Goal: Information Seeking & Learning: Compare options

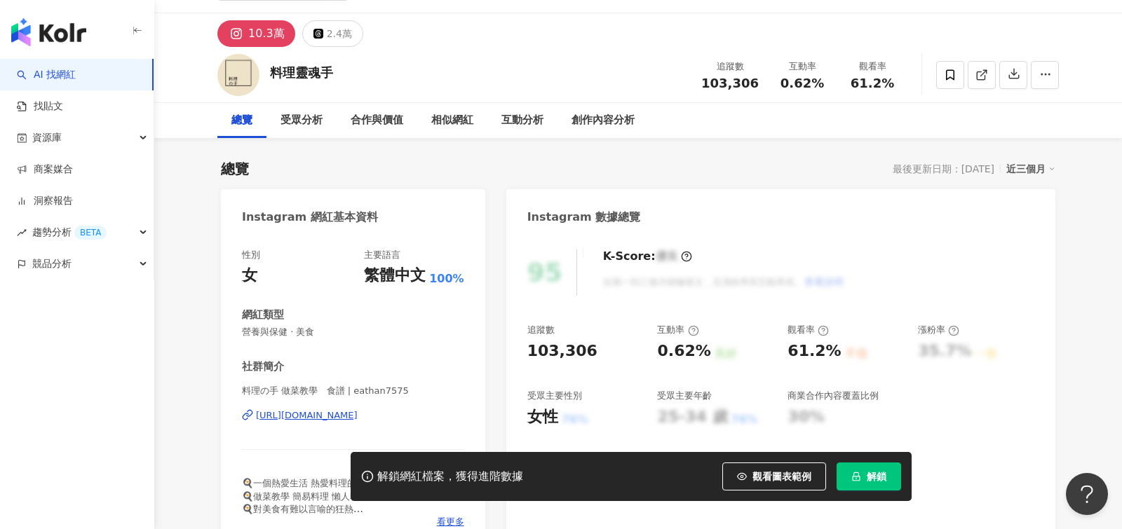
scroll to position [35, 0]
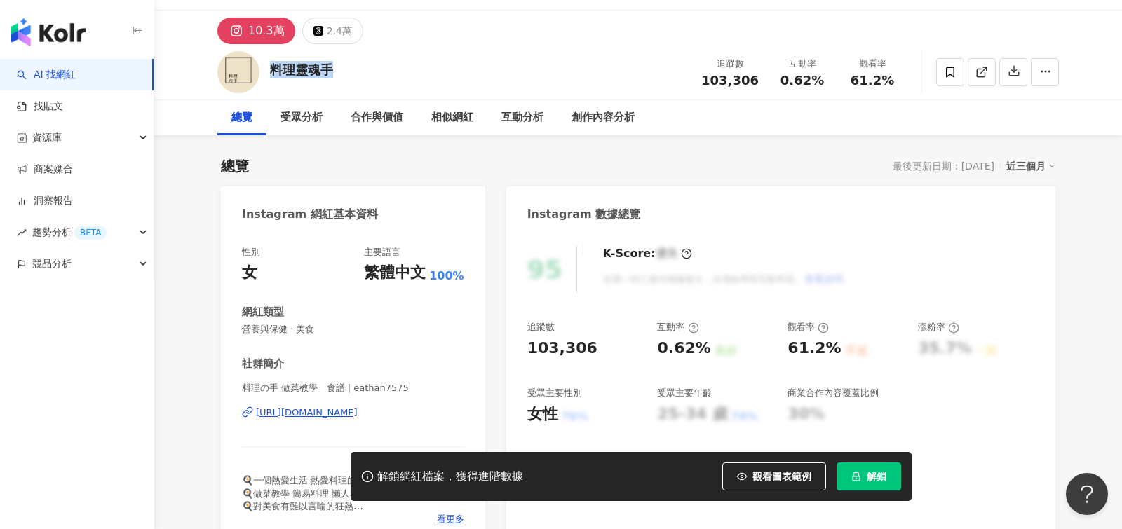
drag, startPoint x: 336, startPoint y: 65, endPoint x: 265, endPoint y: 67, distance: 70.8
click at [265, 67] on div "料理靈魂手 追蹤數 103,306 互動率 0.62% 觀看率 61.2%" at bounding box center [637, 71] width 897 height 55
copy div "料理靈魂手"
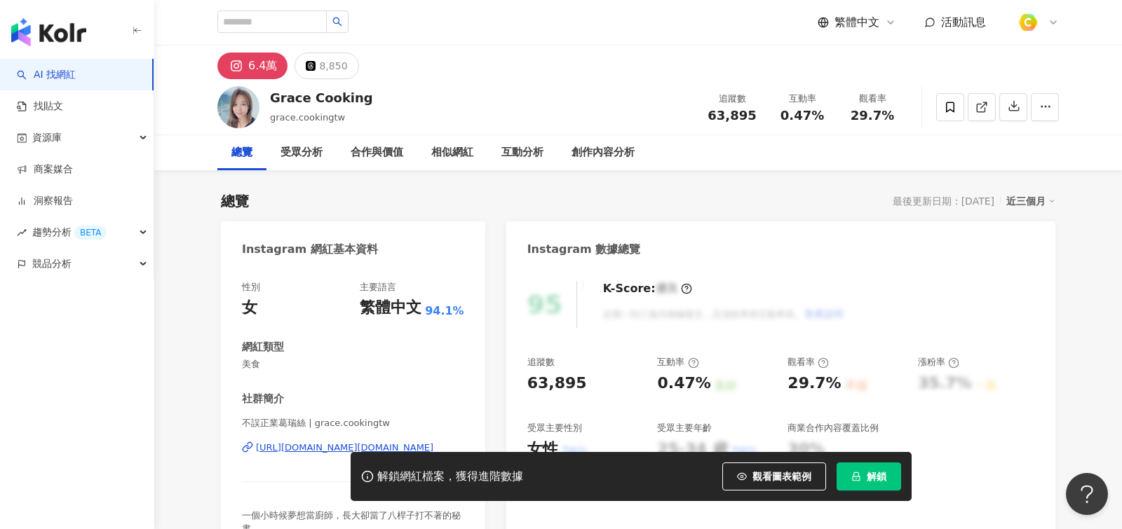
click at [305, 447] on div "https://www.instagram.com/grace.cookingtw/" at bounding box center [344, 448] width 177 height 13
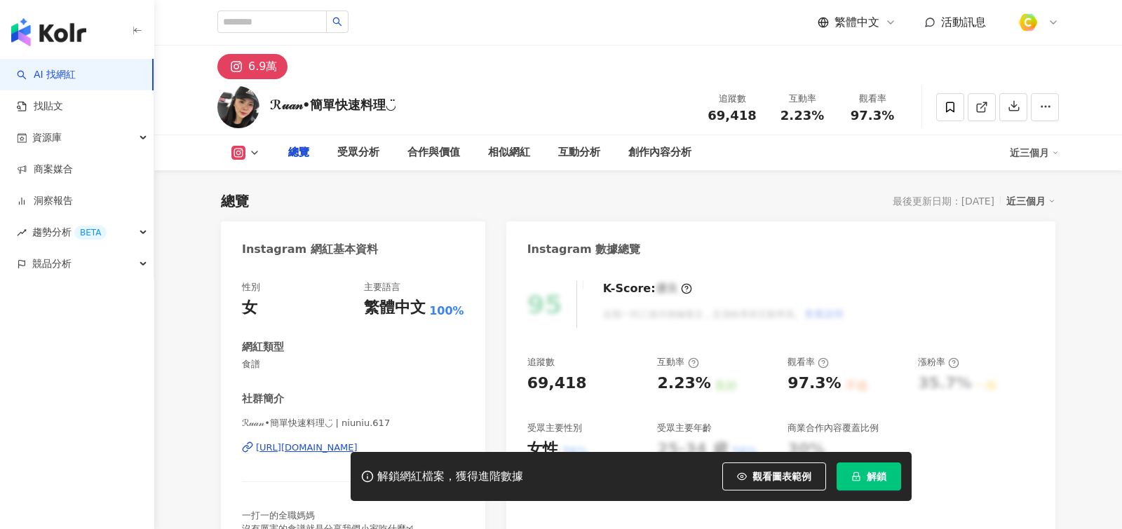
click at [356, 321] on div "性別 女 主要語言 繁體中文 100% 網紅類型 食譜 社群簡介 ℛ𝓊𝒶𝓃•簡單快速料理◡̈ | niuniu.617 https://www.instagr…" at bounding box center [353, 421] width 222 height 280
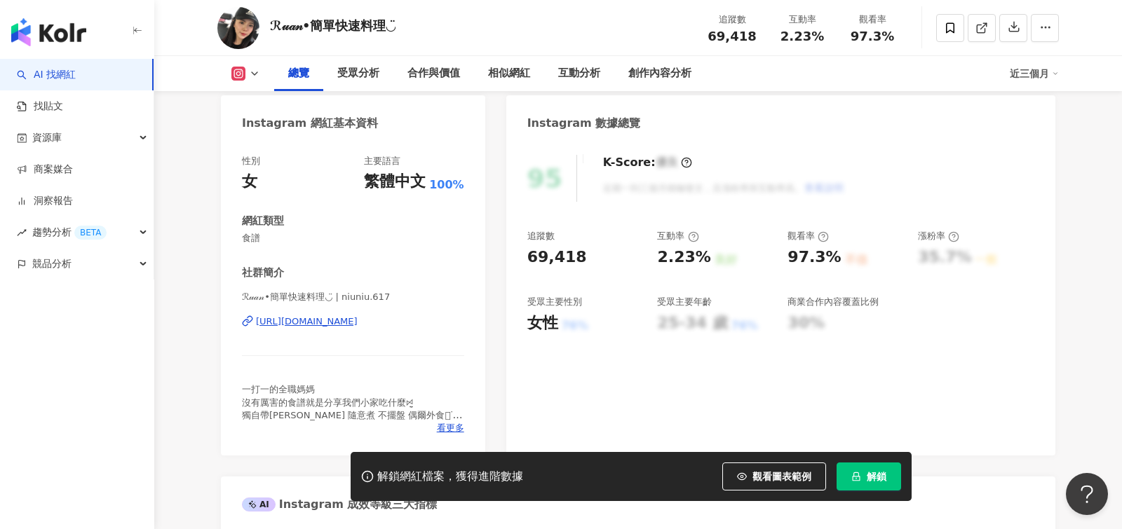
click at [358, 321] on div "https://www.instagram.com/niuniu.617/" at bounding box center [307, 321] width 102 height 13
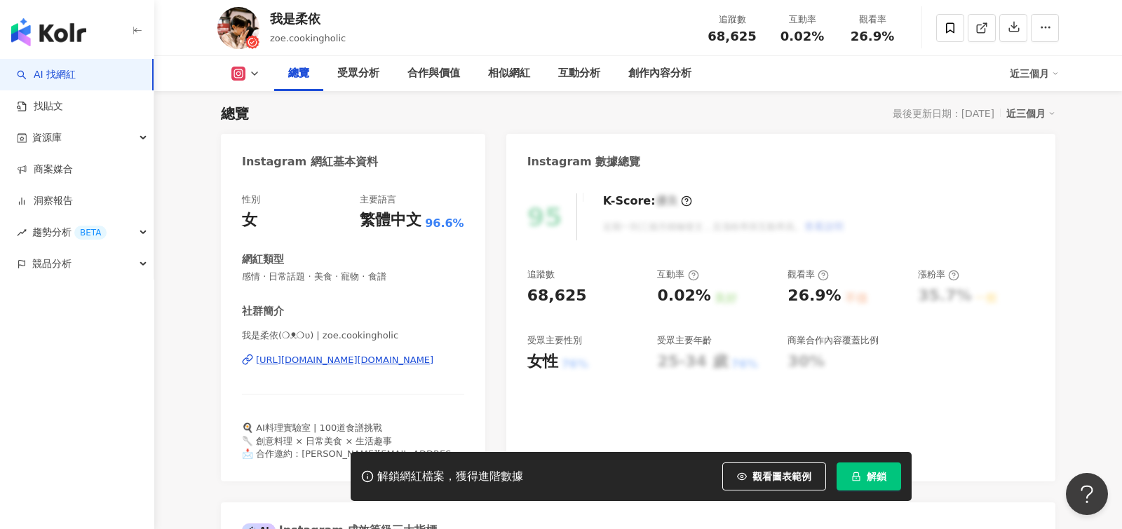
click at [388, 359] on div "https://www.instagram.com/zoe.cookingholic/" at bounding box center [344, 360] width 177 height 13
click at [551, 280] on div "追蹤數" at bounding box center [540, 274] width 27 height 13
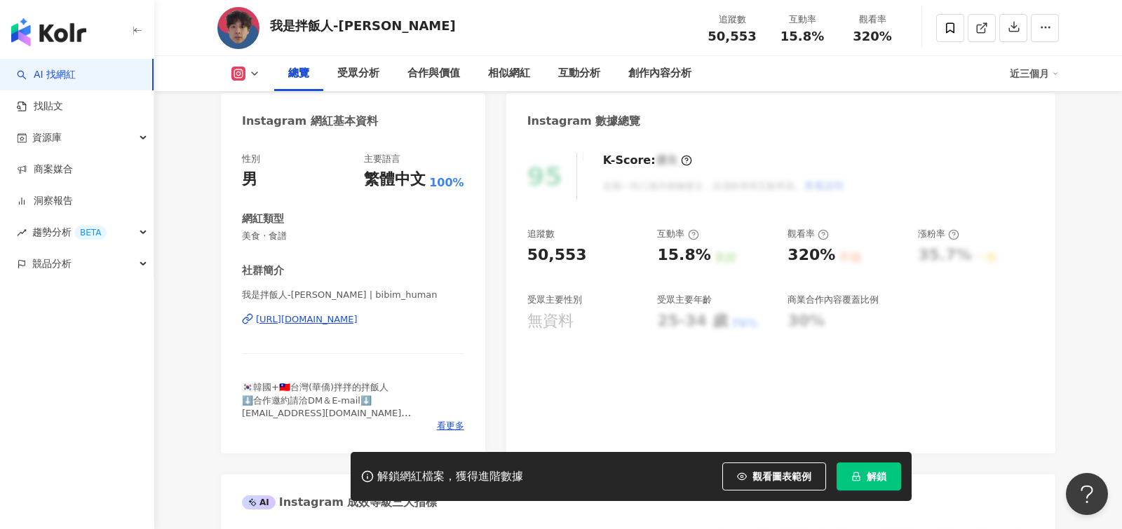
click at [358, 322] on div "https://www.instagram.com/bibim_human/" at bounding box center [307, 319] width 102 height 13
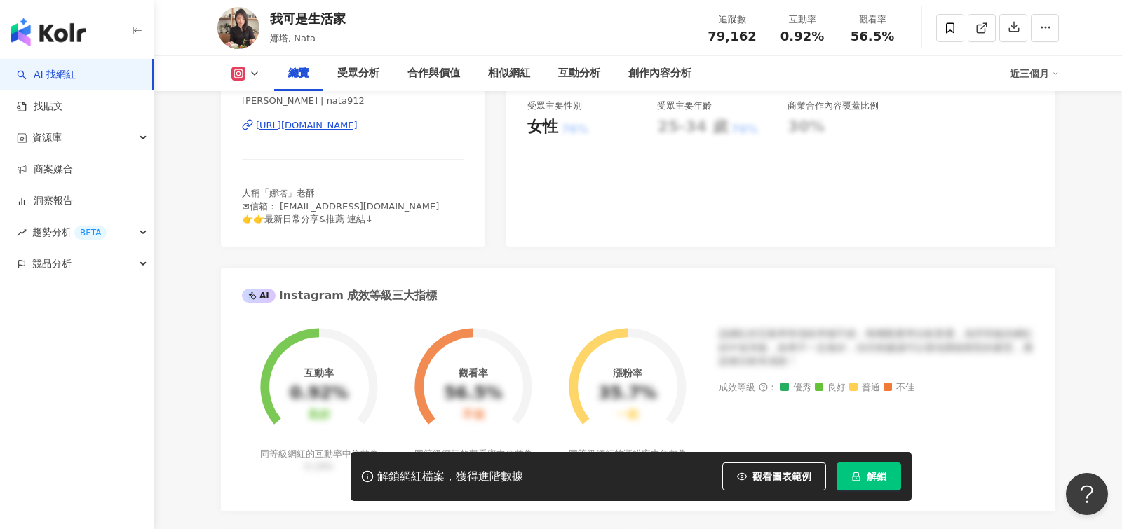
scroll to position [284, 0]
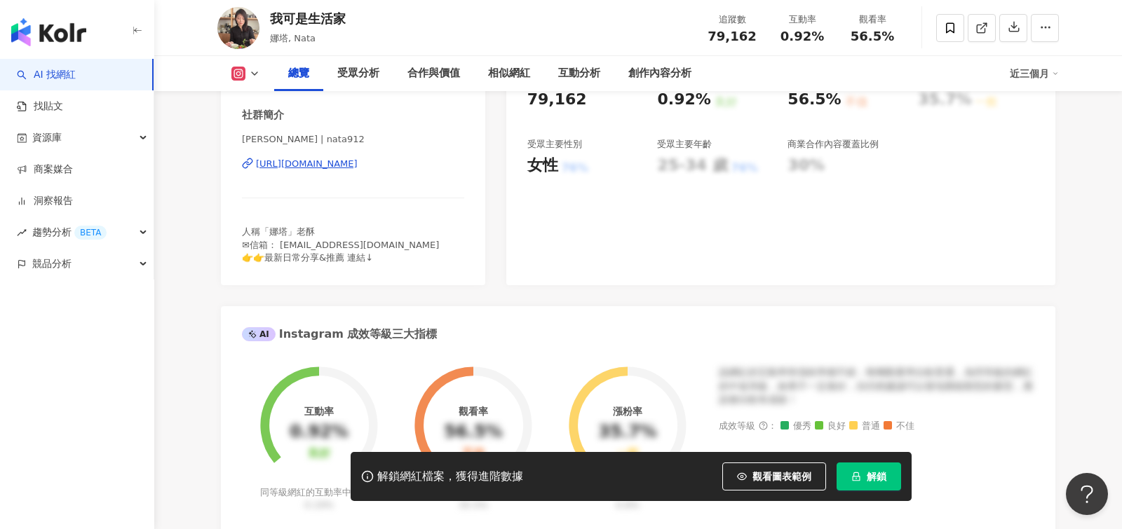
click at [356, 170] on div "https://www.instagram.com/nata912/" at bounding box center [307, 164] width 102 height 13
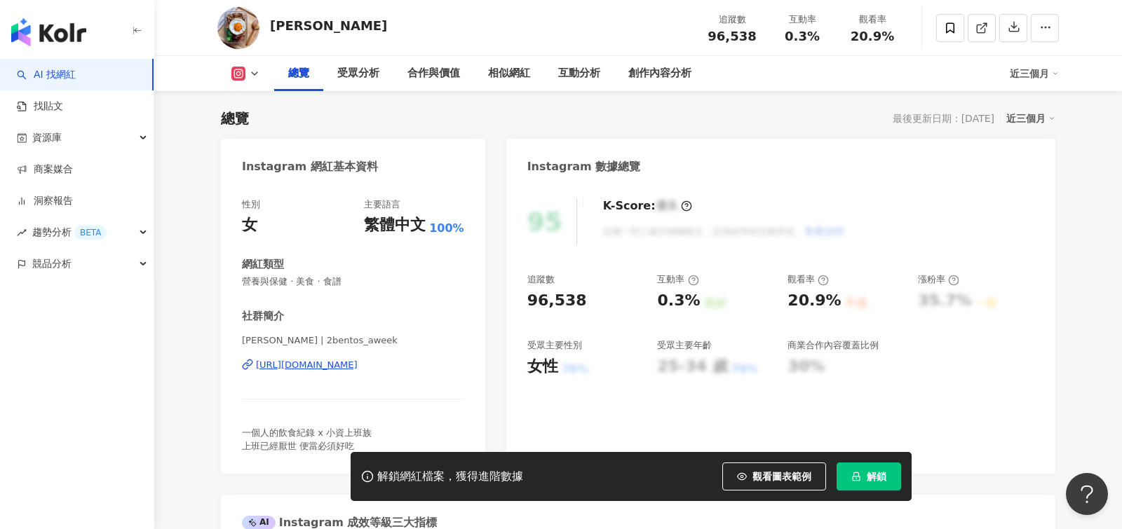
click at [349, 371] on div "T.J. Bento | 2bentos_aweek https://www.instagram.com/2bentos_aweek/" at bounding box center [353, 375] width 222 height 82
click at [358, 364] on div "https://www.instagram.com/2bentos_aweek/" at bounding box center [307, 365] width 102 height 13
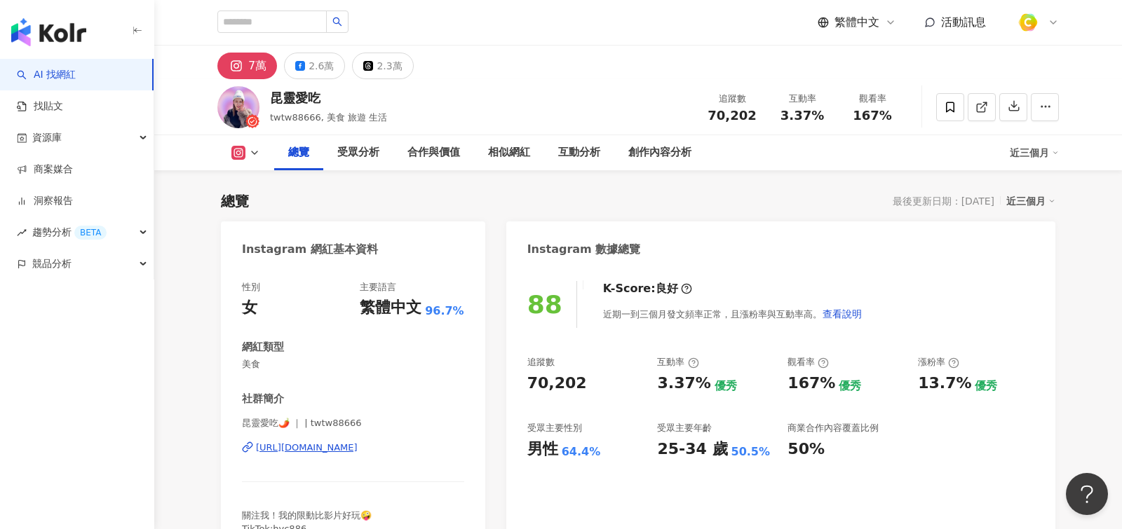
scroll to position [254, 0]
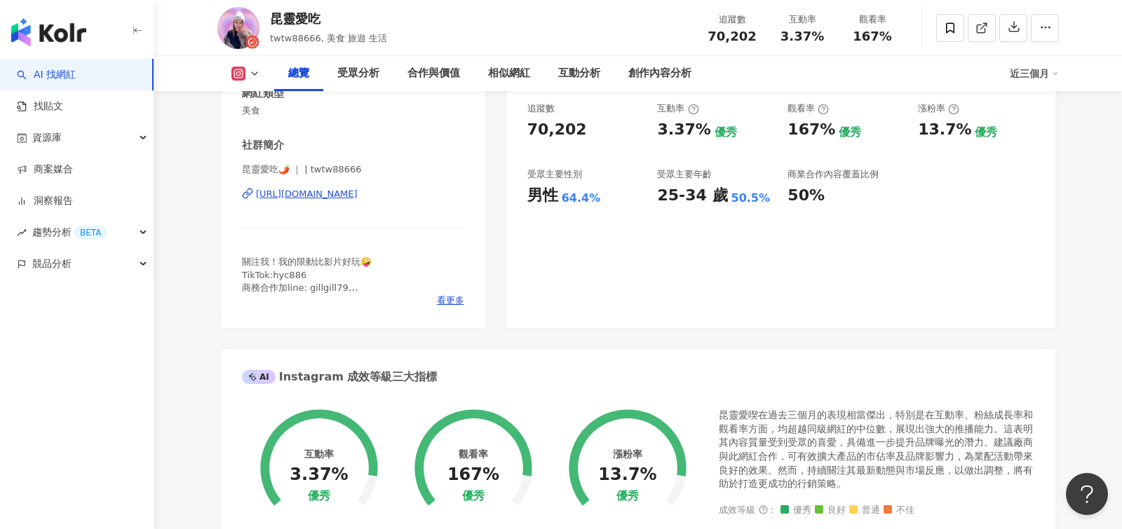
click at [358, 193] on div "https://www.instagram.com/twtw88666/" at bounding box center [307, 194] width 102 height 13
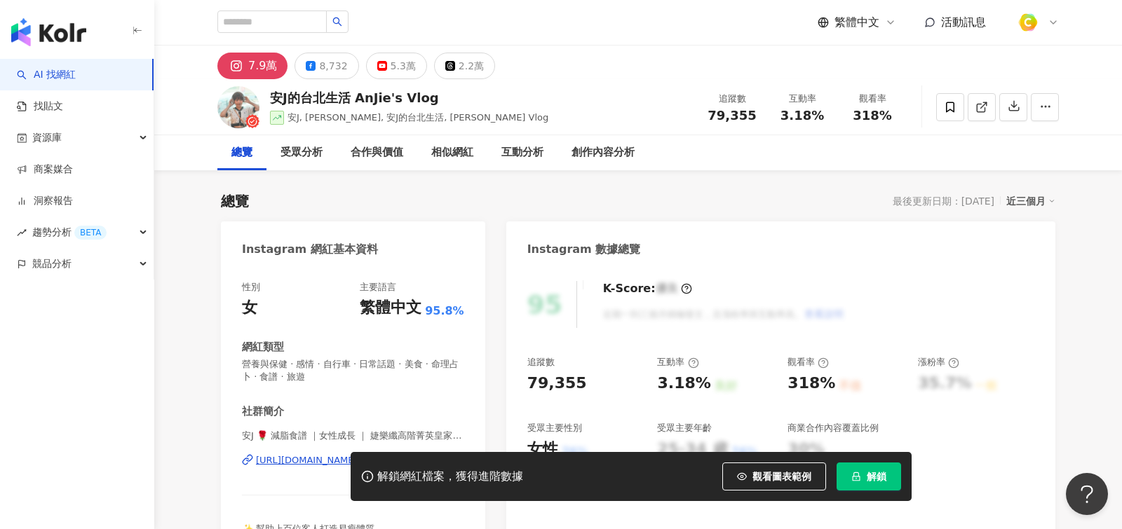
scroll to position [74, 0]
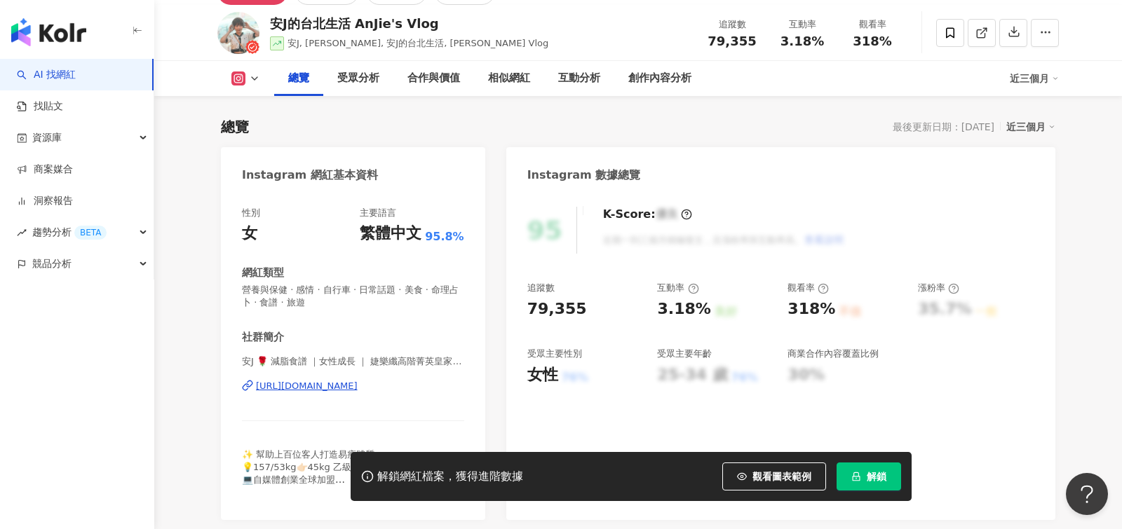
click at [342, 388] on div "https://www.instagram.com/anjie_vlog/" at bounding box center [307, 386] width 102 height 13
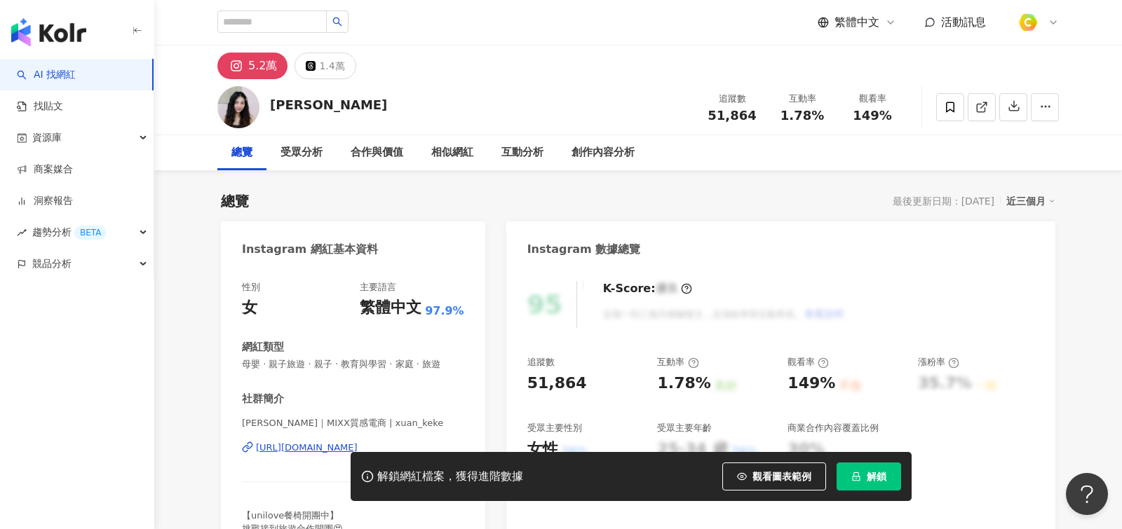
click at [358, 442] on div "https://www.instagram.com/xuan_keke/" at bounding box center [307, 448] width 102 height 13
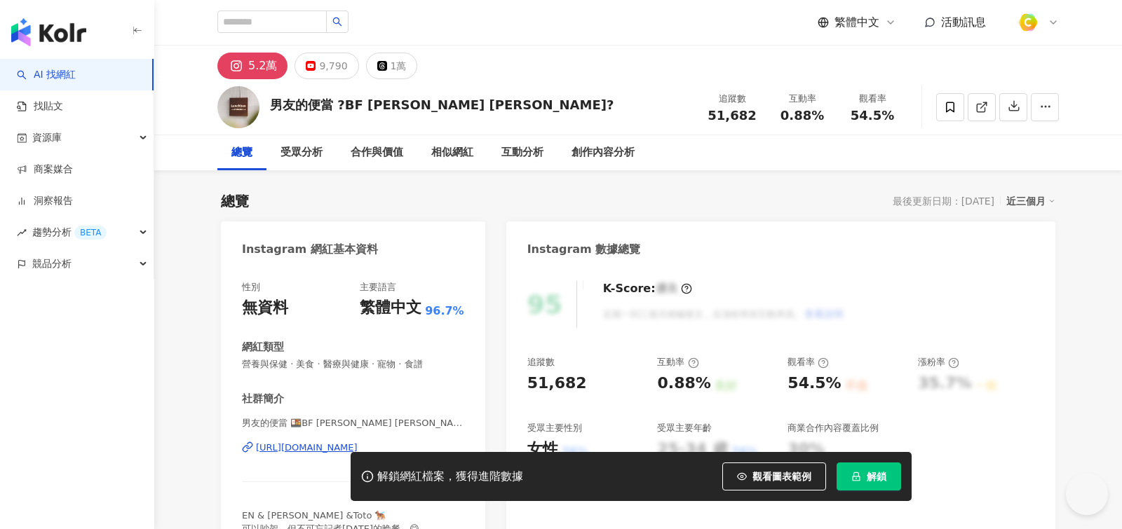
click at [358, 442] on div "[URL][DOMAIN_NAME]" at bounding box center [307, 448] width 102 height 13
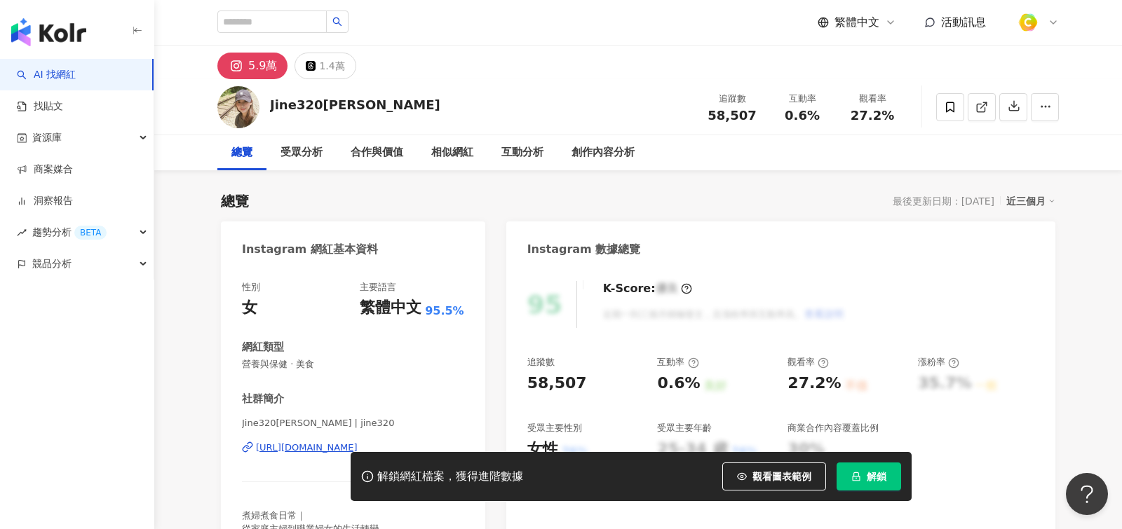
click at [362, 354] on div "網紅類型" at bounding box center [353, 347] width 222 height 15
click at [393, 351] on div "網紅類型" at bounding box center [353, 347] width 222 height 15
click at [391, 353] on div "網紅類型" at bounding box center [353, 347] width 222 height 15
click at [392, 348] on div "網紅類型" at bounding box center [353, 347] width 222 height 15
click at [395, 350] on div "網紅類型" at bounding box center [353, 347] width 222 height 15
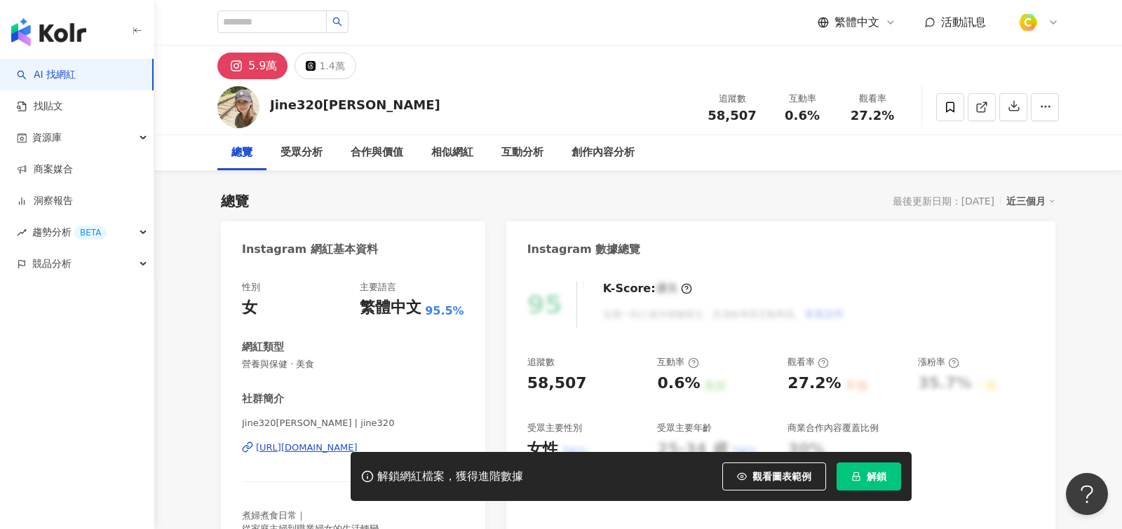
click at [381, 351] on div "網紅類型" at bounding box center [353, 347] width 222 height 15
click at [358, 442] on div "https://www.instagram.com/jine320/" at bounding box center [307, 448] width 102 height 13
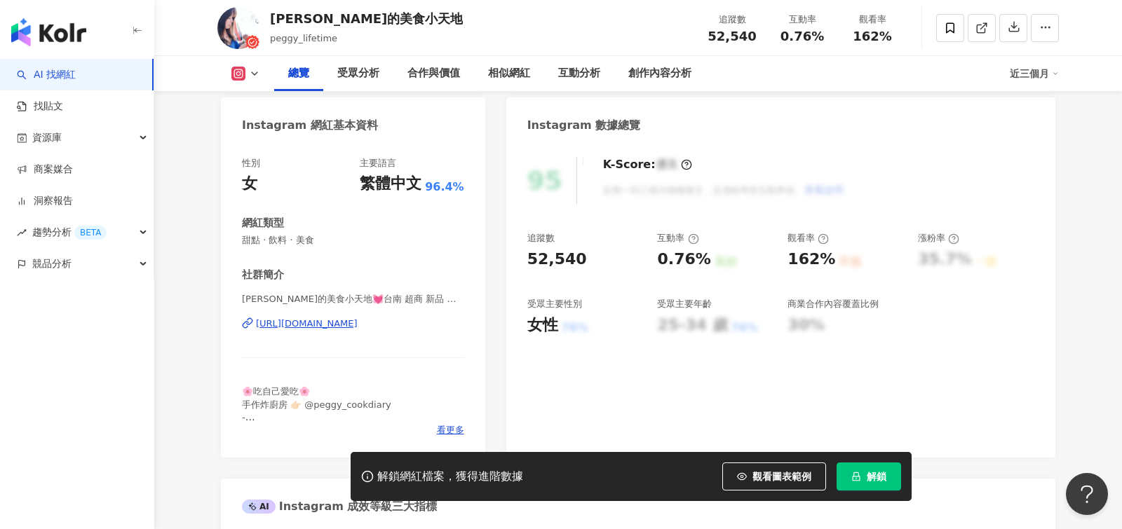
scroll to position [125, 0]
click at [444, 429] on span "看更多" at bounding box center [450, 429] width 27 height 13
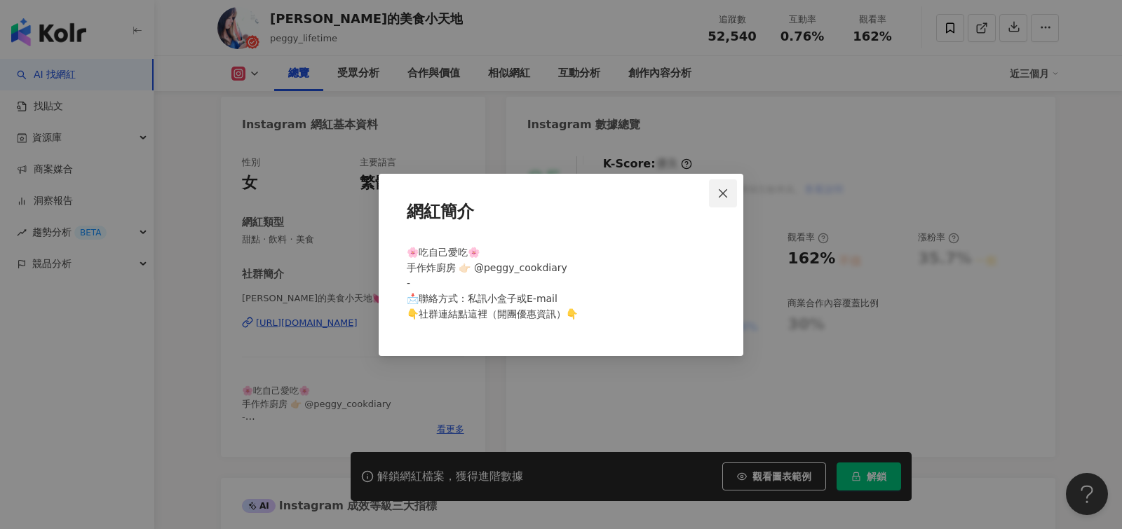
click at [724, 197] on icon "close" at bounding box center [722, 193] width 11 height 11
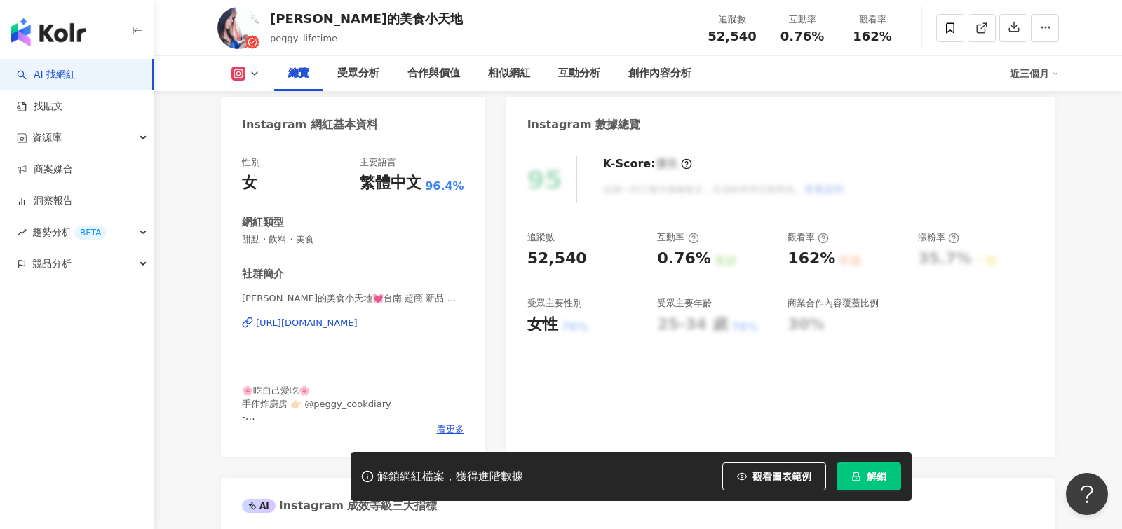
click at [358, 324] on div "https://www.instagram.com/peggy_lifetime/" at bounding box center [307, 323] width 102 height 13
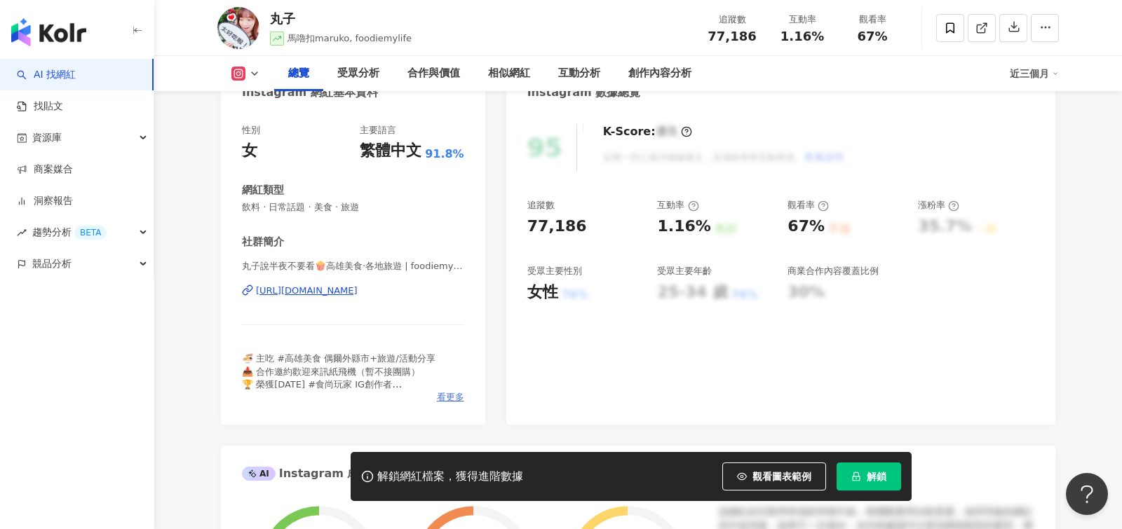
click at [451, 398] on span "看更多" at bounding box center [450, 397] width 27 height 13
click at [358, 294] on div "https://www.instagram.com/foodiemylife/" at bounding box center [307, 291] width 102 height 13
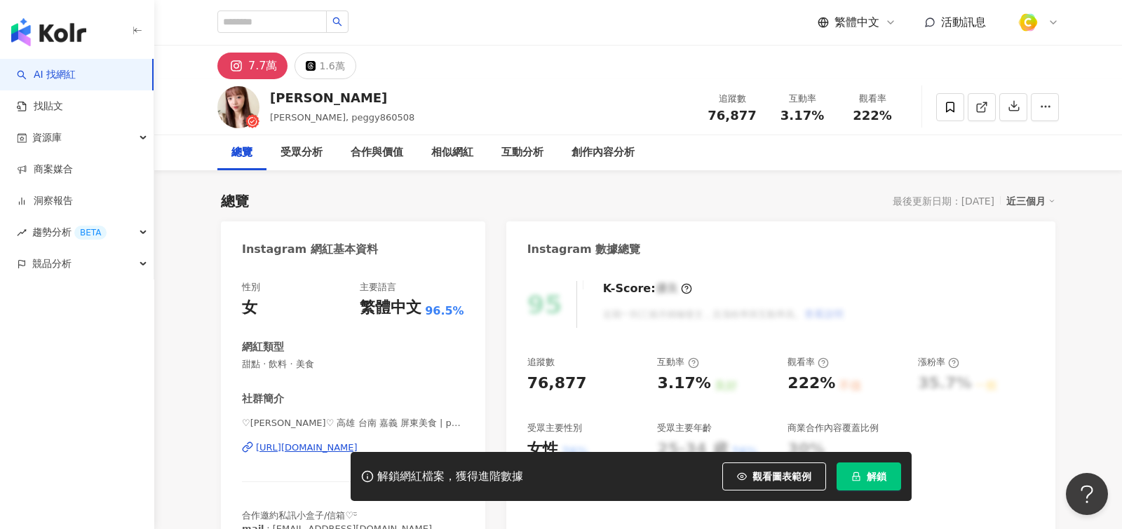
click at [350, 442] on div "[URL][DOMAIN_NAME]" at bounding box center [307, 448] width 102 height 13
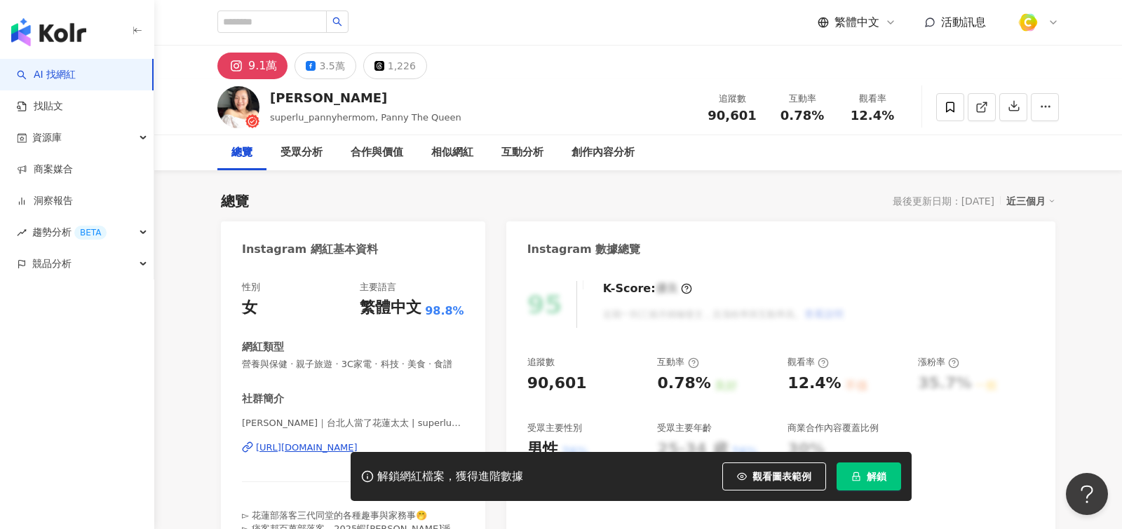
click at [335, 442] on div "https://www.instagram.com/superlu_pannyhermom/" at bounding box center [307, 448] width 102 height 13
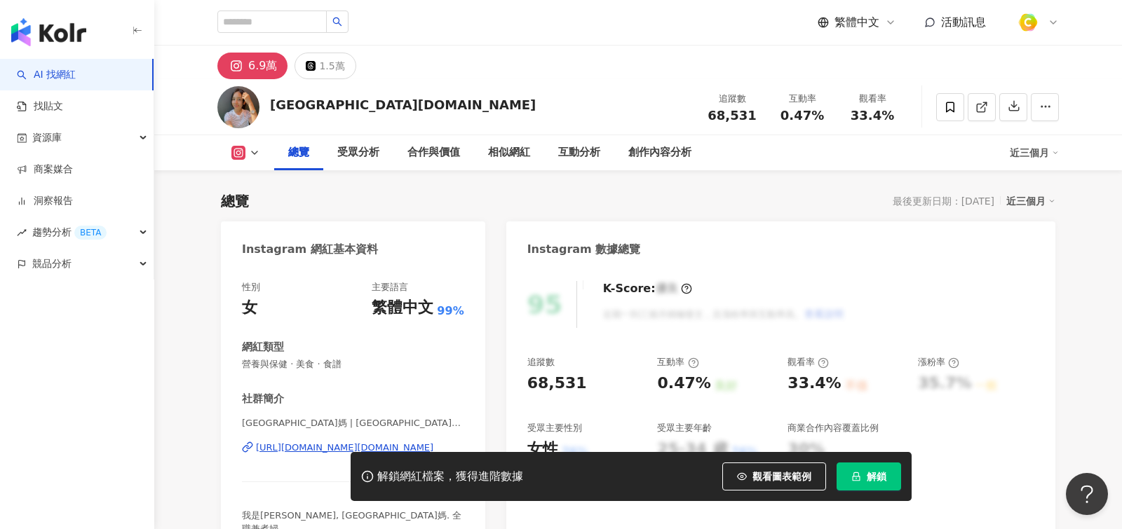
scroll to position [116, 0]
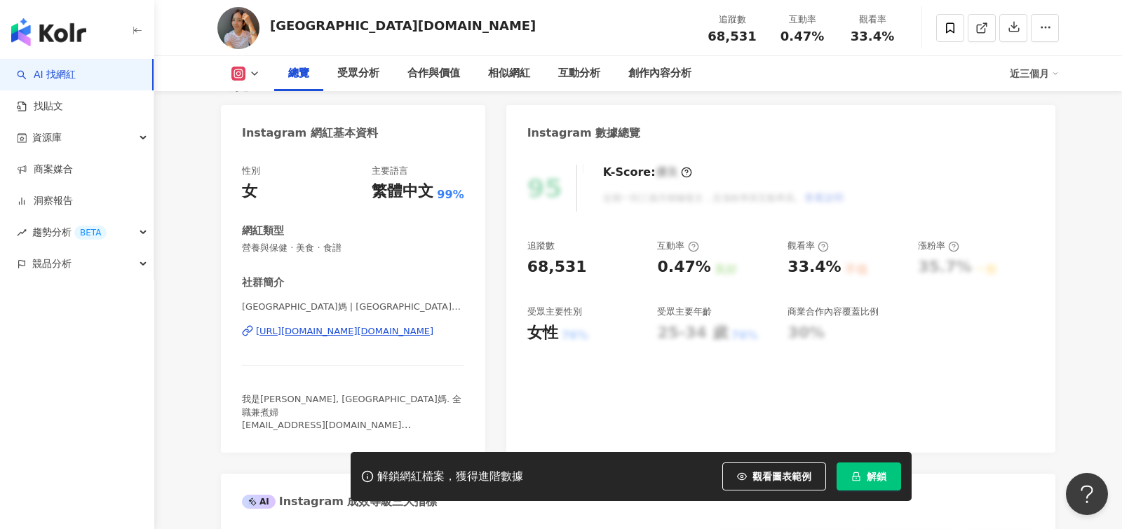
click at [395, 332] on div "https://www.instagram.com/cyprus.mom/" at bounding box center [344, 331] width 177 height 13
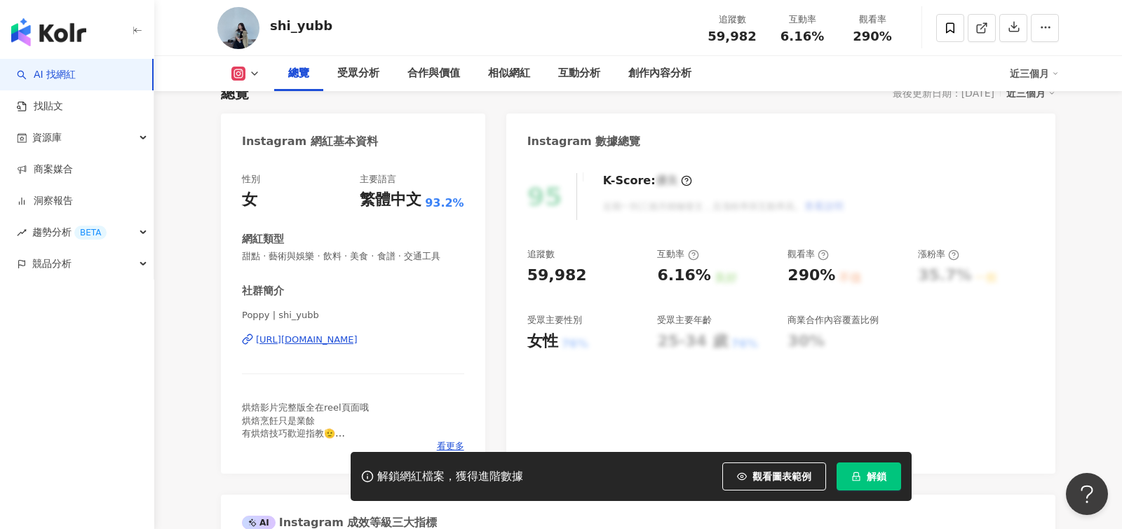
click at [358, 337] on div "https://www.instagram.com/shi_yubb/" at bounding box center [307, 340] width 102 height 13
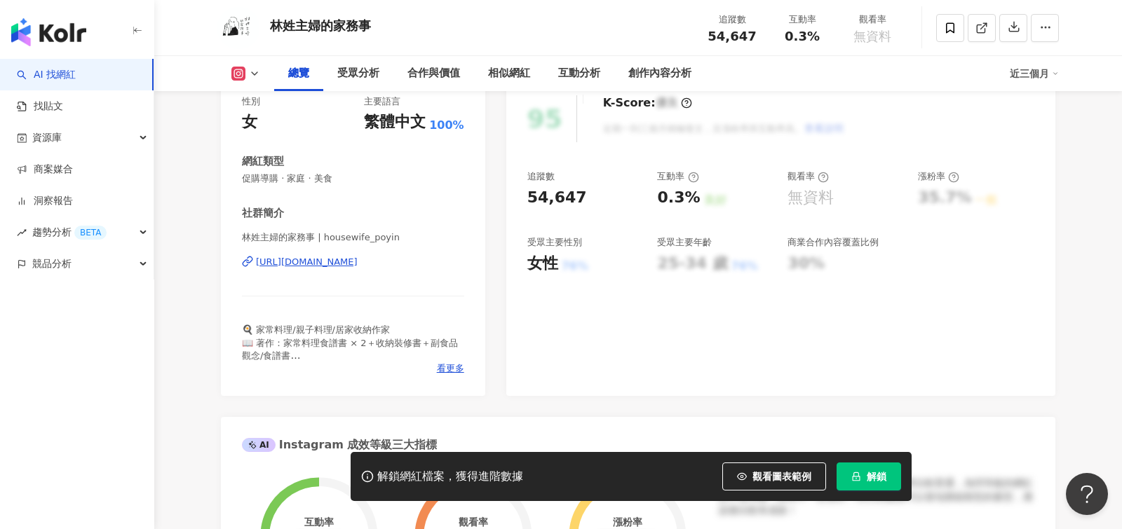
scroll to position [171, 0]
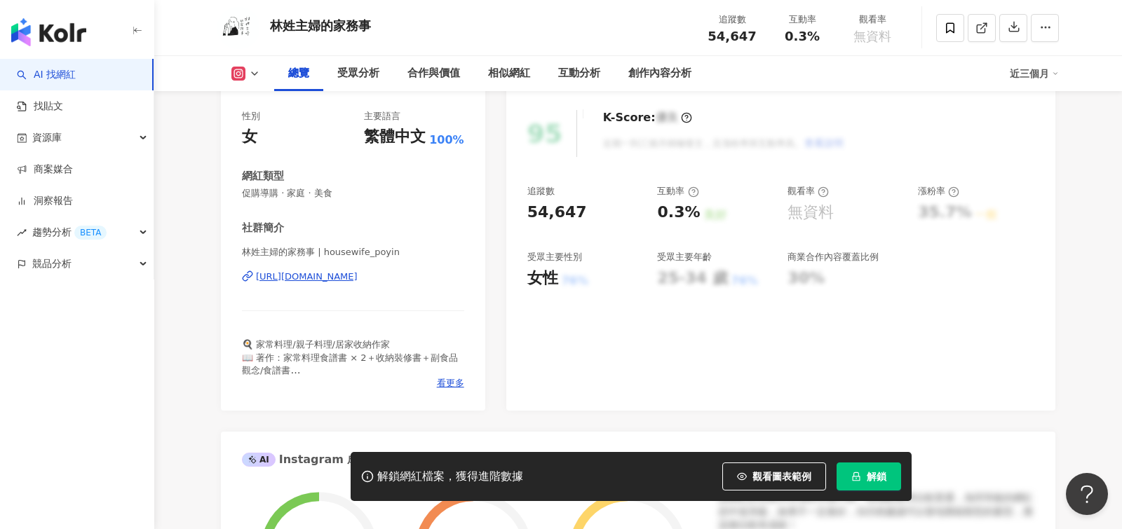
click at [378, 268] on div "林姓主婦的家務事 | housewife_poyin https://www.instagram.com/housewife_poyin/" at bounding box center [353, 287] width 222 height 82
click at [358, 271] on div "https://www.instagram.com/housewife_poyin/" at bounding box center [307, 277] width 102 height 13
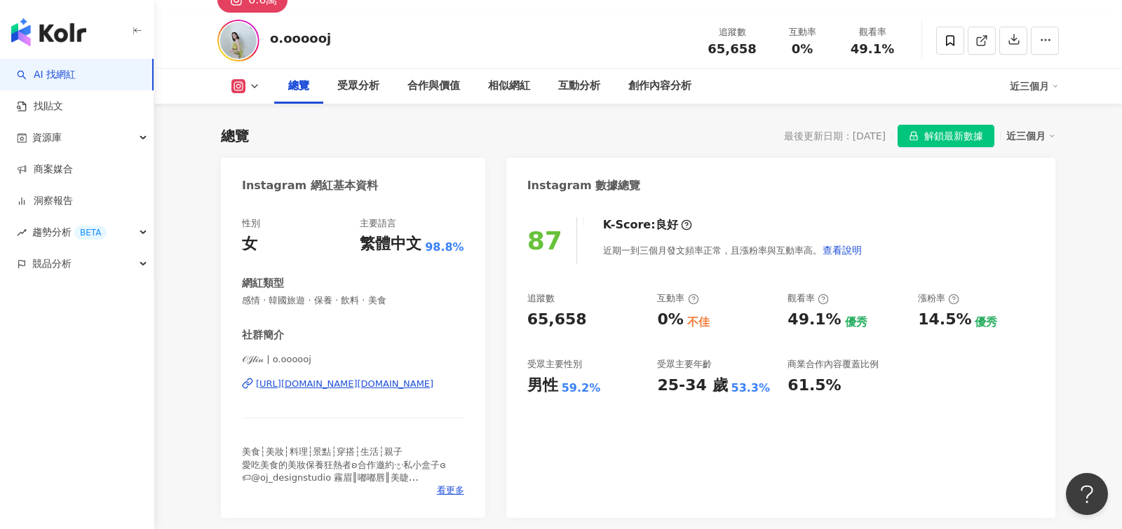
scroll to position [70, 0]
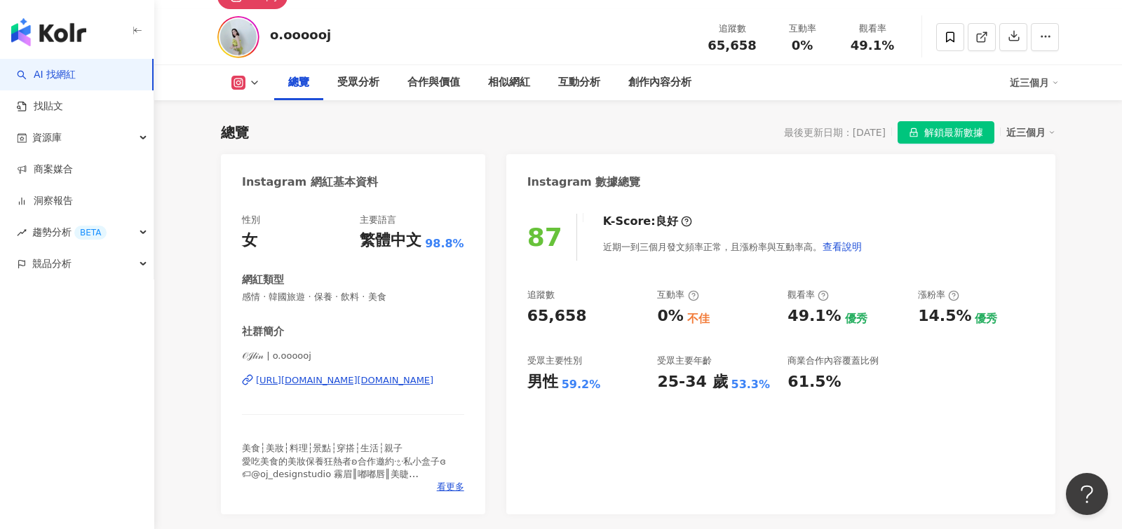
click at [353, 378] on div "https://www.instagram.com/o.oooooj/" at bounding box center [344, 380] width 177 height 13
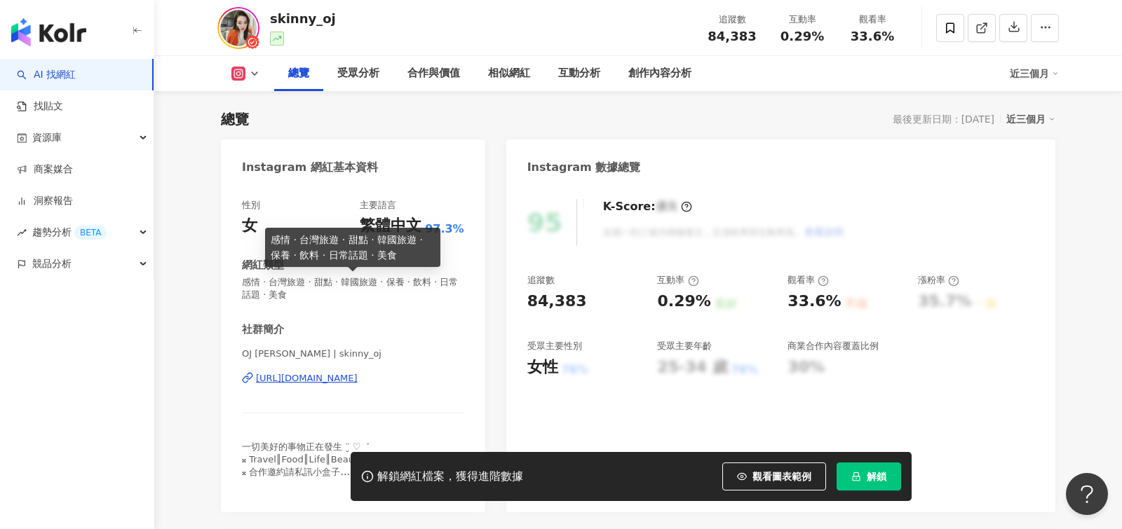
scroll to position [88, 0]
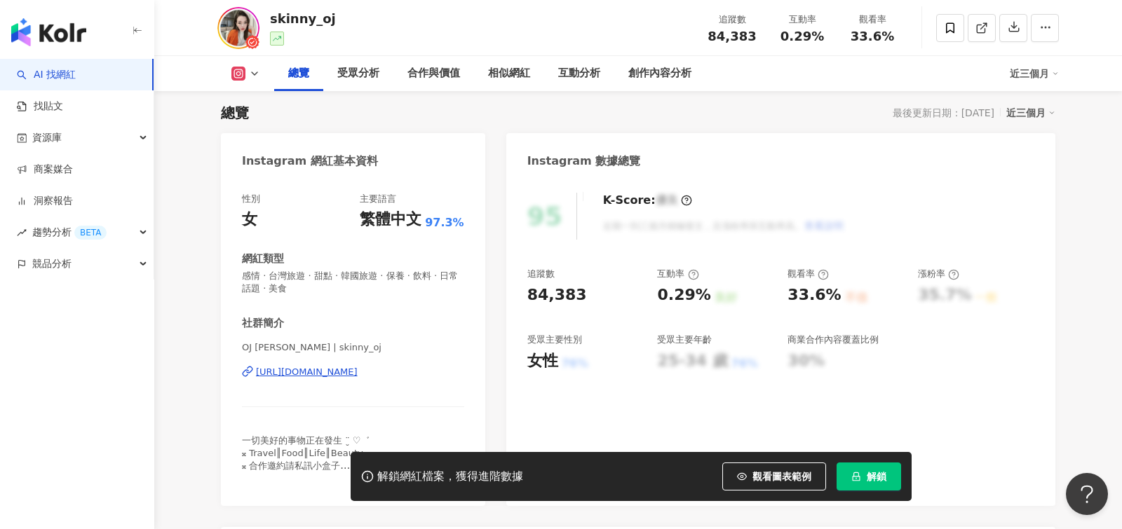
click at [329, 362] on div "OJ LIN | skinny_oj https://www.instagram.com/skinny_oj/" at bounding box center [353, 382] width 222 height 82
click at [334, 377] on div "https://www.instagram.com/skinny_oj/" at bounding box center [307, 372] width 102 height 13
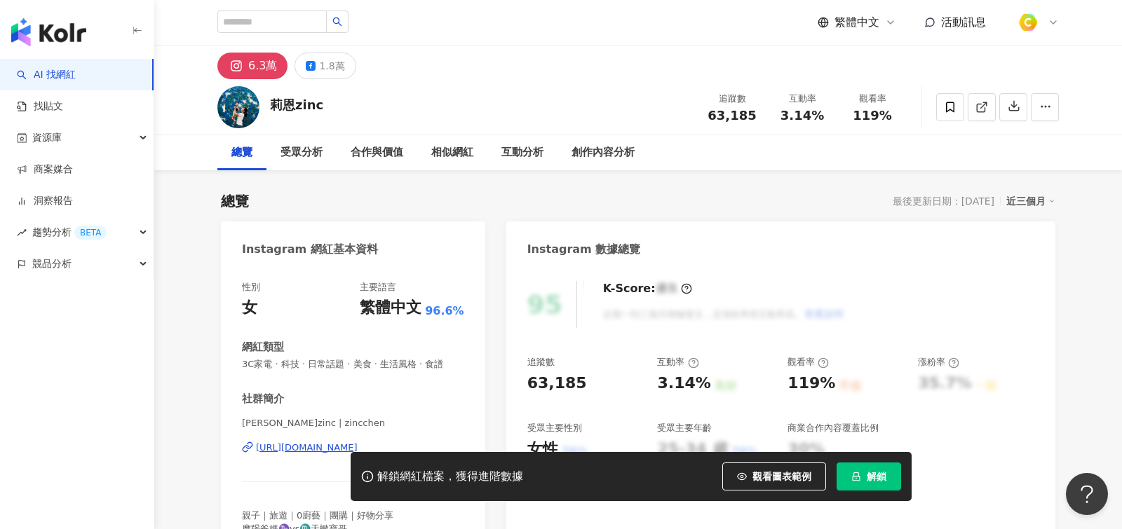
click at [355, 442] on div "[URL][DOMAIN_NAME]" at bounding box center [307, 448] width 102 height 13
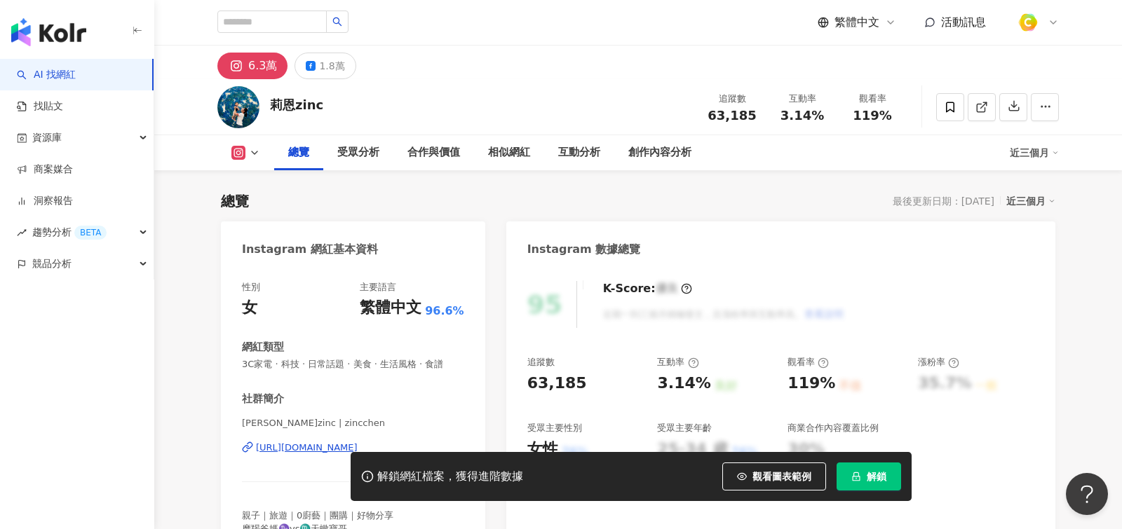
scroll to position [142, 0]
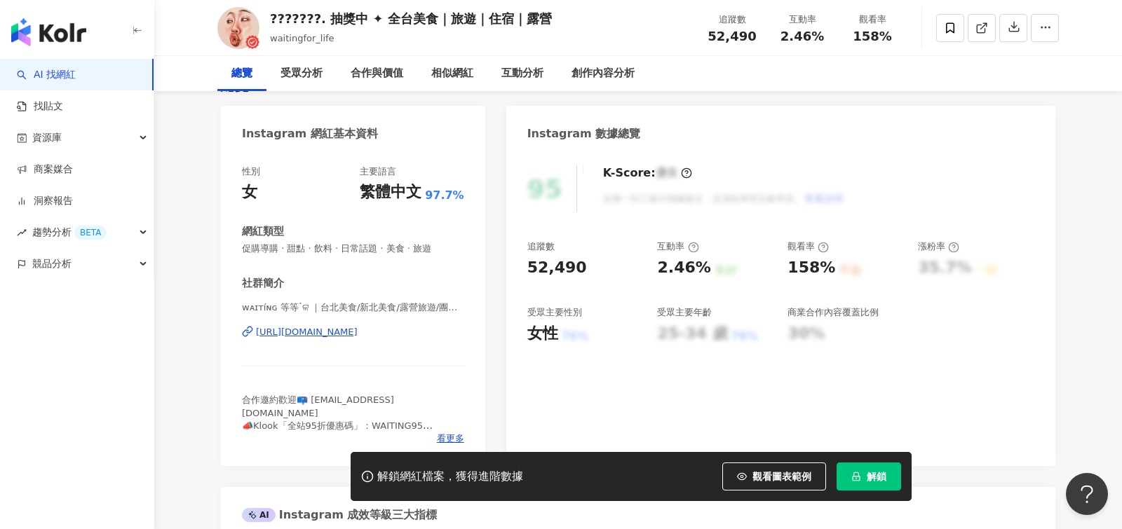
scroll to position [132, 0]
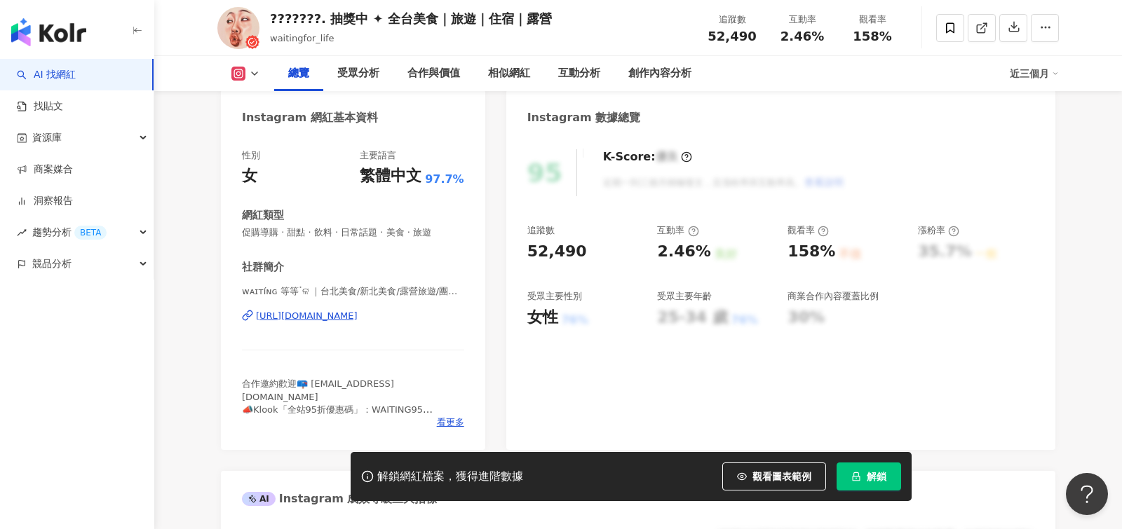
click at [358, 315] on div "https://www.instagram.com/waitingfor_life/" at bounding box center [307, 316] width 102 height 13
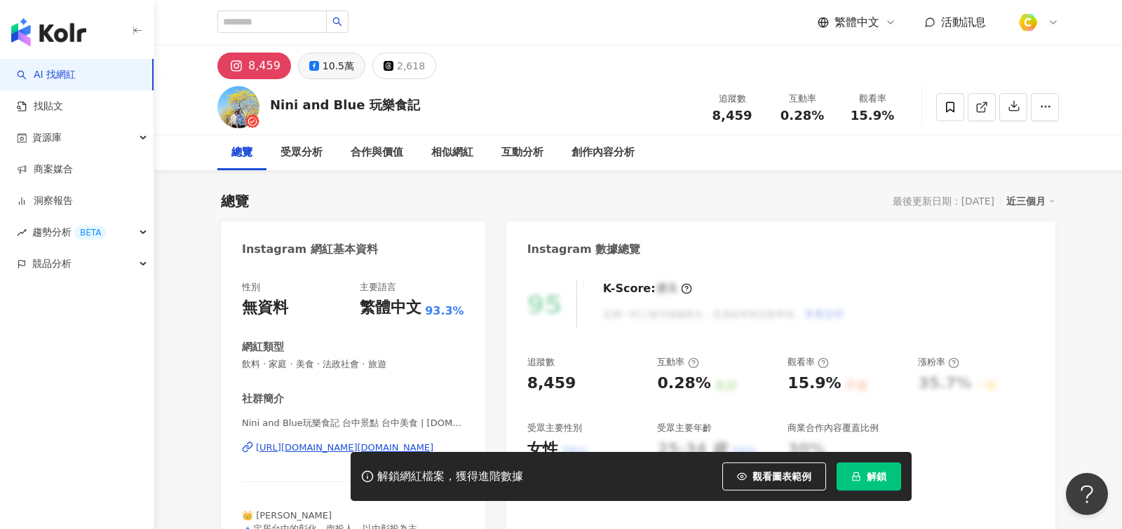
click at [335, 57] on div "10.5萬" at bounding box center [338, 66] width 32 height 20
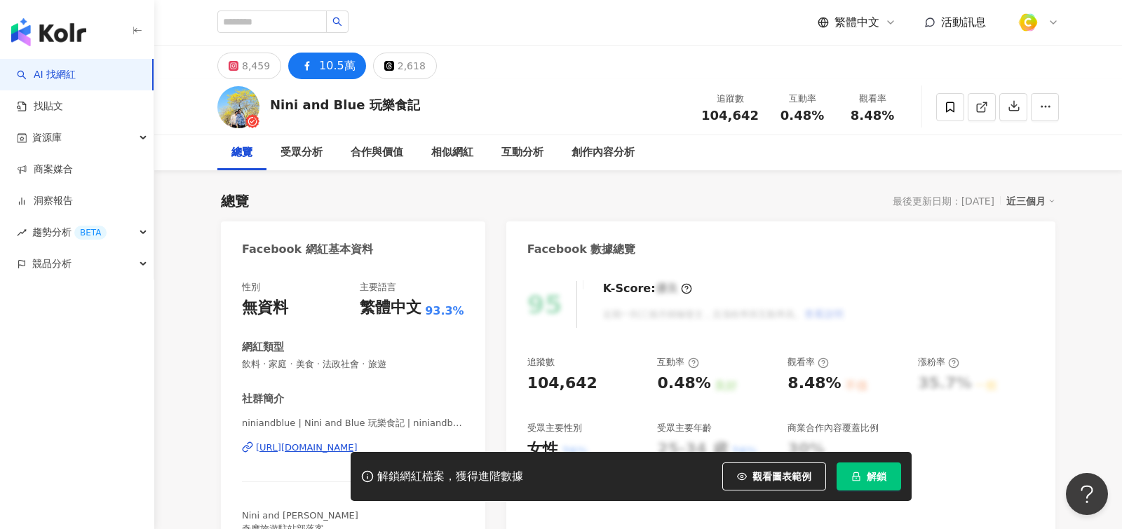
click at [274, 449] on div "https://www.facebook.com/203910339761575" at bounding box center [307, 448] width 102 height 13
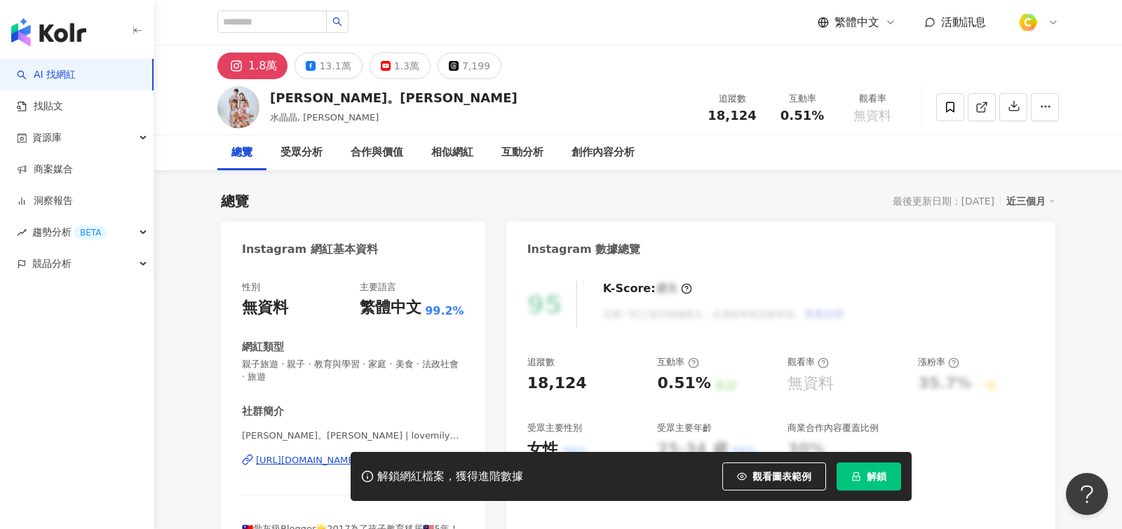
click at [332, 52] on div "1.8萬 13.1萬 1.3萬 7,199" at bounding box center [637, 63] width 897 height 34
click at [332, 63] on div "13.1萬" at bounding box center [335, 66] width 32 height 20
click at [288, 460] on div "解鎖網紅檔案，獲得進階數據 觀看圖表範例 解鎖" at bounding box center [561, 476] width 1122 height 49
click at [308, 456] on div "解鎖網紅檔案，獲得進階數據 觀看圖表範例 解鎖" at bounding box center [561, 476] width 1122 height 49
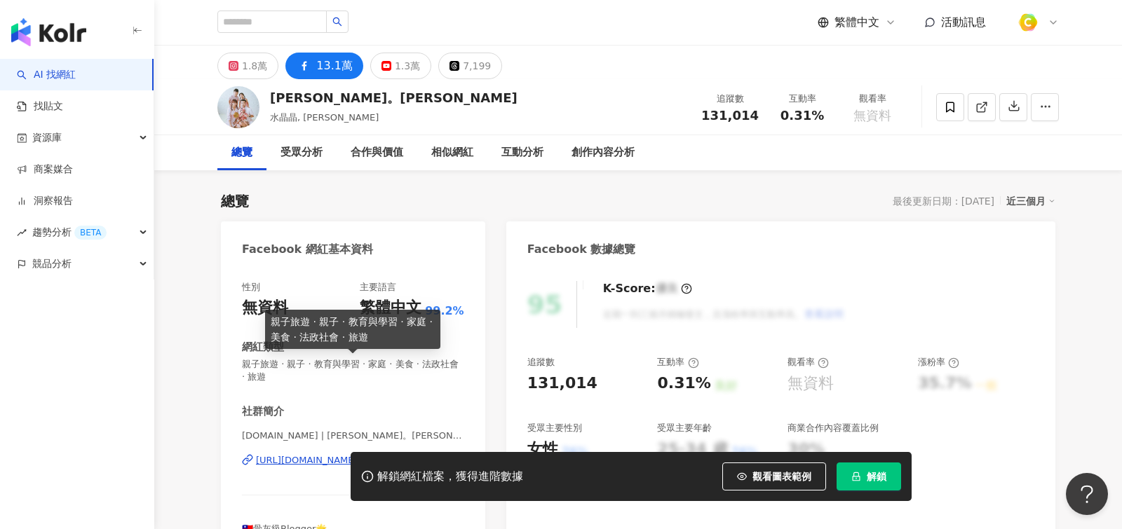
scroll to position [81, 0]
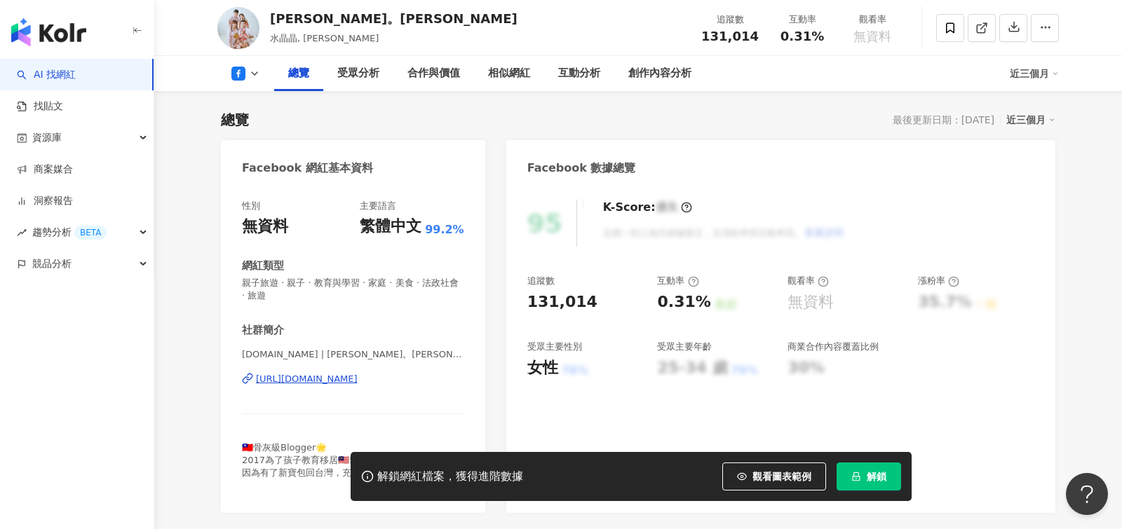
click at [345, 379] on div "https://www.facebook.com/862363767123567" at bounding box center [307, 379] width 102 height 13
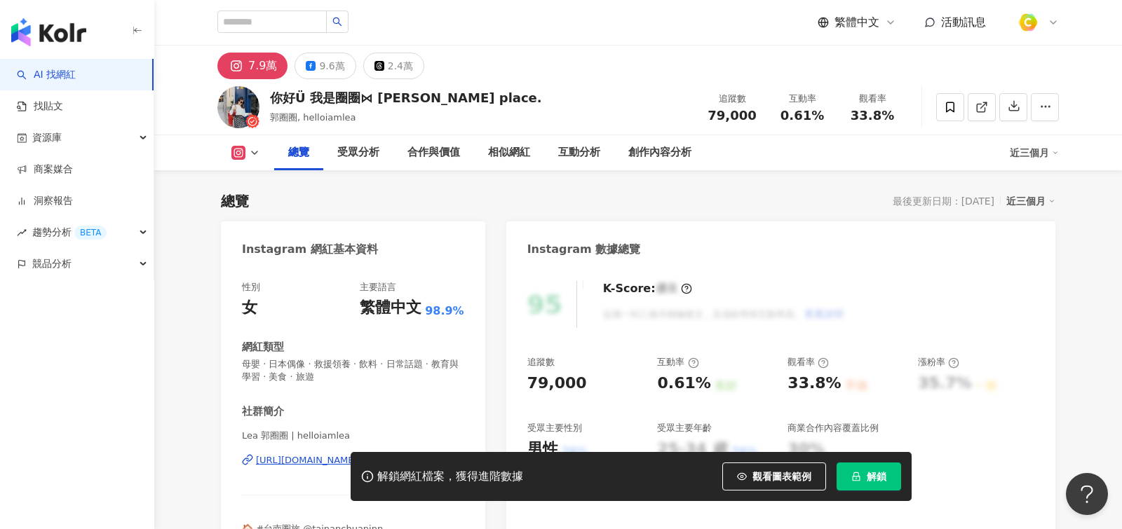
scroll to position [107, 0]
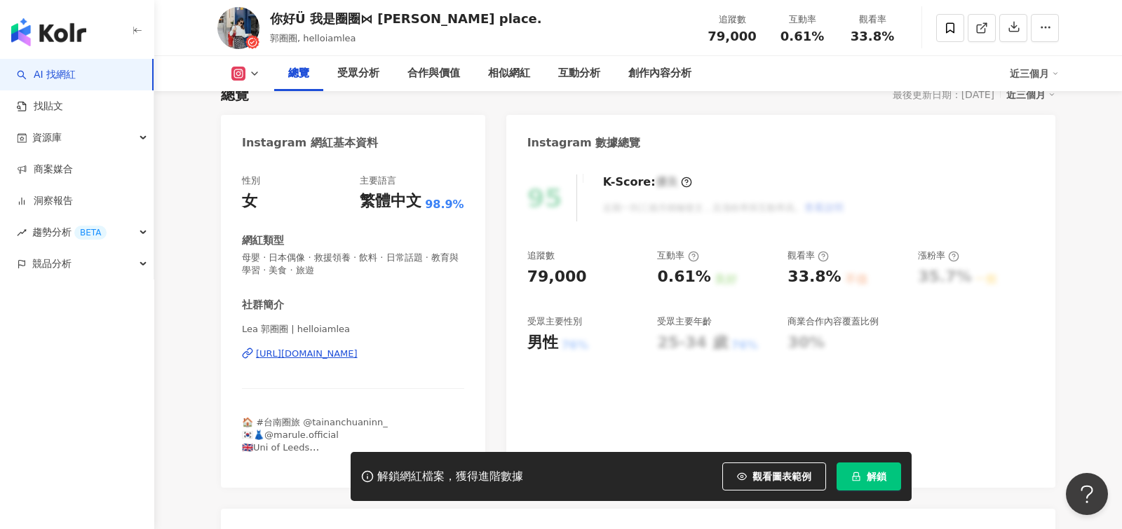
click at [339, 357] on div "https://www.instagram.com/helloiamlea/" at bounding box center [307, 354] width 102 height 13
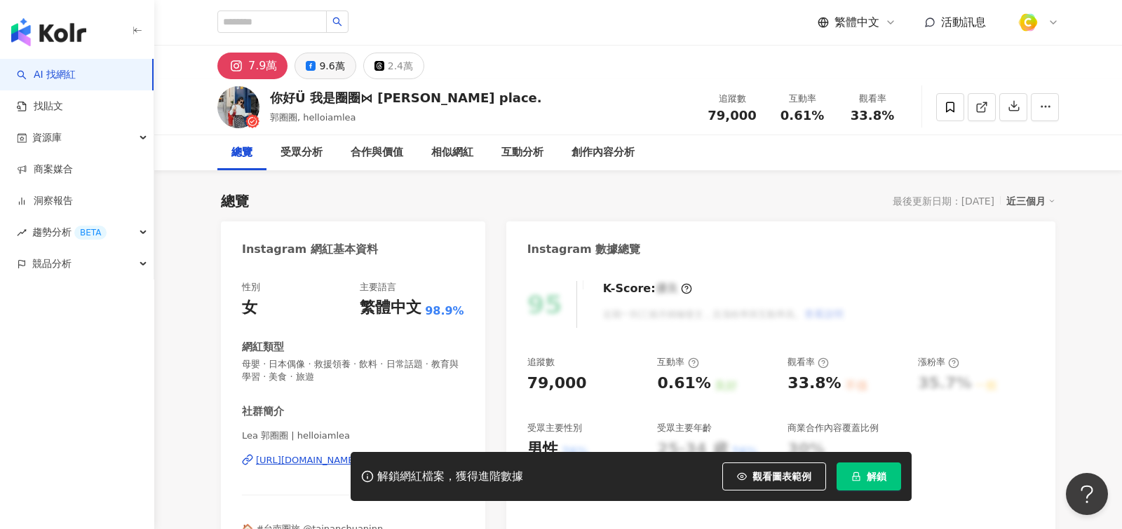
click at [339, 64] on div "9.6萬" at bounding box center [331, 66] width 25 height 20
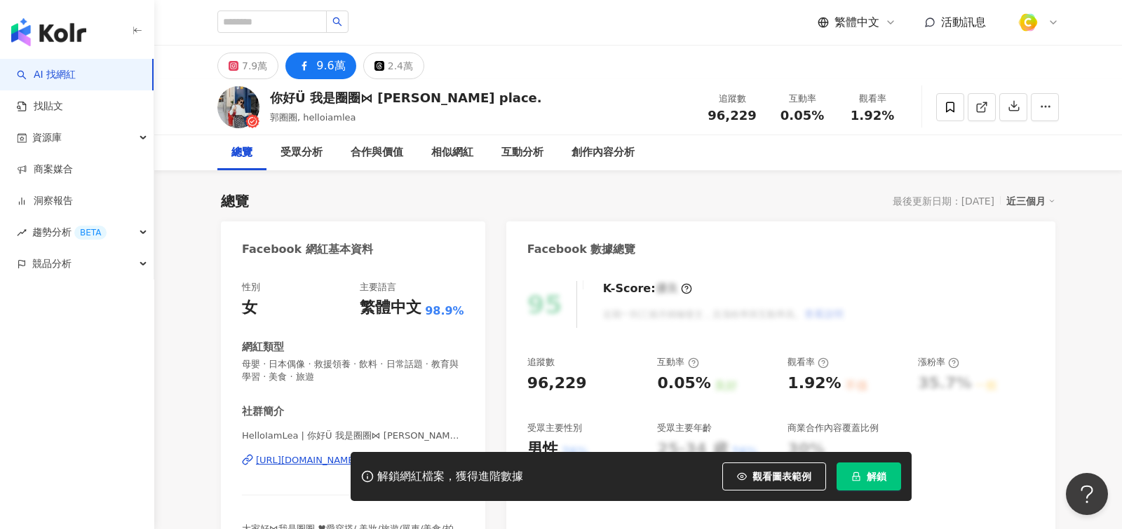
click at [303, 454] on div "解鎖網紅檔案，獲得進階數據 觀看圖表範例 解鎖" at bounding box center [561, 476] width 1122 height 49
click at [306, 465] on div "解鎖網紅檔案，獲得進階數據 觀看圖表範例 解鎖" at bounding box center [561, 476] width 1122 height 49
click at [317, 460] on div "解鎖網紅檔案，獲得進階數據 觀看圖表範例 解鎖" at bounding box center [561, 476] width 1122 height 49
click at [322, 432] on span "HelloIamLea | 你好Ü 我是圈圈⋈ Lea's place. | HelloIamLea" at bounding box center [353, 436] width 222 height 13
click at [320, 459] on div "解鎖網紅檔案，獲得進階數據 觀看圖表範例 解鎖" at bounding box center [561, 476] width 1122 height 49
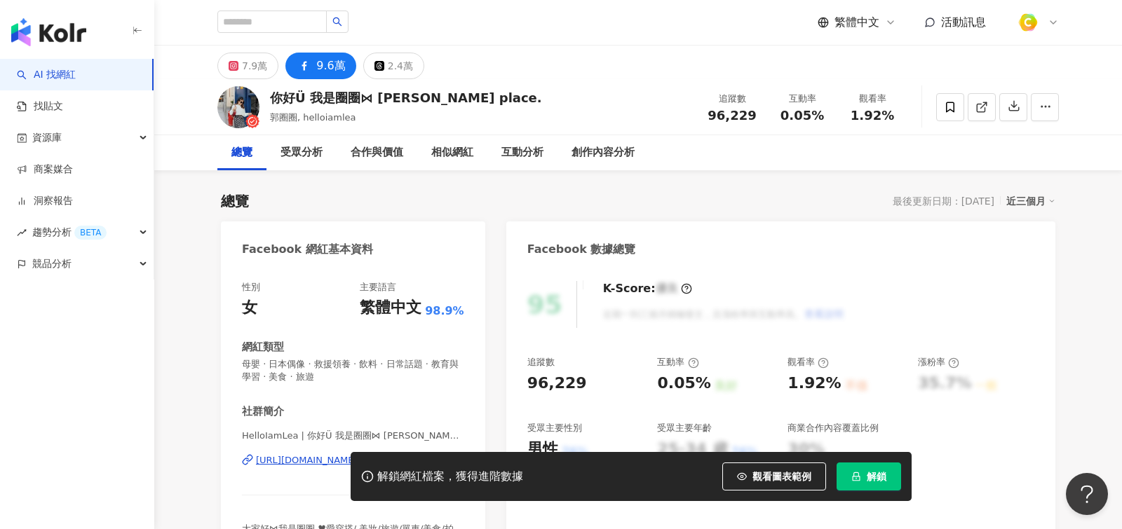
click at [302, 458] on div "解鎖網紅檔案，獲得進階數據 觀看圖表範例 解鎖" at bounding box center [561, 476] width 1122 height 49
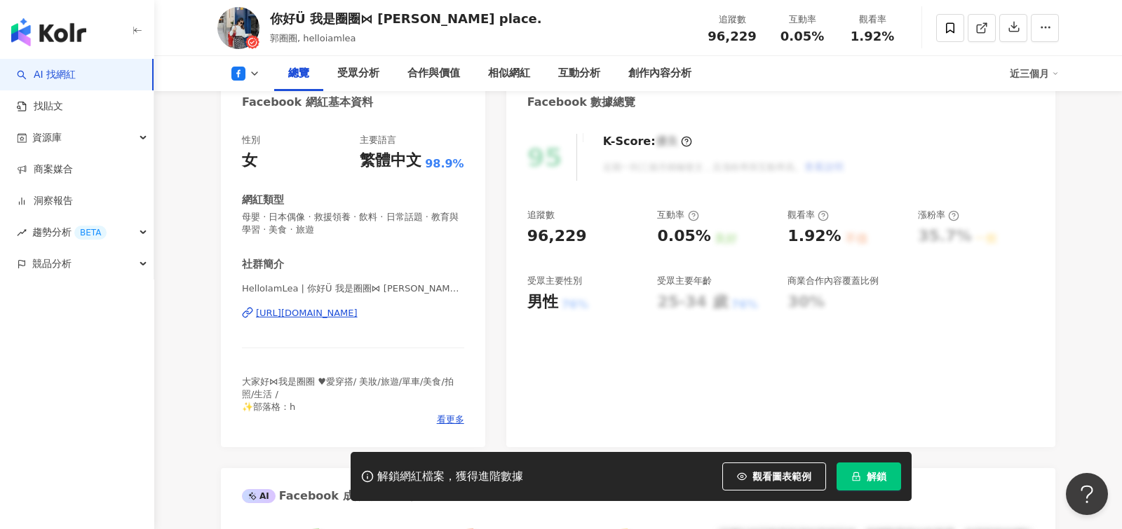
scroll to position [148, 0]
click at [358, 313] on div "https://www.facebook.com/252981158077663" at bounding box center [307, 312] width 102 height 13
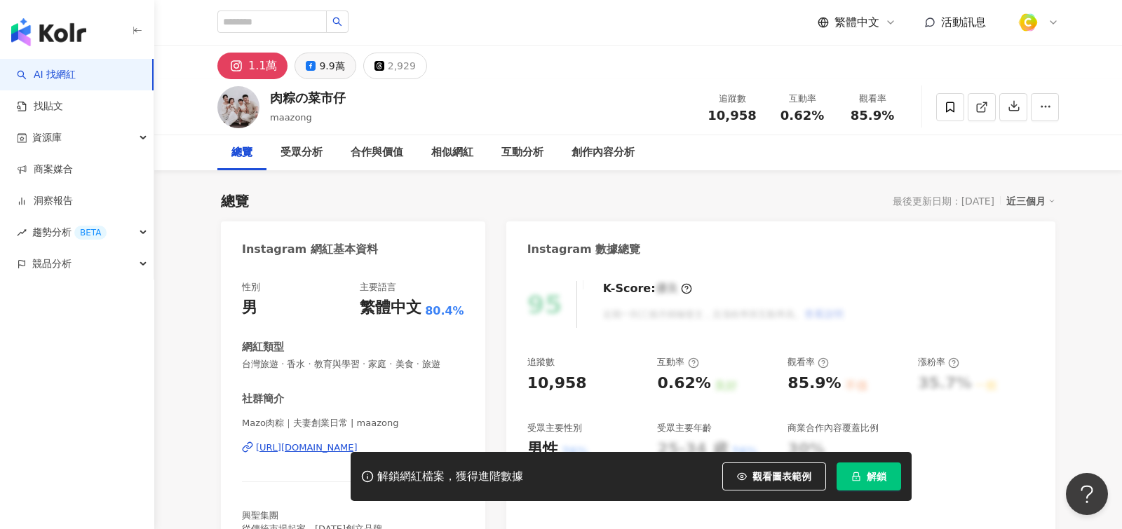
click at [328, 62] on div "9.9萬" at bounding box center [331, 66] width 25 height 20
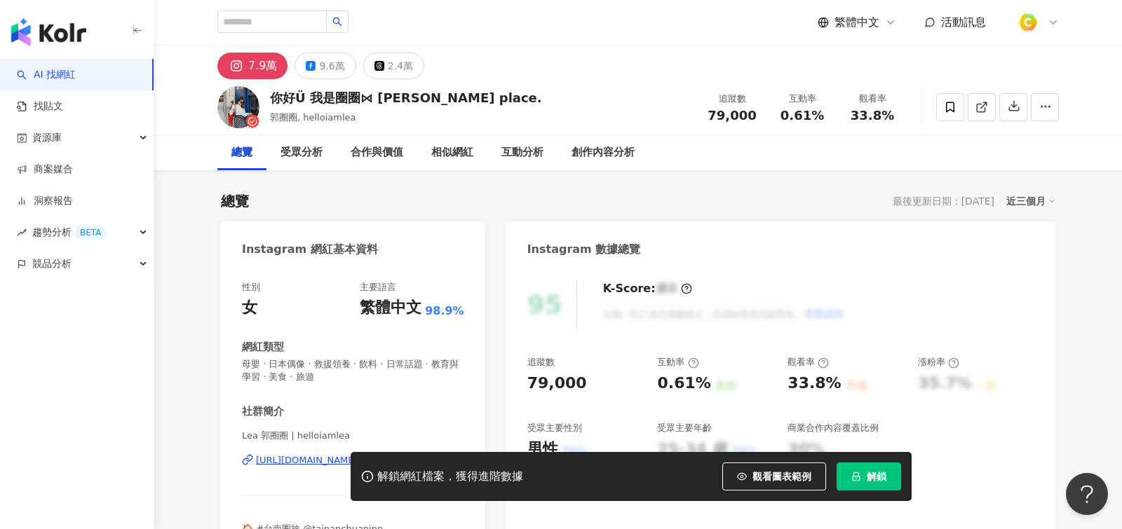
click at [306, 456] on div "解鎖網紅檔案，獲得進階數據 觀看圖表範例 解鎖" at bounding box center [561, 476] width 1122 height 49
click at [313, 460] on div "解鎖網紅檔案，獲得進階數據 觀看圖表範例 解鎖" at bounding box center [561, 476] width 1122 height 49
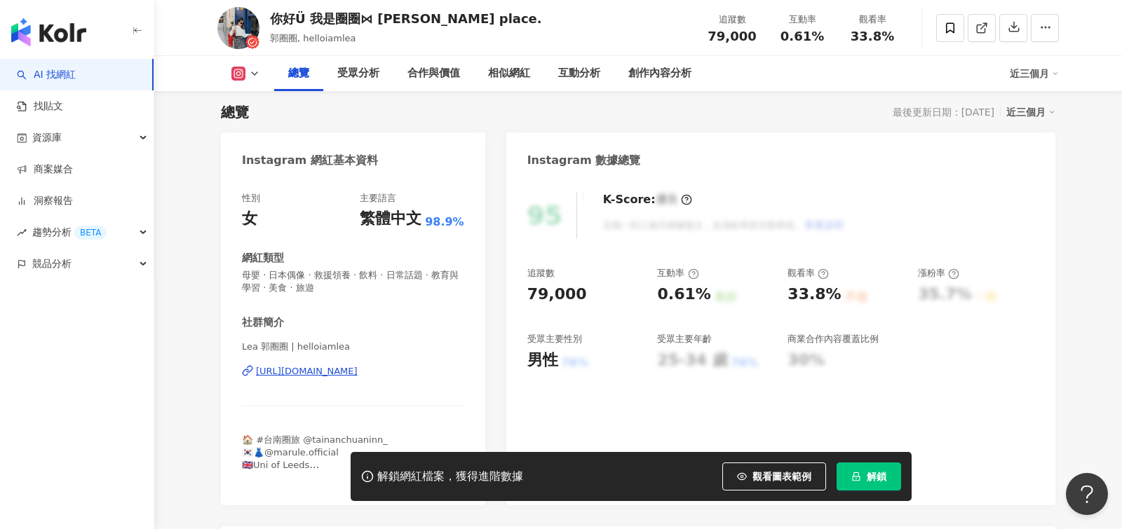
scroll to position [95, 0]
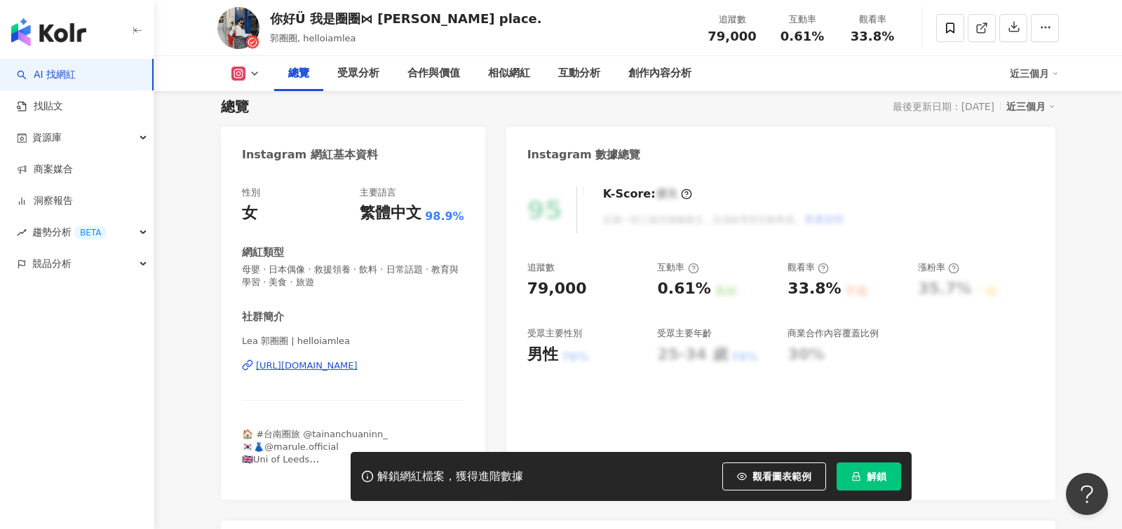
click at [358, 369] on div "https://www.instagram.com/helloiamlea/" at bounding box center [307, 366] width 102 height 13
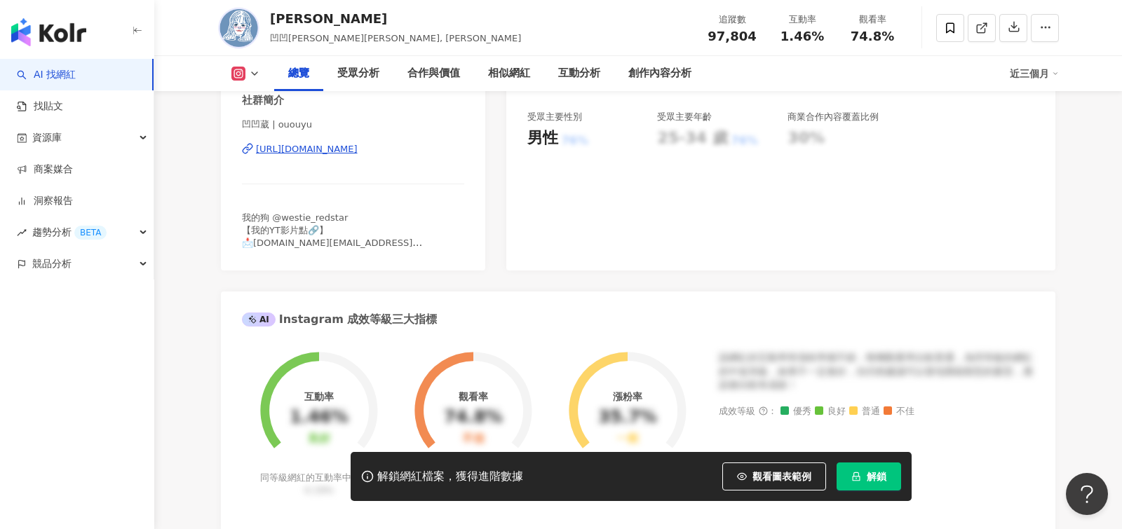
scroll to position [312, 0]
click at [358, 149] on div "https://www.instagram.com/ououyu/" at bounding box center [307, 148] width 102 height 13
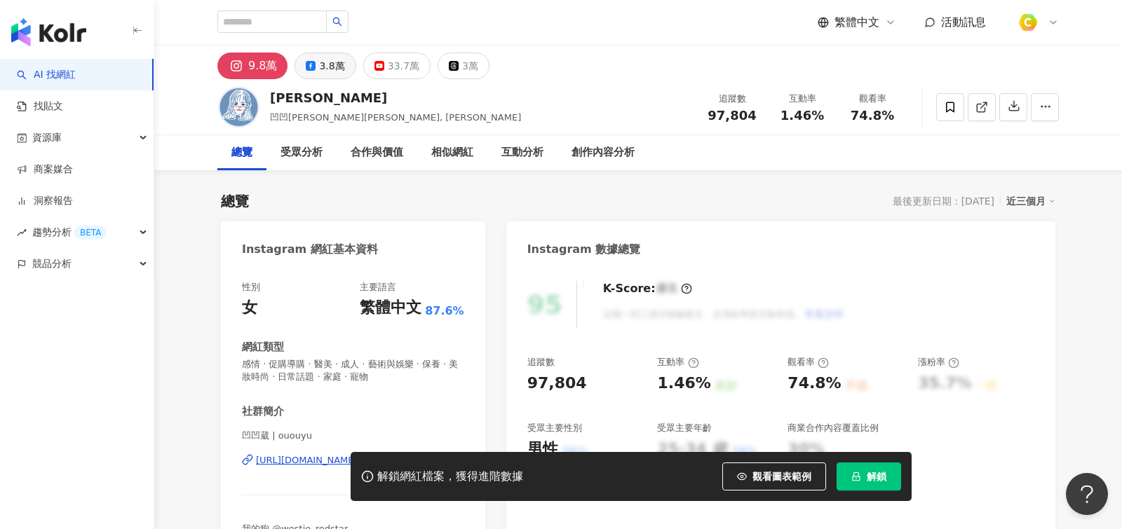
click at [329, 74] on div "3.8萬" at bounding box center [331, 66] width 25 height 20
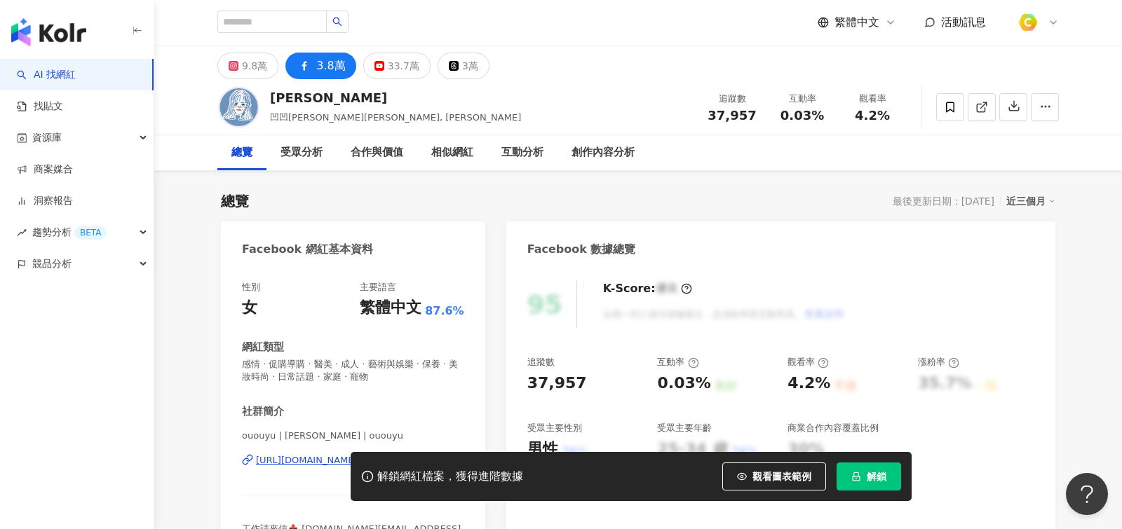
click at [273, 456] on div "解鎖網紅檔案，獲得進階數據 觀看圖表範例 解鎖" at bounding box center [561, 476] width 1122 height 49
click at [276, 456] on div "解鎖網紅檔案，獲得進階數據 觀看圖表範例 解鎖" at bounding box center [561, 476] width 1122 height 49
click at [294, 463] on div "解鎖網紅檔案，獲得進階數據 觀看圖表範例 解鎖" at bounding box center [561, 476] width 1122 height 49
click at [322, 458] on div "解鎖網紅檔案，獲得進階數據 觀看圖表範例 解鎖" at bounding box center [561, 476] width 1122 height 49
click at [299, 457] on div "解鎖網紅檔案，獲得進階數據 觀看圖表範例 解鎖" at bounding box center [561, 476] width 1122 height 49
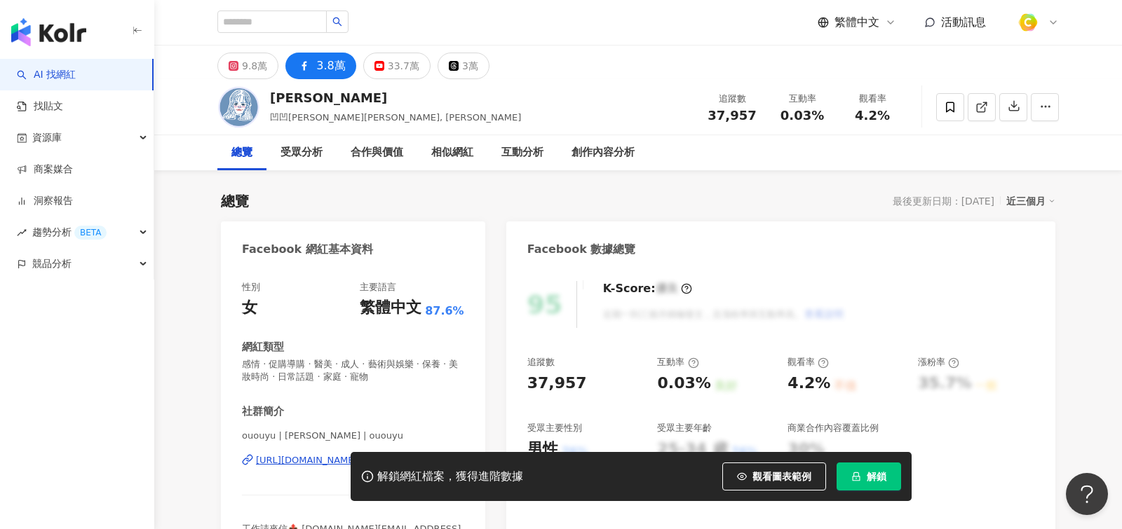
click at [318, 459] on div "解鎖網紅檔案，獲得進階數據 觀看圖表範例 解鎖" at bounding box center [561, 476] width 1122 height 49
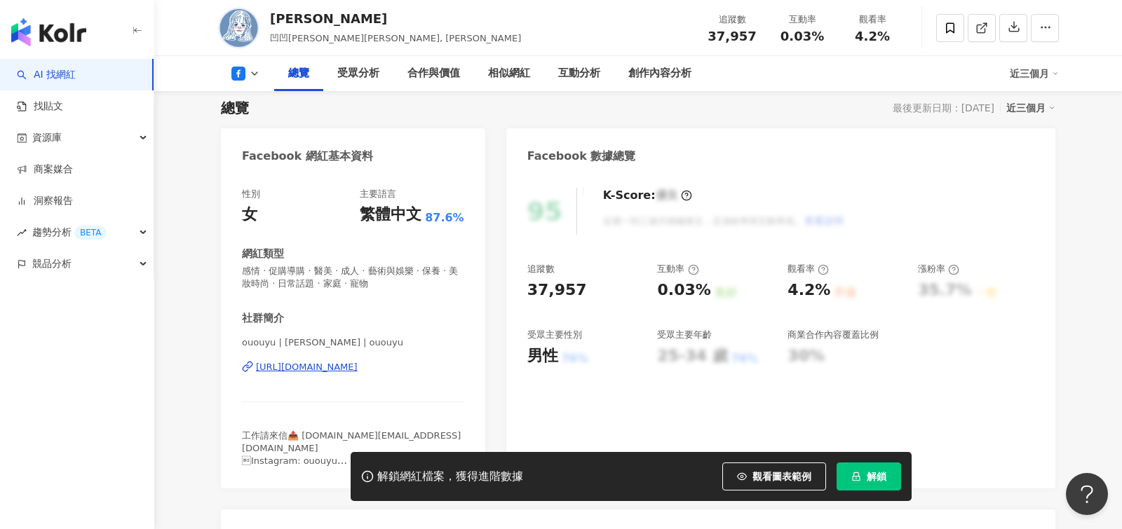
scroll to position [89, 0]
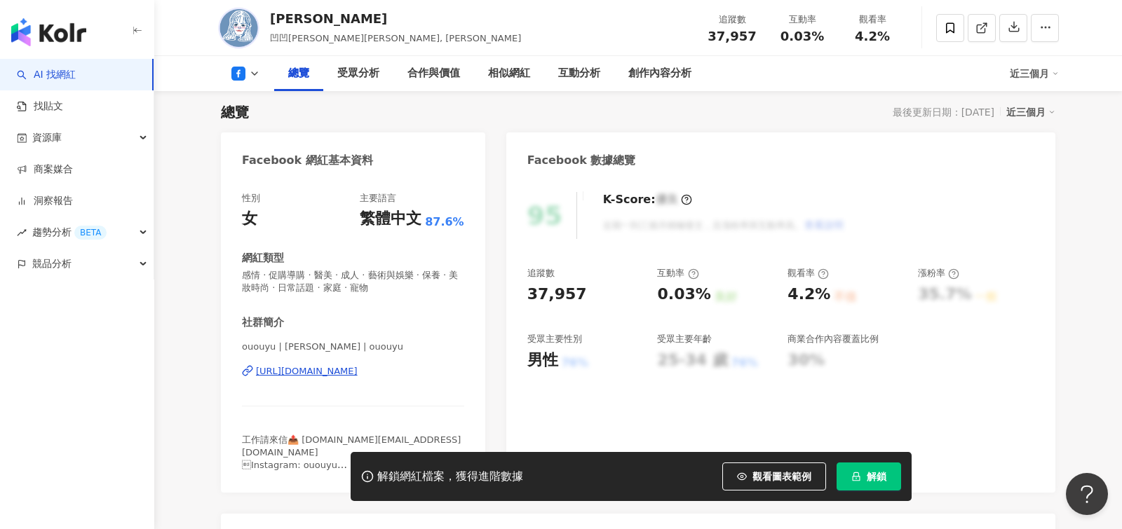
click at [358, 371] on div "https://www.facebook.com/718984421865158" at bounding box center [307, 371] width 102 height 13
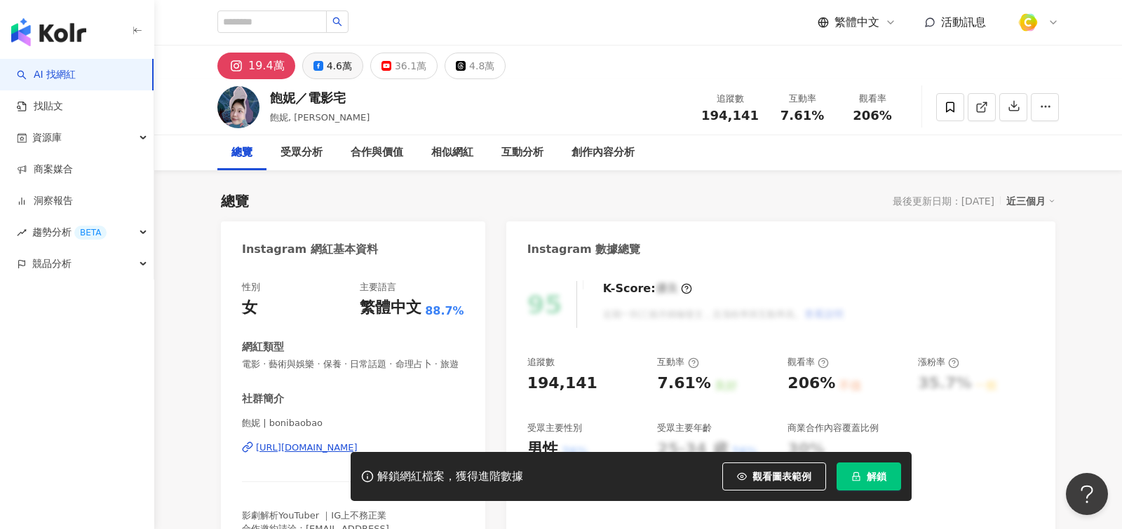
click at [329, 62] on div "4.6萬" at bounding box center [339, 66] width 25 height 20
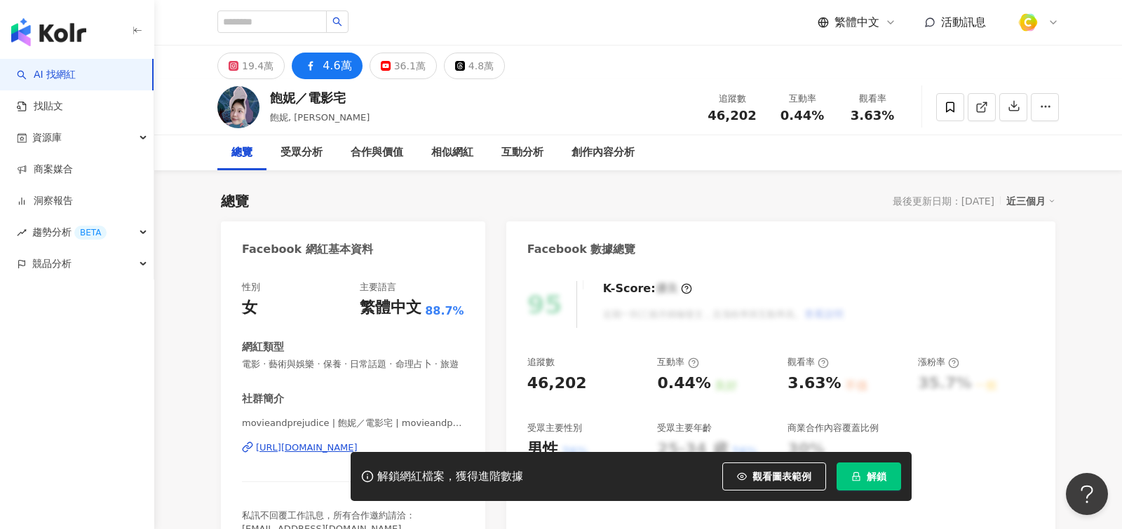
click at [290, 447] on div "https://www.facebook.com/1514085552225220" at bounding box center [307, 448] width 102 height 13
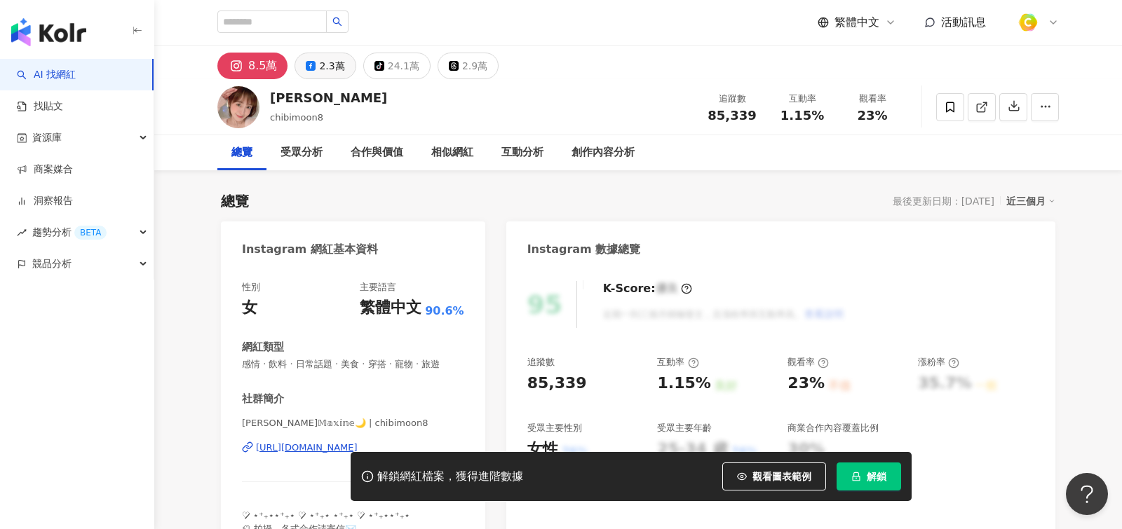
click at [328, 67] on div "2.3萬" at bounding box center [331, 66] width 25 height 20
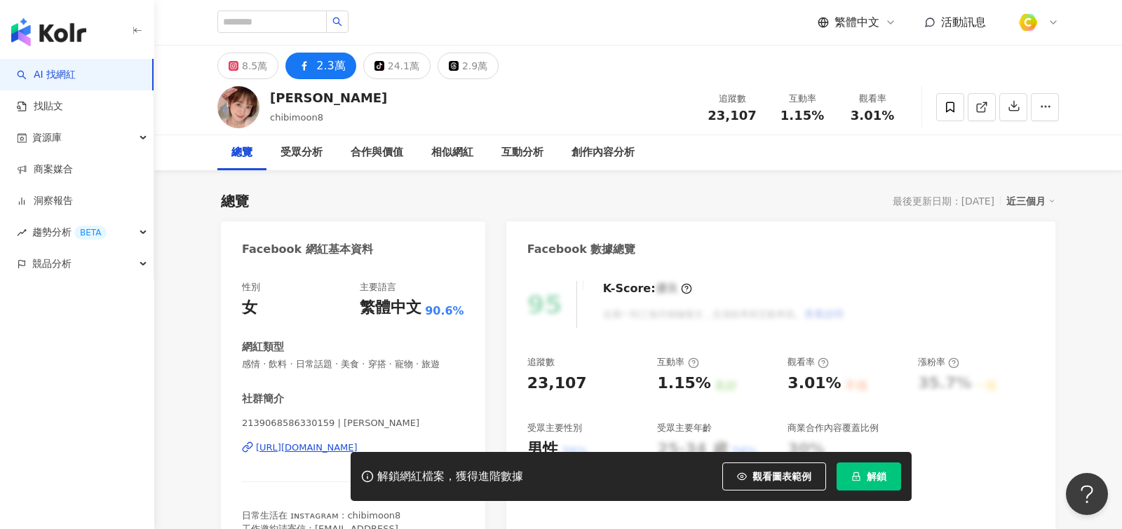
scroll to position [130, 0]
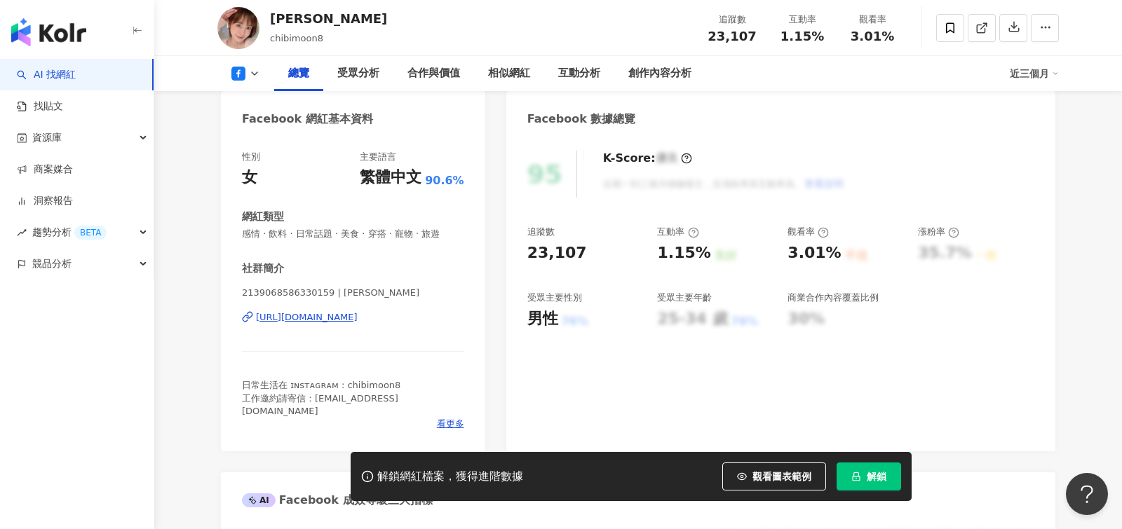
click at [328, 319] on div "https://www.facebook.com/2139068586330159" at bounding box center [307, 317] width 102 height 13
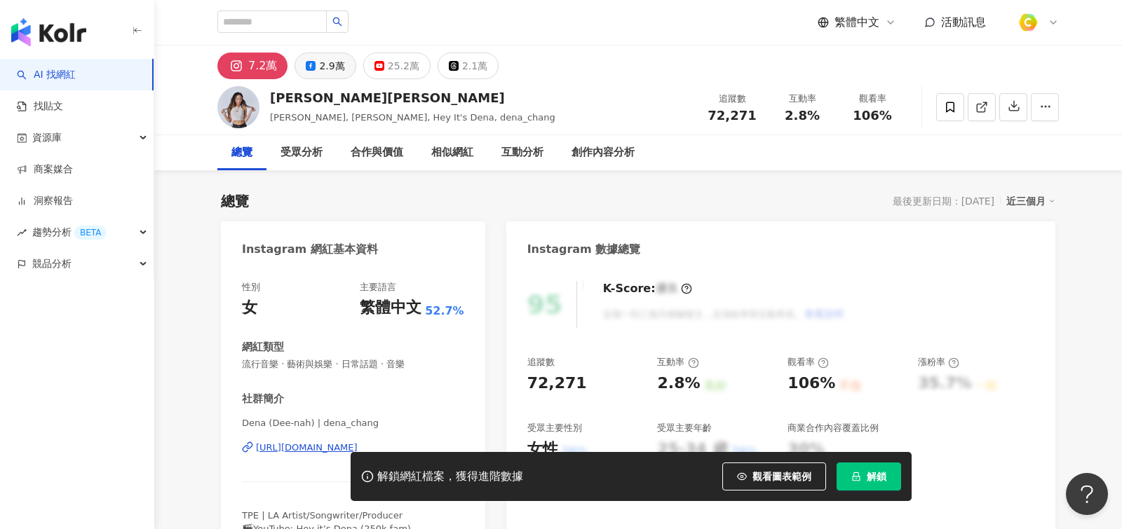
click at [332, 64] on div "2.9萬" at bounding box center [331, 66] width 25 height 20
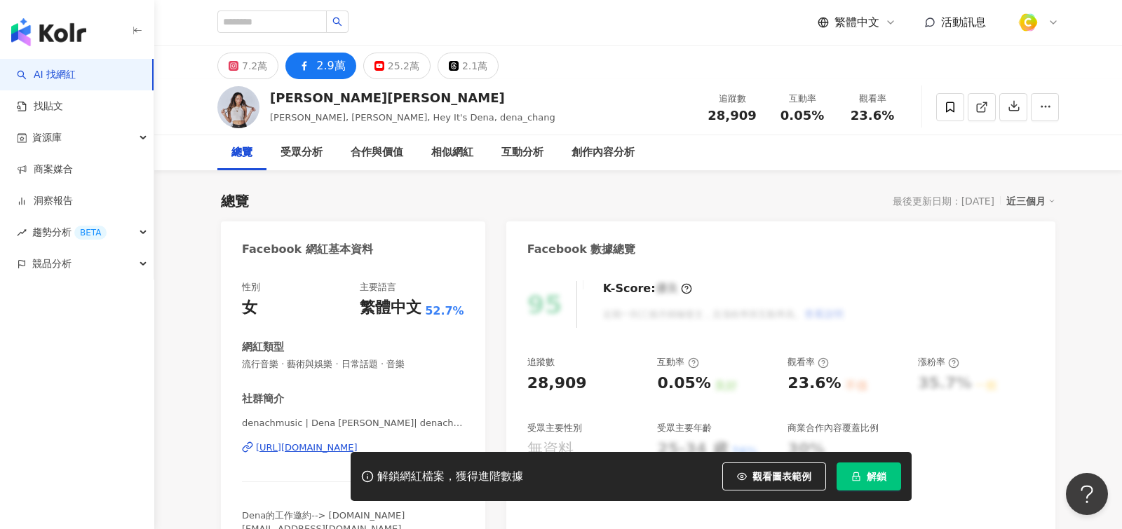
click at [290, 437] on div "denachmusic | Dena 張粹方 | denachmusic https://www.facebook.com/208059955895747" at bounding box center [353, 458] width 222 height 82
click at [297, 445] on div "https://www.facebook.com/208059955895747" at bounding box center [307, 448] width 102 height 13
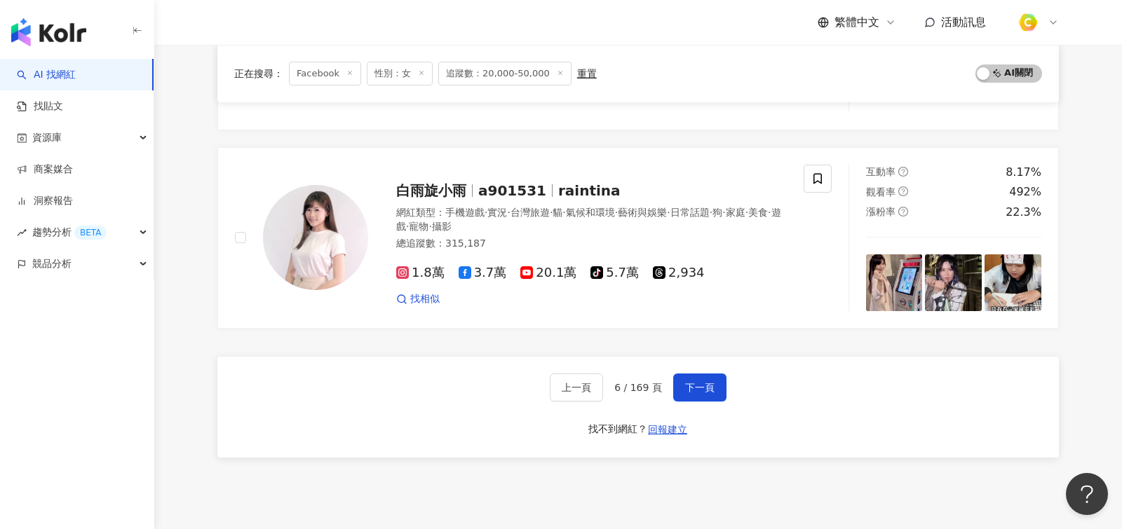
scroll to position [2575, 0]
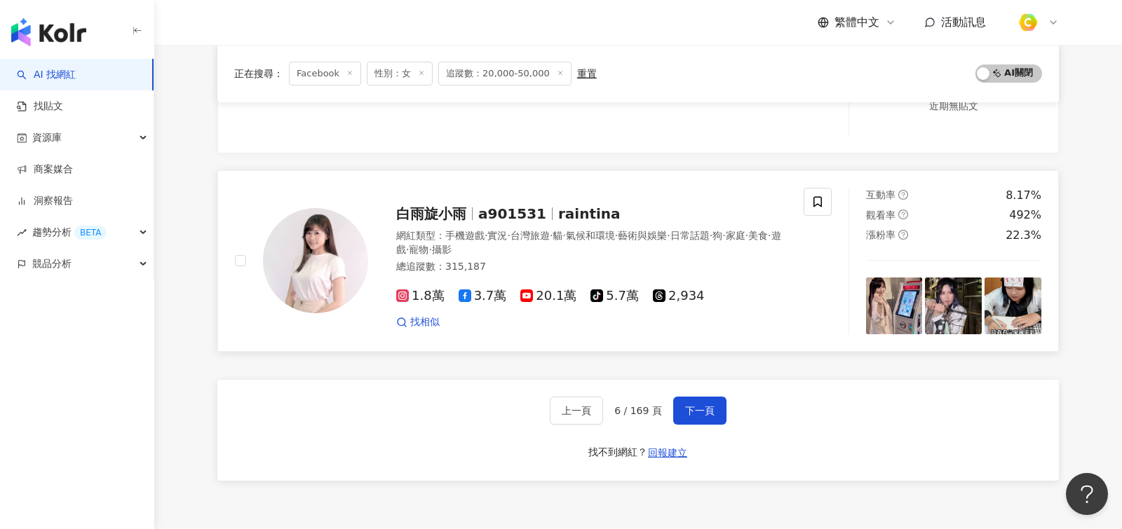
click at [548, 332] on link "白雨旋小雨 a901531 raintina 網紅類型 ： 手機遊戲 · 實況 · 台灣旅遊 · 貓 · 氣候和環境 · 藝術與娛樂 · 日常話題 · 狗 ·…" at bounding box center [637, 261] width 841 height 182
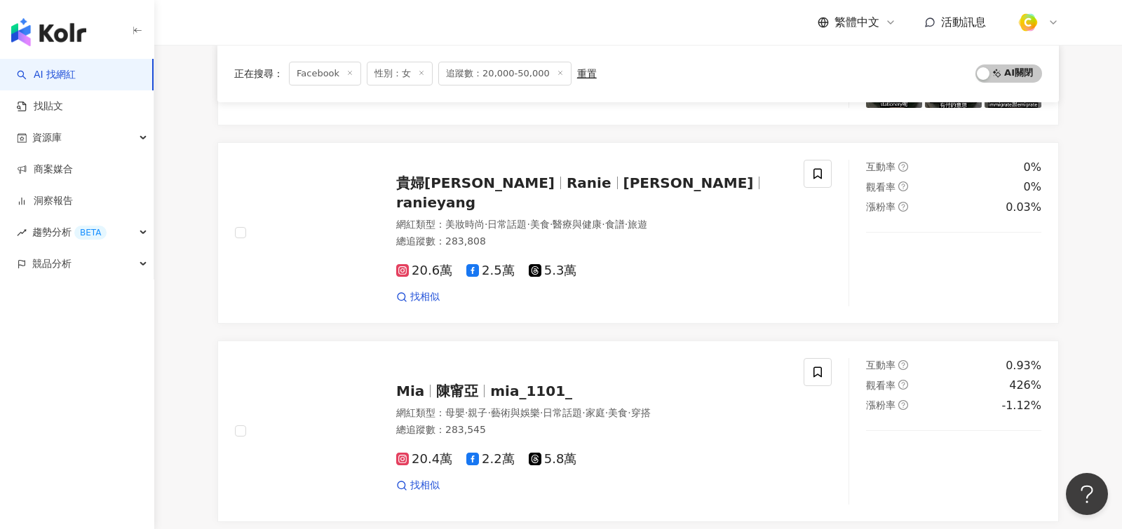
scroll to position [1466, 0]
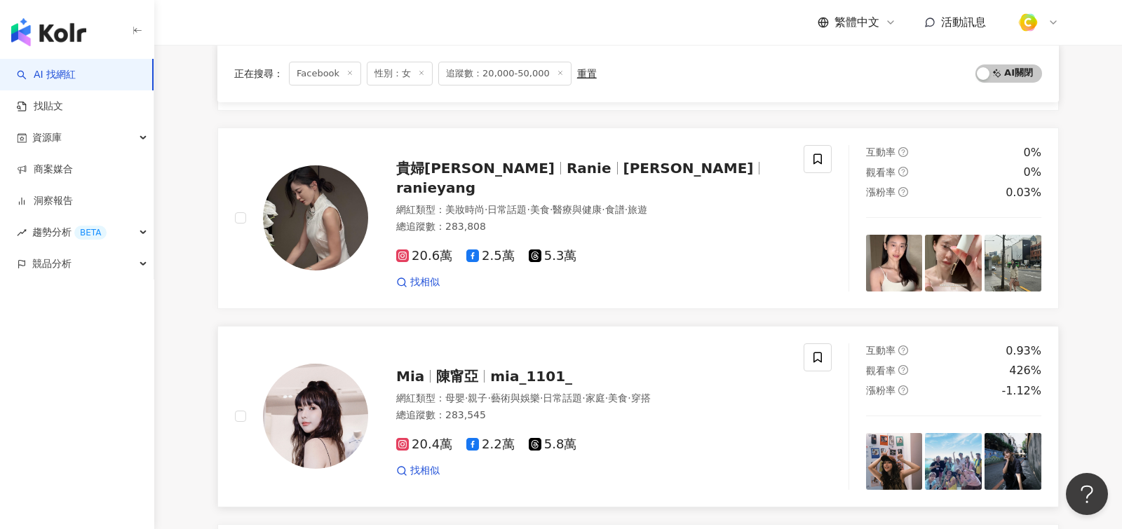
click at [592, 397] on div "網紅類型 ： 母嬰 · 親子 · 藝術與娛樂 · 日常話題 · 家庭 · 美食 · 穿搭" at bounding box center [591, 399] width 390 height 14
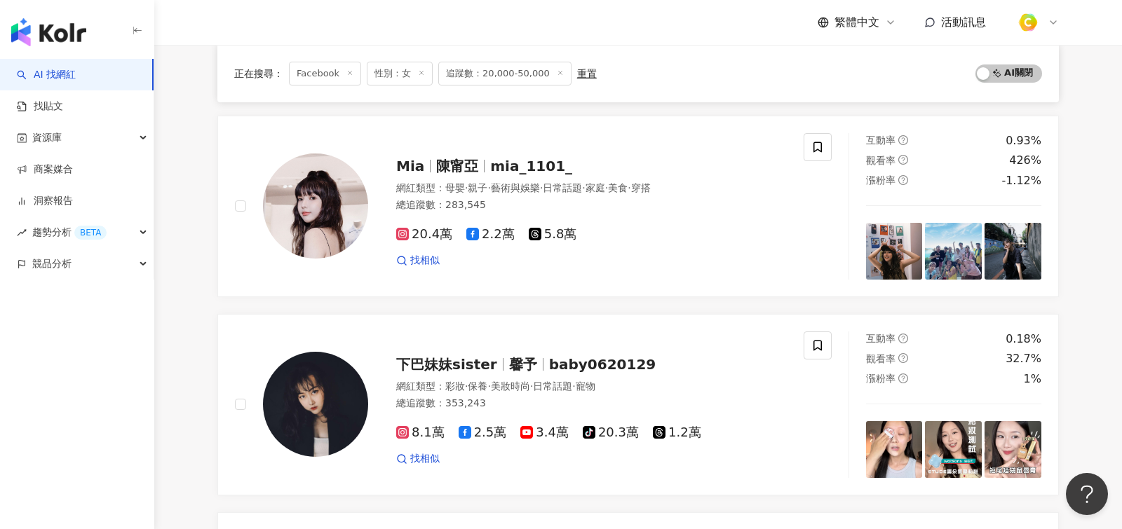
scroll to position [2706, 0]
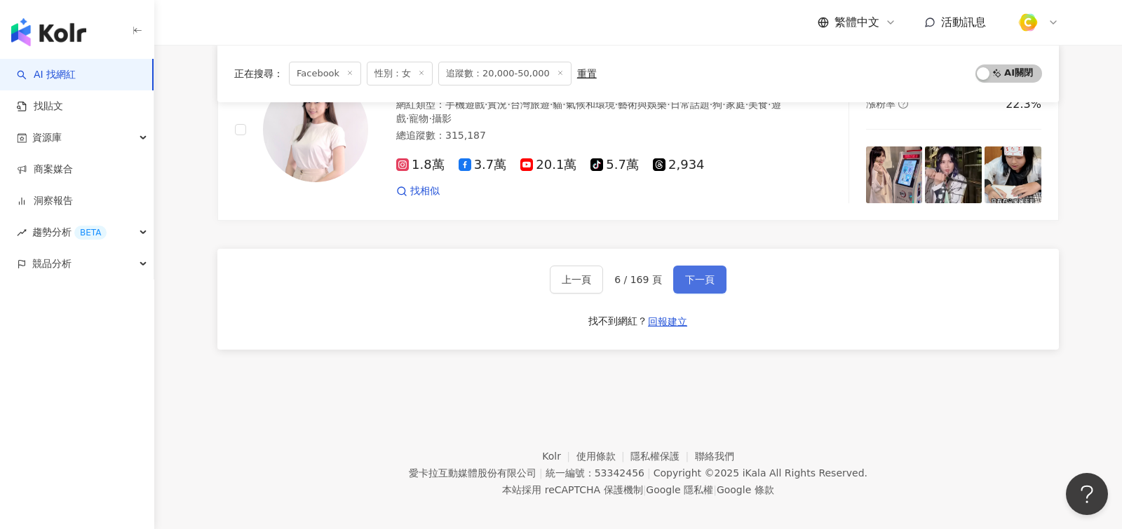
click at [689, 274] on span "下一頁" at bounding box center [699, 279] width 29 height 11
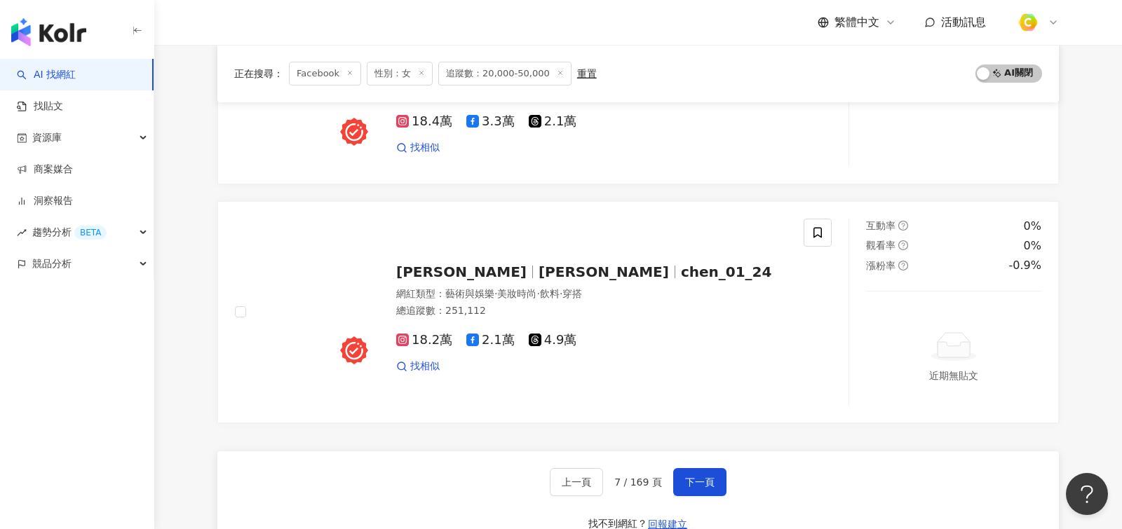
scroll to position [2467, 0]
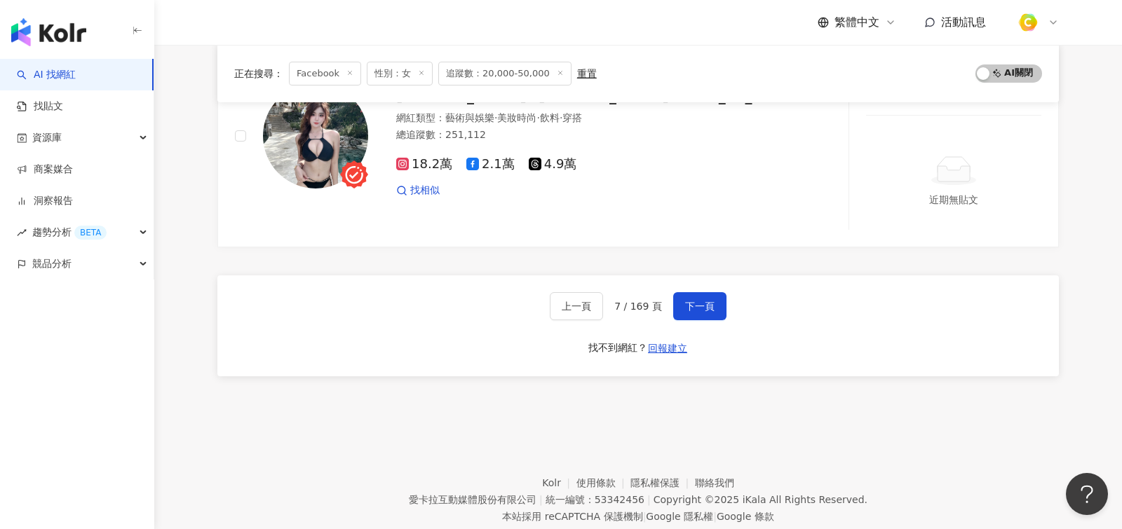
click at [685, 275] on div "上一頁 7 / 169 頁 下一頁 找不到網紅？ 回報建立" at bounding box center [637, 325] width 841 height 101
click at [699, 292] on button "下一頁" at bounding box center [699, 306] width 53 height 28
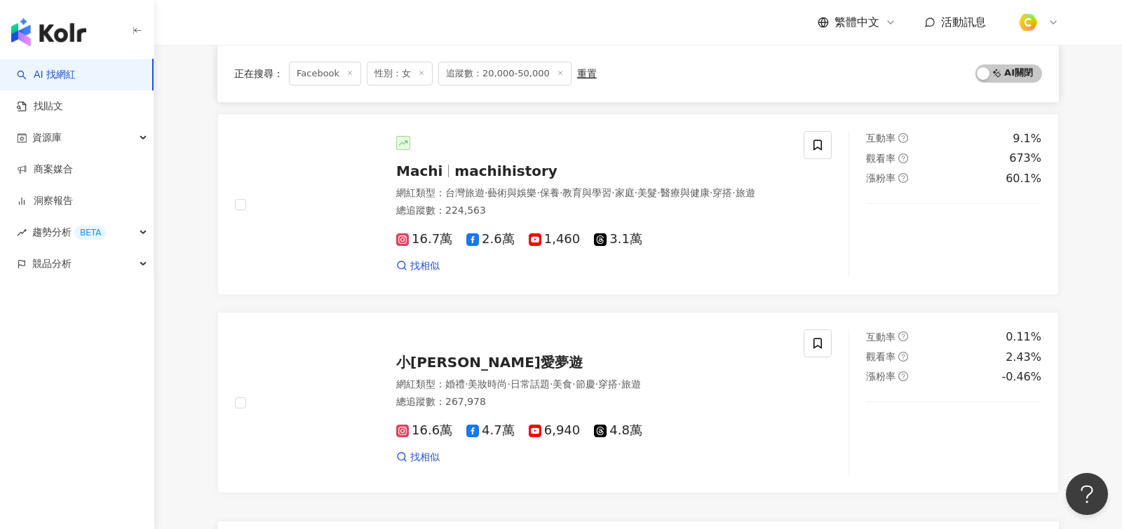
scroll to position [2391, 0]
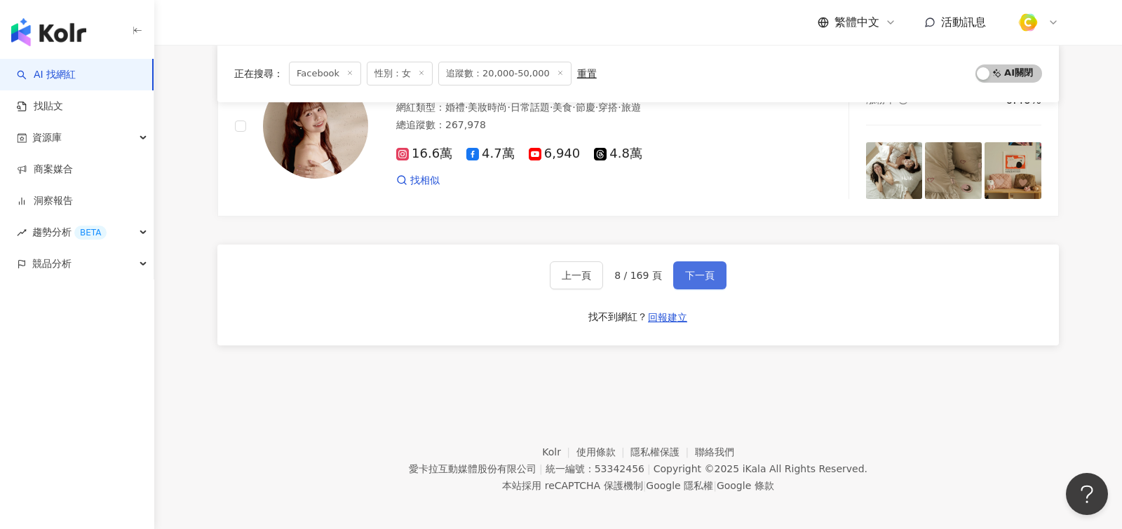
click at [694, 272] on span "下一頁" at bounding box center [699, 275] width 29 height 11
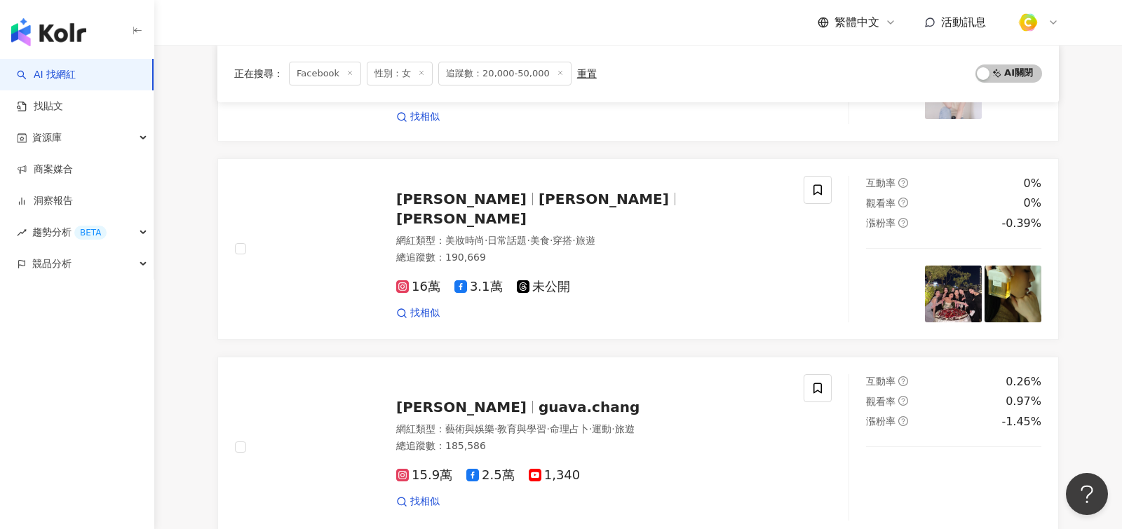
scroll to position [1474, 0]
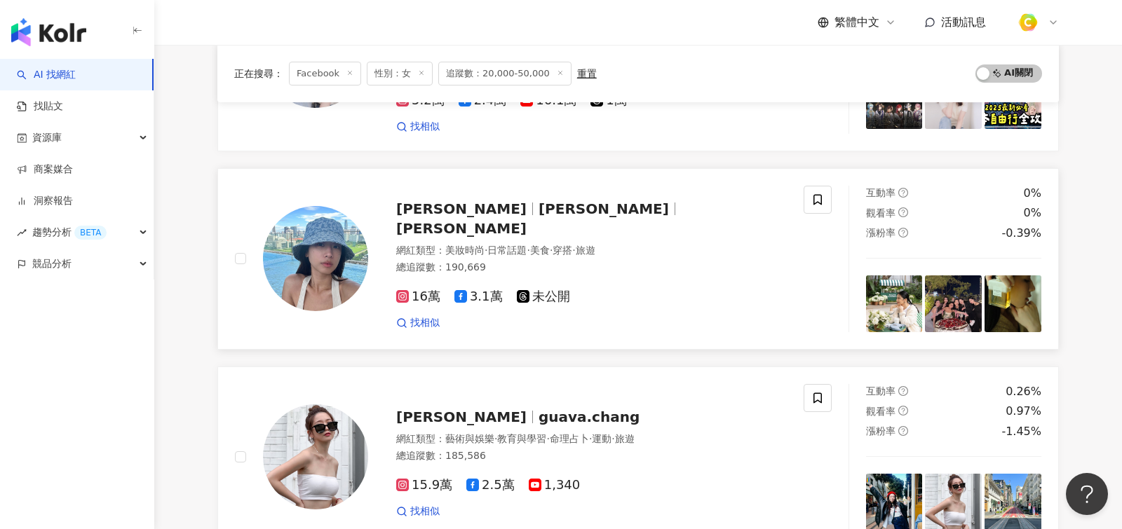
click at [638, 261] on div "總追蹤數 ： 190,669" at bounding box center [591, 268] width 390 height 14
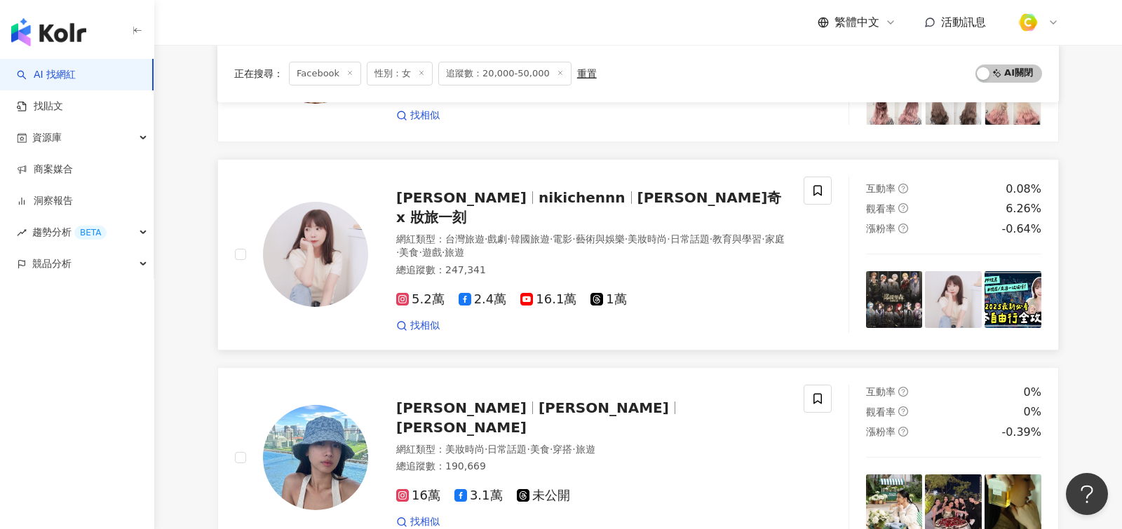
click at [594, 235] on div "網紅類型 ： 台灣旅遊 · 戲劇 · 韓國旅遊 · 電影 · 藝術與娛樂 · 美妝時尚 · 日常話題 · 教育與學習 · 家庭 · 美食 · 遊戲 · 旅遊" at bounding box center [591, 246] width 390 height 27
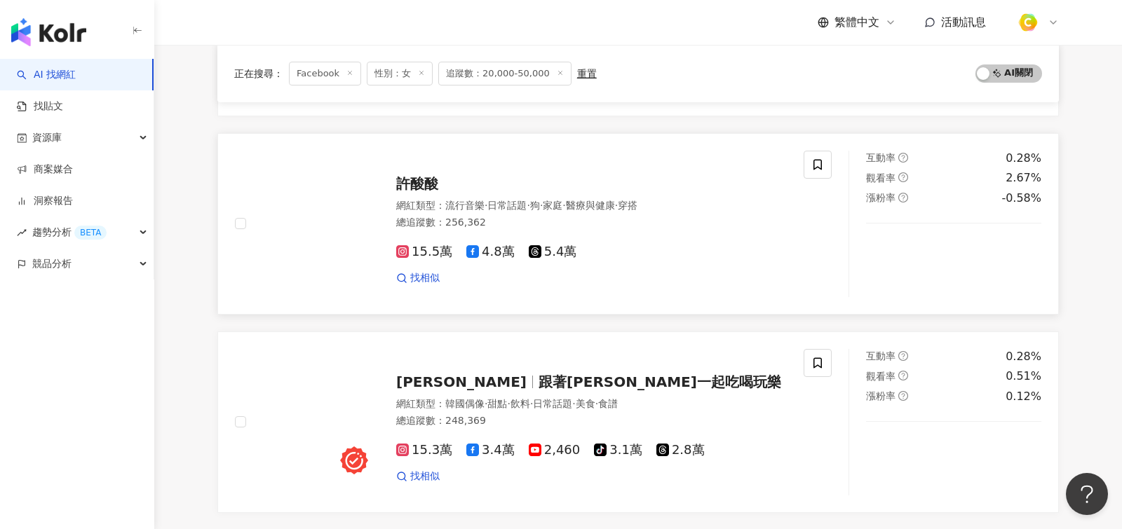
scroll to position [2387, 0]
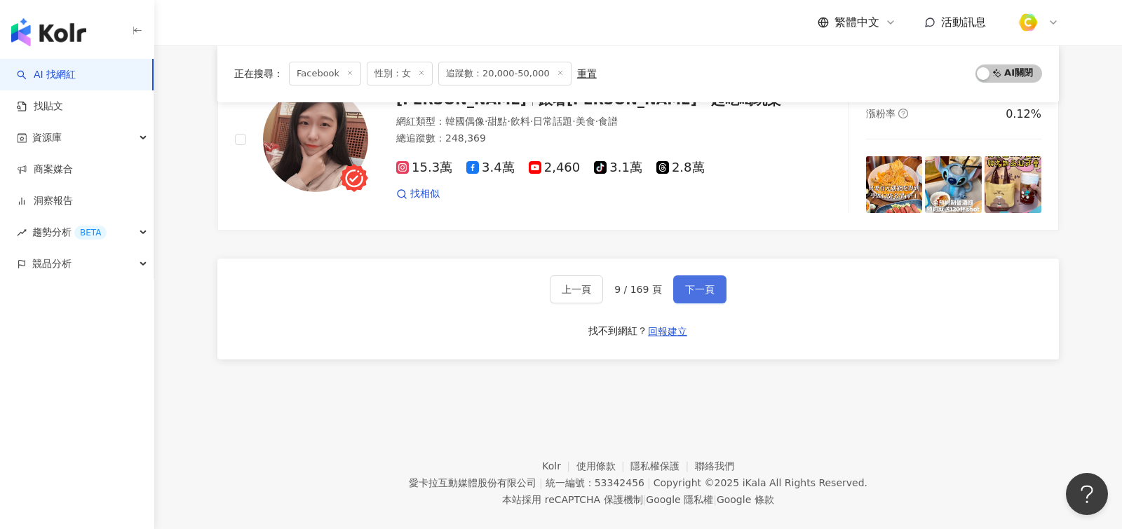
click at [711, 284] on span "下一頁" at bounding box center [699, 289] width 29 height 11
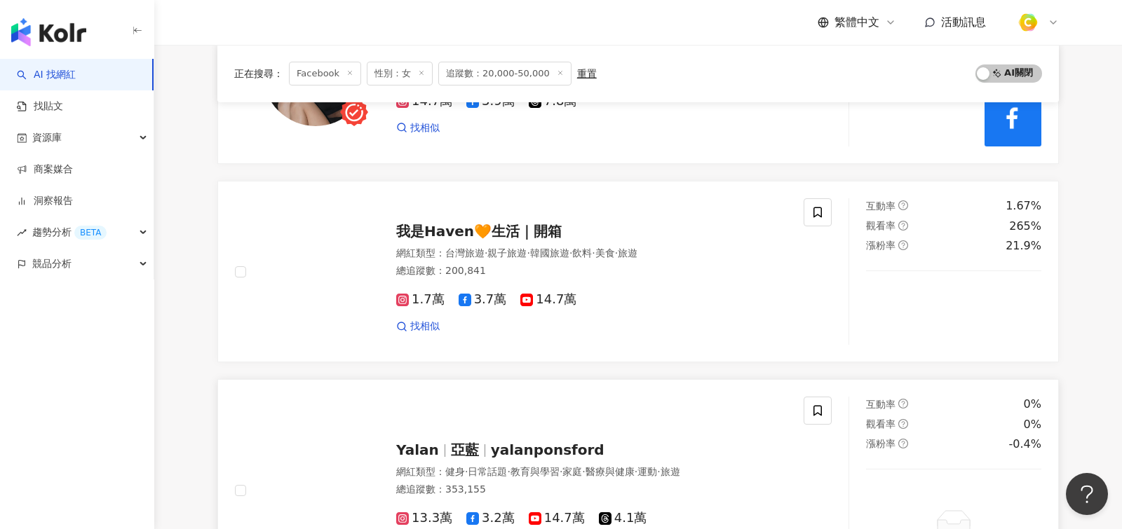
scroll to position [1132, 0]
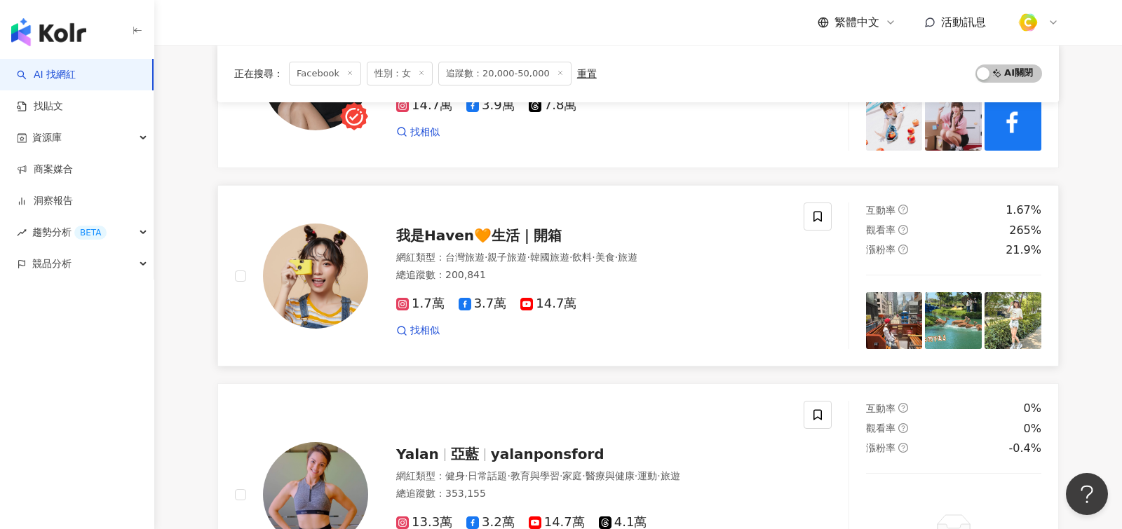
click at [641, 238] on div "我是Haven🧡生活｜開箱" at bounding box center [591, 236] width 390 height 20
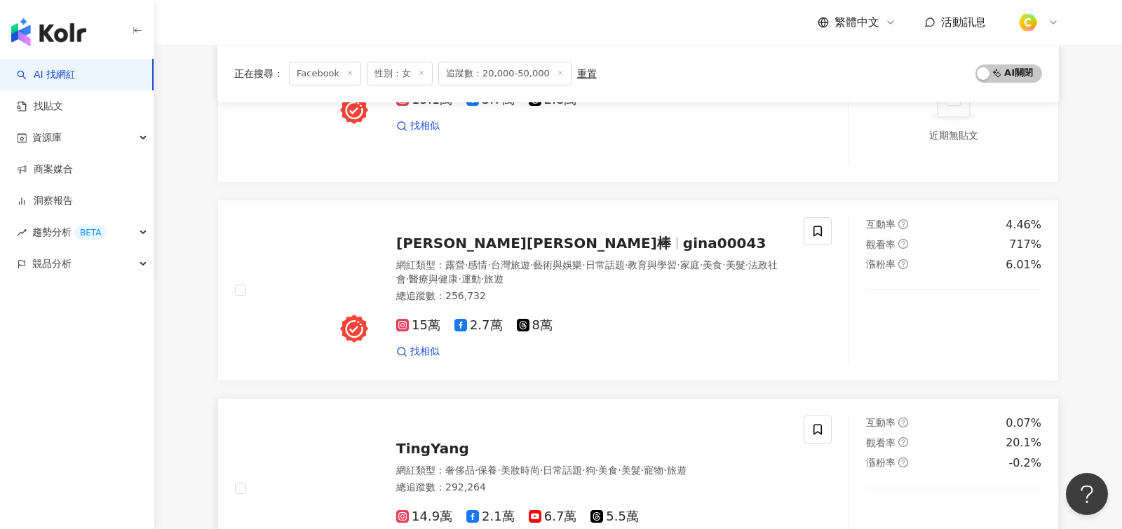
scroll to position [268, 0]
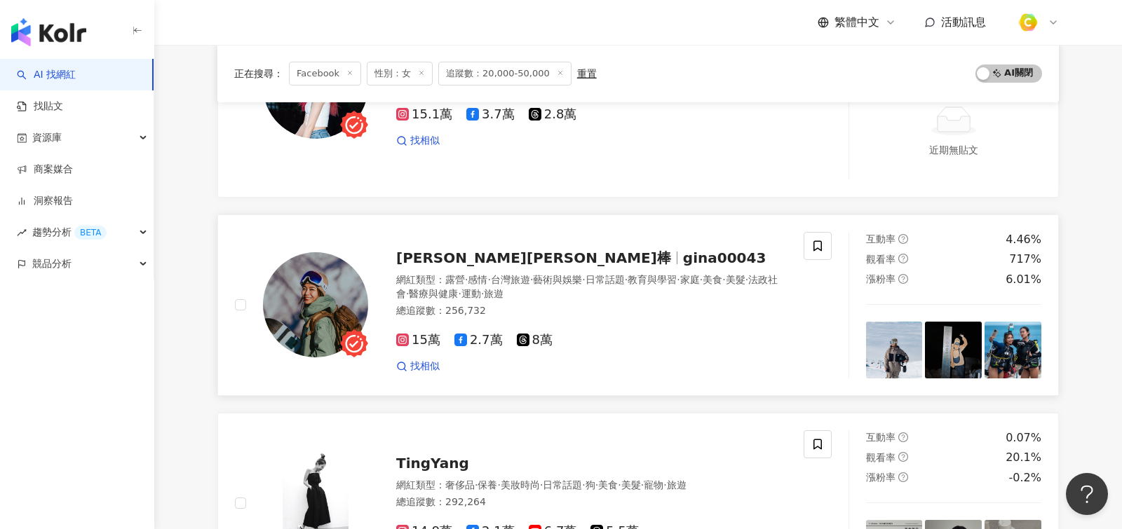
click at [613, 260] on div "Gina吉娜棒 gina00043" at bounding box center [591, 258] width 390 height 20
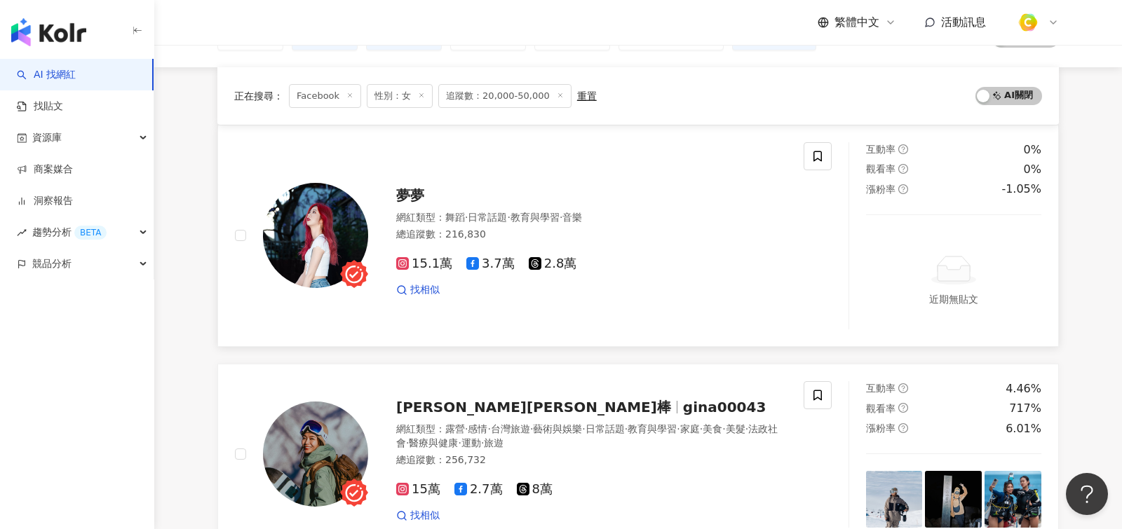
scroll to position [2538, 0]
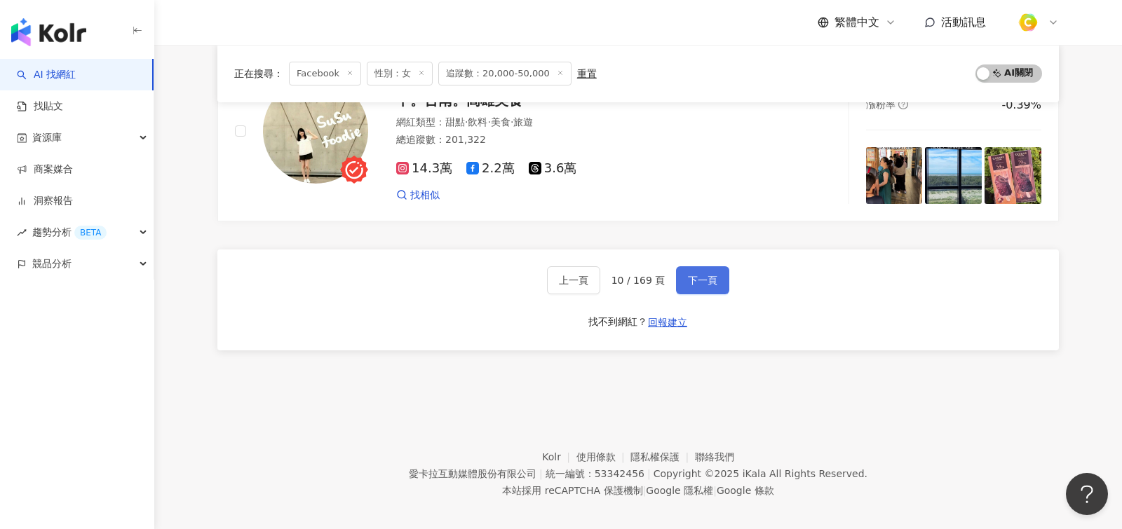
click at [681, 287] on div "上一頁 10 / 169 頁 下一頁 找不到網紅？ 回報建立" at bounding box center [637, 300] width 841 height 101
click at [707, 266] on button "下一頁" at bounding box center [702, 280] width 53 height 28
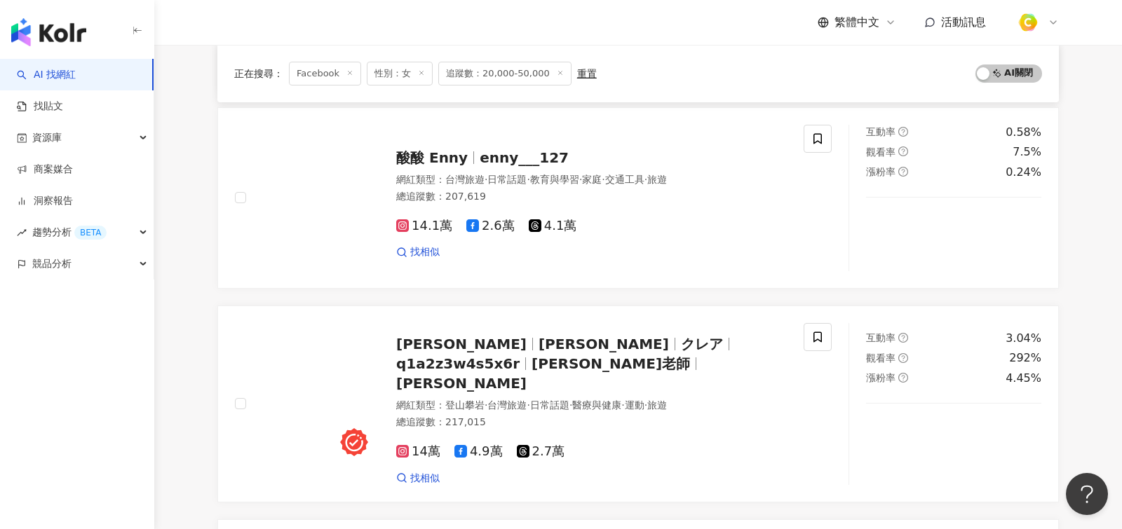
scroll to position [1125, 0]
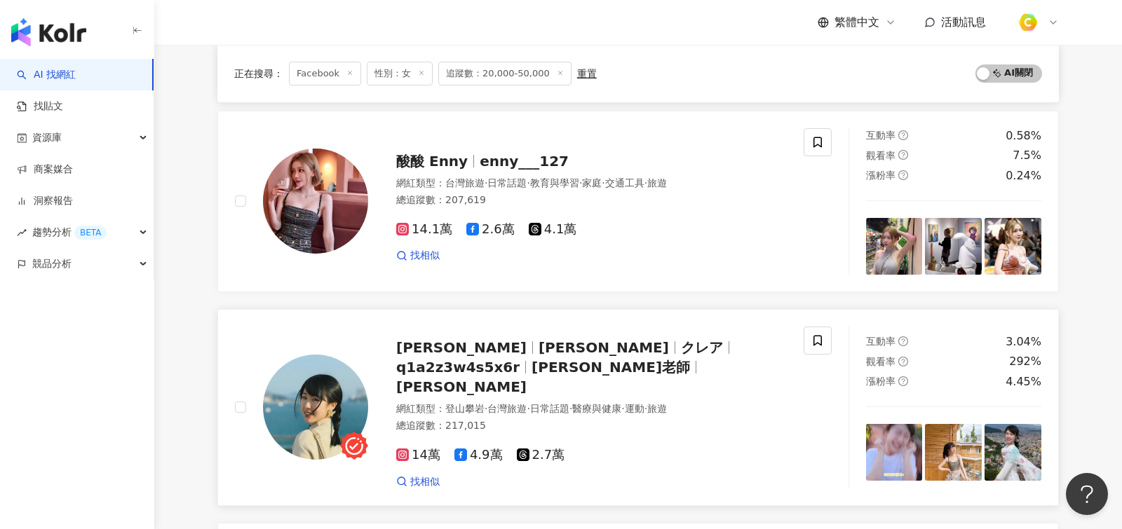
click at [666, 402] on div "網紅類型 ： 登山攀岩 · 台灣旅遊 · 日常話題 · 醫療與健康 · 運動 · 旅遊 總追蹤數 ： 217,015" at bounding box center [591, 419] width 390 height 34
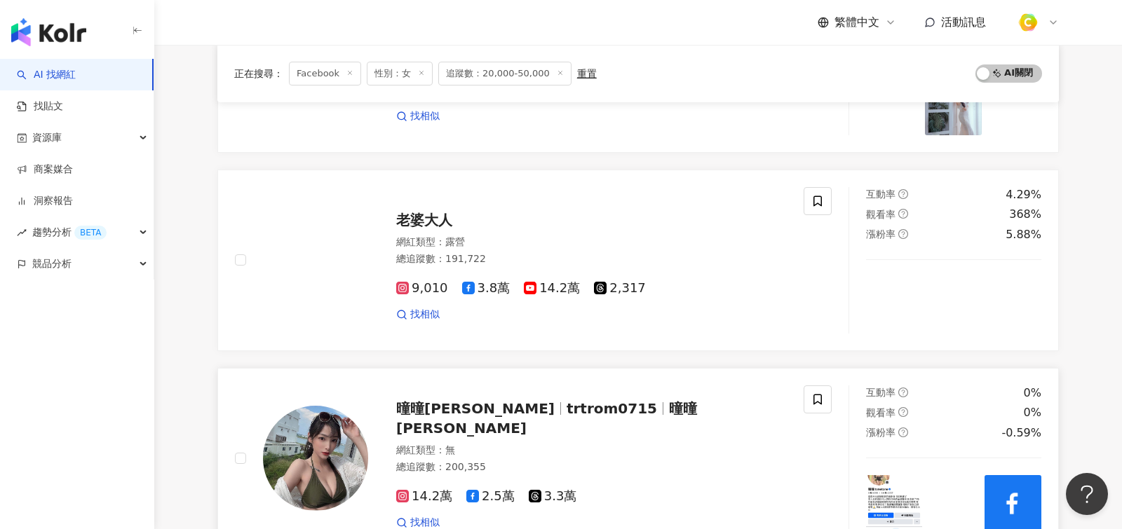
scroll to position [649, 0]
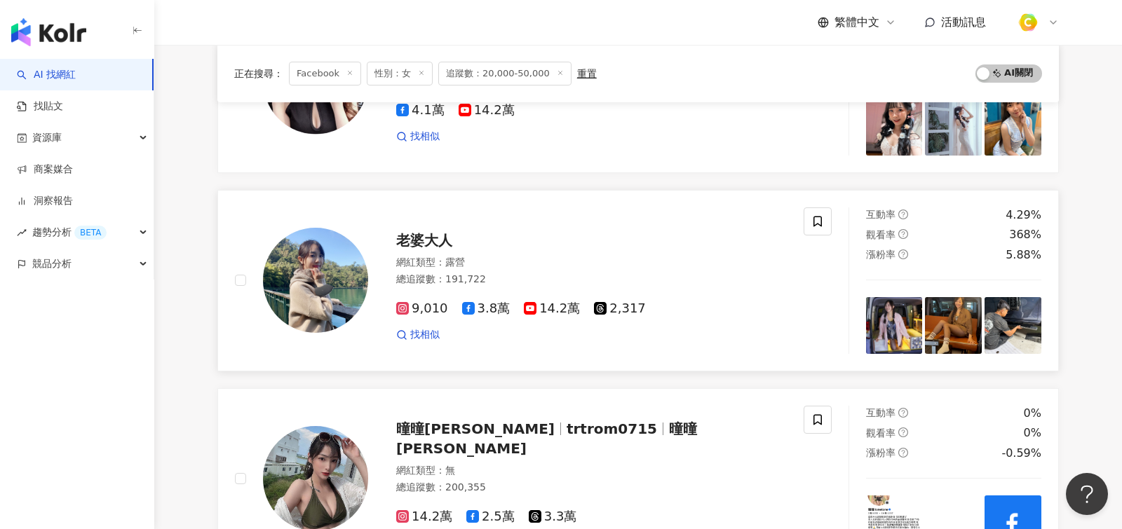
click at [613, 290] on div "9,010 3.8萬 14.2萬 2,317 找相似" at bounding box center [591, 316] width 390 height 52
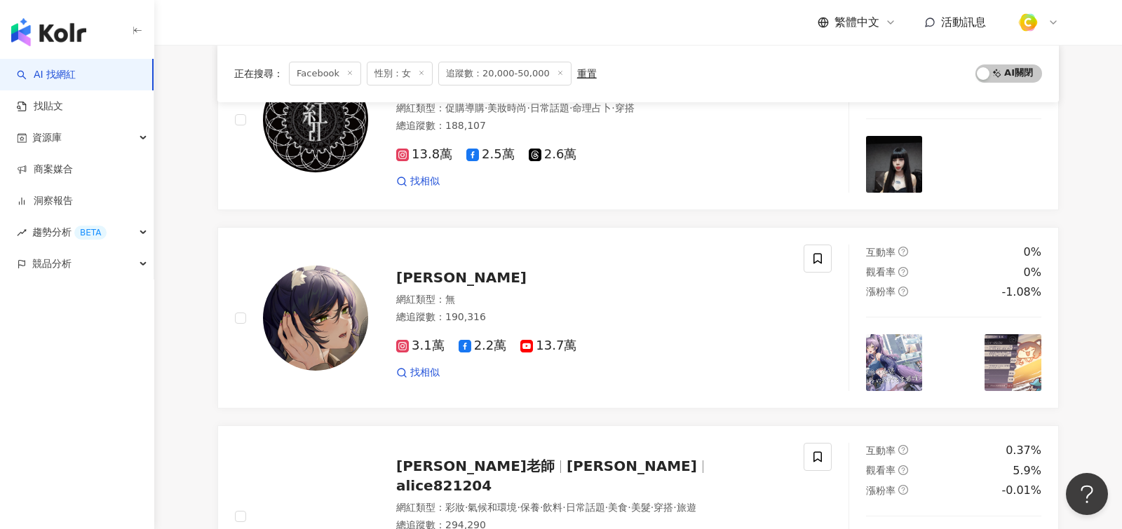
scroll to position [2387, 0]
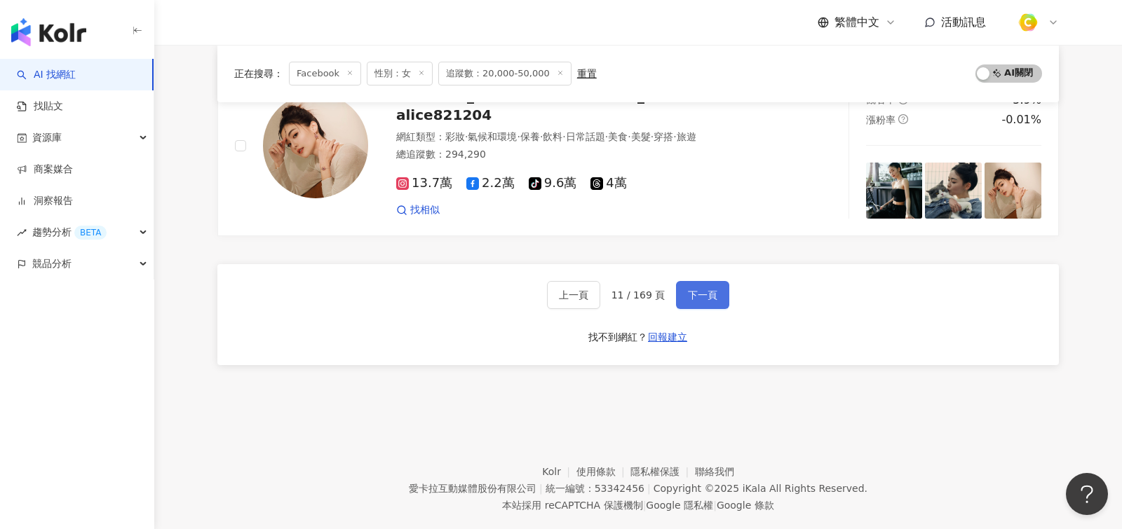
click at [700, 290] on span "下一頁" at bounding box center [702, 295] width 29 height 11
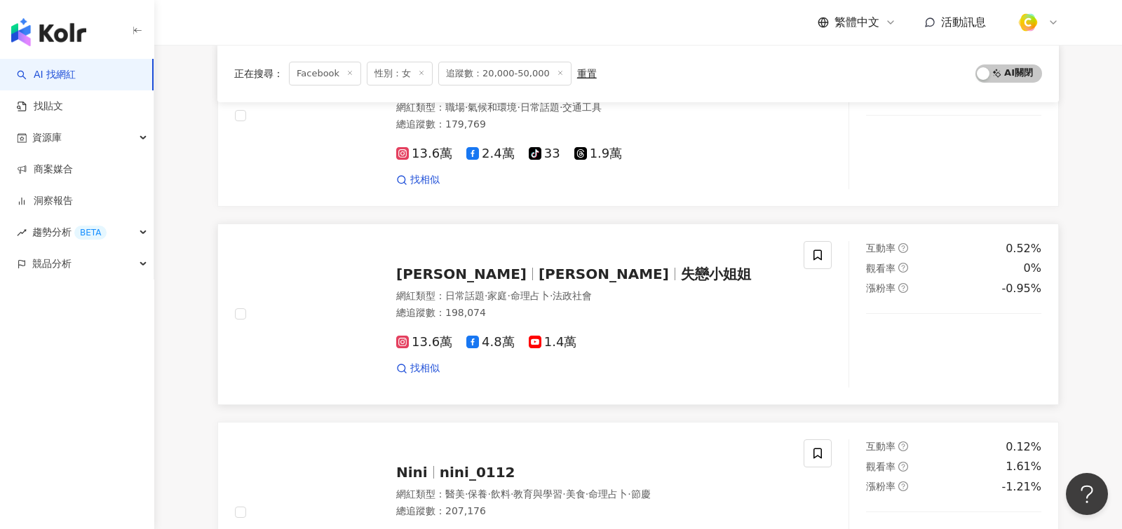
scroll to position [642, 0]
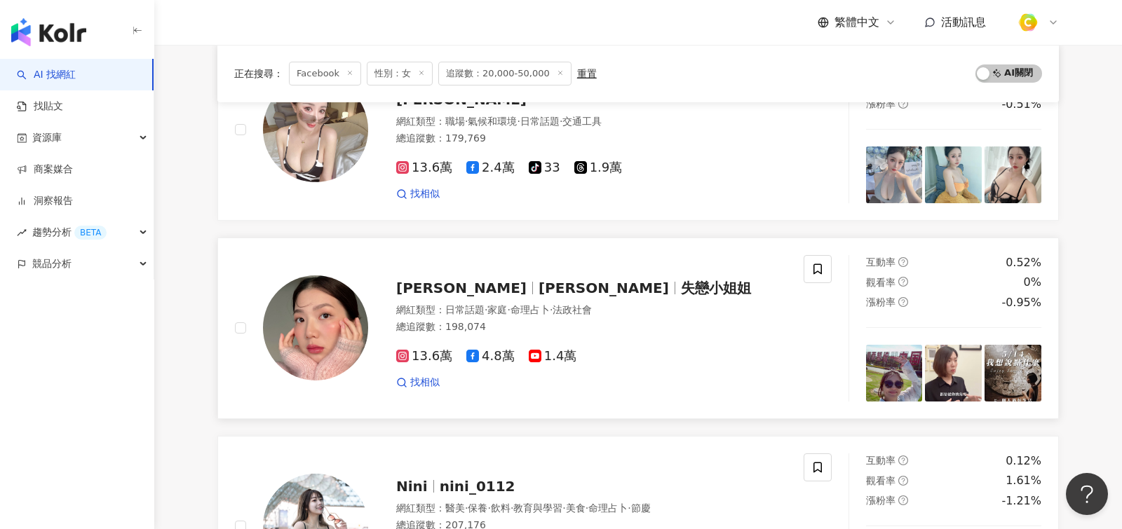
click at [599, 295] on div "蔡潔米 Jamie 失戀小姐姐 網紅類型 ： 日常話題 · 家庭 · 命理占卜 · 法政社會 總追蹤數 ： 198,074 13.6萬 4.8萬 1.4萬 找…" at bounding box center [577, 328] width 418 height 123
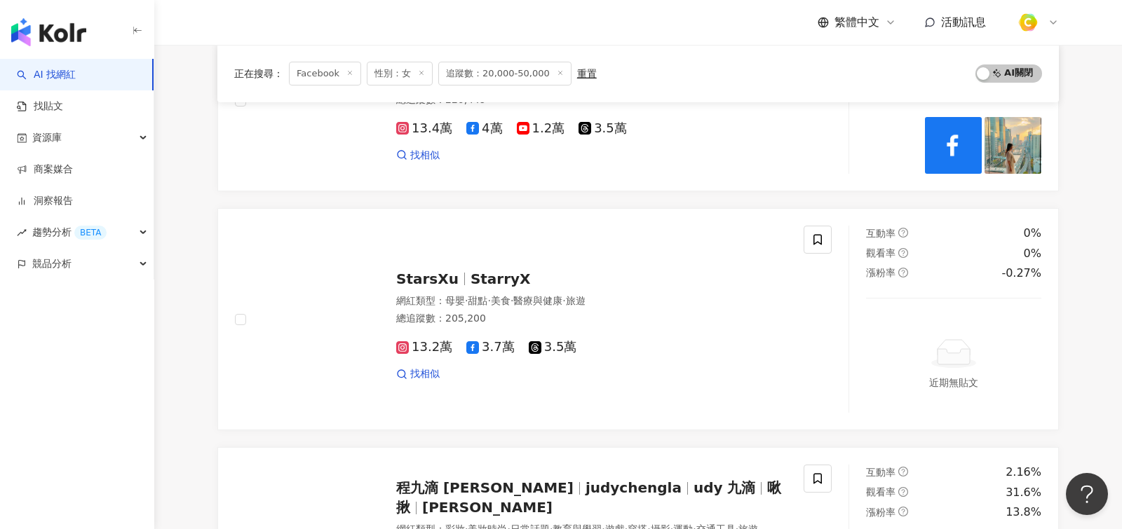
scroll to position [2478, 0]
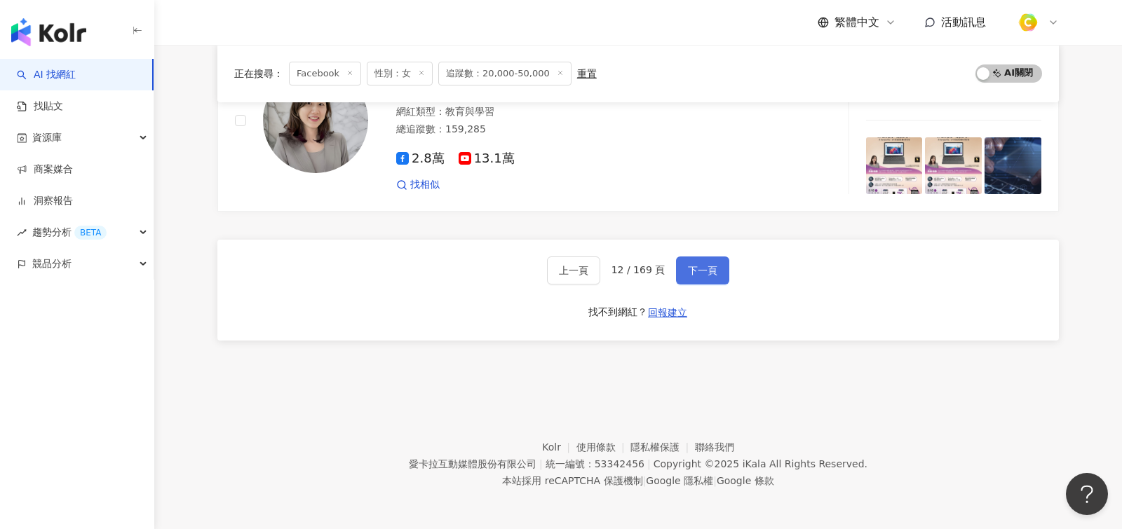
click at [712, 257] on button "下一頁" at bounding box center [702, 271] width 53 height 28
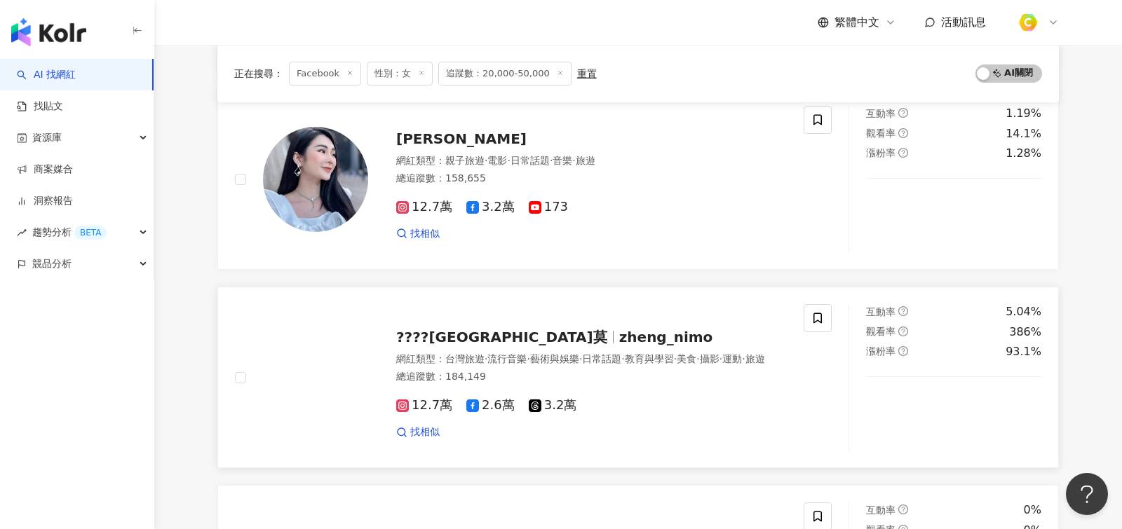
scroll to position [1028, 0]
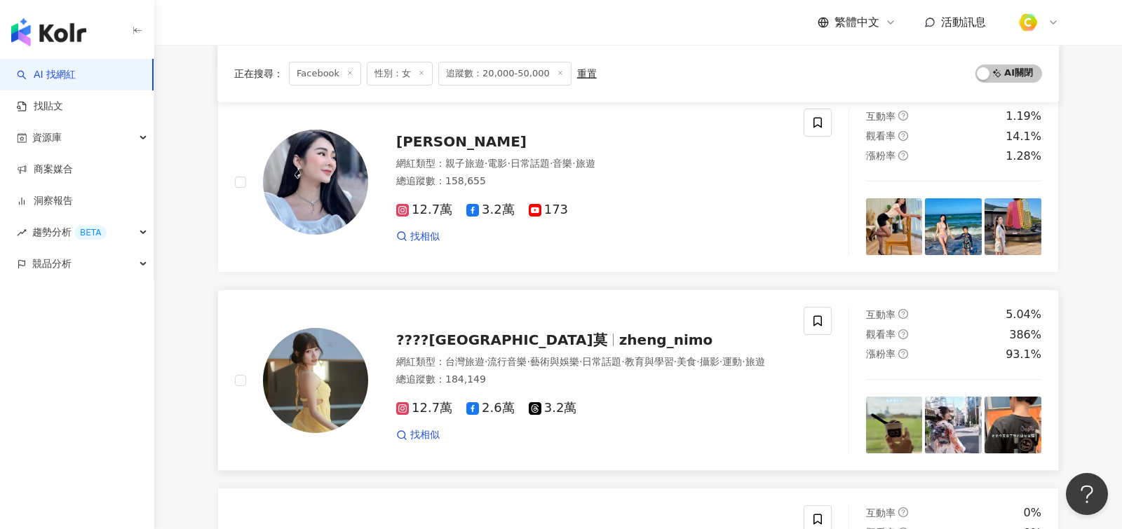
click at [713, 374] on div "總追蹤數 ： 184,149" at bounding box center [591, 380] width 390 height 14
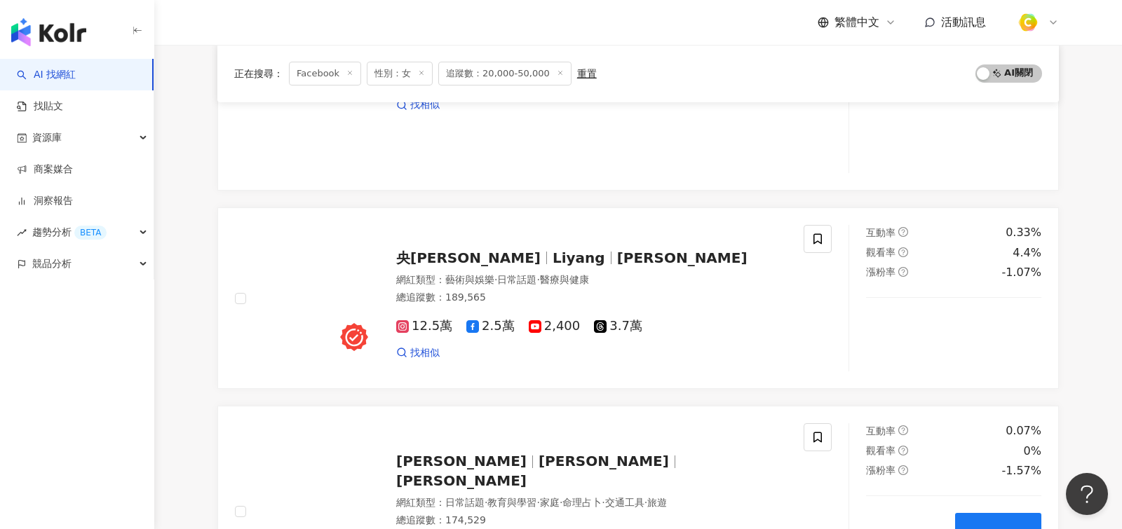
scroll to position [2687, 0]
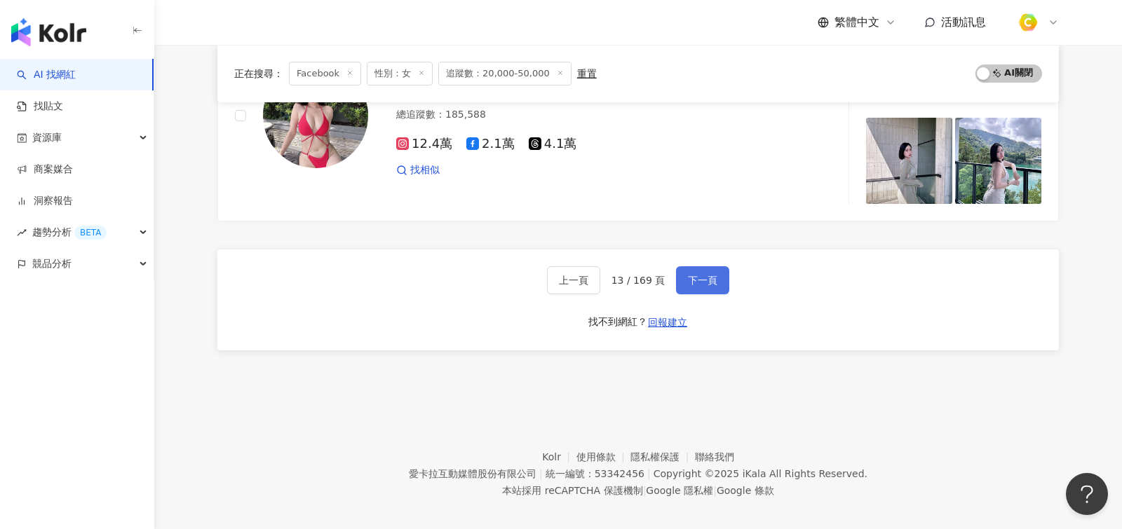
click at [705, 275] on span "下一頁" at bounding box center [702, 280] width 29 height 11
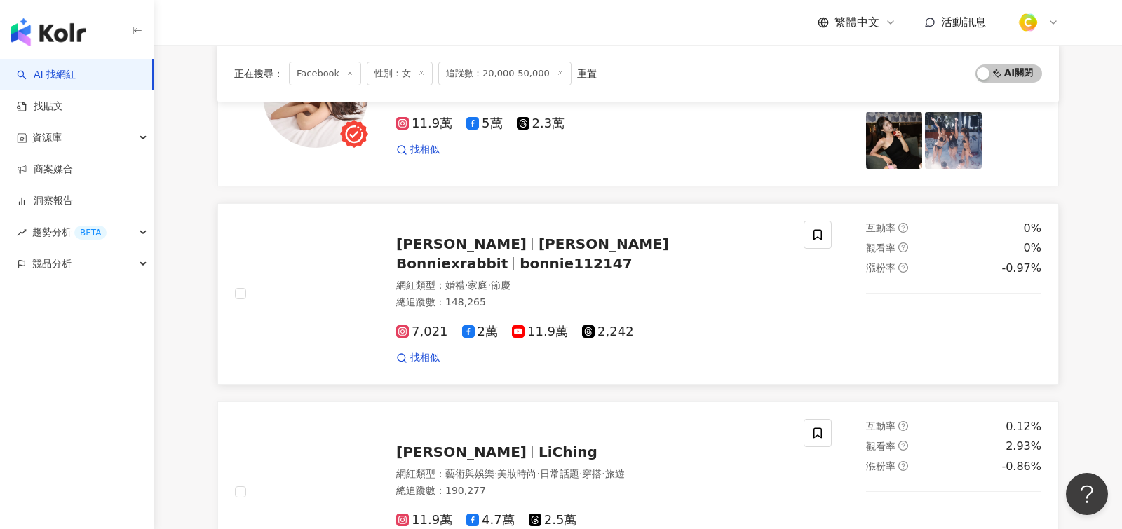
scroll to position [1205, 0]
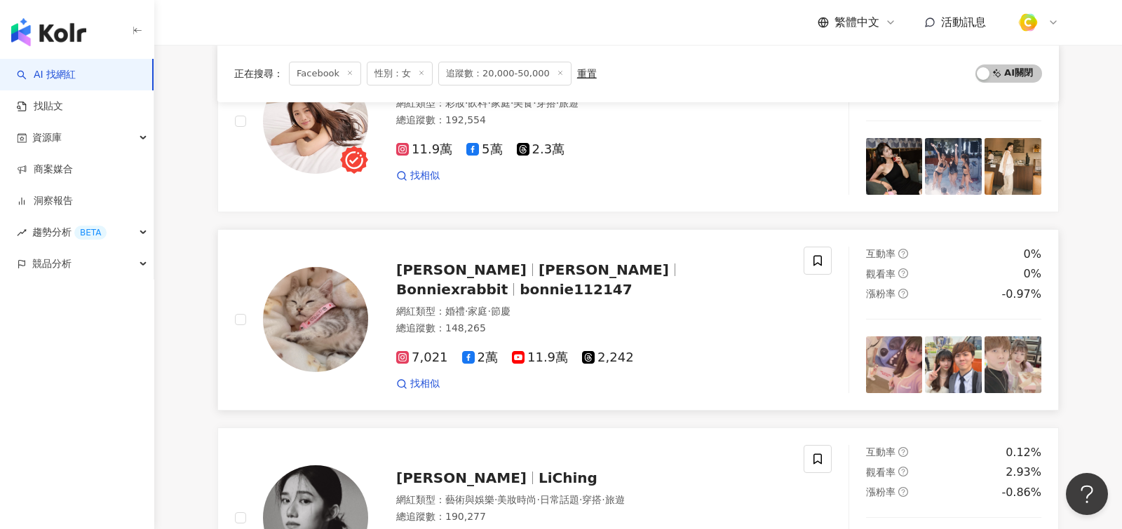
click at [658, 322] on div "總追蹤數 ： 148,265" at bounding box center [591, 329] width 390 height 14
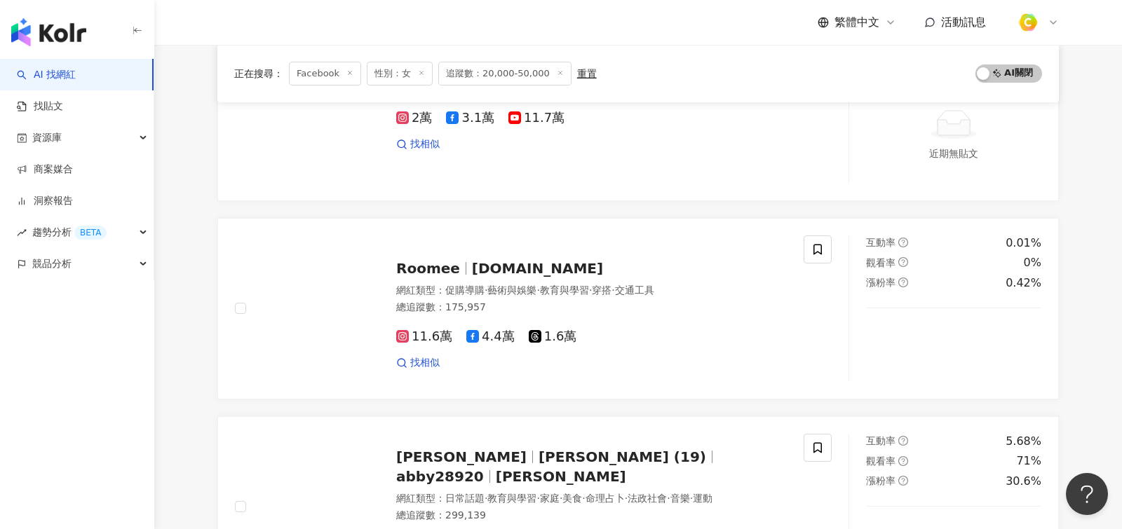
scroll to position [2546, 0]
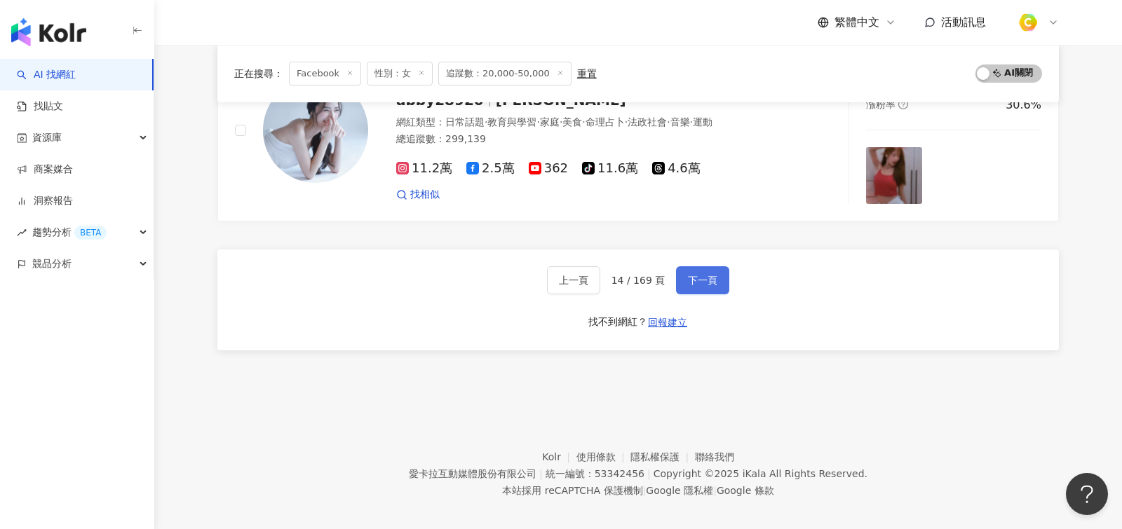
click at [700, 275] on span "下一頁" at bounding box center [702, 280] width 29 height 11
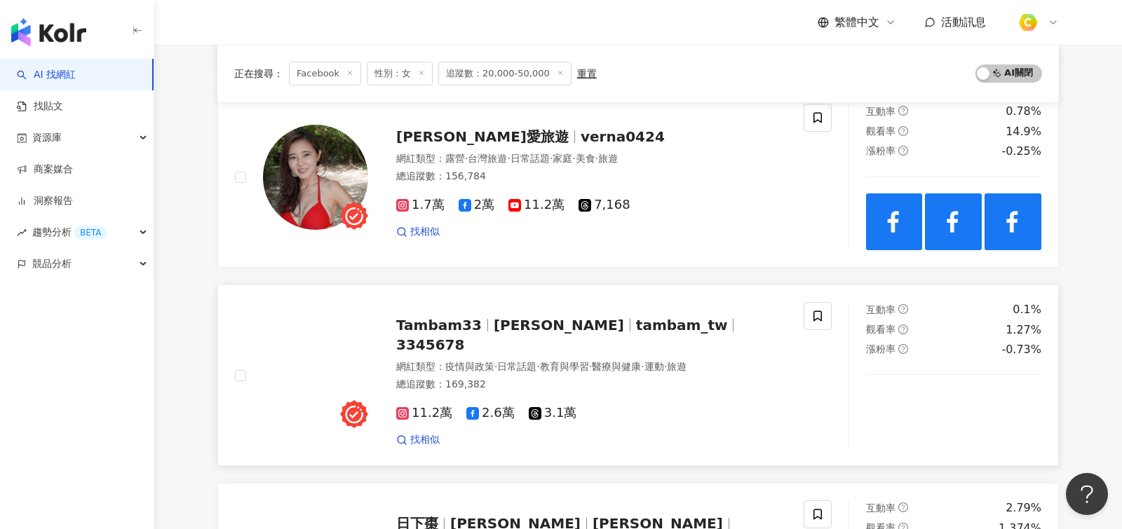
scroll to position [1962, 0]
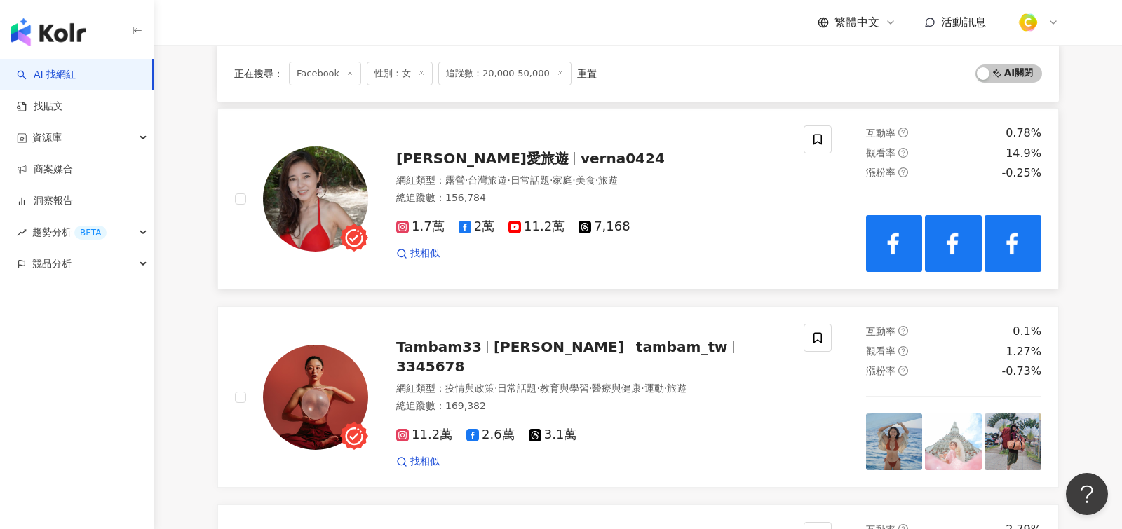
click at [719, 179] on div "網紅類型 ： 露營 · 台灣旅遊 · 日常話題 · 家庭 · 美食 · 旅遊 總追蹤數 ： 156,784" at bounding box center [591, 191] width 390 height 34
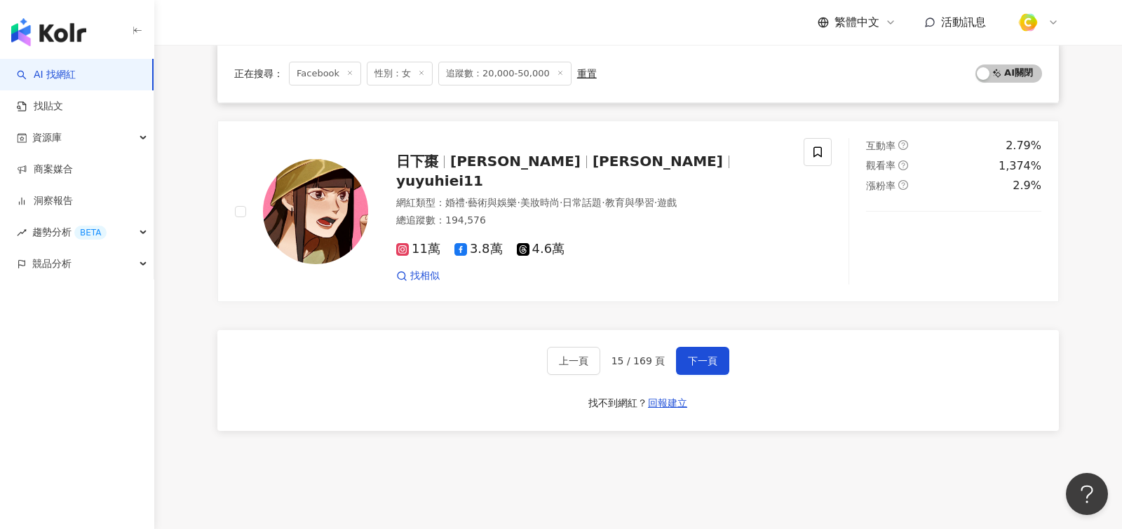
scroll to position [2427, 0]
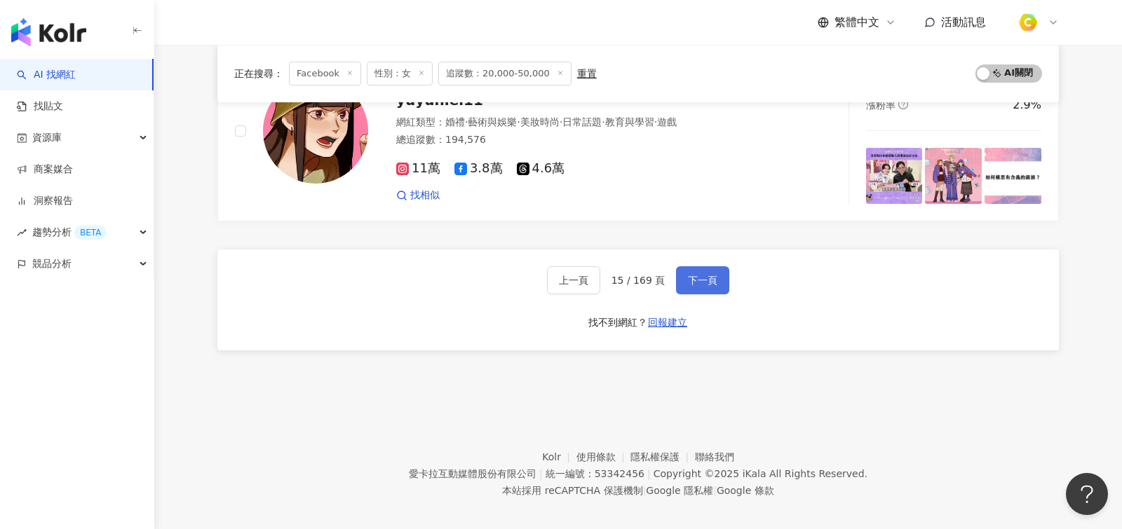
click at [701, 275] on span "下一頁" at bounding box center [702, 280] width 29 height 11
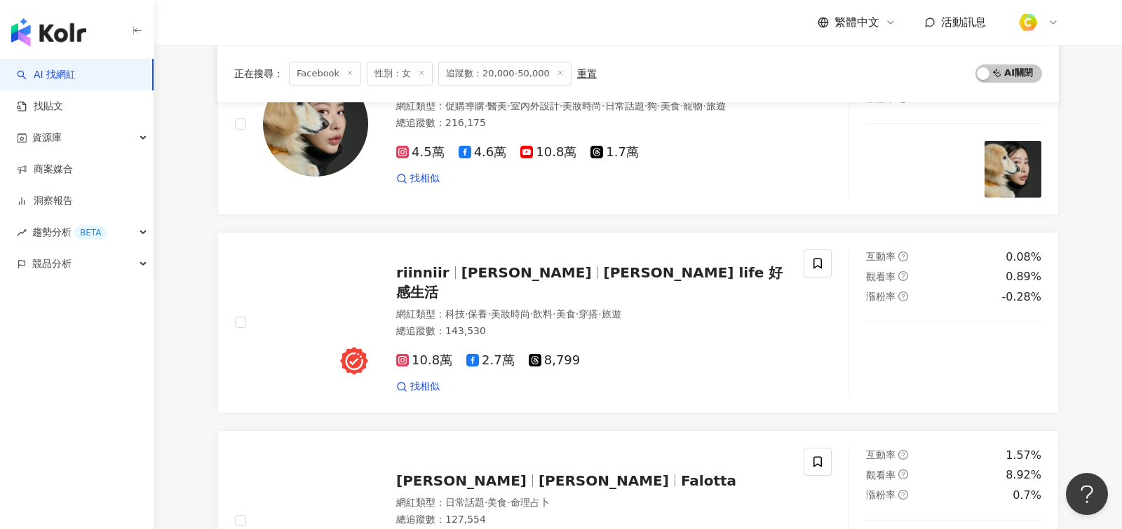
scroll to position [1000, 0]
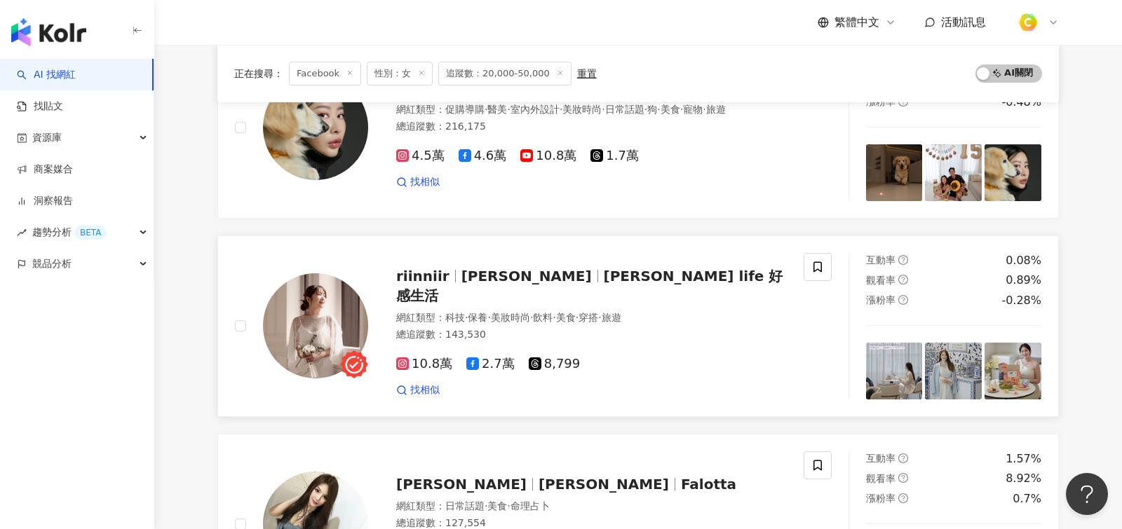
click at [621, 312] on span "旅遊" at bounding box center [611, 317] width 20 height 11
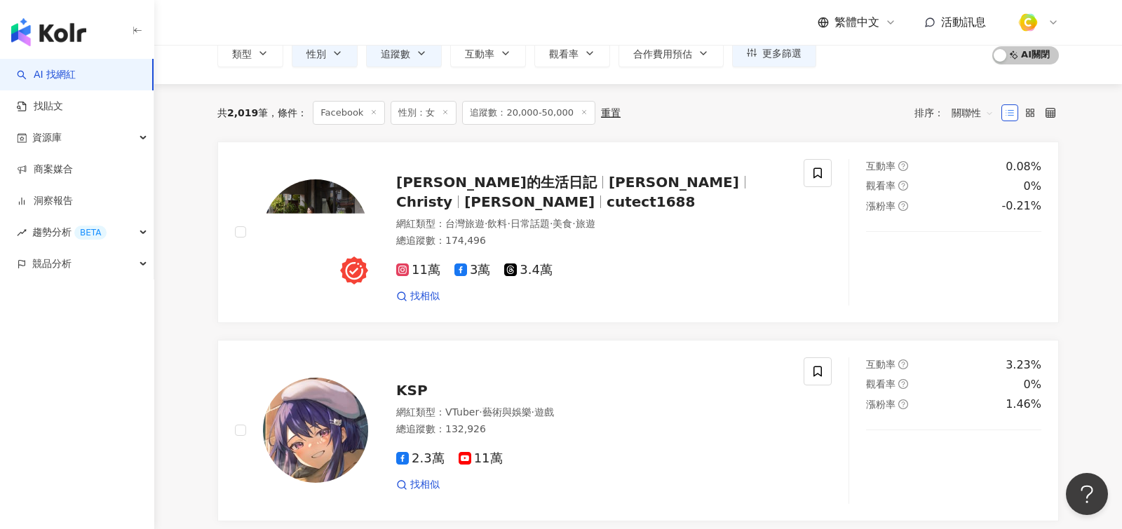
scroll to position [62, 0]
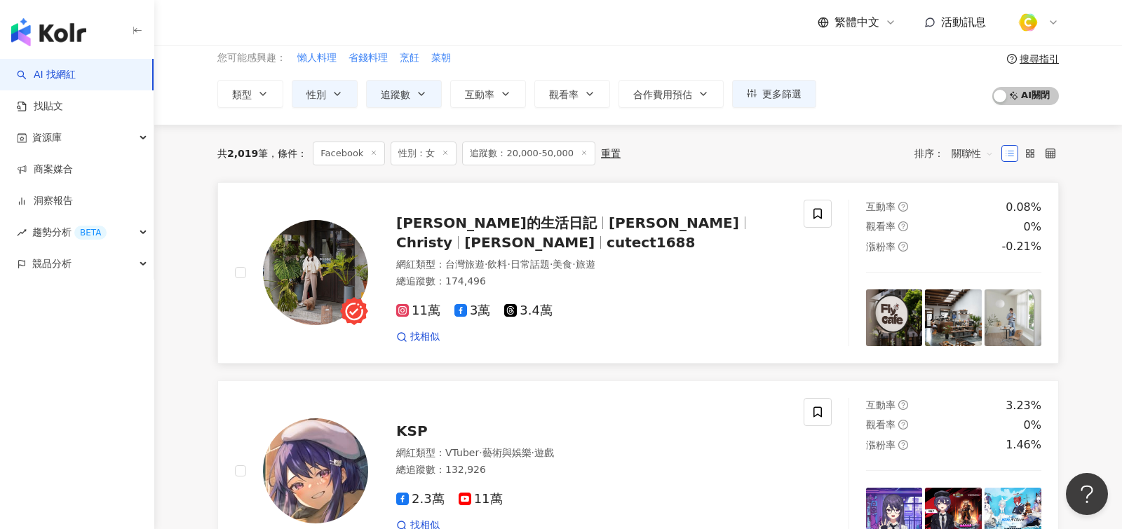
click at [667, 304] on div "11萬 3萬 3.4萬" at bounding box center [591, 311] width 390 height 15
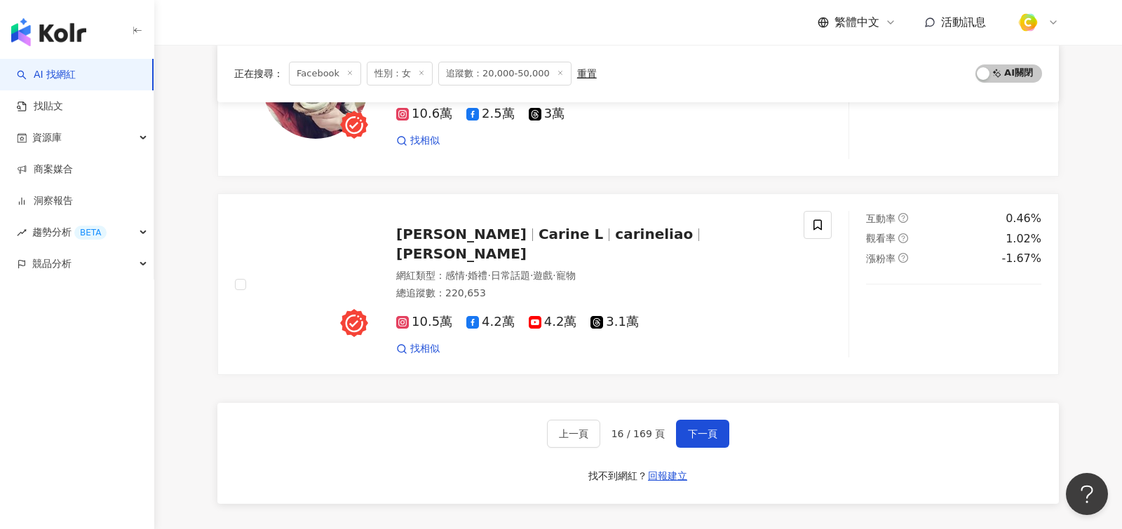
scroll to position [2277, 0]
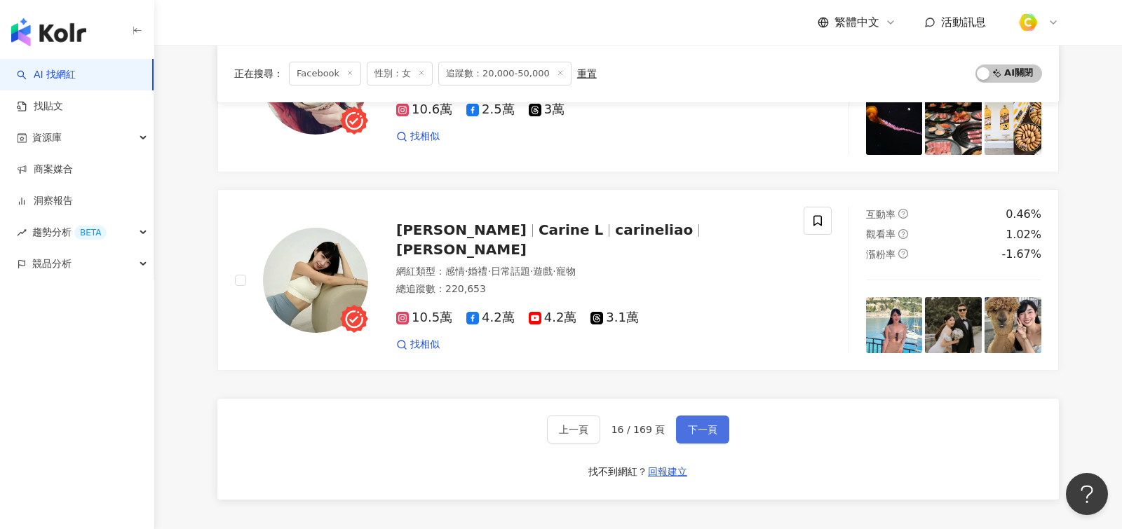
click at [716, 416] on button "下一頁" at bounding box center [702, 430] width 53 height 28
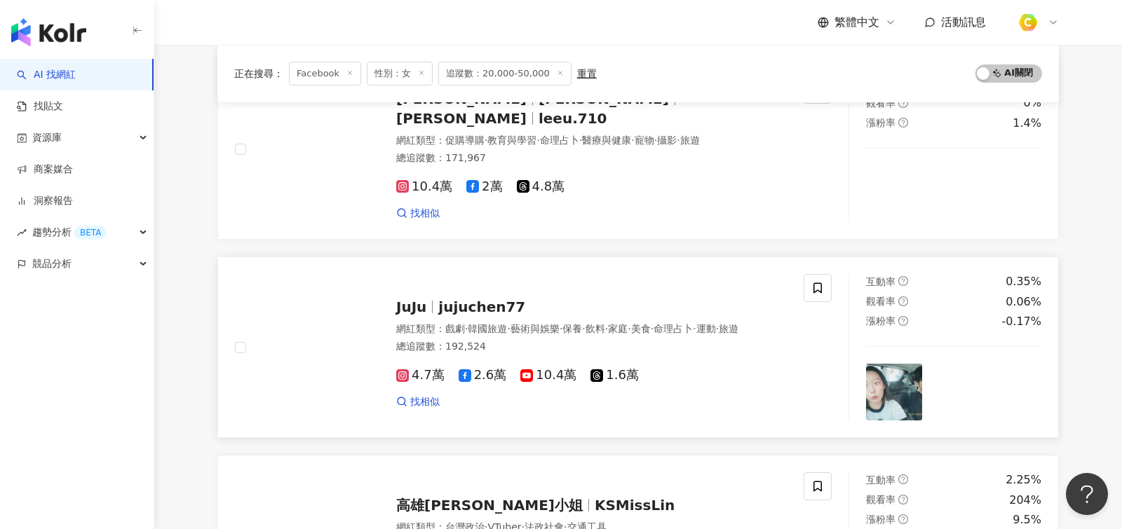
scroll to position [1167, 0]
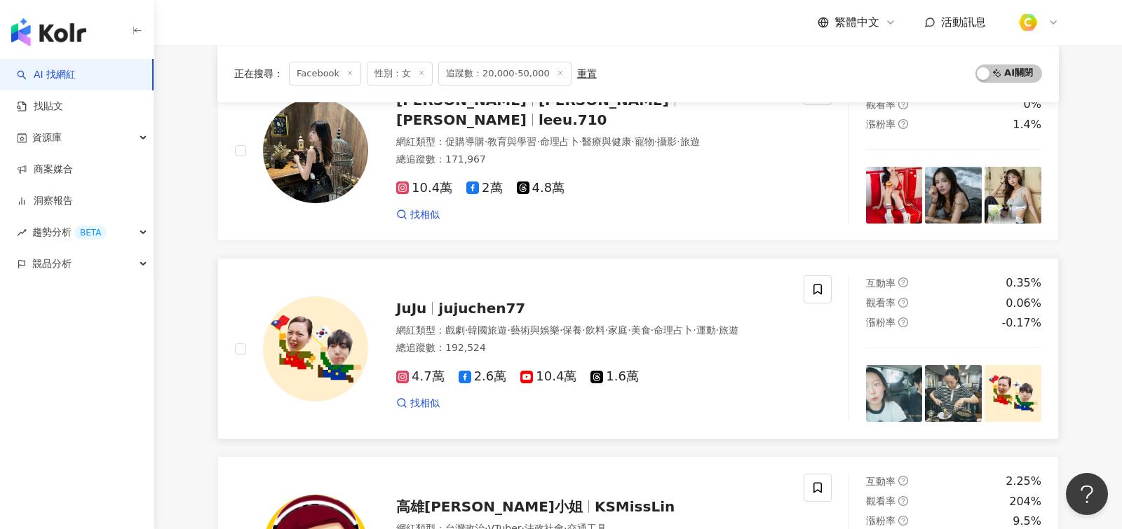
click at [565, 341] on div "總追蹤數 ： 192,524" at bounding box center [591, 348] width 390 height 14
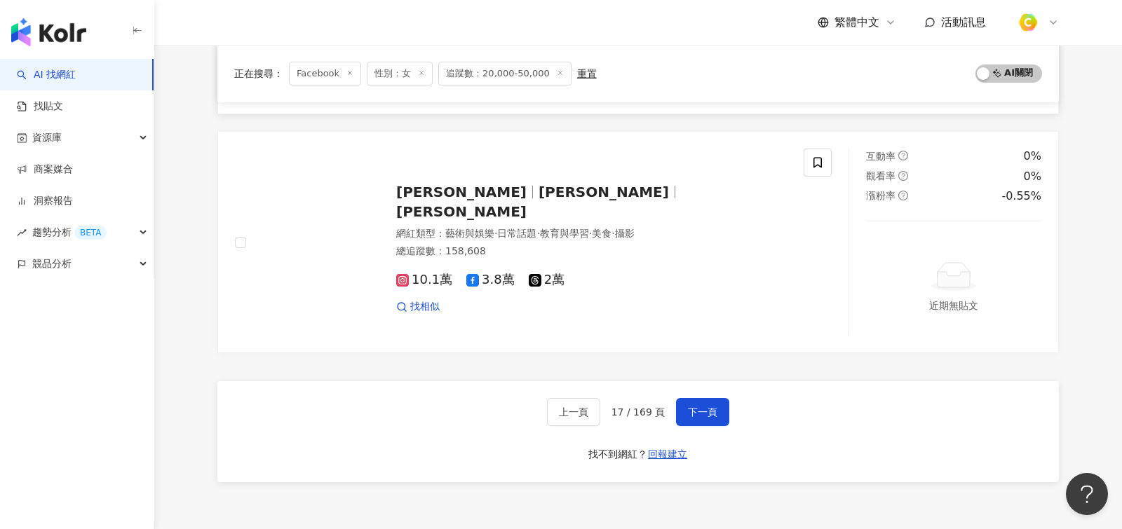
scroll to position [2617, 0]
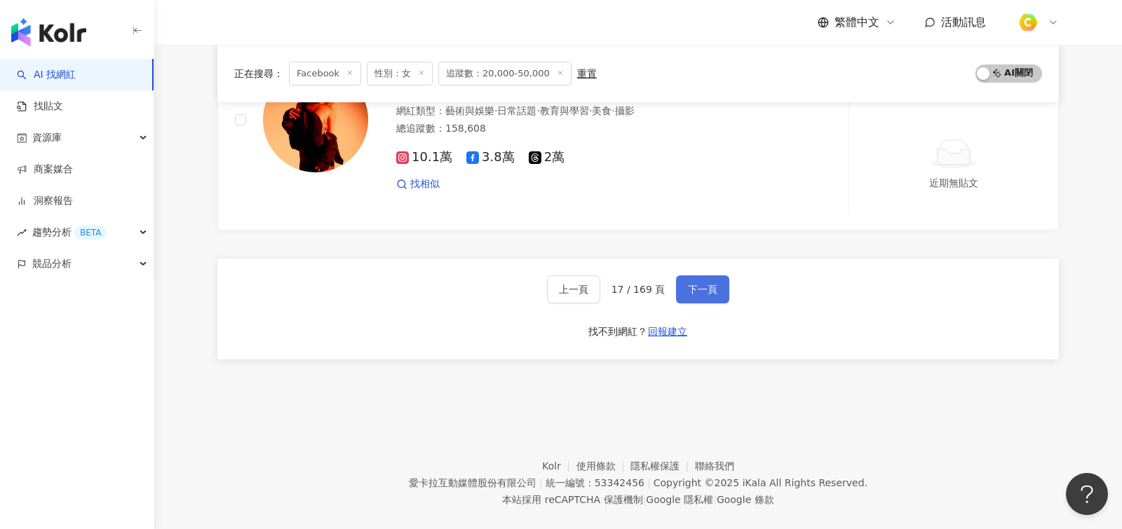
click at [700, 284] on span "下一頁" at bounding box center [702, 289] width 29 height 11
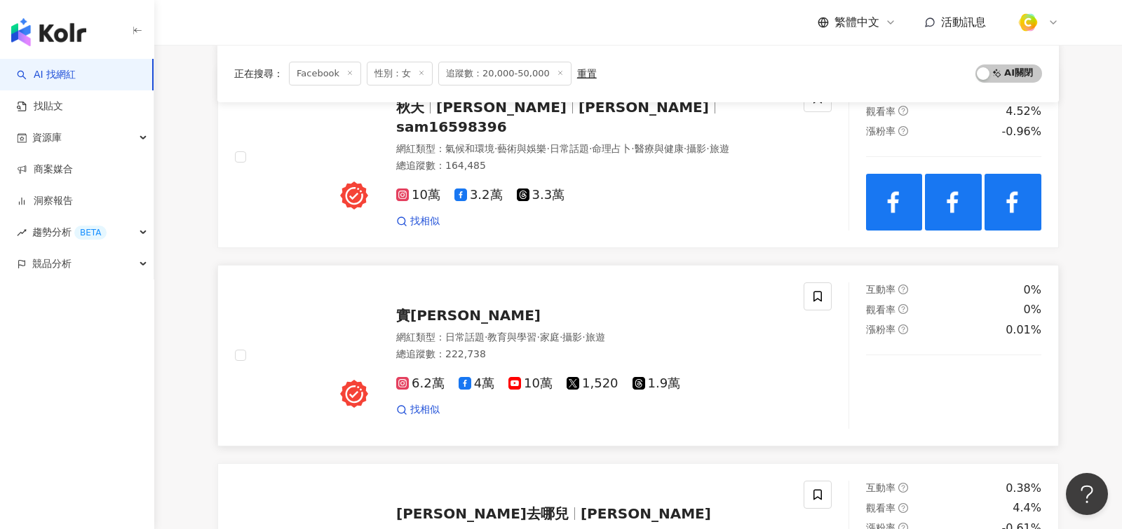
scroll to position [1326, 0]
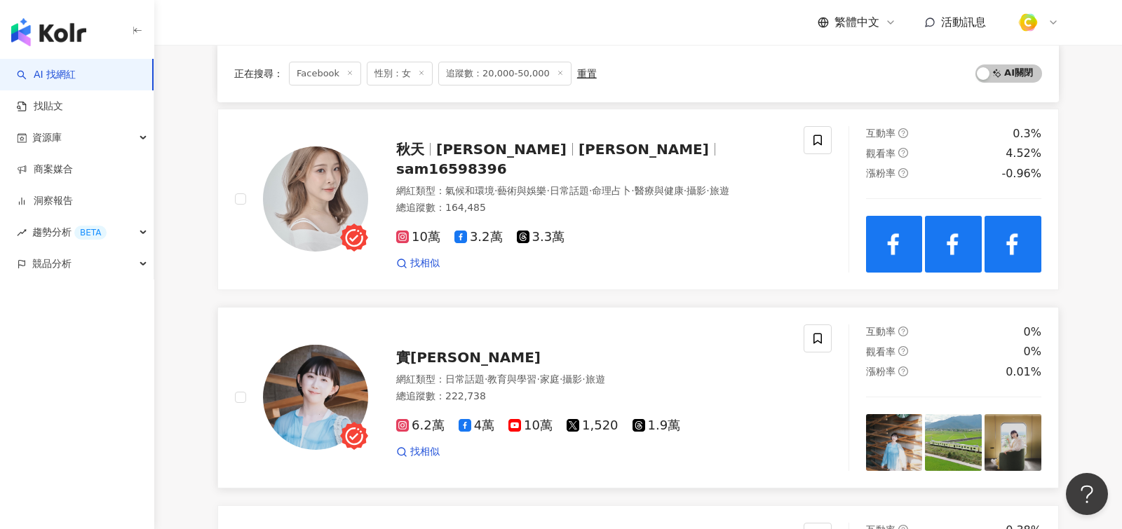
click at [629, 353] on div "實彩子 Misako" at bounding box center [591, 358] width 390 height 20
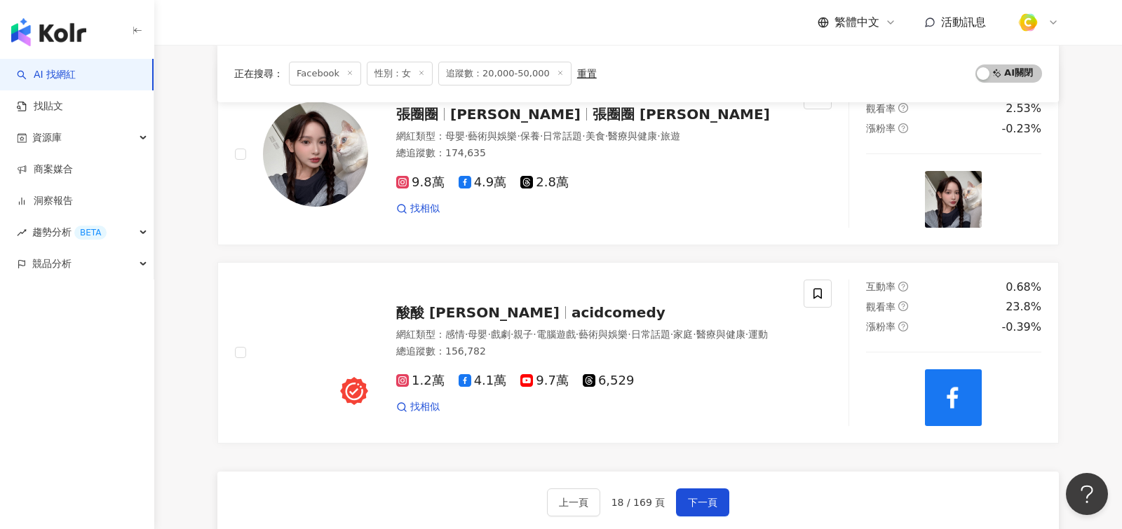
scroll to position [2506, 0]
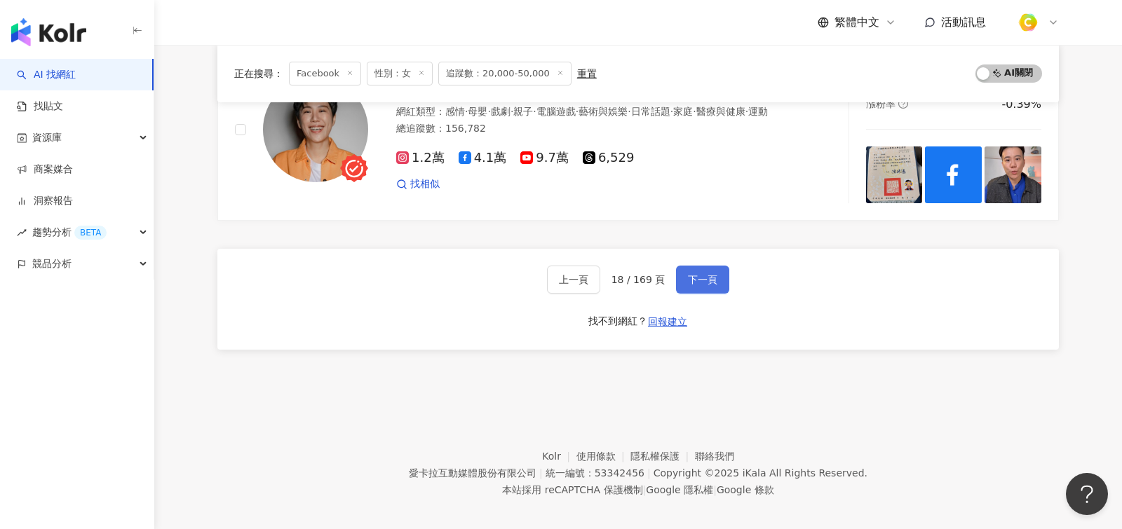
click at [692, 274] on span "下一頁" at bounding box center [702, 279] width 29 height 11
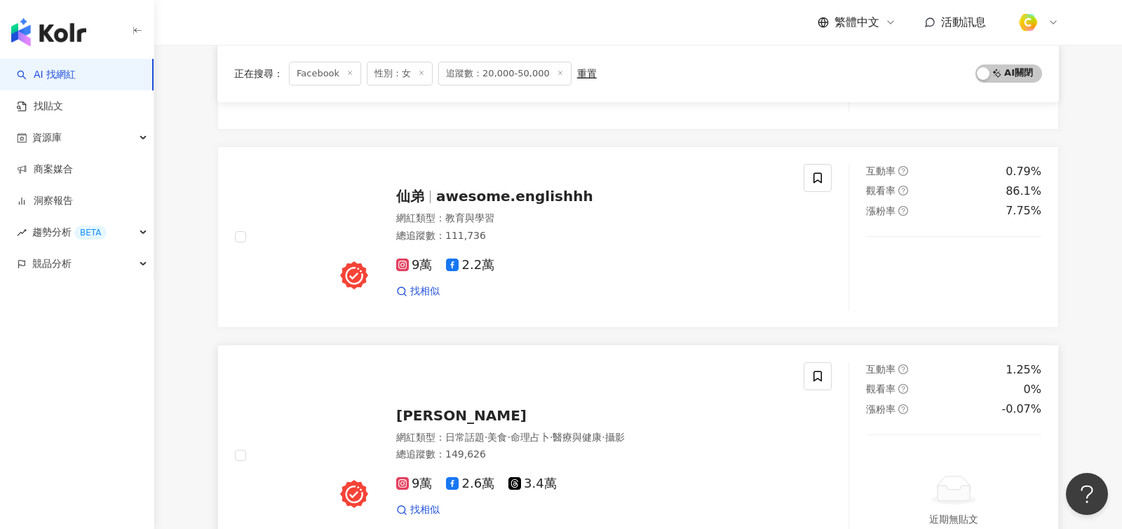
scroll to position [2177, 0]
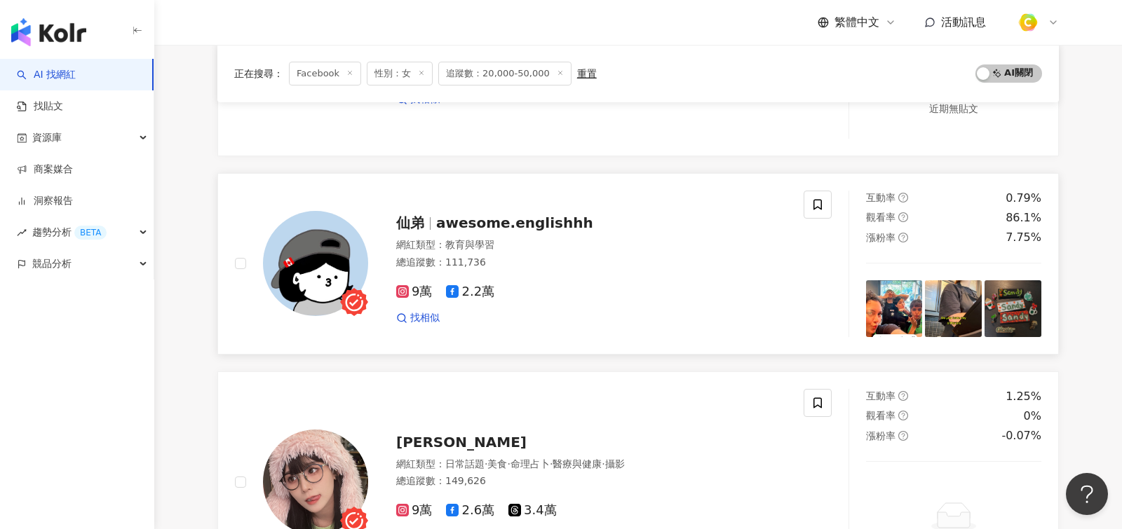
click at [631, 285] on div "9萬 2.2萬" at bounding box center [591, 292] width 390 height 15
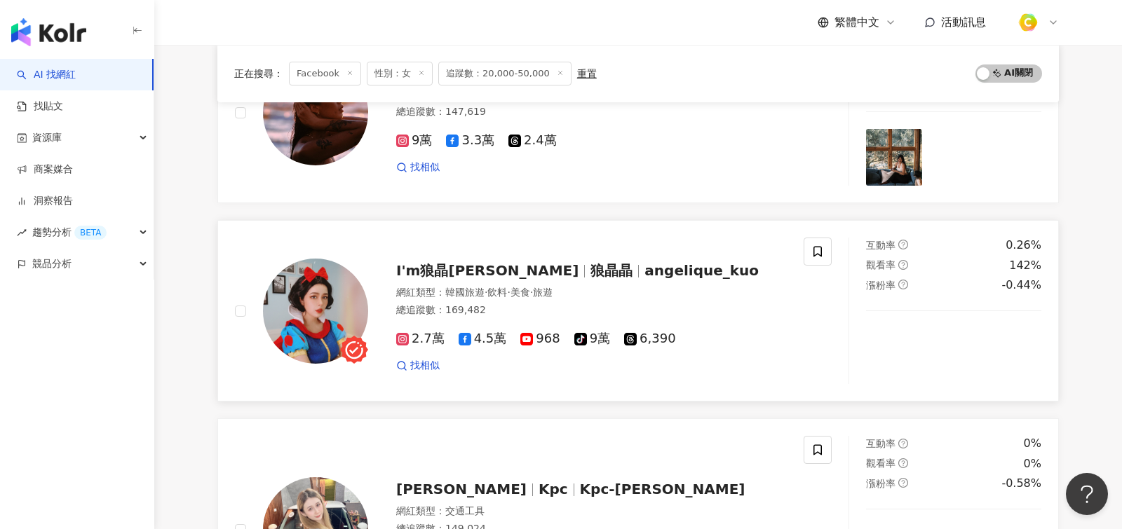
scroll to position [1690, 0]
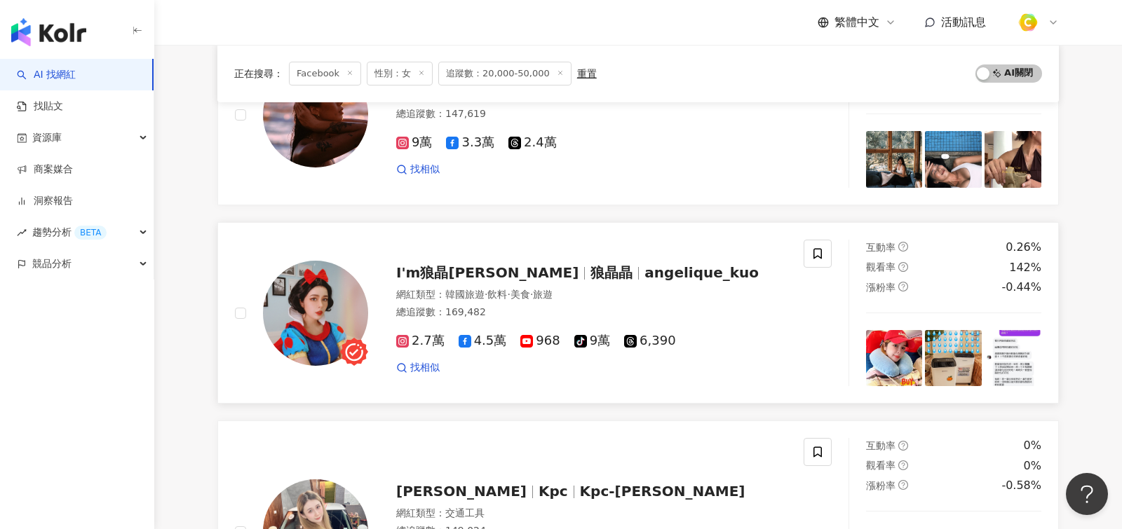
click at [635, 278] on div "I'm狼晶晶 狼晶晶 angelique_kuo 網紅類型 ： 韓國旅遊 · 飲料 · 美食 · 旅遊 總追蹤數 ： 169,482 2.7萬 4.5萬 96…" at bounding box center [577, 313] width 418 height 123
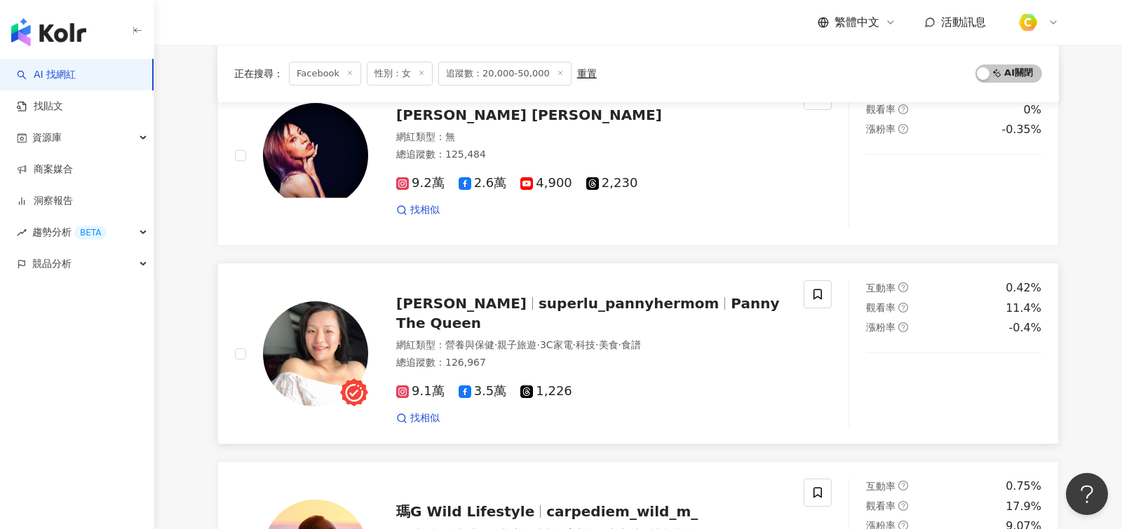
scroll to position [1209, 0]
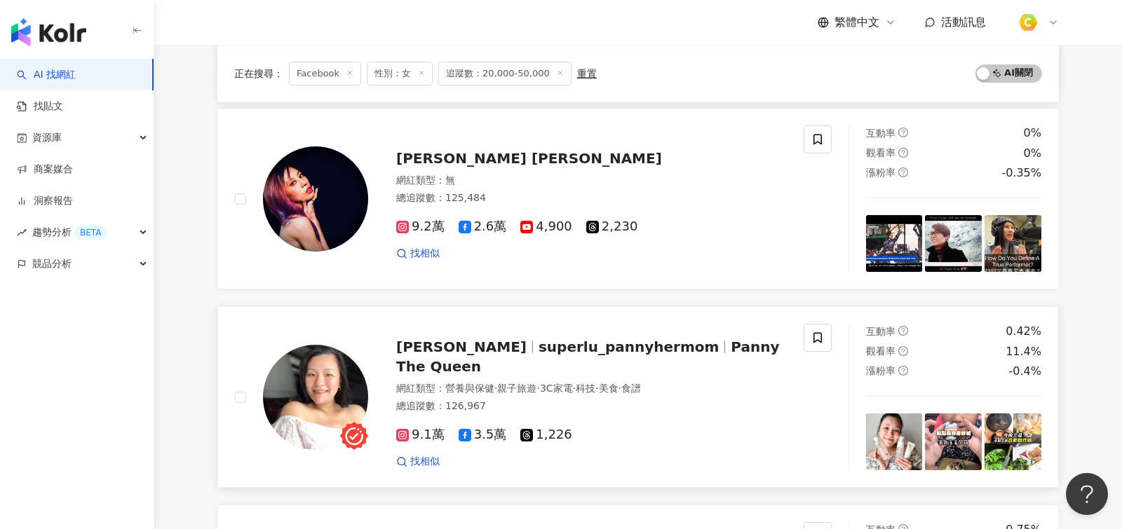
click at [676, 416] on div "9.1萬 3.5萬 1,226 找相似" at bounding box center [591, 442] width 390 height 52
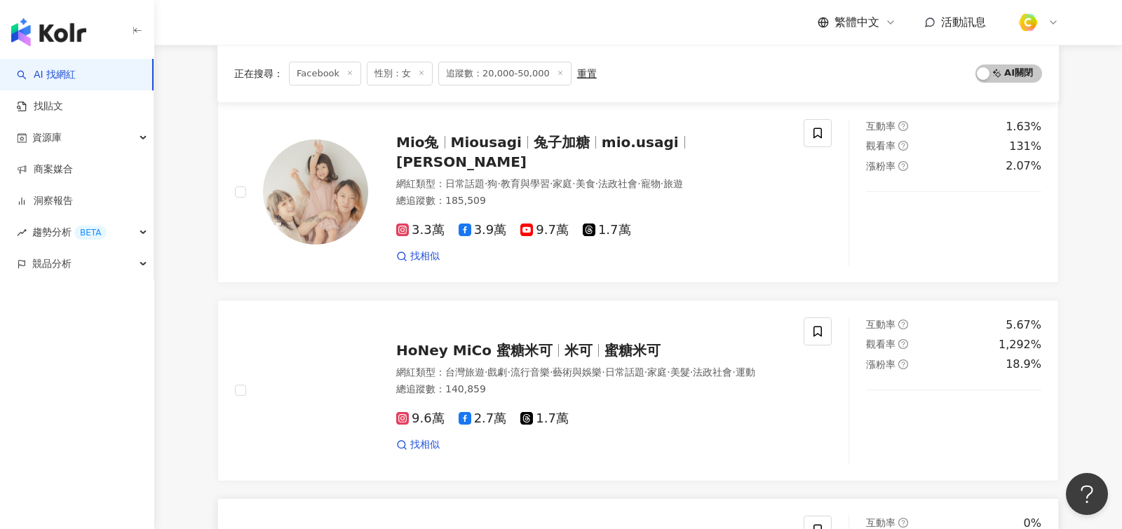
scroll to position [133, 0]
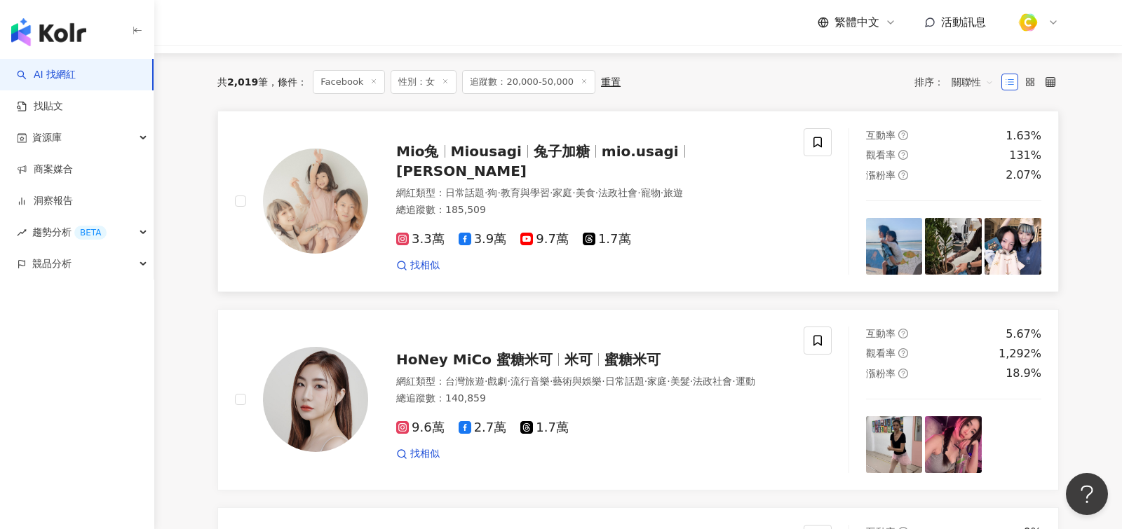
click at [719, 240] on div "3.3萬 3.9萬 9.7萬 1.7萬 找相似" at bounding box center [591, 247] width 390 height 52
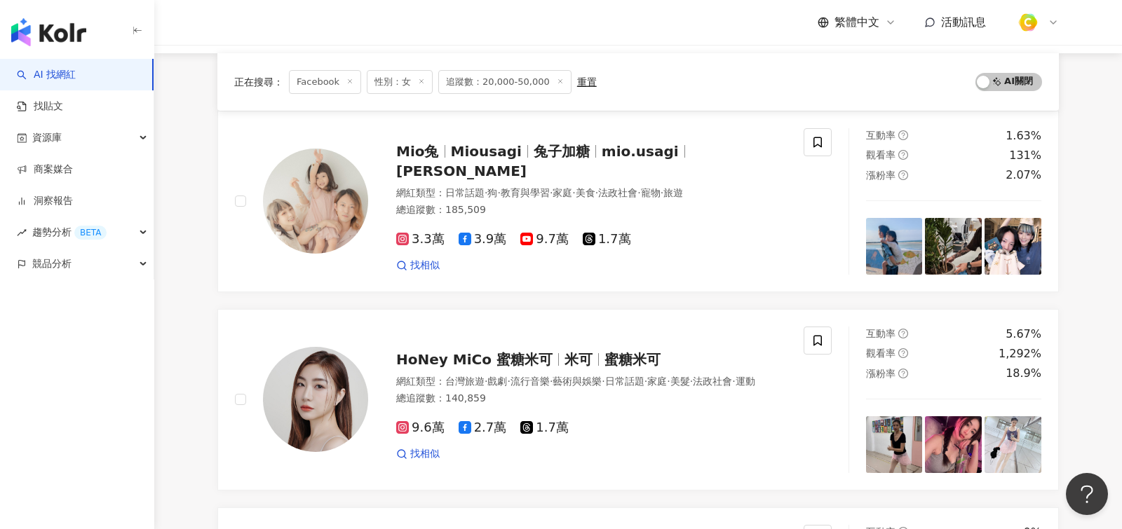
scroll to position [2458, 0]
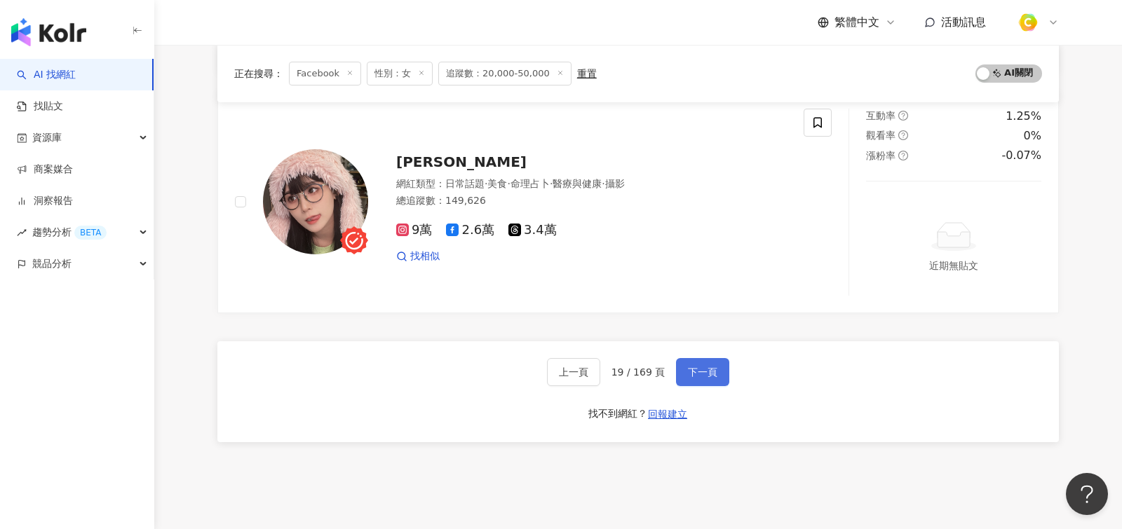
click at [696, 365] on button "下一頁" at bounding box center [702, 372] width 53 height 28
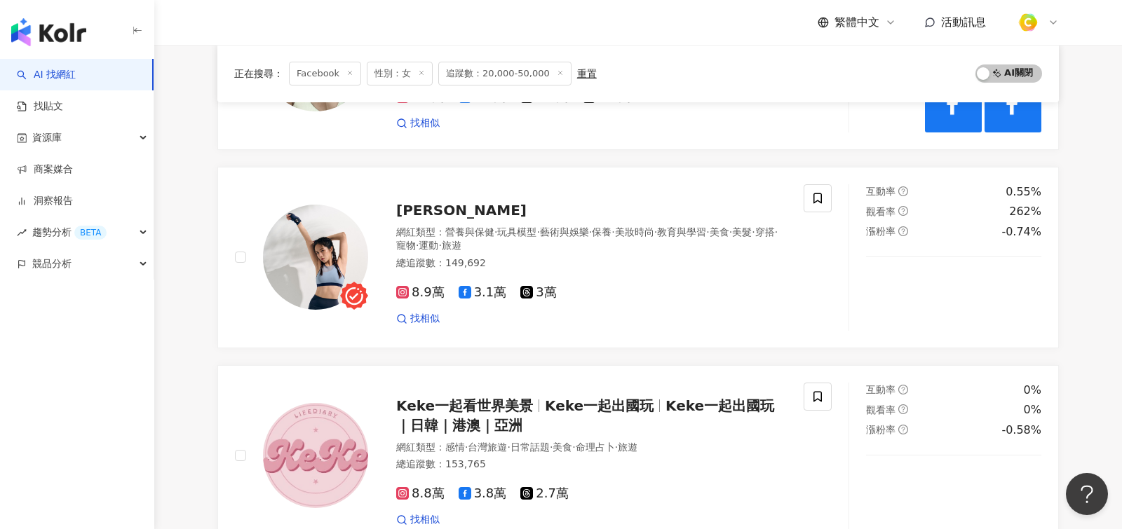
scroll to position [471, 0]
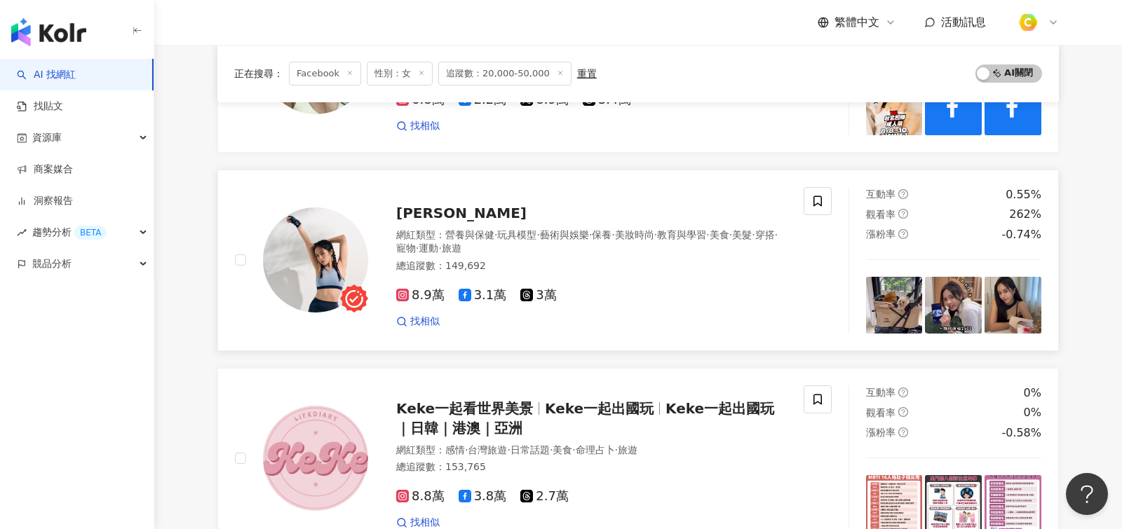
click at [605, 277] on div "8.9萬 3.1萬 3萬 找相似" at bounding box center [591, 303] width 390 height 52
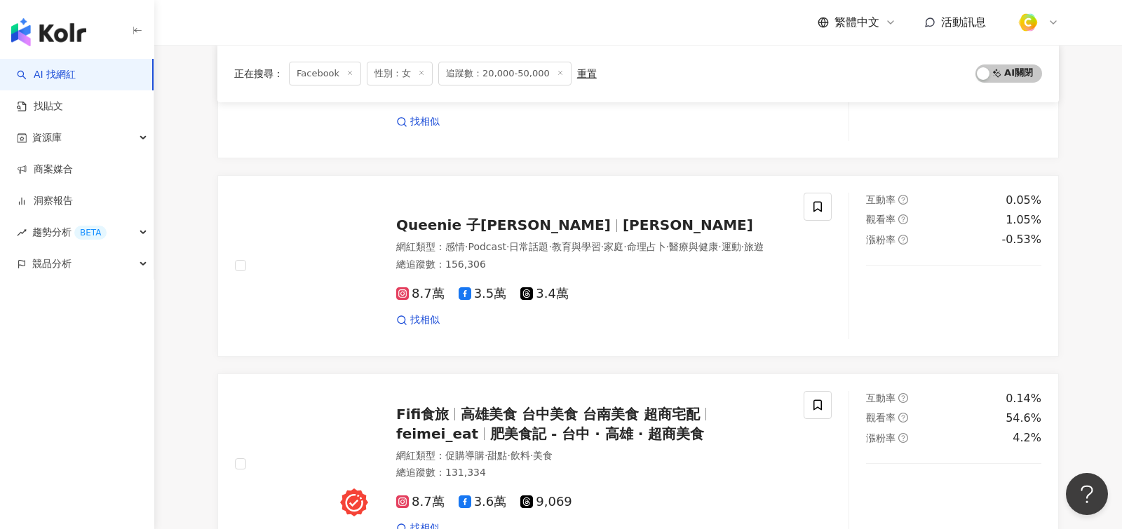
scroll to position [2427, 0]
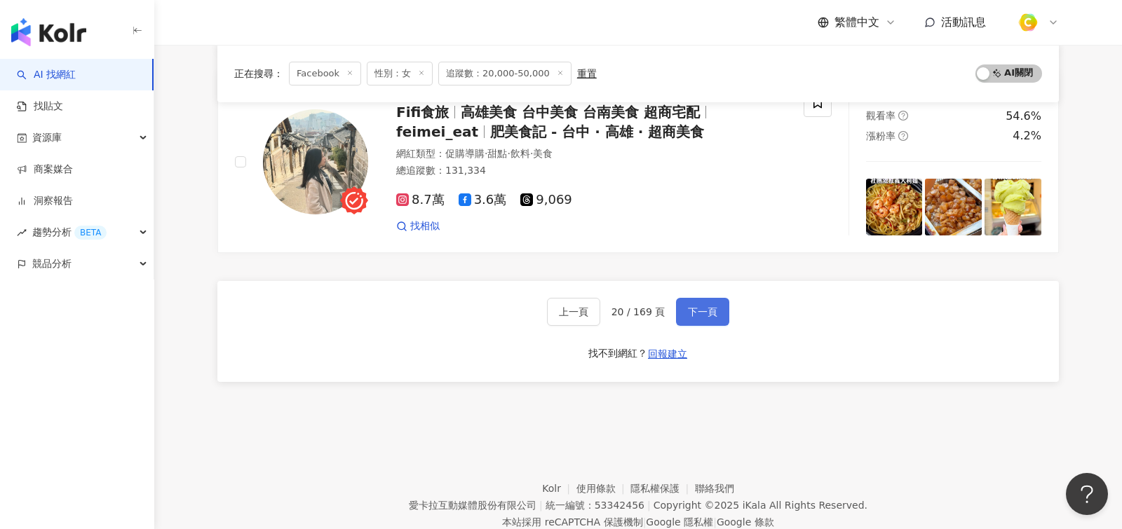
click at [707, 298] on button "下一頁" at bounding box center [702, 312] width 53 height 28
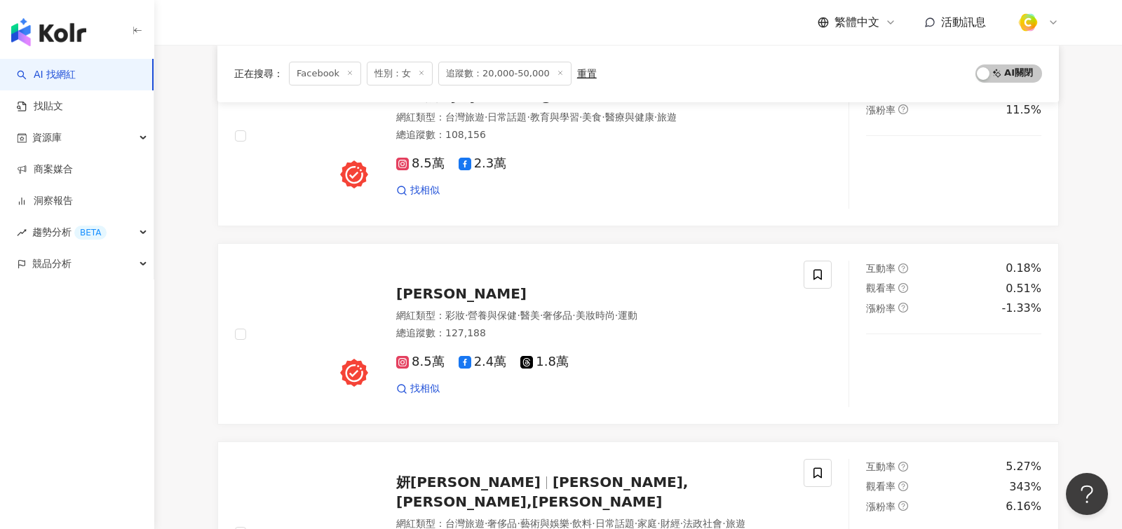
scroll to position [2498, 0]
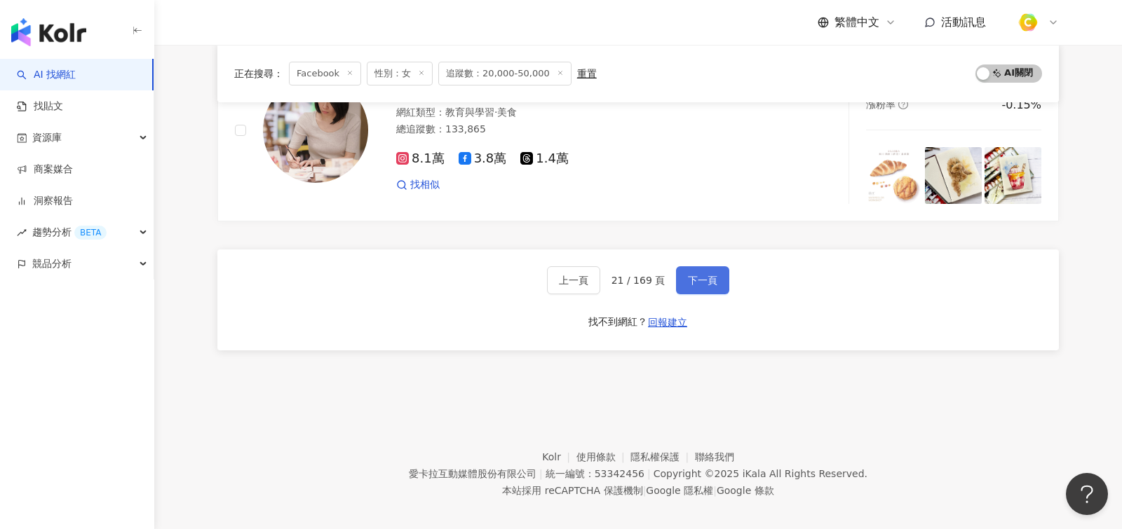
click at [707, 275] on span "下一頁" at bounding box center [702, 280] width 29 height 11
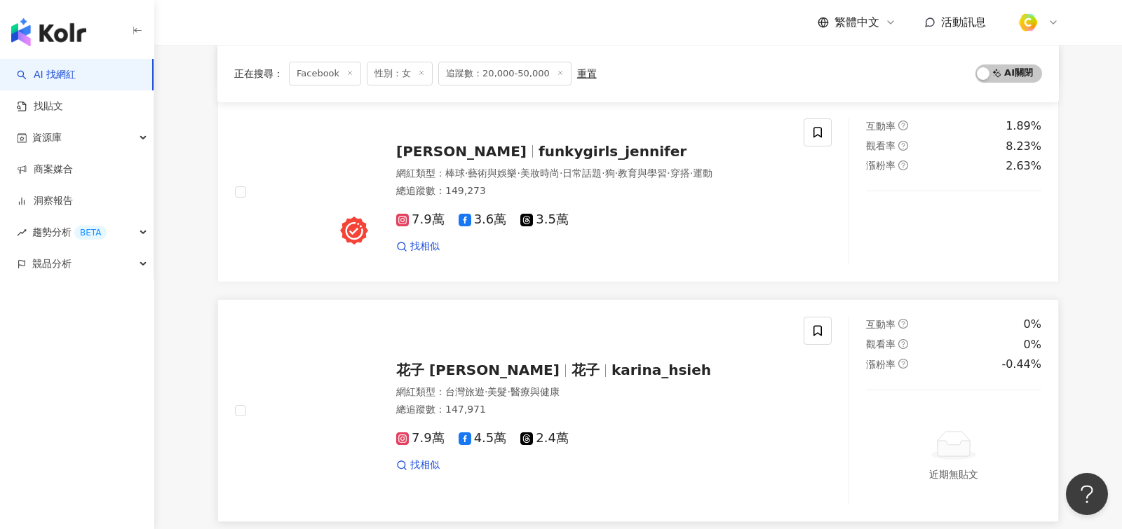
scroll to position [2313, 0]
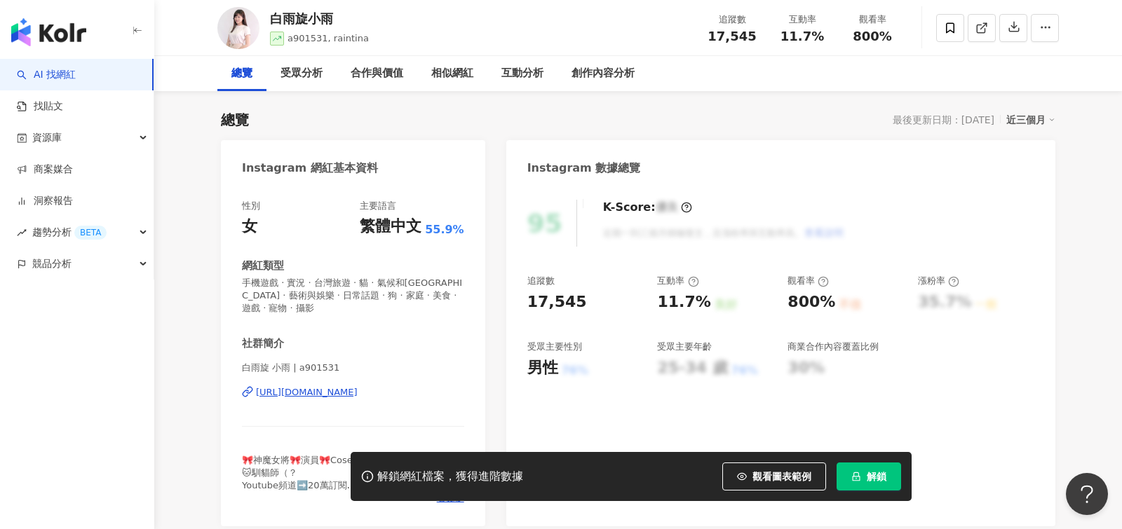
scroll to position [83, 0]
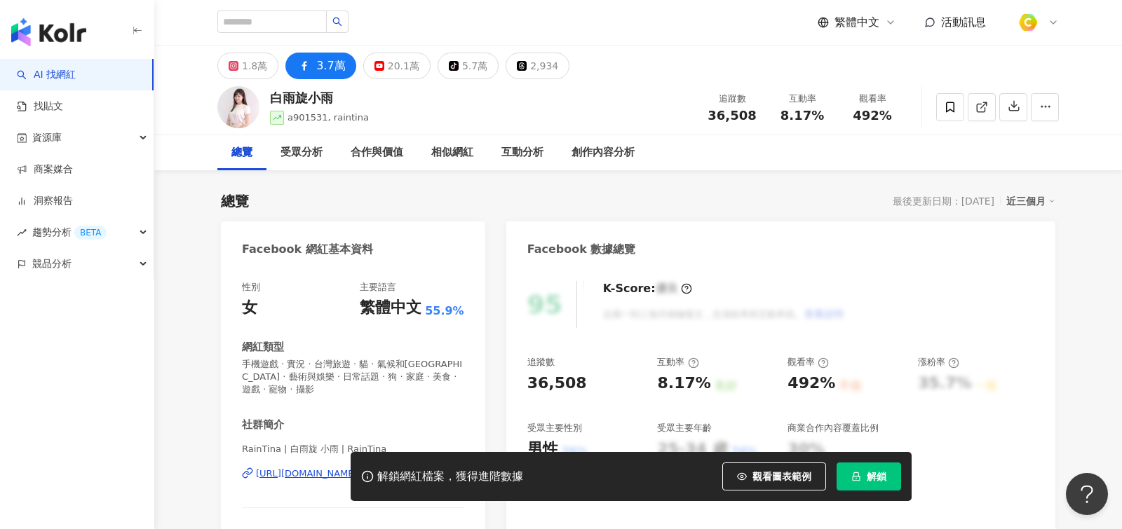
click at [297, 460] on div "解鎖網紅檔案，獲得進階數據 觀看圖表範例 解鎖" at bounding box center [561, 476] width 1122 height 49
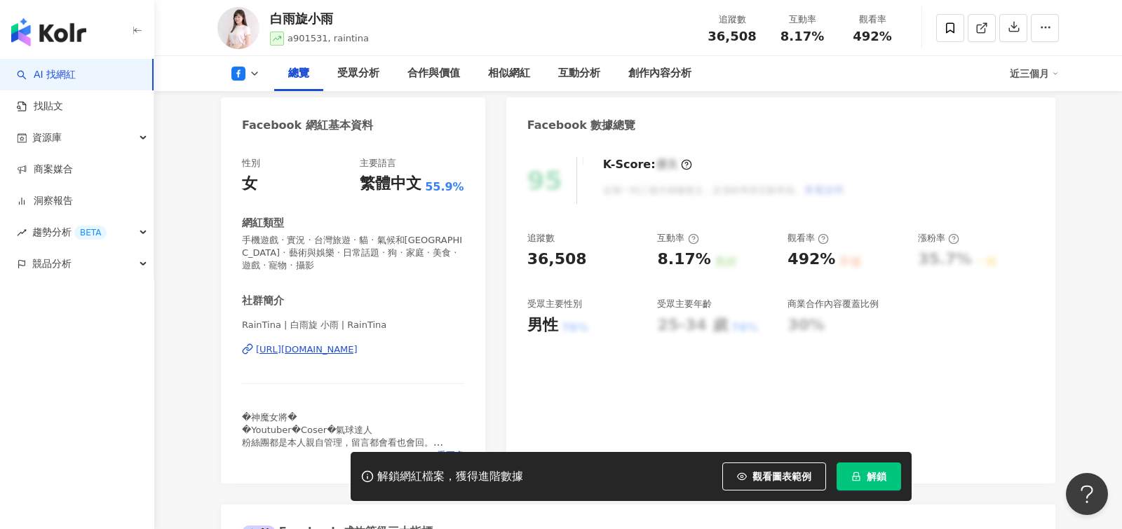
scroll to position [125, 0]
click at [358, 343] on div "https://www.facebook.com/269887619772885" at bounding box center [307, 349] width 102 height 13
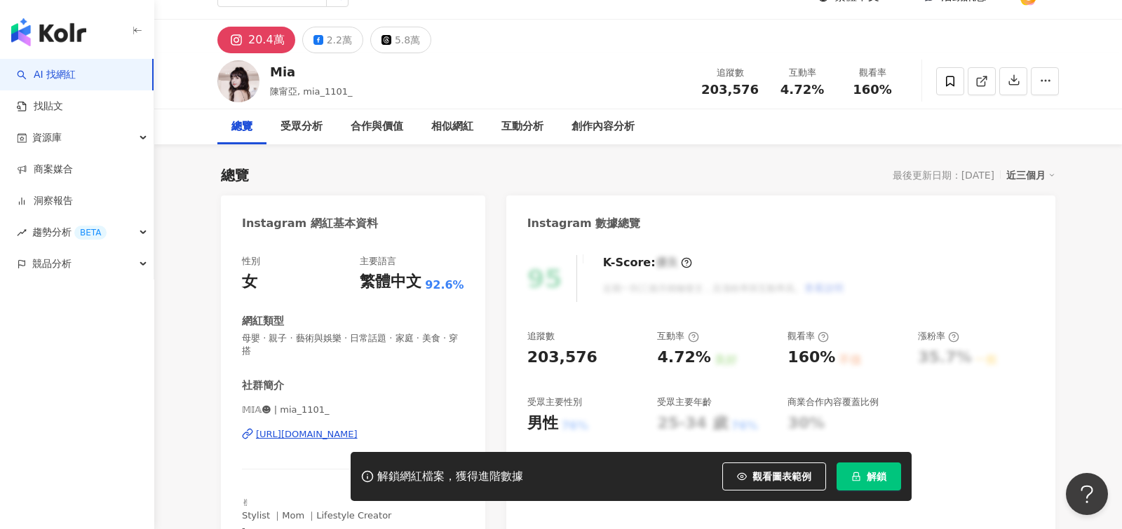
scroll to position [25, 0]
click at [327, 43] on div "2.2萬" at bounding box center [339, 41] width 25 height 20
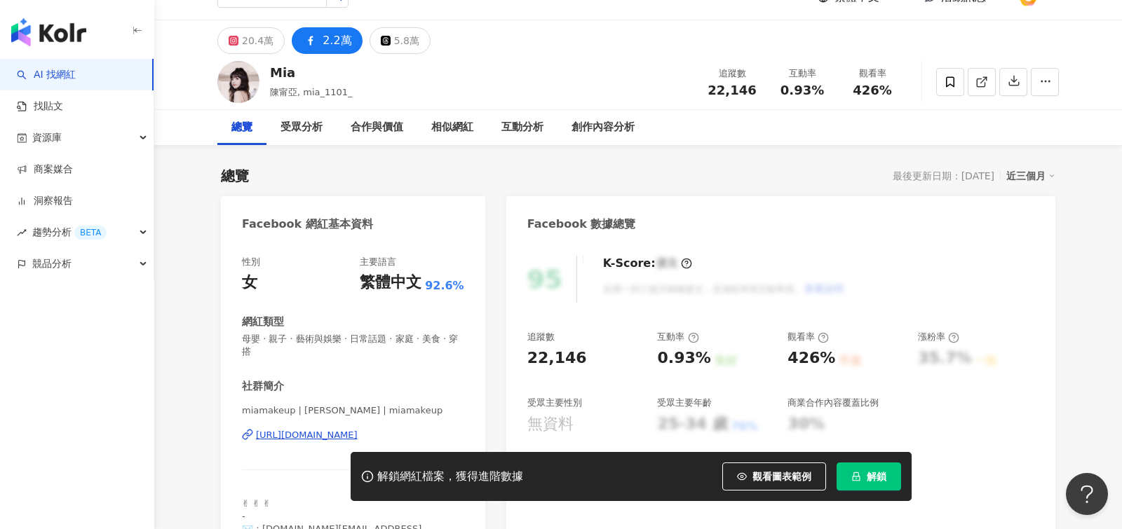
click at [341, 409] on div "miamakeup | Mia Mia | miamakeup https://www.facebook.com/1773841985961161" at bounding box center [353, 445] width 222 height 82
click at [358, 429] on div "https://www.facebook.com/1773841985961161" at bounding box center [307, 435] width 102 height 13
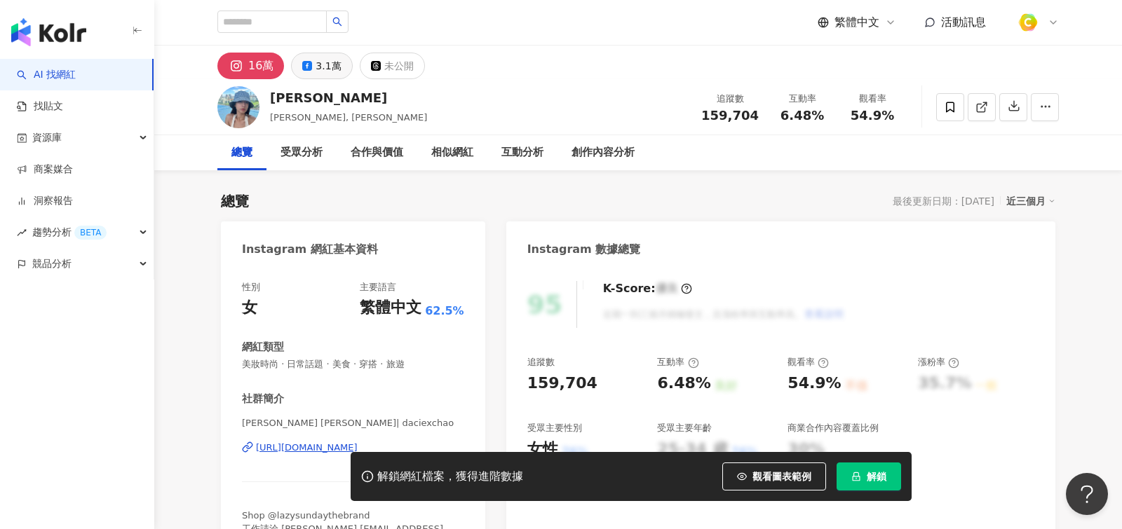
click at [326, 64] on div "3.1萬" at bounding box center [327, 66] width 25 height 20
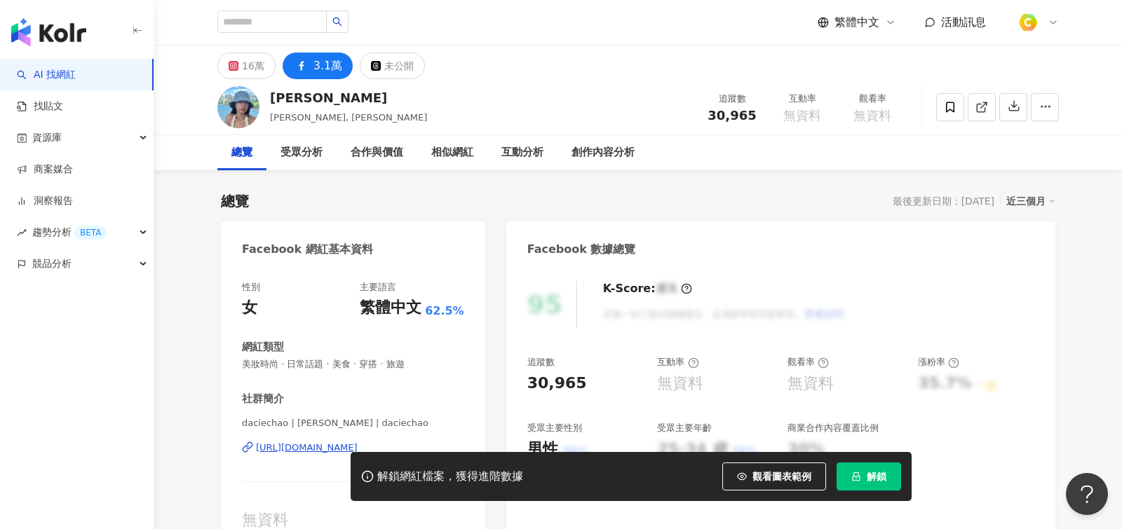
click at [314, 449] on div "https://www.facebook.com/893145960816833" at bounding box center [307, 448] width 102 height 13
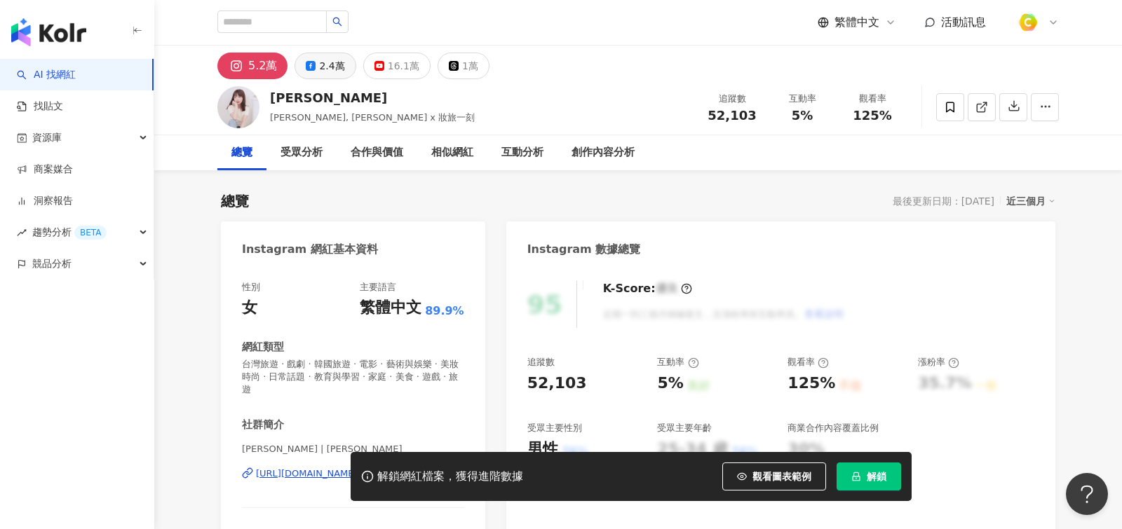
click at [325, 73] on div "2.4萬" at bounding box center [331, 66] width 25 height 20
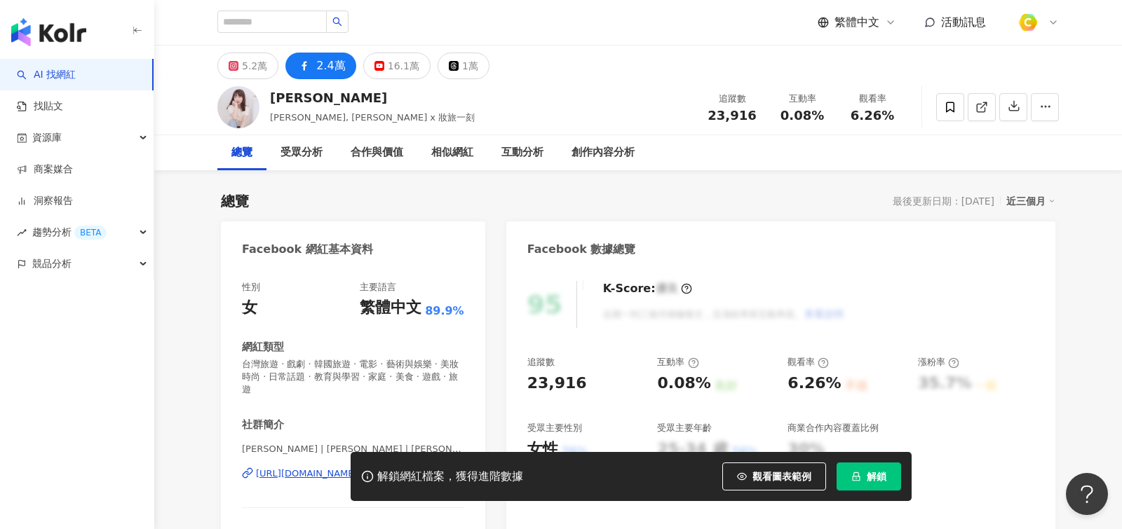
click at [332, 468] on div "https://www.facebook.com/1499018600318295" at bounding box center [307, 474] width 102 height 13
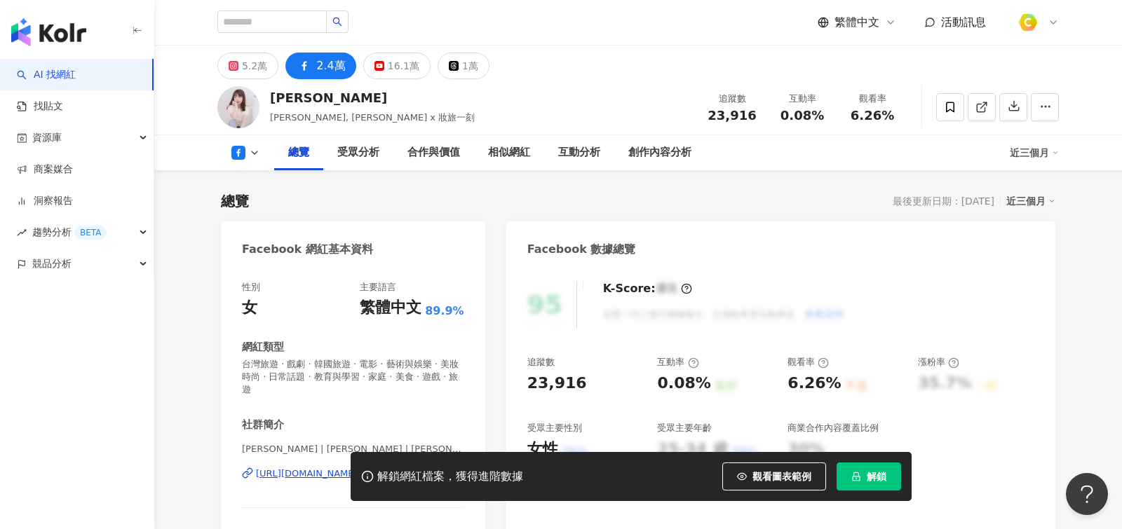
scroll to position [73, 0]
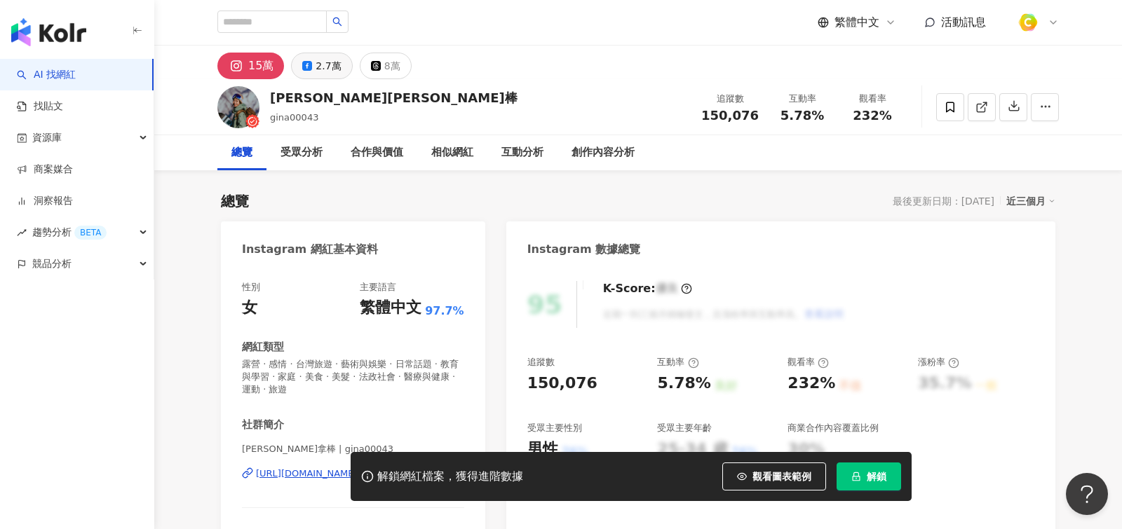
click at [317, 67] on div "2.7萬" at bounding box center [327, 66] width 25 height 20
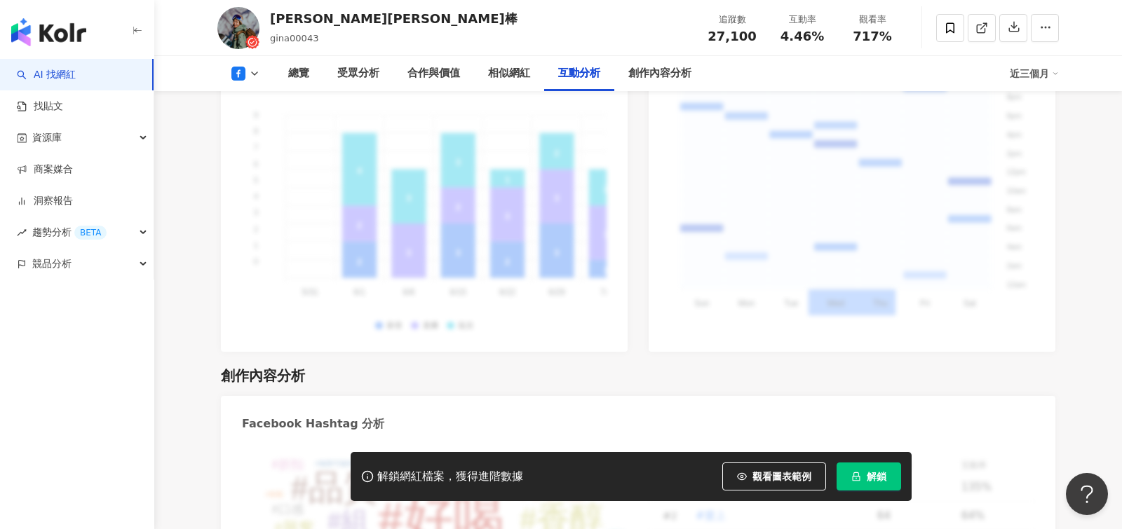
scroll to position [3869, 0]
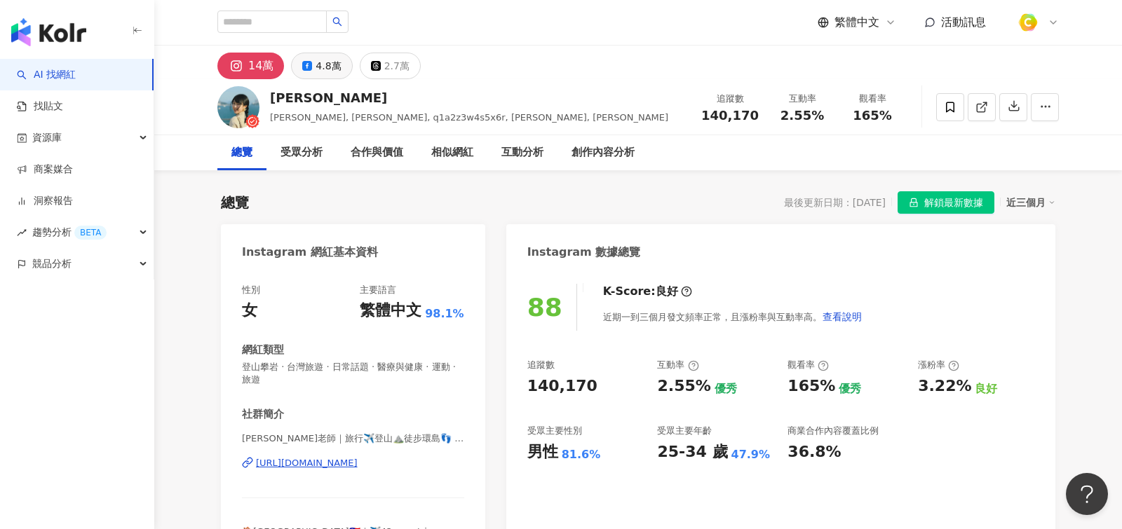
click at [309, 70] on icon at bounding box center [307, 66] width 10 height 10
click at [327, 67] on div "4.8萬" at bounding box center [327, 66] width 25 height 20
click at [325, 62] on div "4.8萬" at bounding box center [327, 66] width 25 height 20
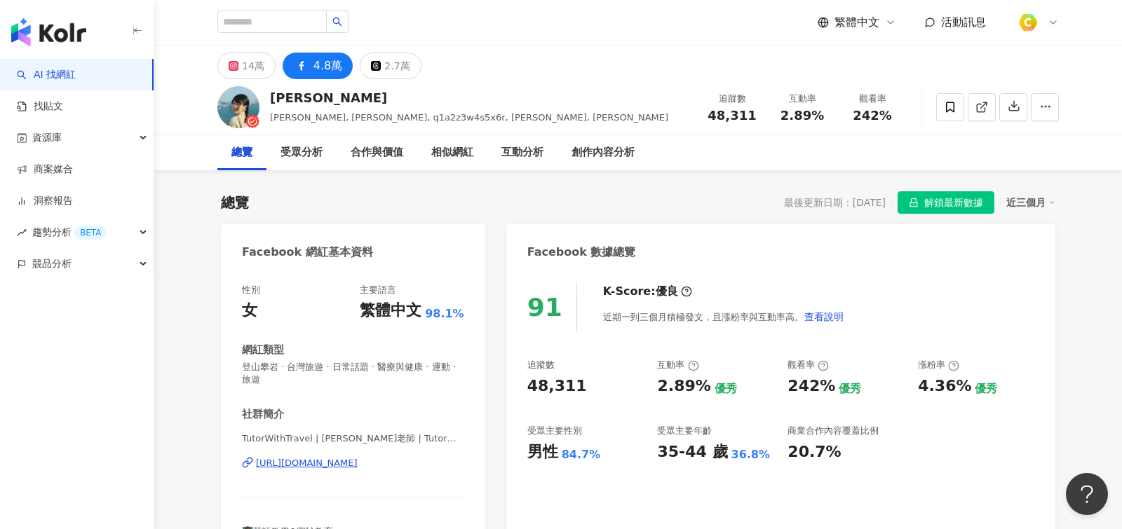
click at [358, 464] on div "https://www.facebook.com/109720357888848" at bounding box center [307, 463] width 102 height 13
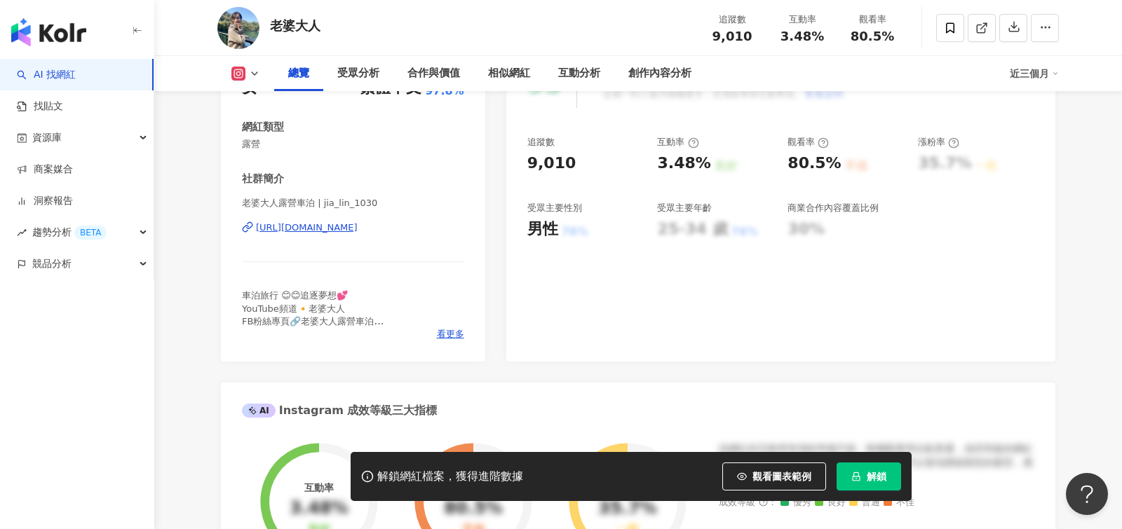
scroll to position [219, 0]
click at [379, 238] on div "老婆大人露營車泊 | jia_lin_1030 https://www.instagram.com/jia_lin_1030/" at bounding box center [353, 239] width 222 height 82
click at [358, 230] on div "https://www.instagram.com/jia_lin_1030/" at bounding box center [307, 229] width 102 height 13
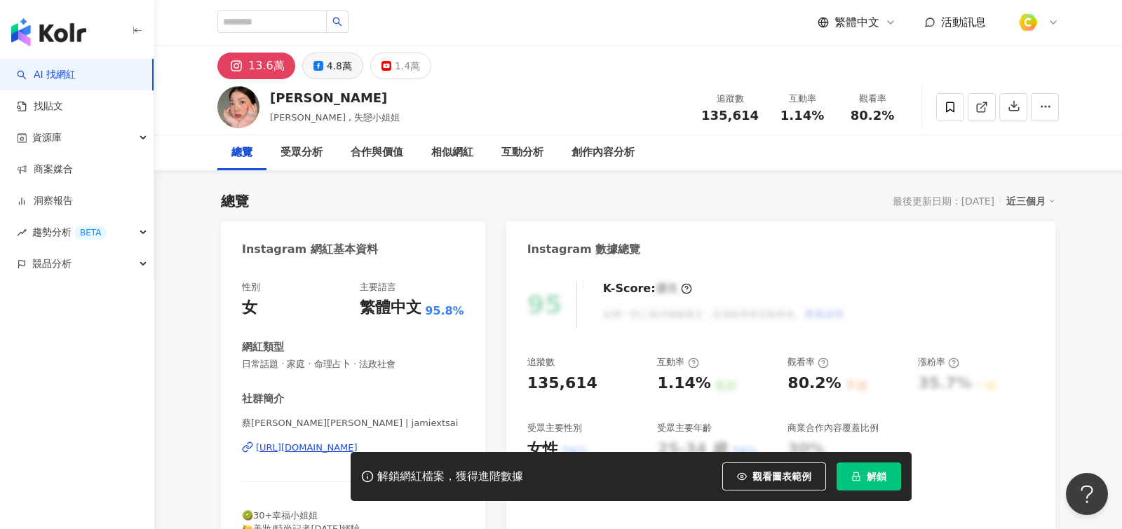
click at [330, 71] on div "4.8萬" at bounding box center [339, 66] width 25 height 20
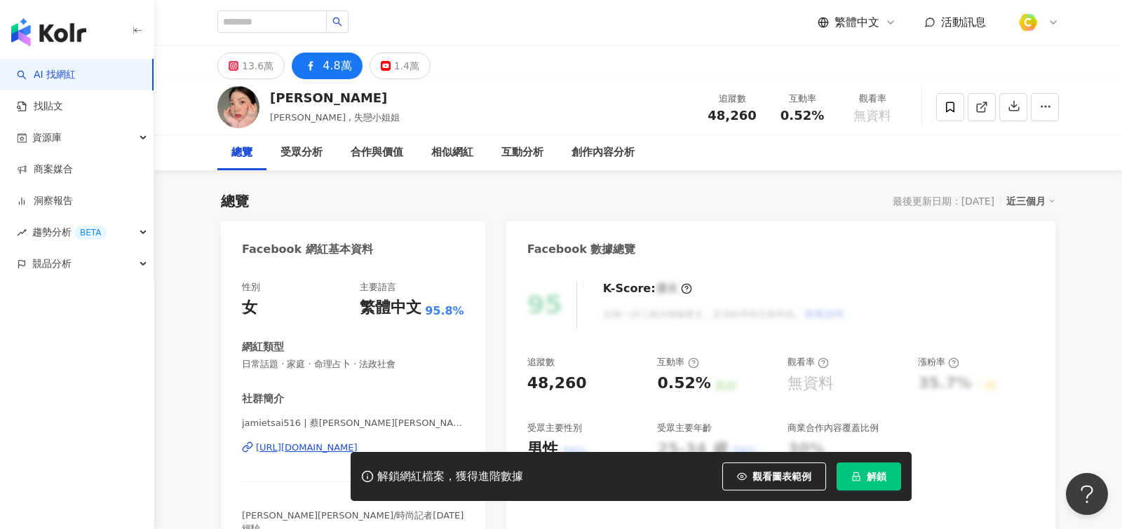
click at [308, 446] on div "https://www.facebook.com/734880940025708" at bounding box center [307, 448] width 102 height 13
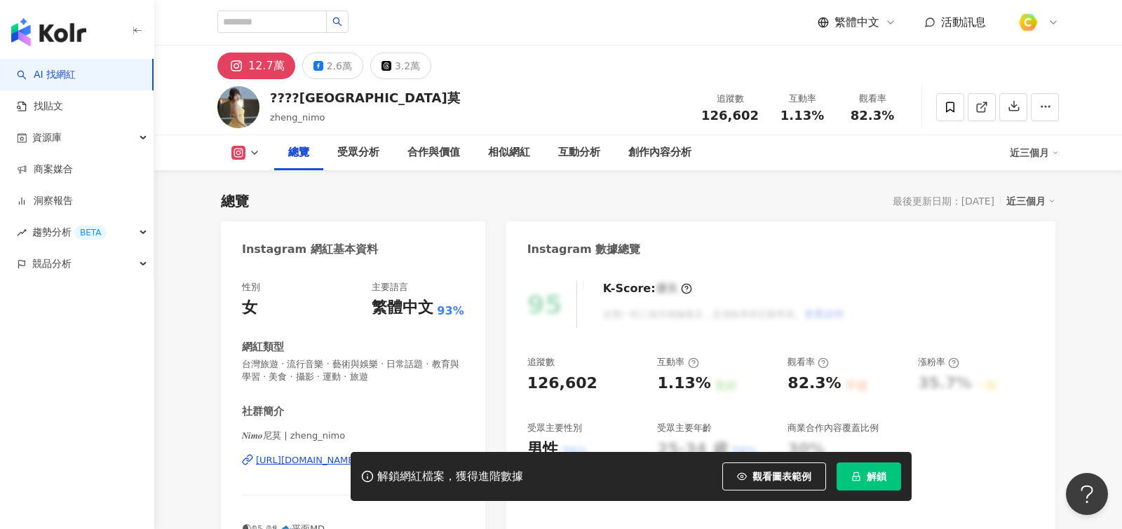
scroll to position [864, 0]
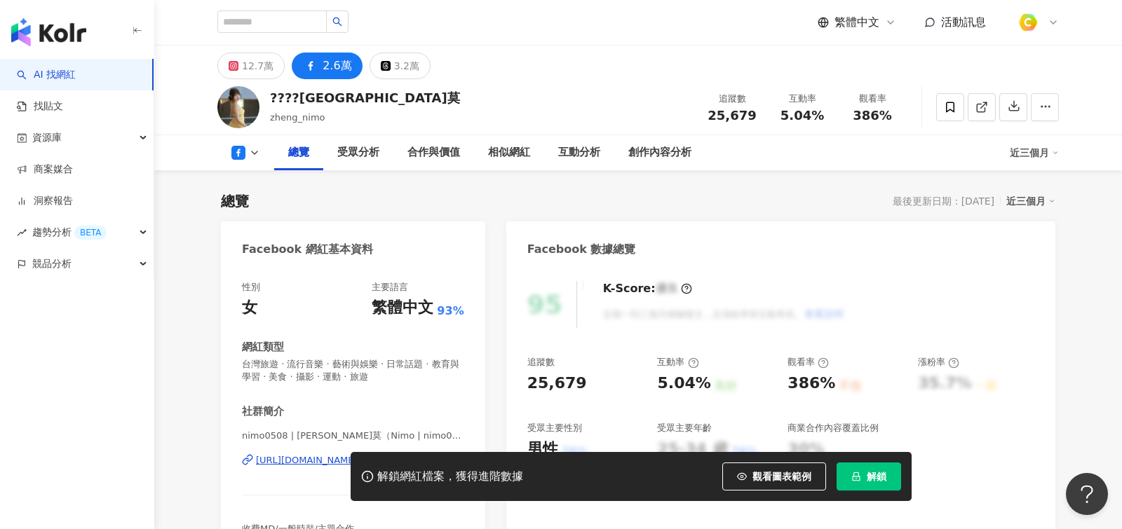
scroll to position [15, 0]
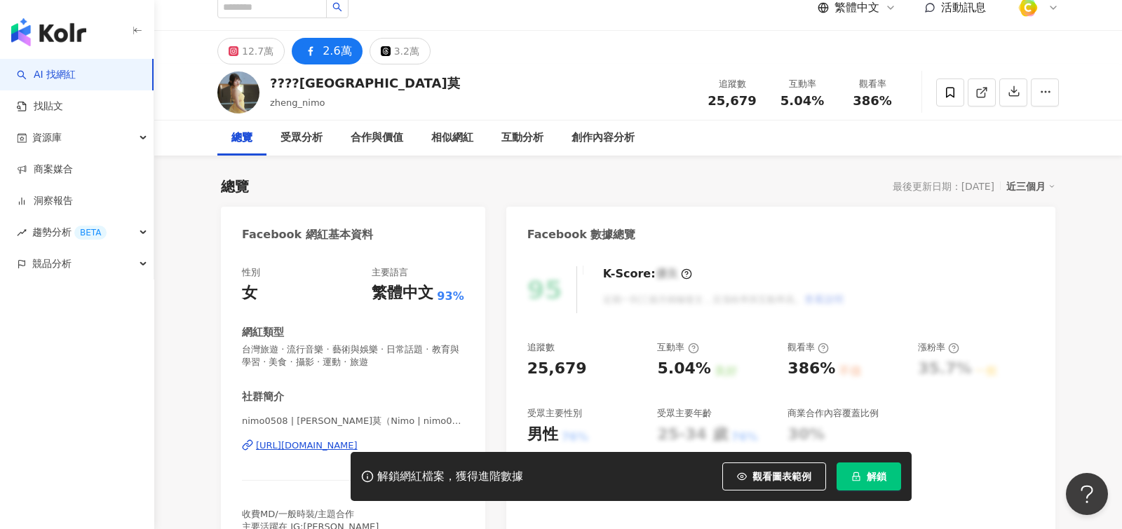
click at [304, 444] on div "https://www.facebook.com/105209495218950" at bounding box center [307, 446] width 102 height 13
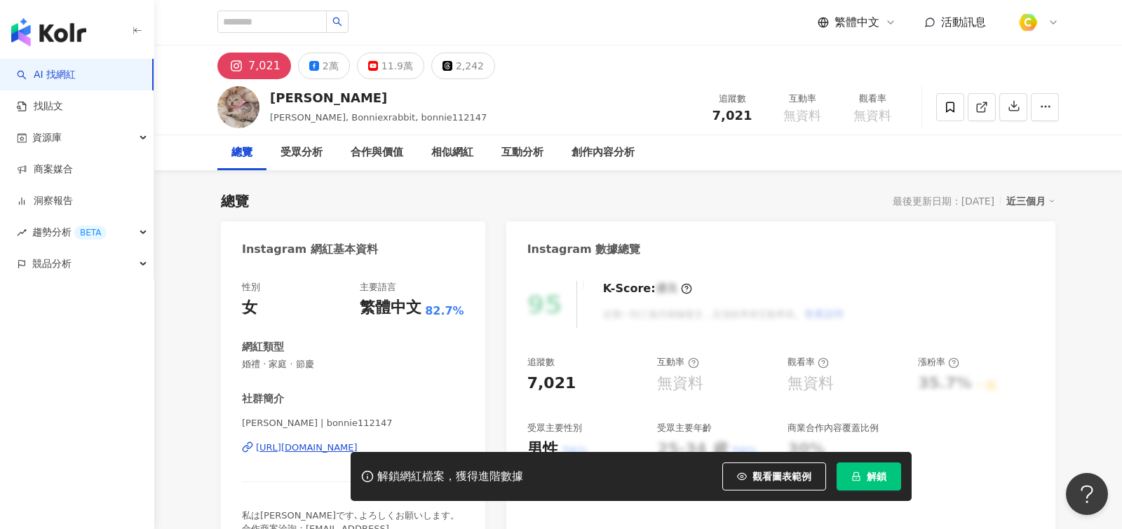
click at [316, 46] on div "7,021 2萬 11.9萬 2,242" at bounding box center [637, 63] width 897 height 34
click at [317, 63] on button "2萬" at bounding box center [324, 66] width 52 height 27
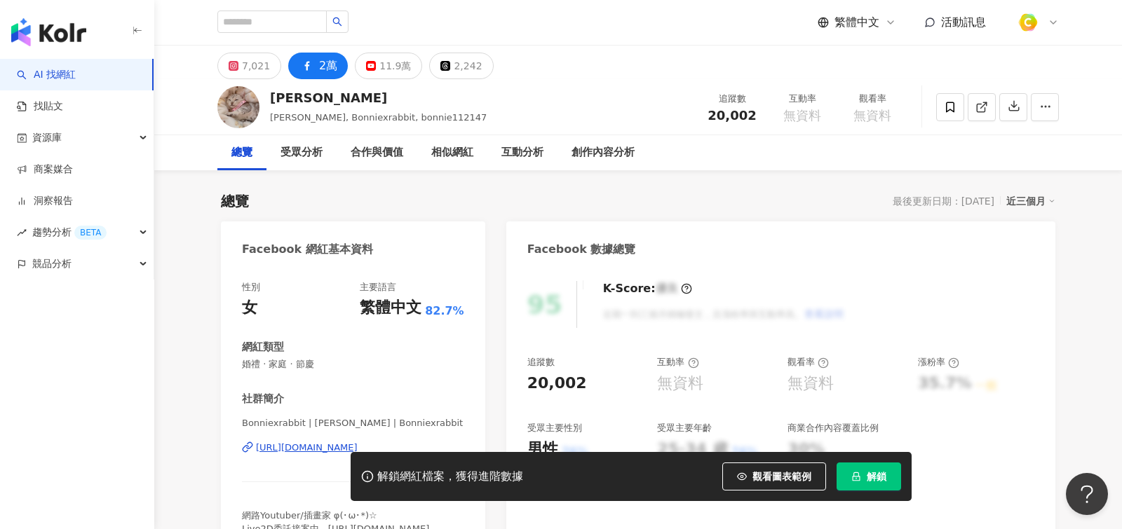
click at [337, 447] on div "[URL][DOMAIN_NAME]" at bounding box center [307, 448] width 102 height 13
click at [322, 442] on div "https://www.facebook.com/152082564952916" at bounding box center [307, 448] width 102 height 13
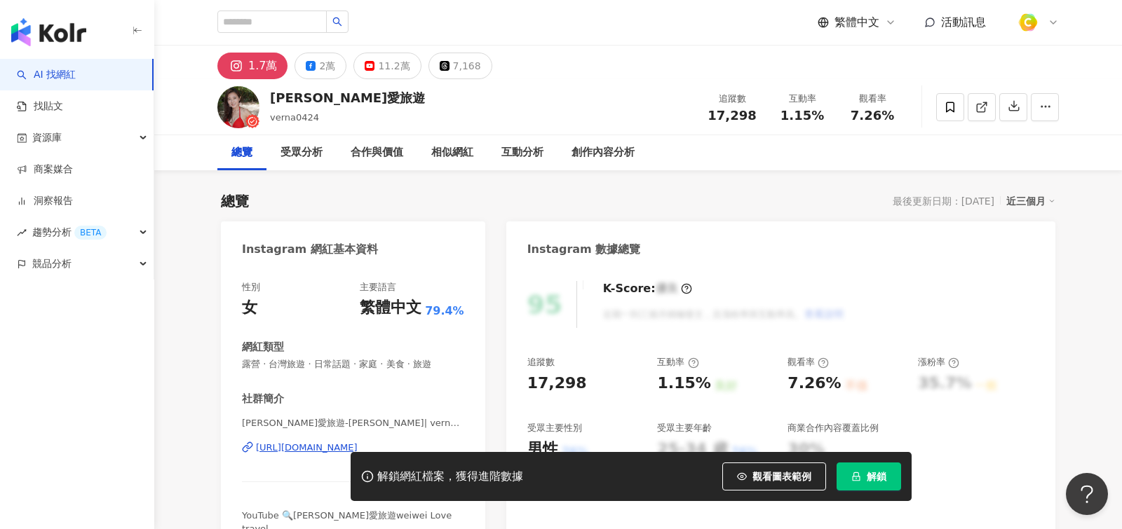
click at [299, 449] on div "https://www.instagram.com/verna0424/" at bounding box center [307, 448] width 102 height 13
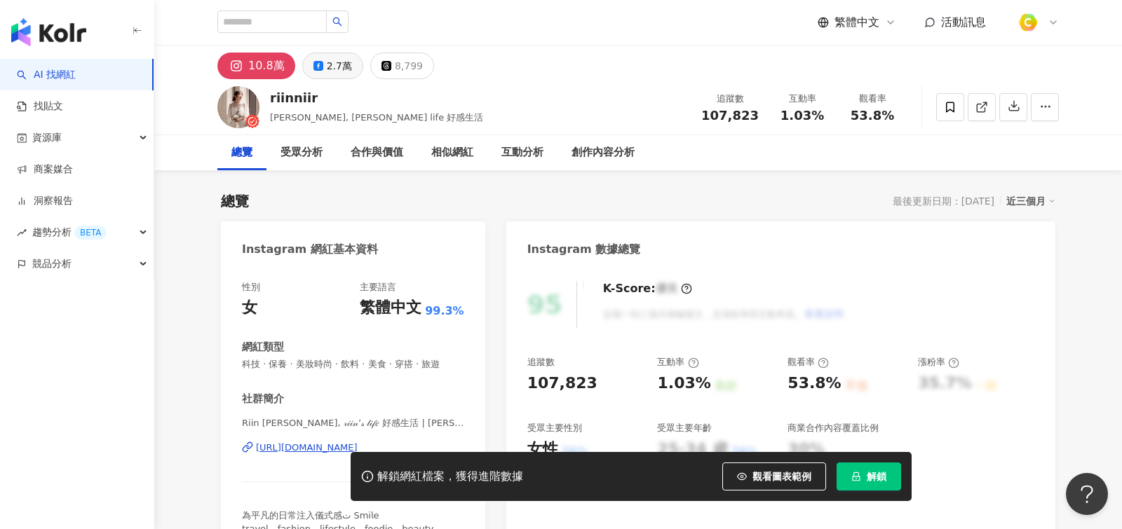
click at [332, 75] on div "2.7萬" at bounding box center [339, 66] width 25 height 20
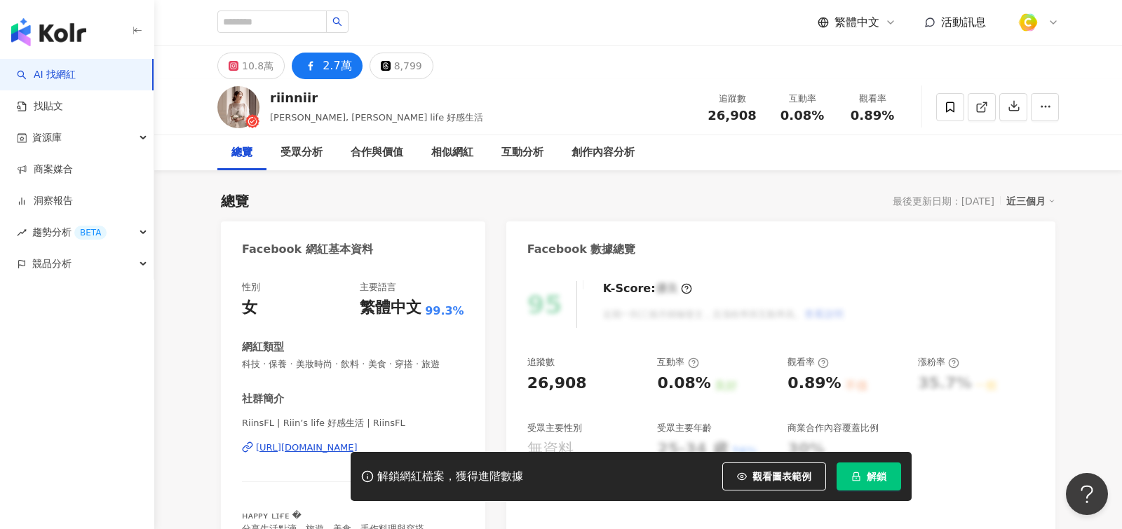
scroll to position [26, 0]
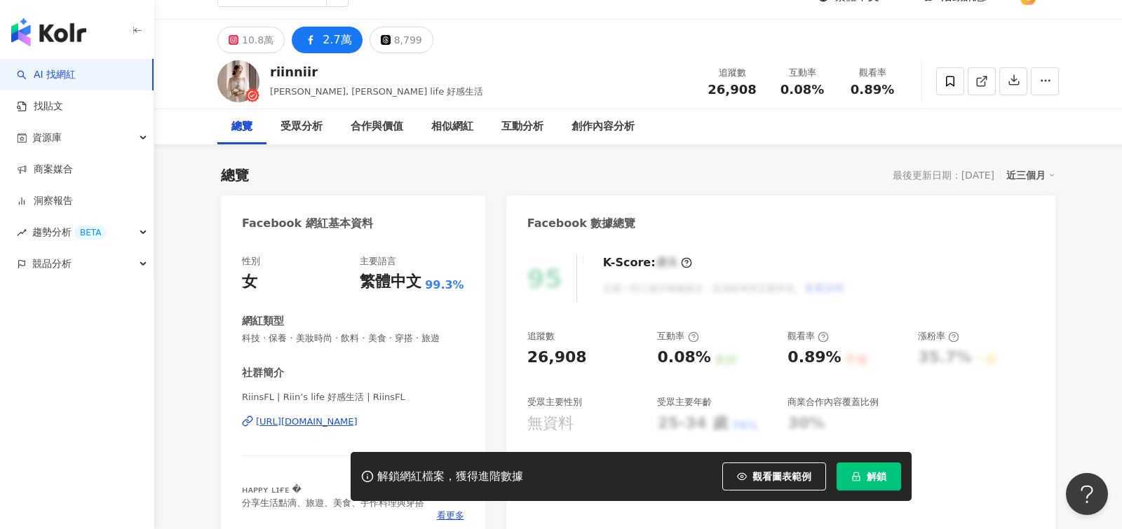
click at [358, 421] on div "https://www.facebook.com/352296251519537" at bounding box center [307, 422] width 102 height 13
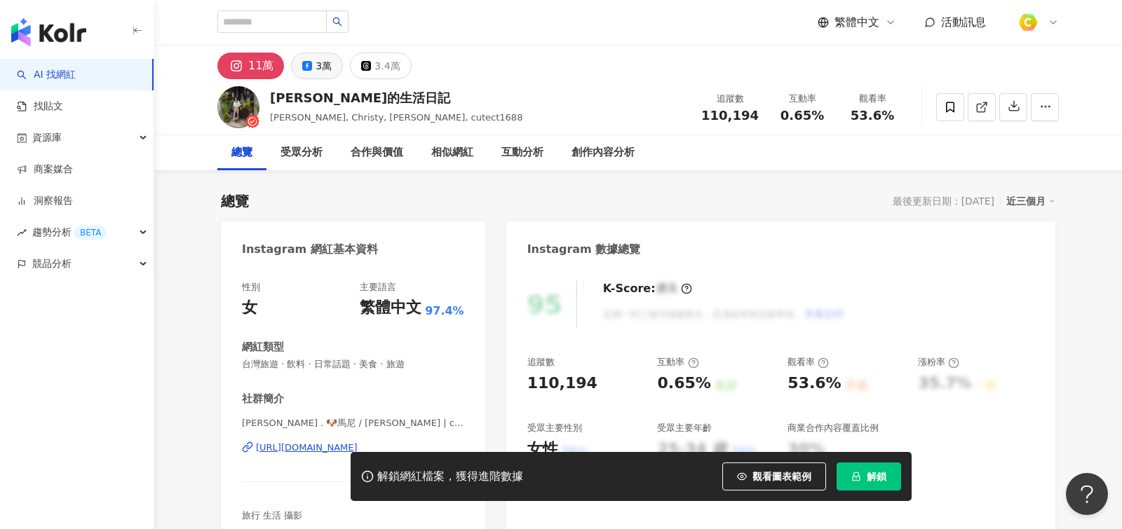
click at [358, 442] on div "[URL][DOMAIN_NAME]" at bounding box center [307, 448] width 102 height 13
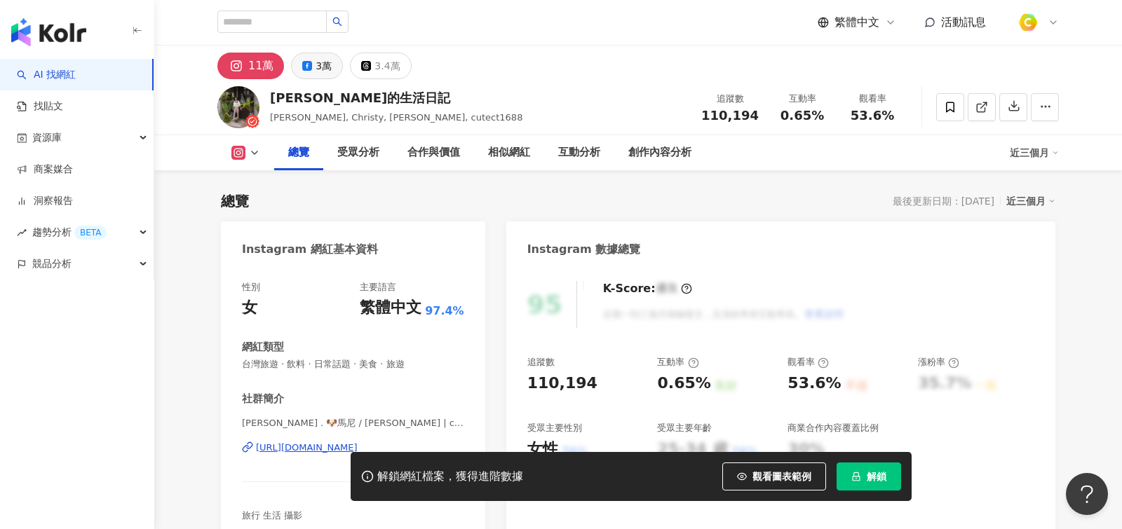
scroll to position [29, 0]
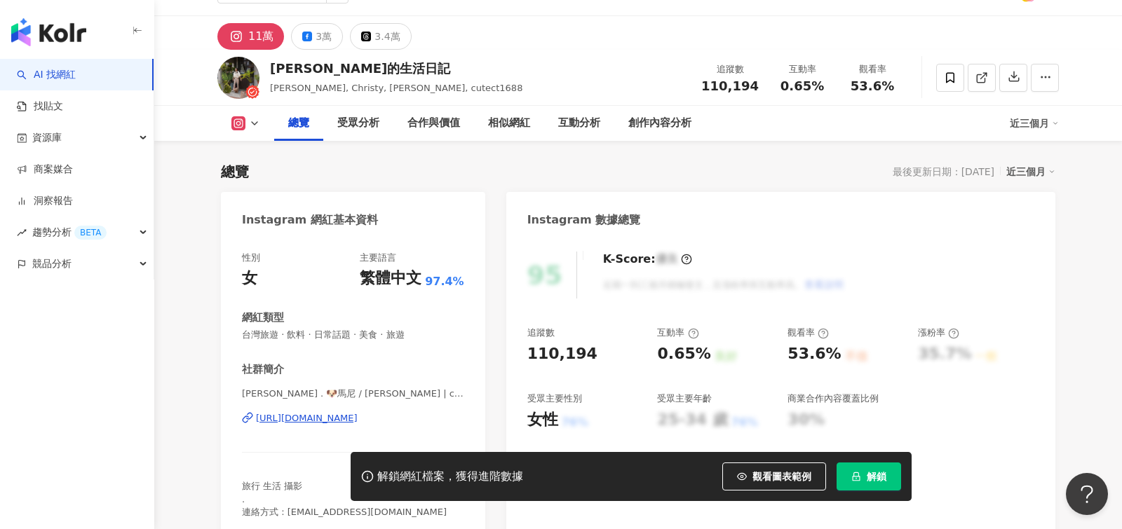
click at [354, 412] on div "https://www.instagram.com/cutect1688/" at bounding box center [307, 418] width 102 height 13
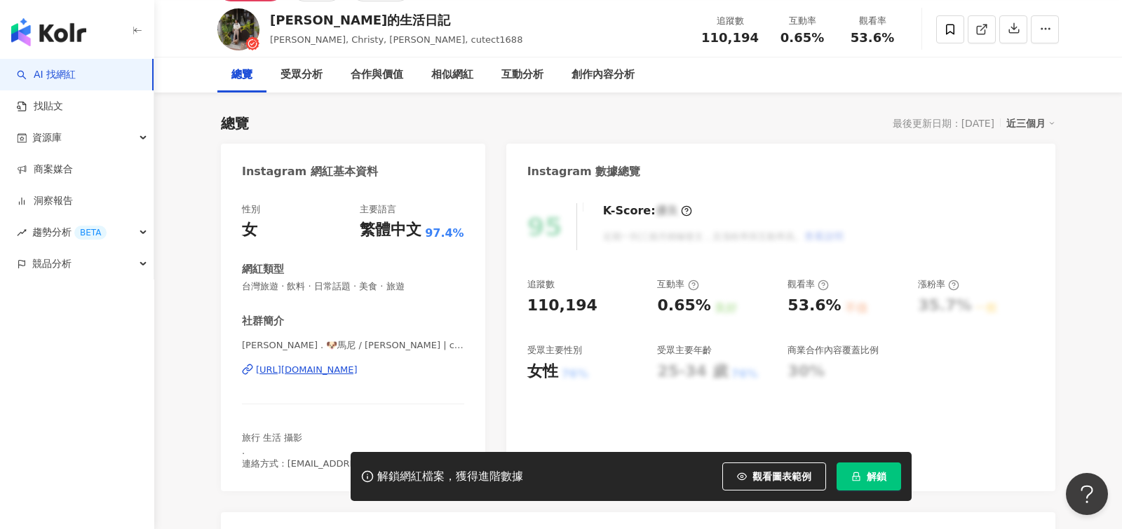
scroll to position [0, 0]
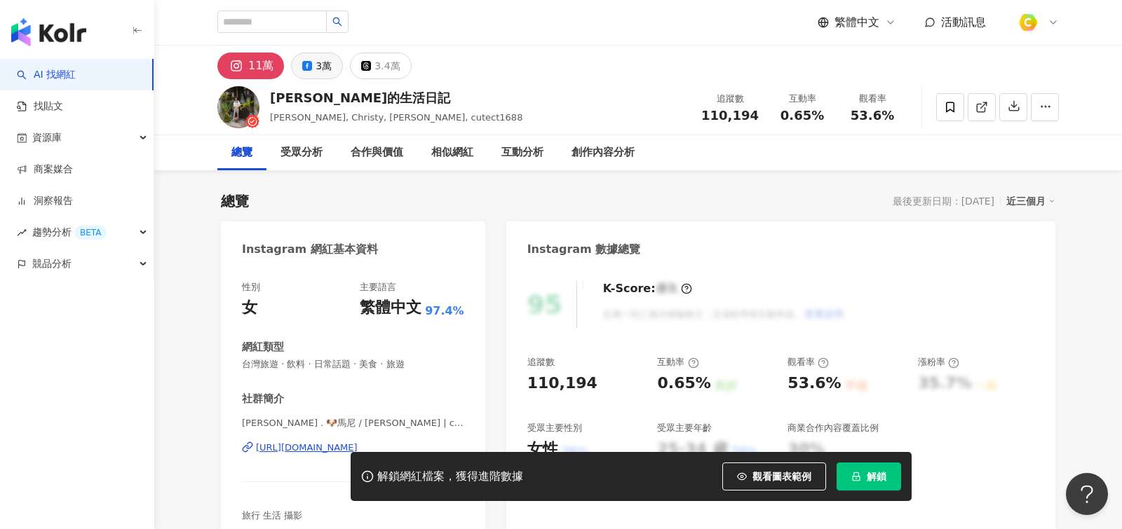
click at [331, 64] on button "3萬" at bounding box center [317, 66] width 52 height 27
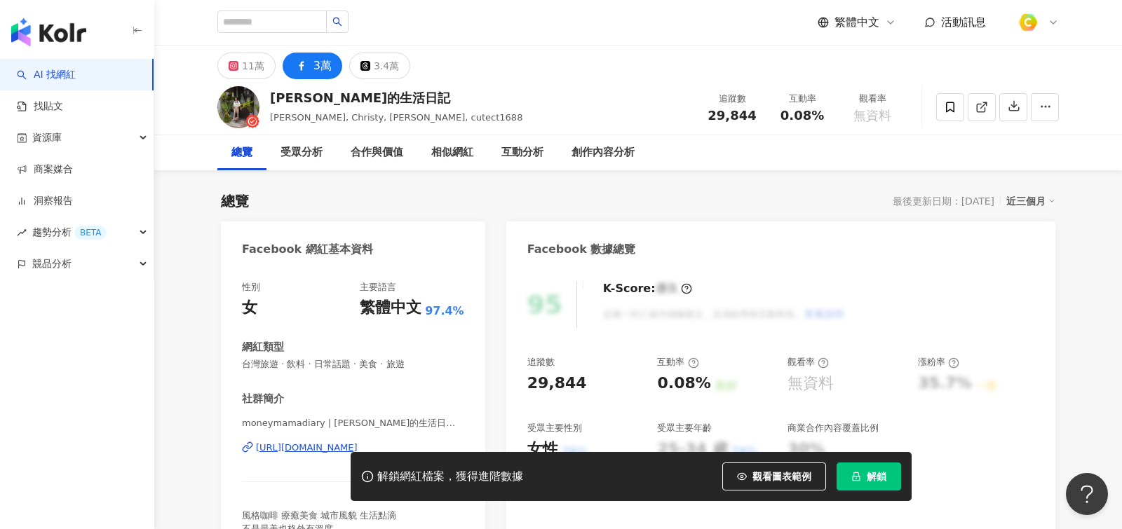
click at [348, 442] on div "https://www.facebook.com/837039569745685" at bounding box center [307, 448] width 102 height 13
click at [358, 442] on div "https://www.facebook.com/837039569745685" at bounding box center [307, 448] width 102 height 13
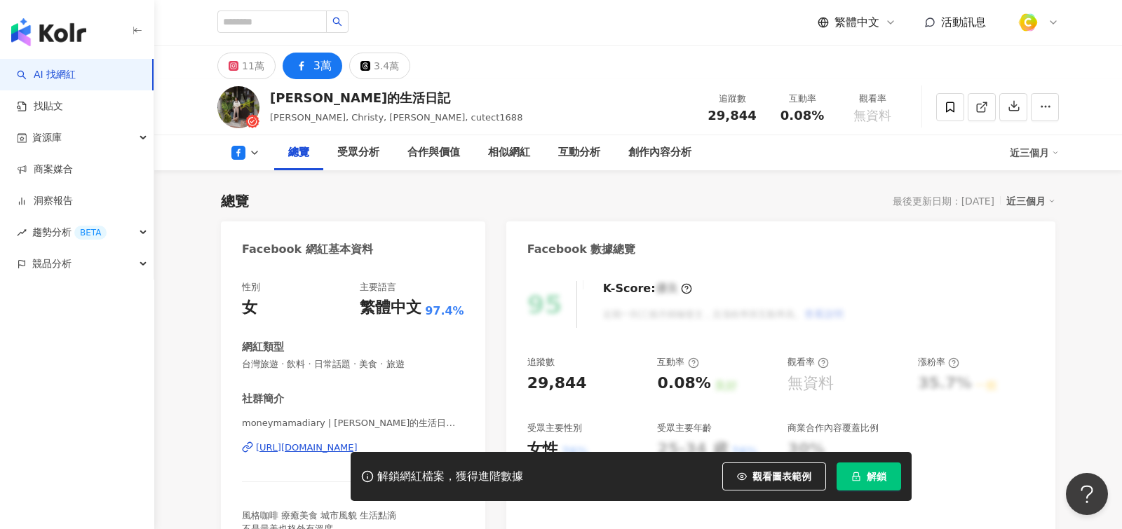
scroll to position [130, 0]
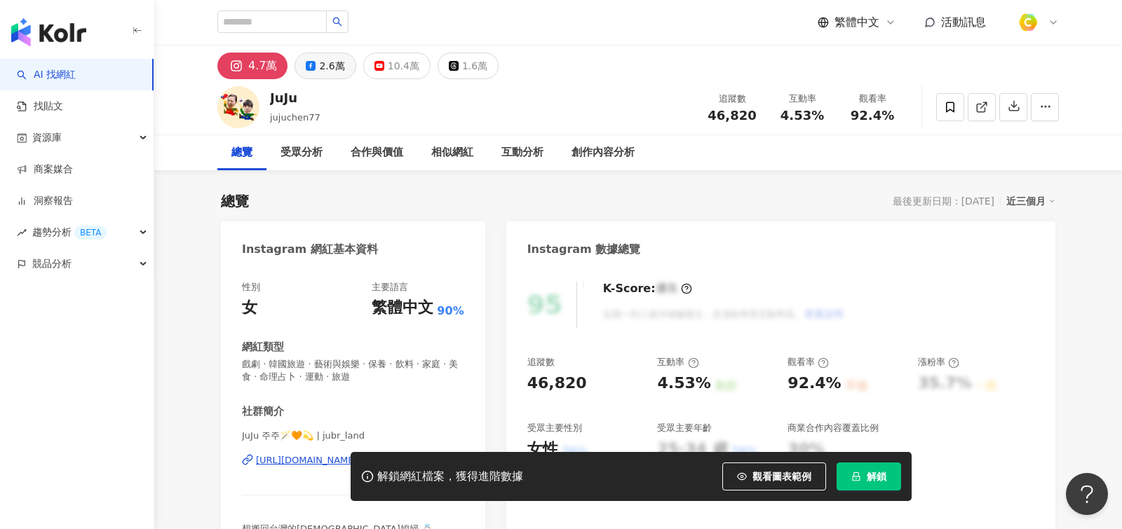
click at [320, 76] on button "2.6萬" at bounding box center [324, 66] width 61 height 27
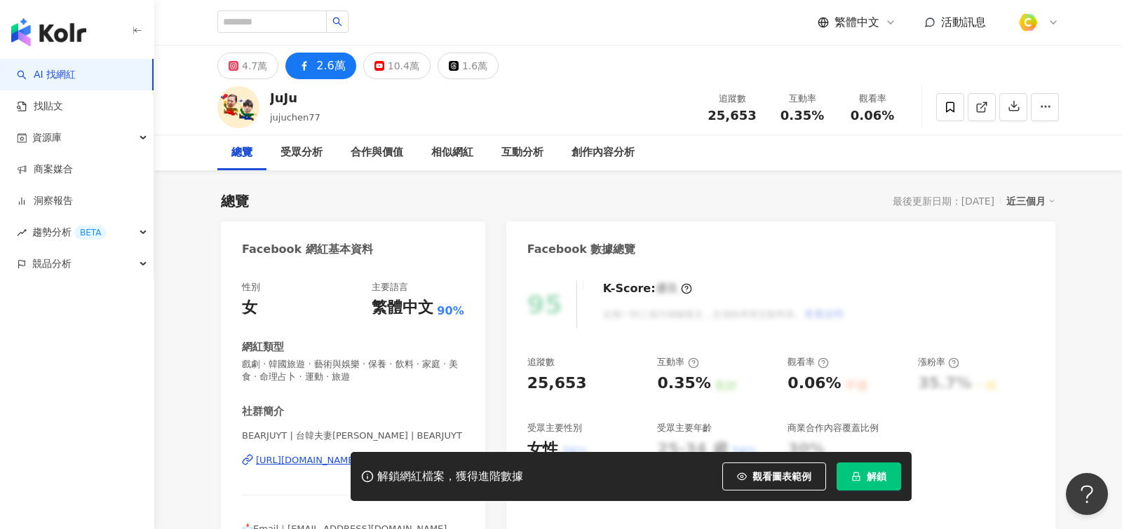
click at [299, 457] on div "解鎖網紅檔案，獲得進階數據 觀看圖表範例 解鎖" at bounding box center [561, 476] width 1122 height 49
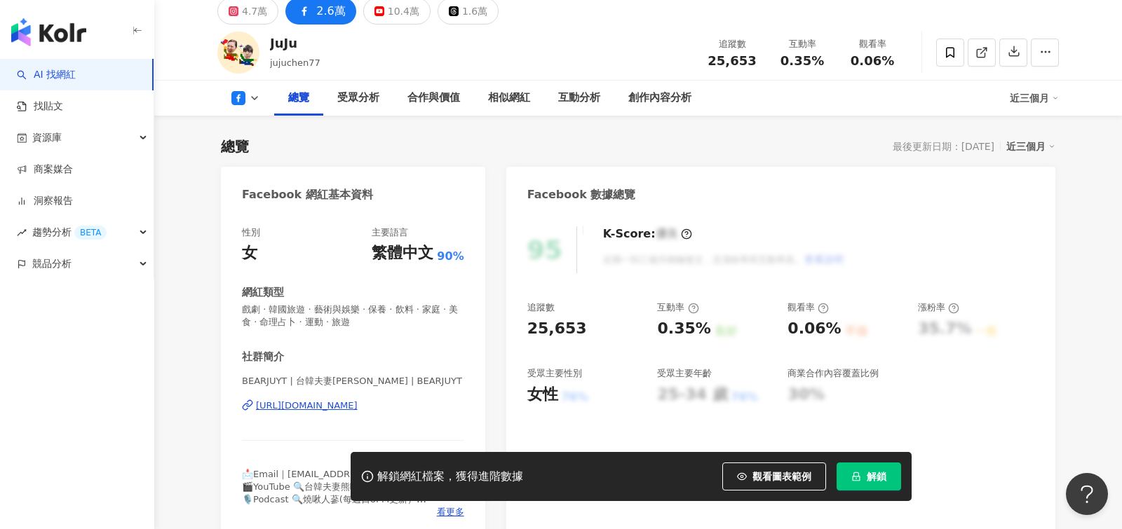
scroll to position [81, 0]
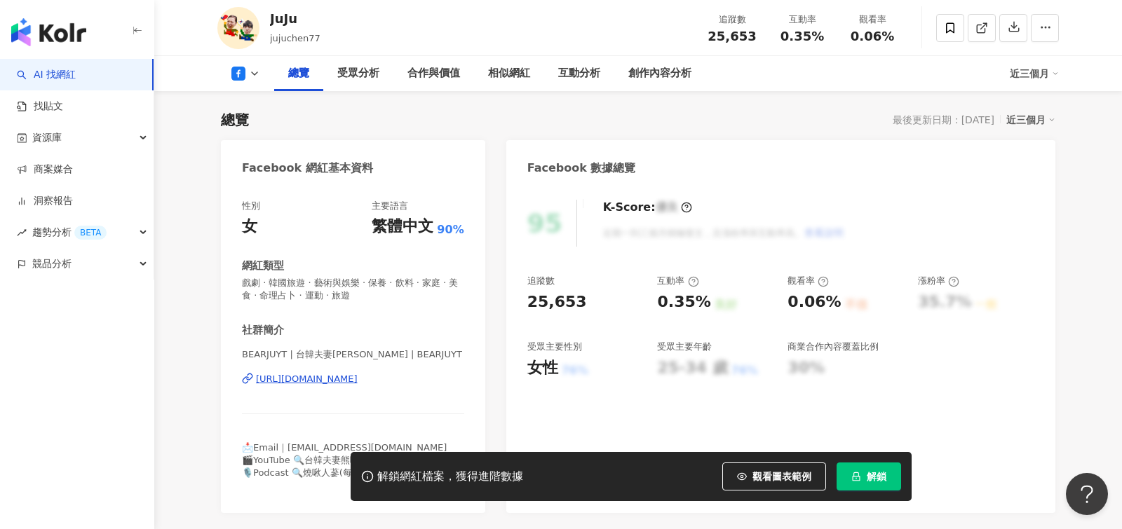
click at [336, 378] on div "https://www.facebook.com/311916372660432" at bounding box center [307, 379] width 102 height 13
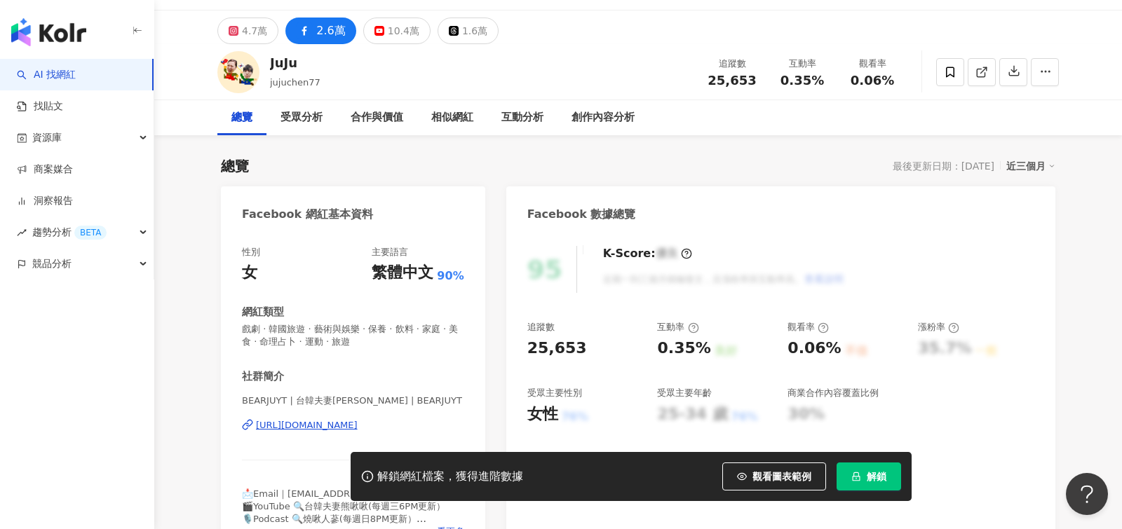
scroll to position [0, 0]
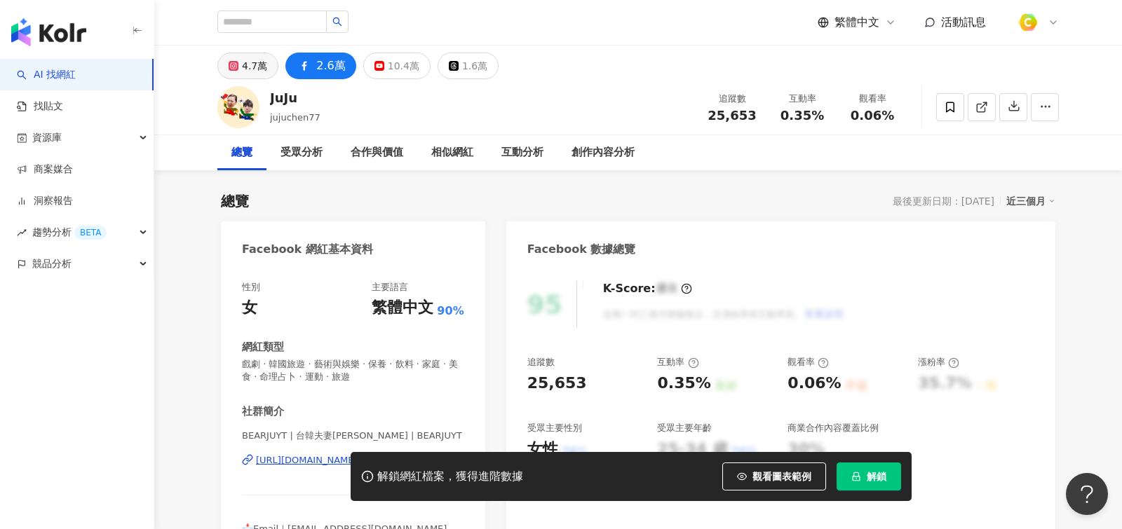
click at [265, 72] on button "4.7萬" at bounding box center [247, 66] width 61 height 27
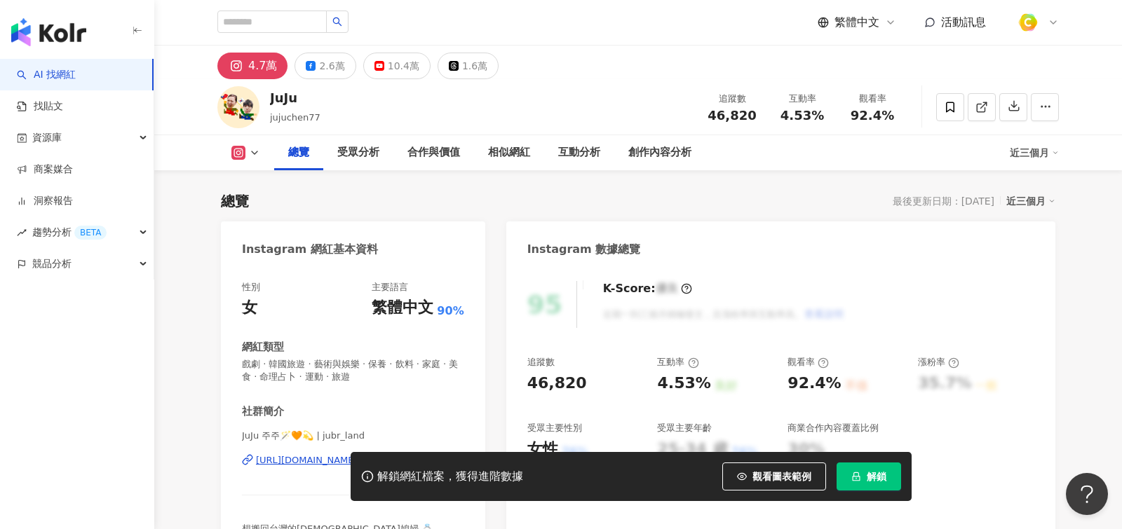
scroll to position [125, 0]
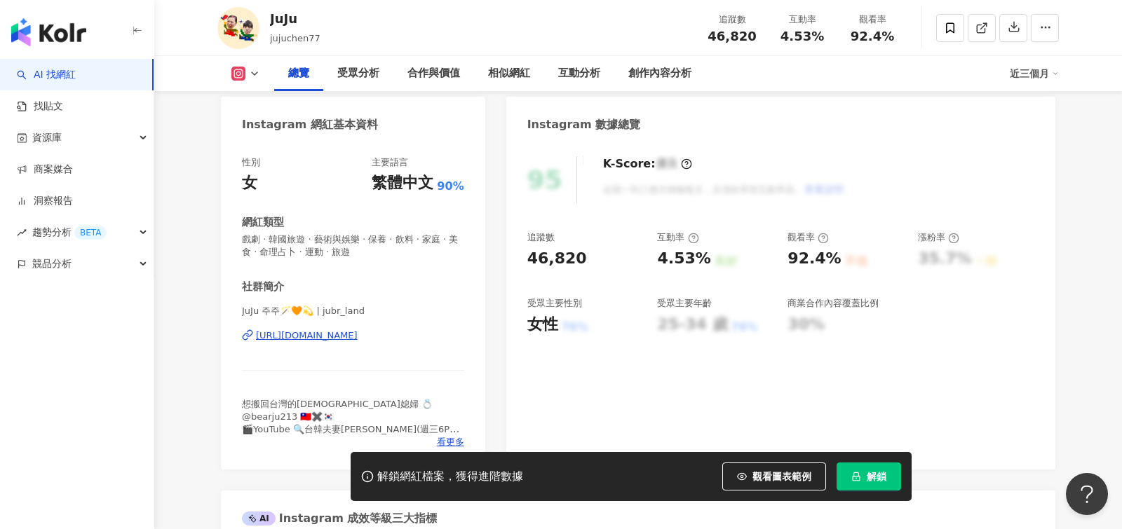
click at [357, 339] on div "https://www.instagram.com/jubr_land/" at bounding box center [307, 335] width 102 height 13
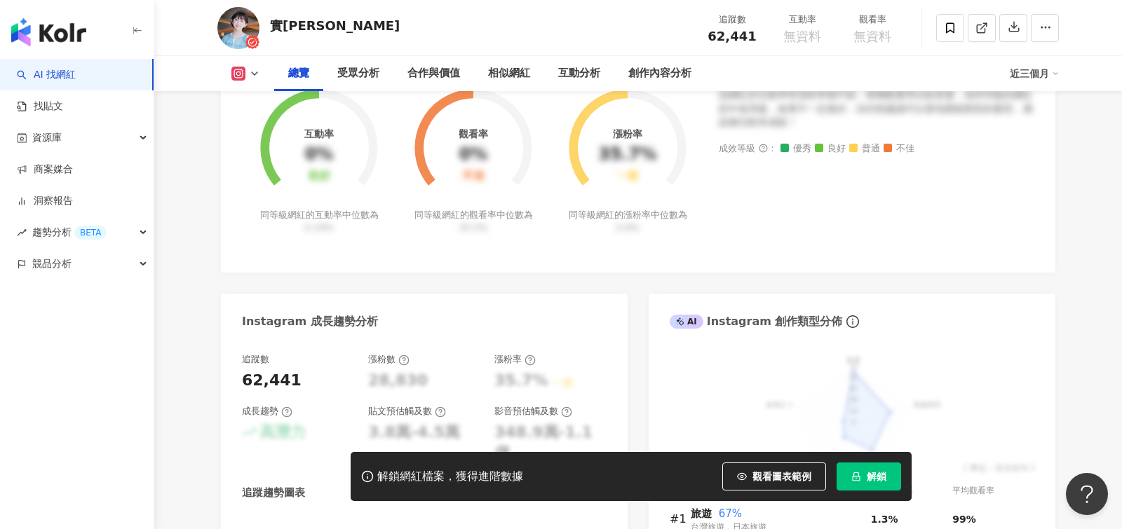
scroll to position [165, 0]
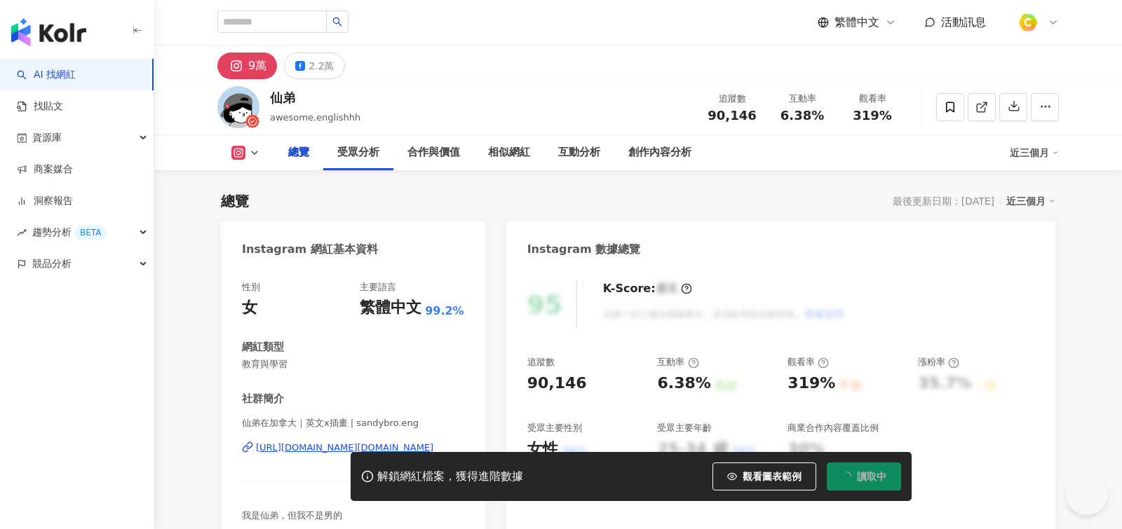
scroll to position [180, 0]
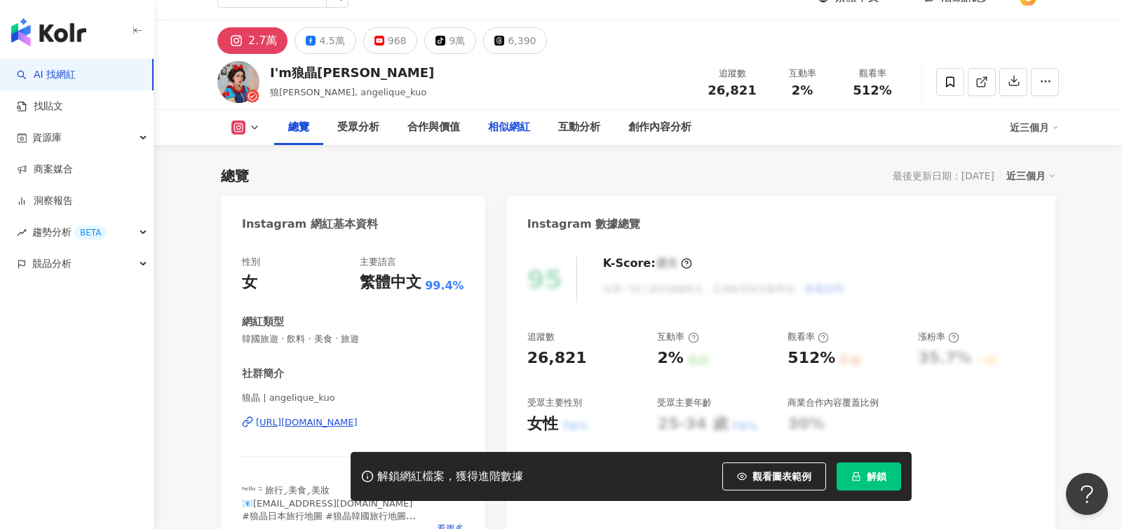
scroll to position [2, 0]
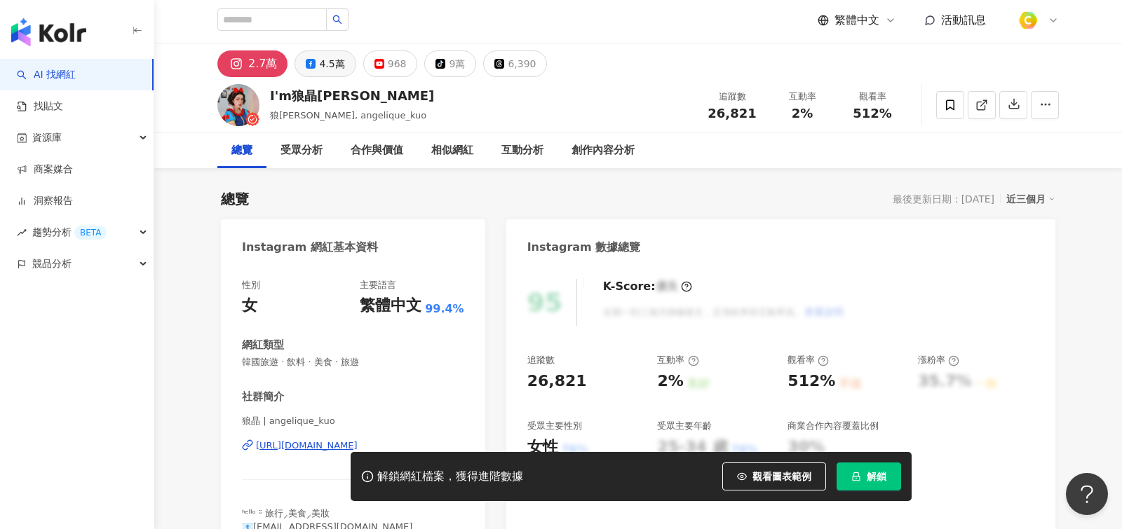
click at [322, 69] on div "4.5萬" at bounding box center [331, 64] width 25 height 20
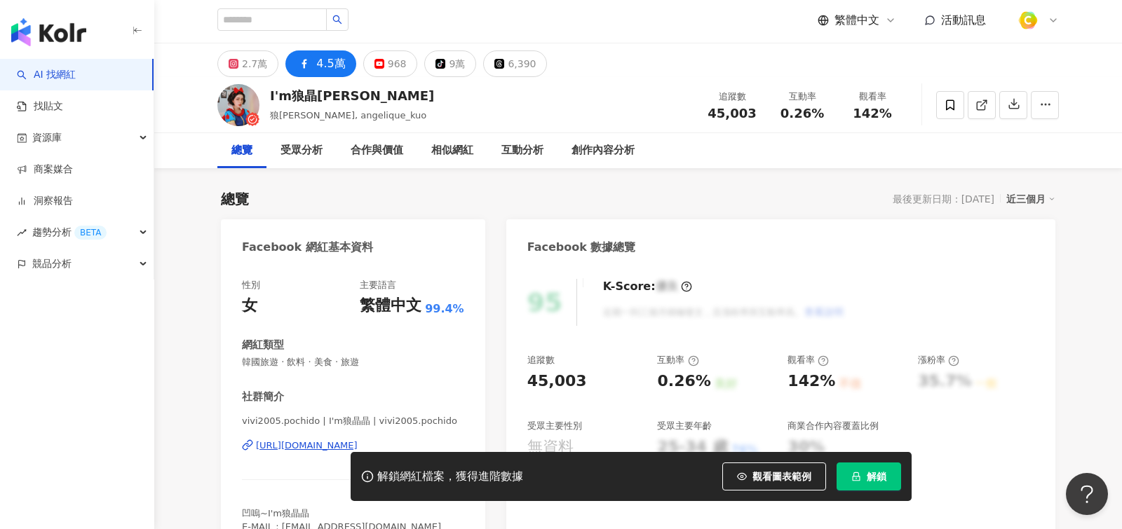
click at [314, 350] on div "網紅類型" at bounding box center [353, 345] width 222 height 15
click at [341, 440] on div "https://www.facebook.com/134027006664237" at bounding box center [307, 446] width 102 height 13
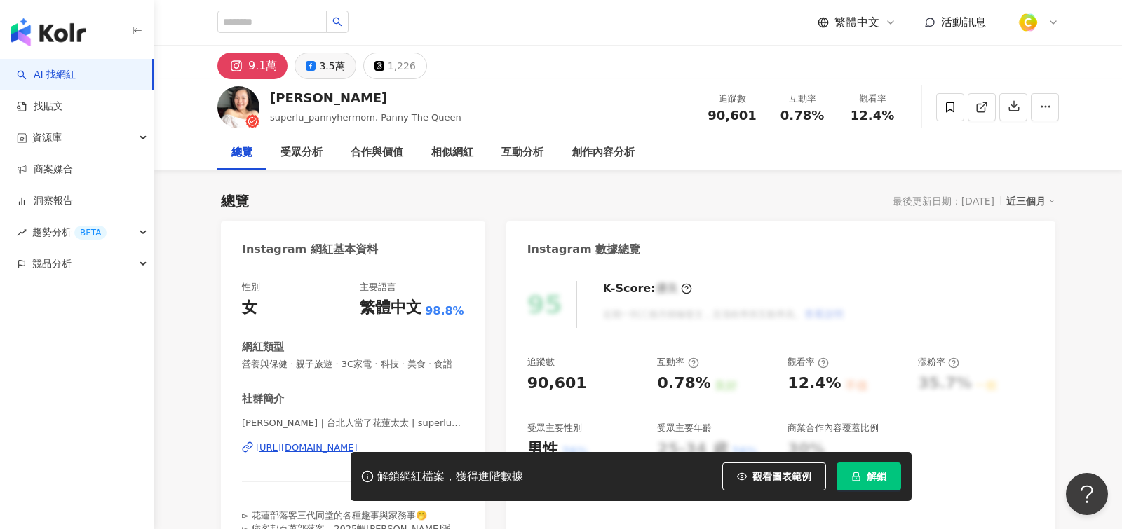
click at [325, 77] on button "3.5萬" at bounding box center [324, 66] width 61 height 27
click at [325, 67] on div "3.5萬" at bounding box center [331, 66] width 25 height 20
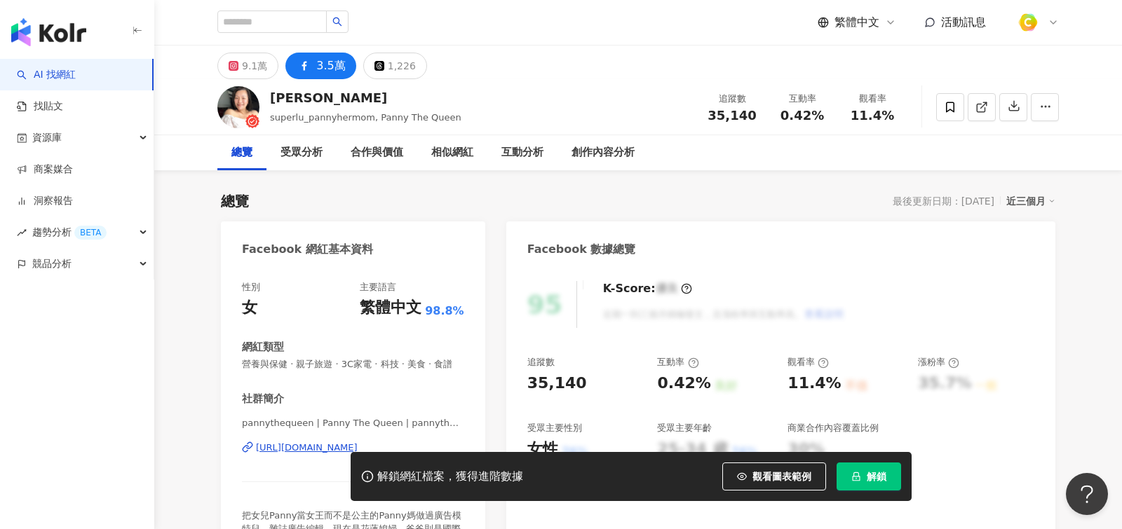
scroll to position [96, 0]
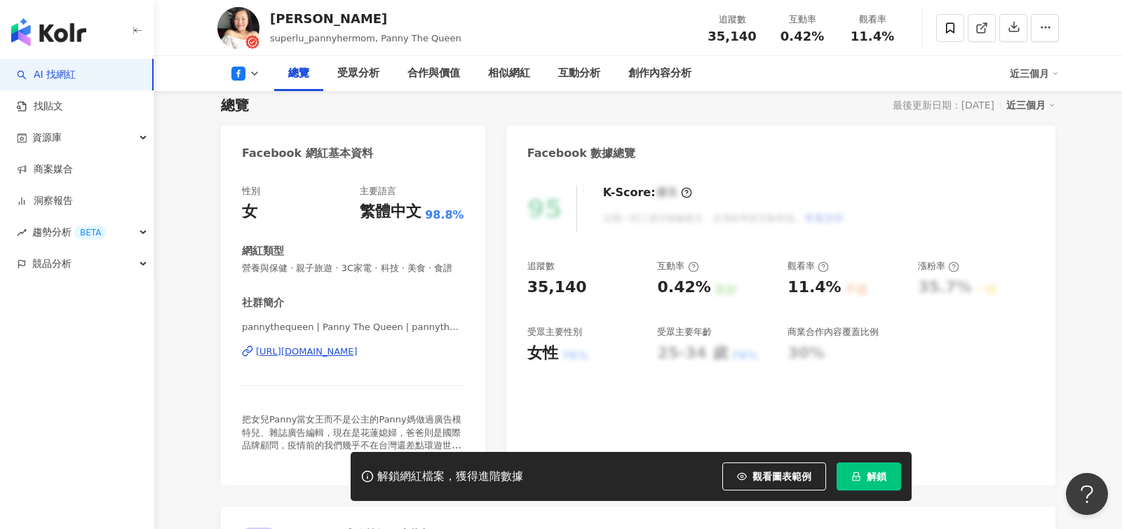
click at [339, 350] on div "https://www.facebook.com/105419788297298" at bounding box center [307, 352] width 102 height 13
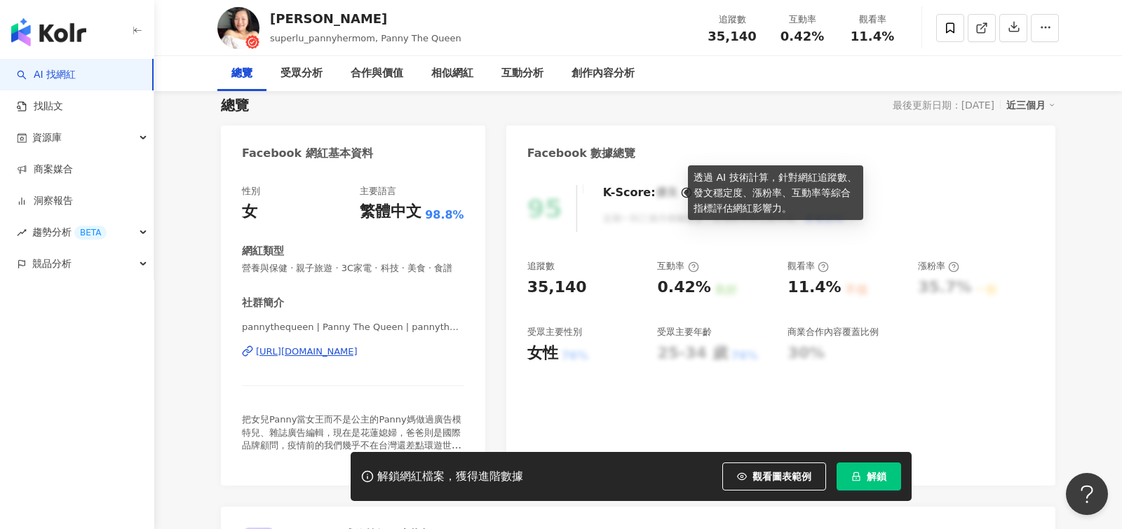
scroll to position [10, 0]
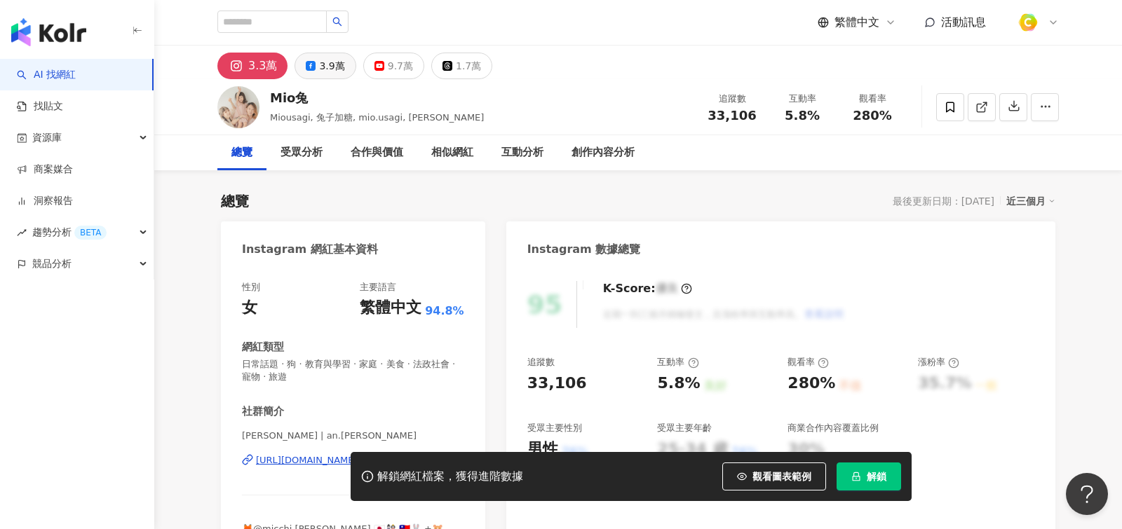
click at [333, 78] on button "3.9萬" at bounding box center [324, 66] width 61 height 27
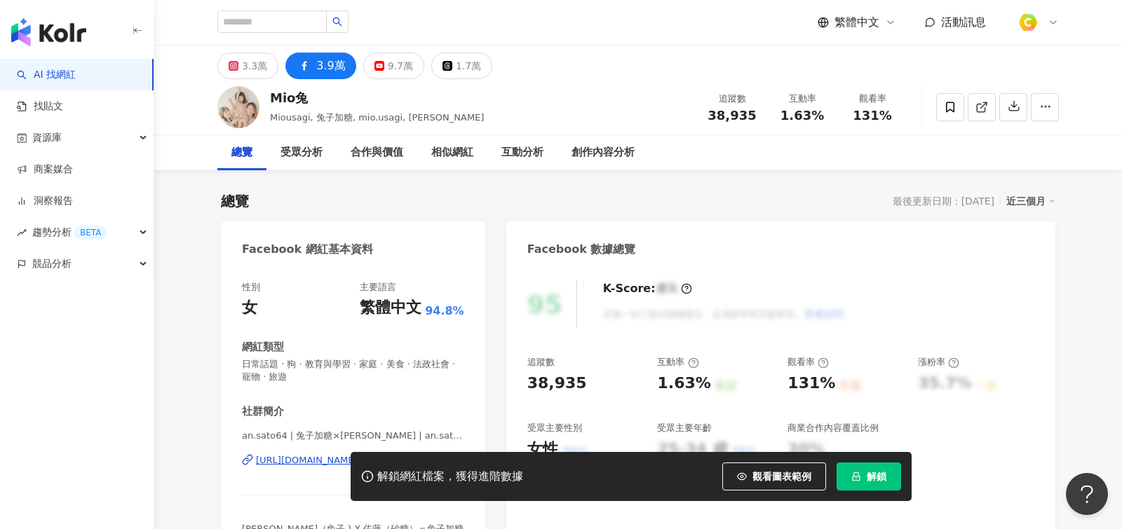
click at [311, 465] on div "解鎖網紅檔案，獲得進階數據 觀看圖表範例 解鎖" at bounding box center [561, 476] width 1122 height 49
click at [299, 464] on div "解鎖網紅檔案，獲得進階數據 觀看圖表範例 解鎖" at bounding box center [561, 476] width 1122 height 49
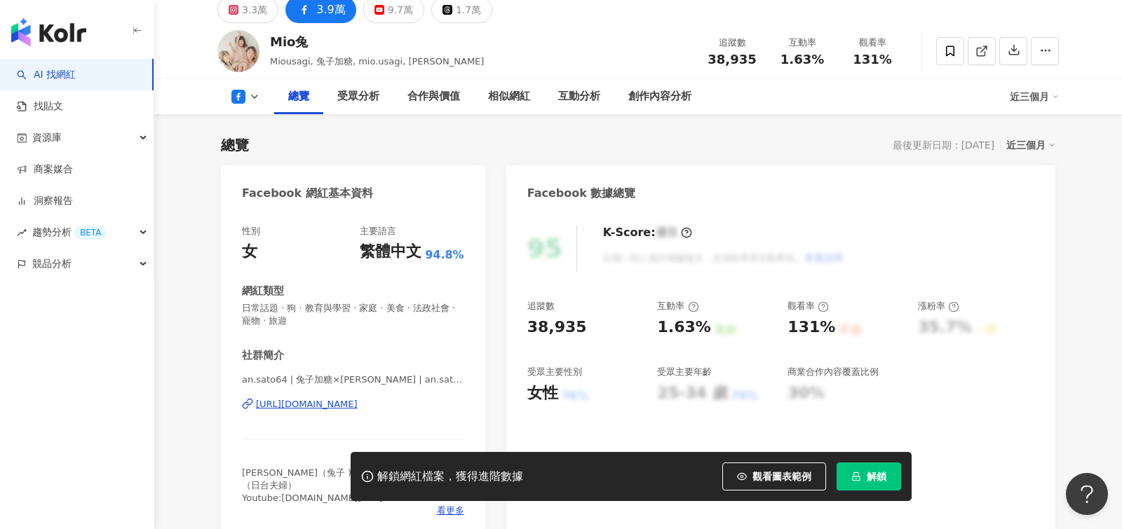
scroll to position [57, 0]
click at [358, 402] on div "https://www.facebook.com/169187526486478" at bounding box center [307, 403] width 102 height 13
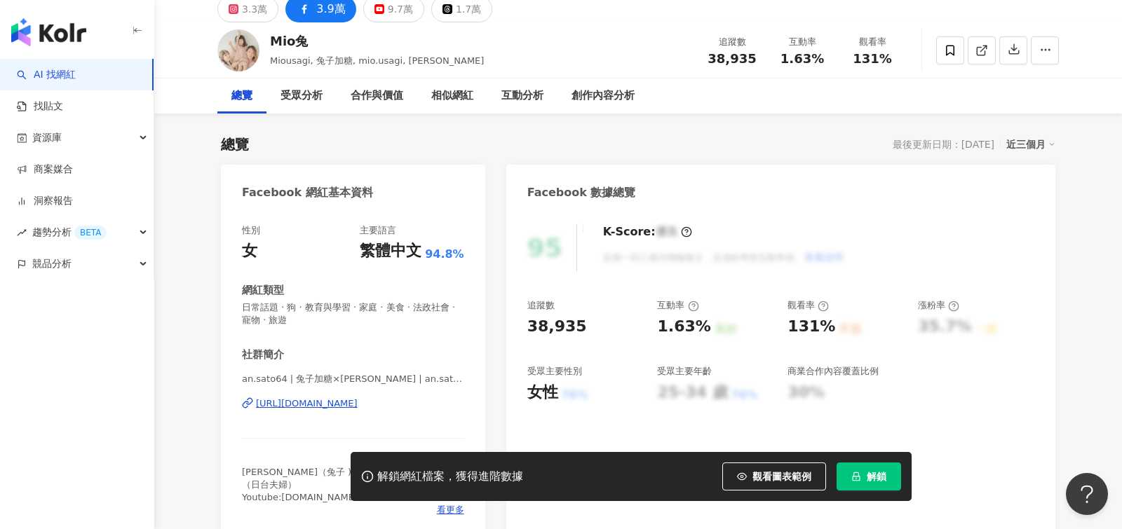
scroll to position [0, 0]
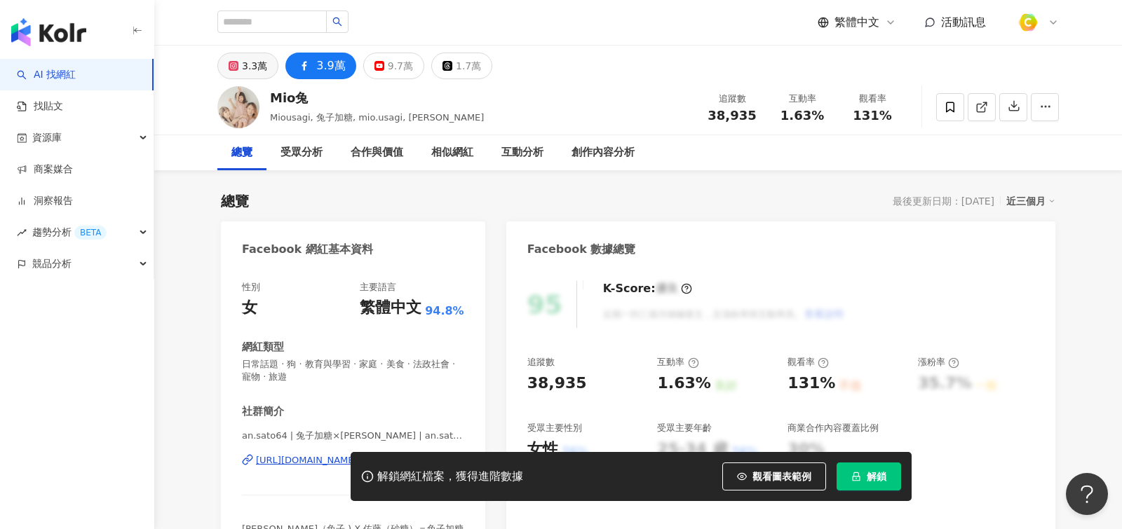
click at [254, 62] on div "3.3萬" at bounding box center [254, 66] width 25 height 20
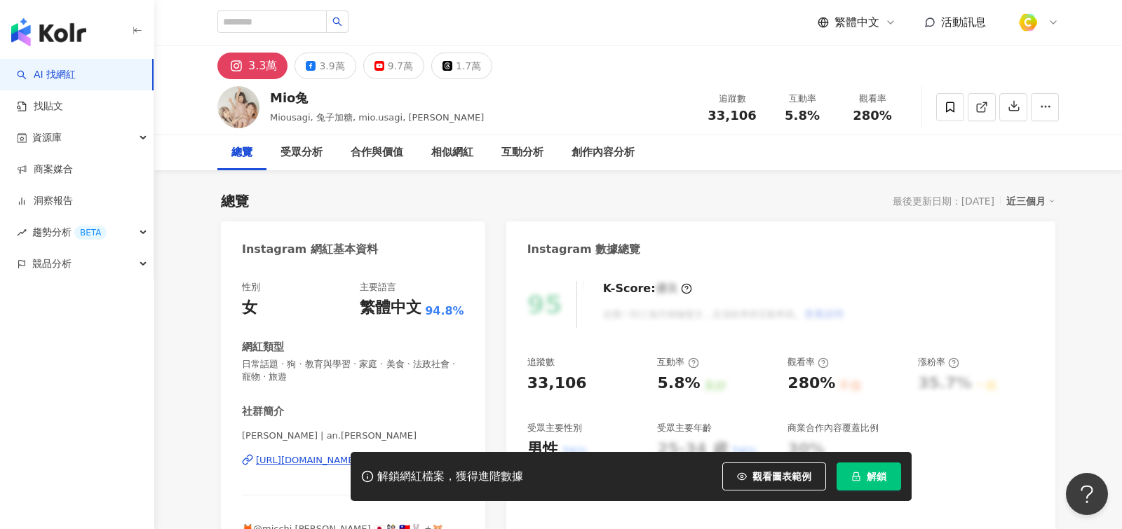
click at [290, 465] on div "解鎖網紅檔案，獲得進階數據 觀看圖表範例 解鎖" at bounding box center [561, 476] width 1122 height 49
click at [339, 454] on div "https://www.instagram.com/an.sato/" at bounding box center [344, 460] width 177 height 13
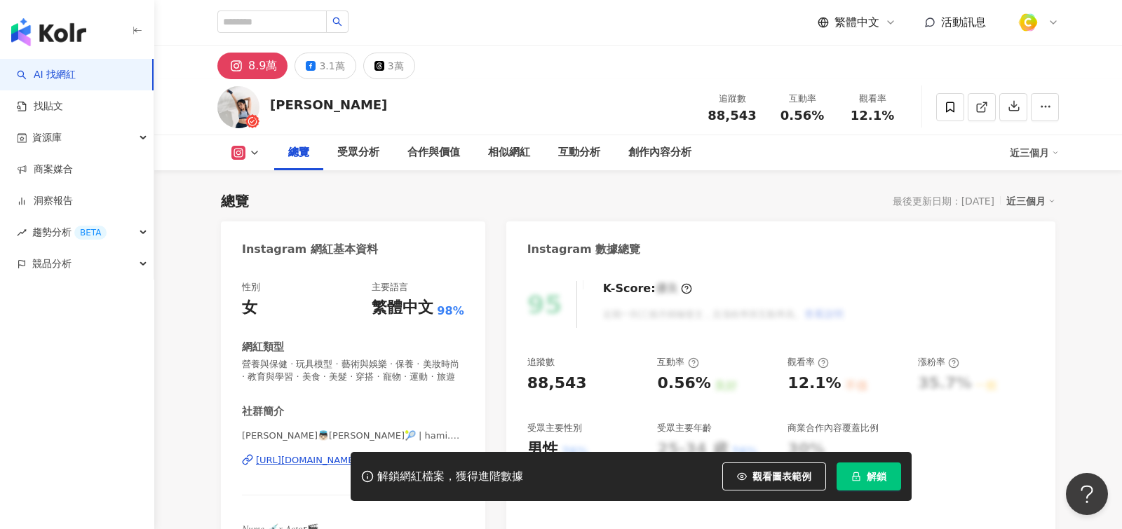
scroll to position [24, 0]
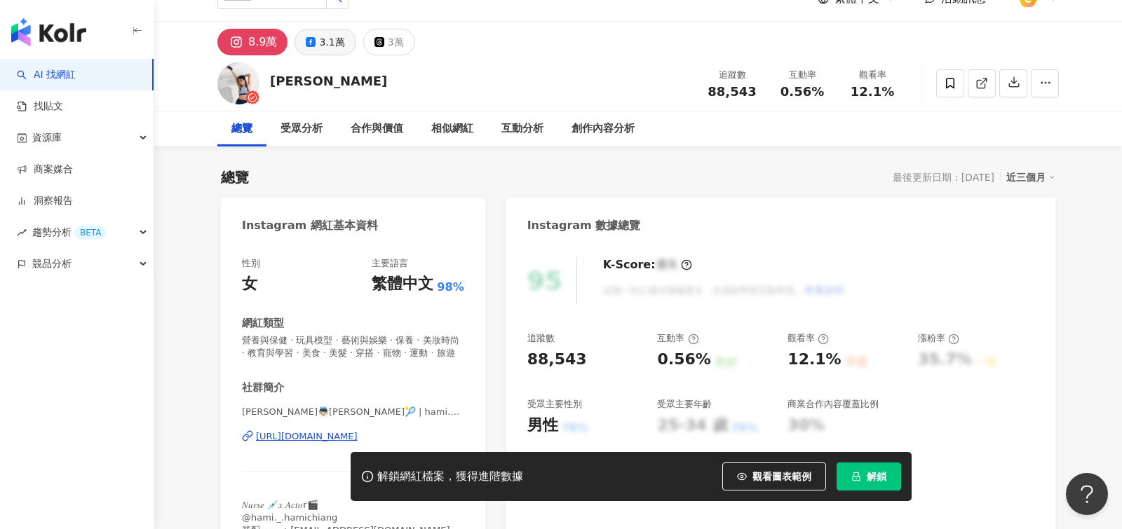
click at [327, 46] on div "3.1萬" at bounding box center [331, 42] width 25 height 20
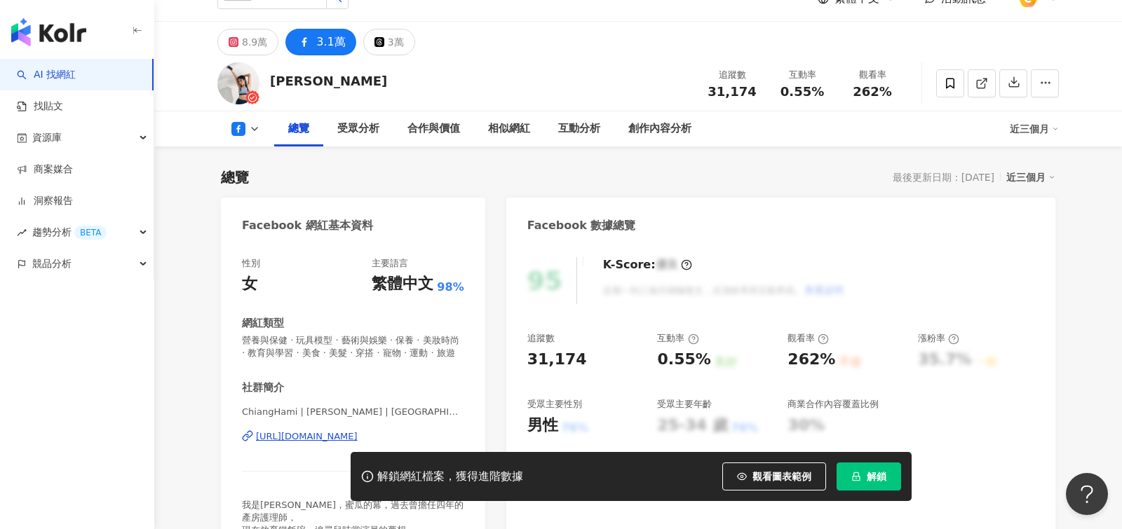
scroll to position [164, 0]
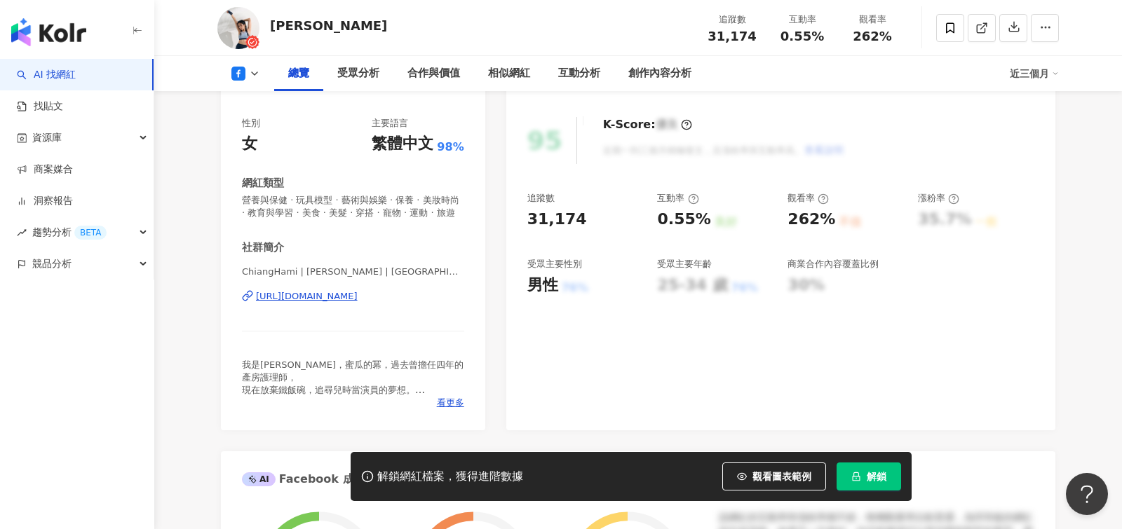
click at [337, 292] on div "https://www.facebook.com/302548503805907" at bounding box center [307, 296] width 102 height 13
click at [358, 303] on div "https://www.facebook.com/302548503805907" at bounding box center [307, 296] width 102 height 13
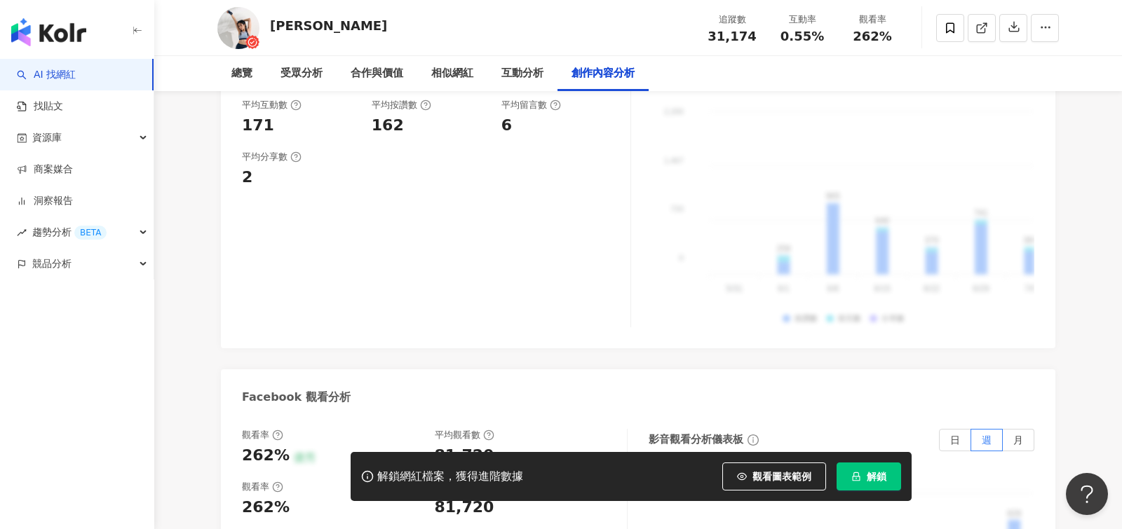
scroll to position [3893, 0]
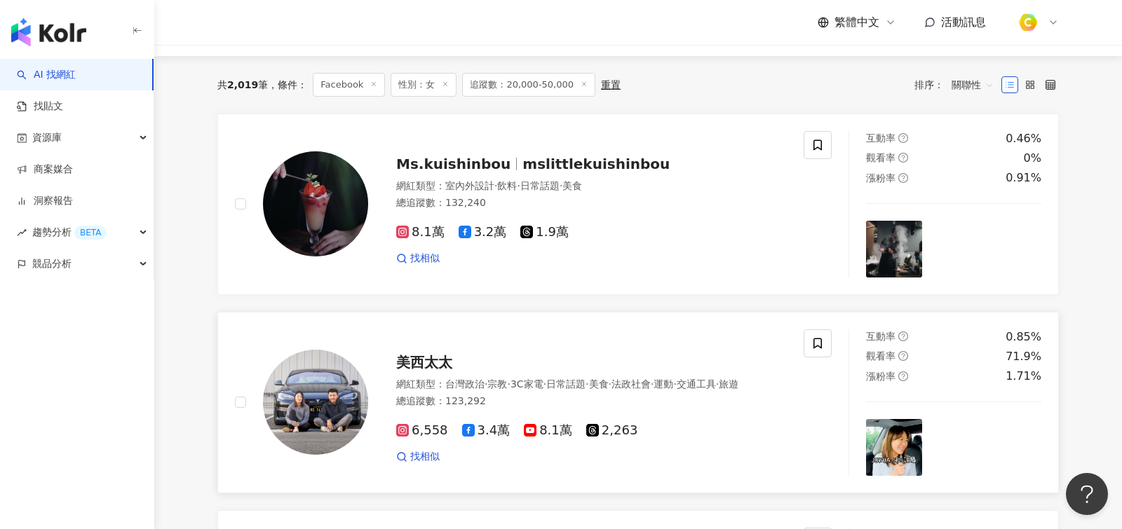
scroll to position [152, 0]
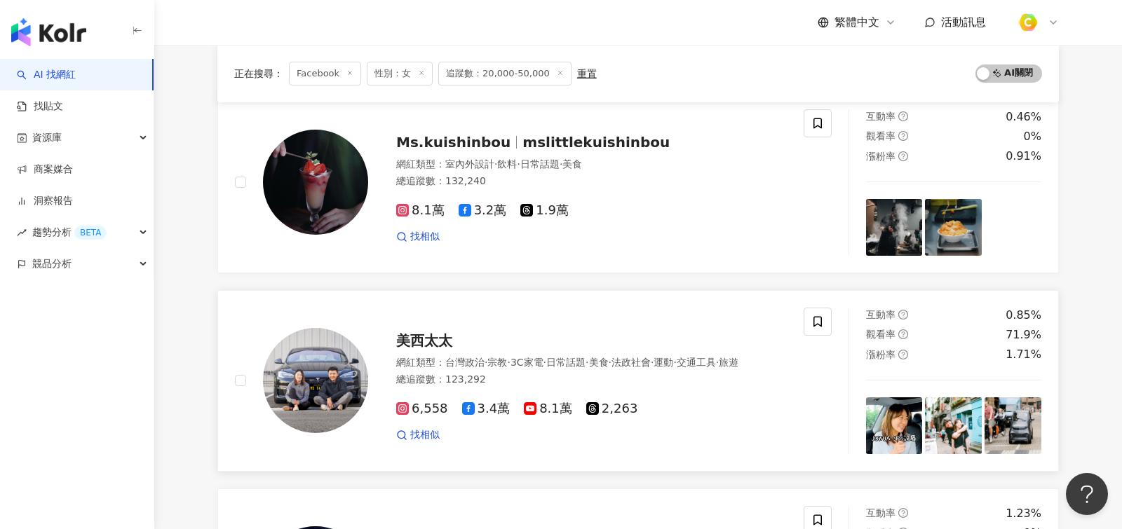
click at [673, 360] on span "運動" at bounding box center [663, 362] width 20 height 11
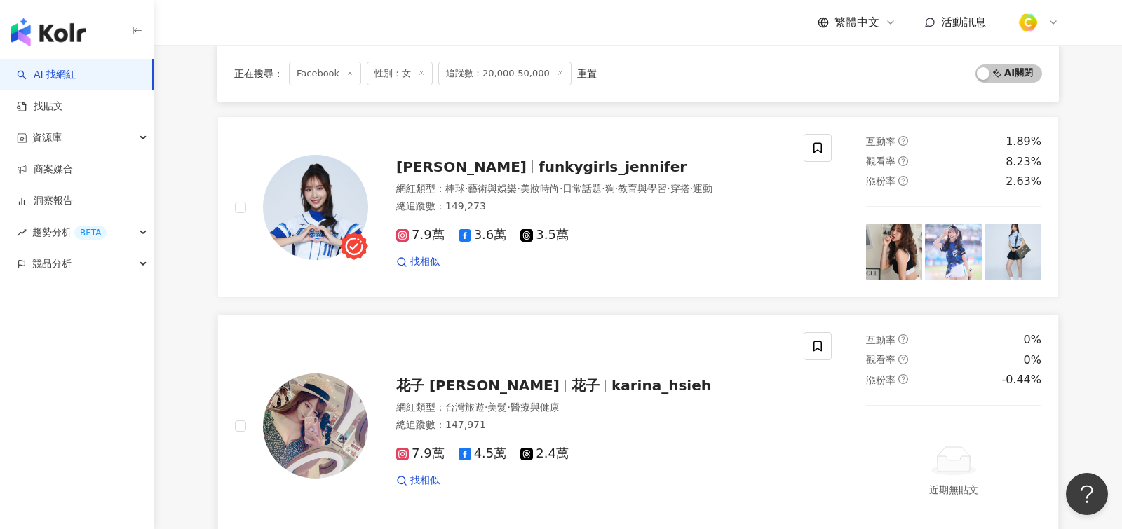
scroll to position [2627, 0]
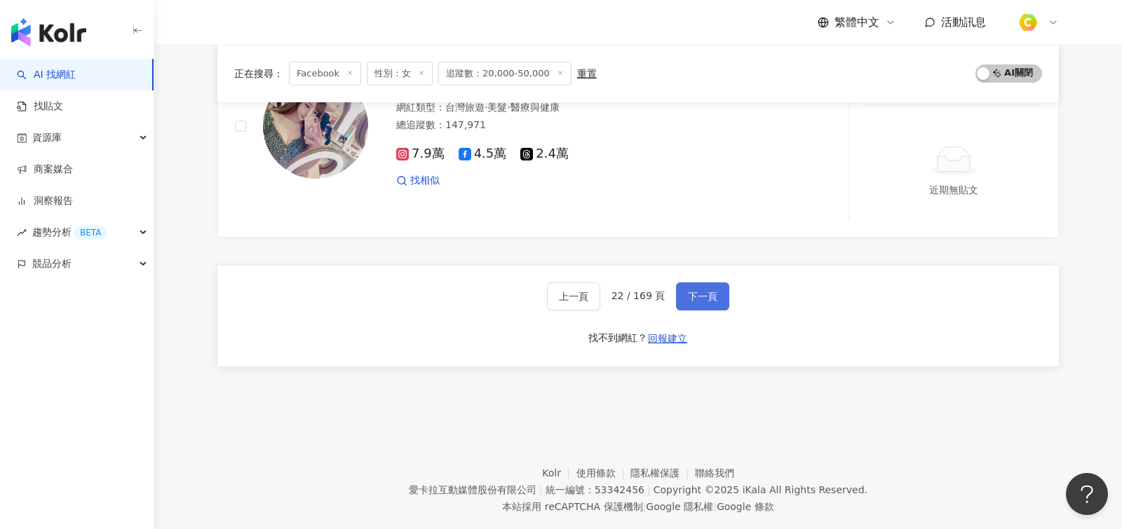
click at [684, 282] on button "下一頁" at bounding box center [702, 296] width 53 height 28
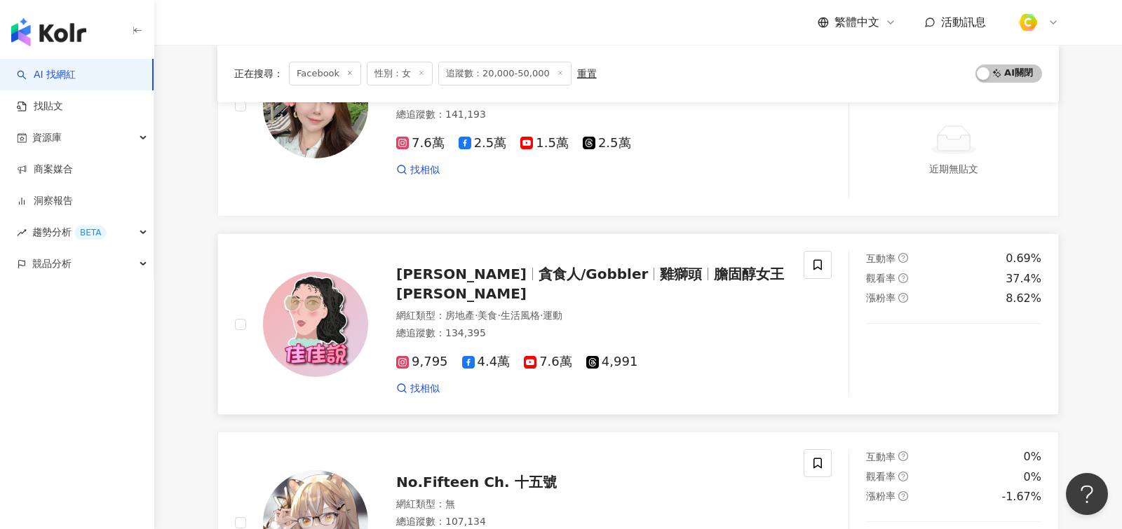
scroll to position [1635, 0]
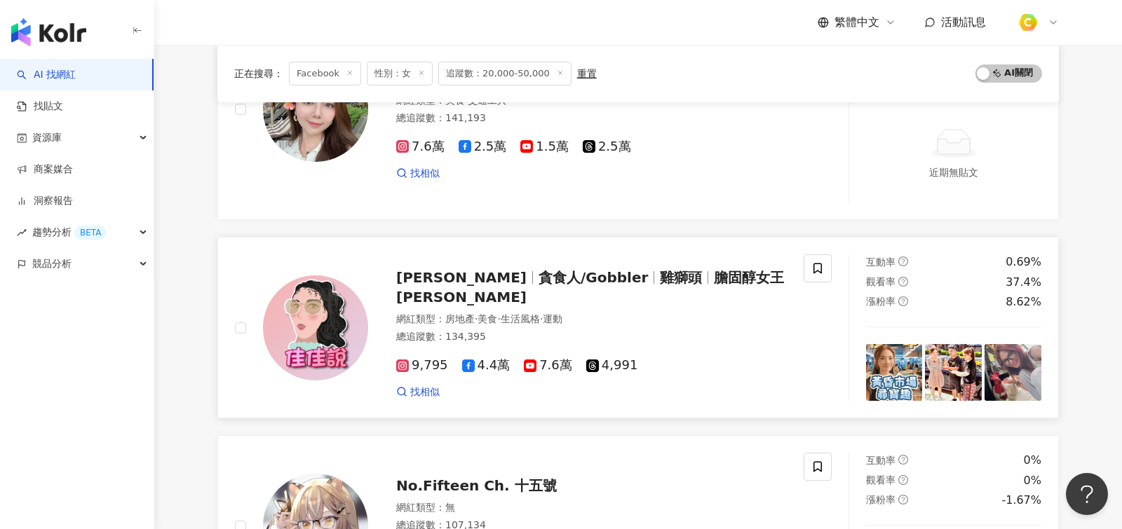
click at [646, 330] on div "總追蹤數 ： 134,395" at bounding box center [591, 337] width 390 height 14
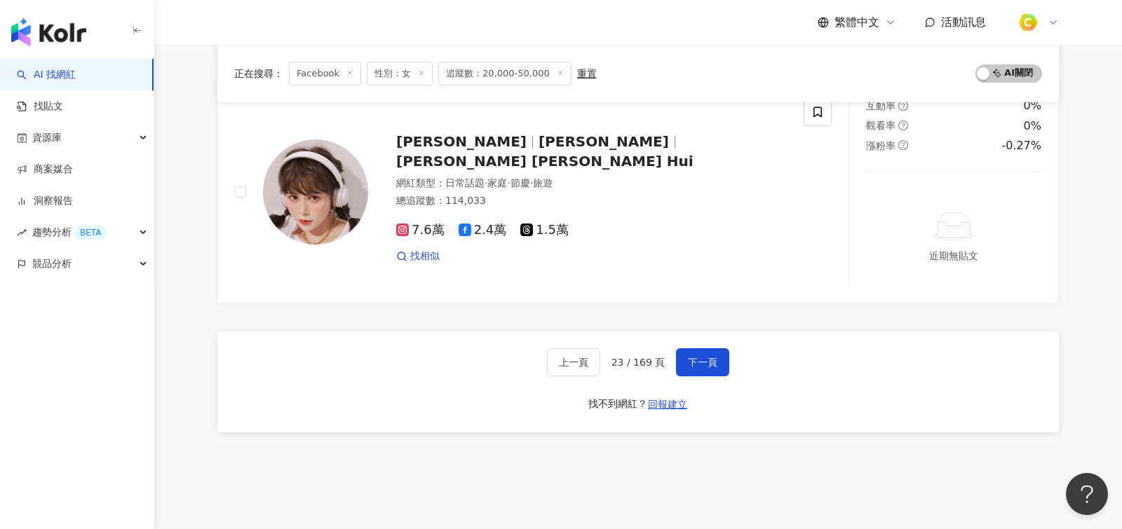
scroll to position [2508, 0]
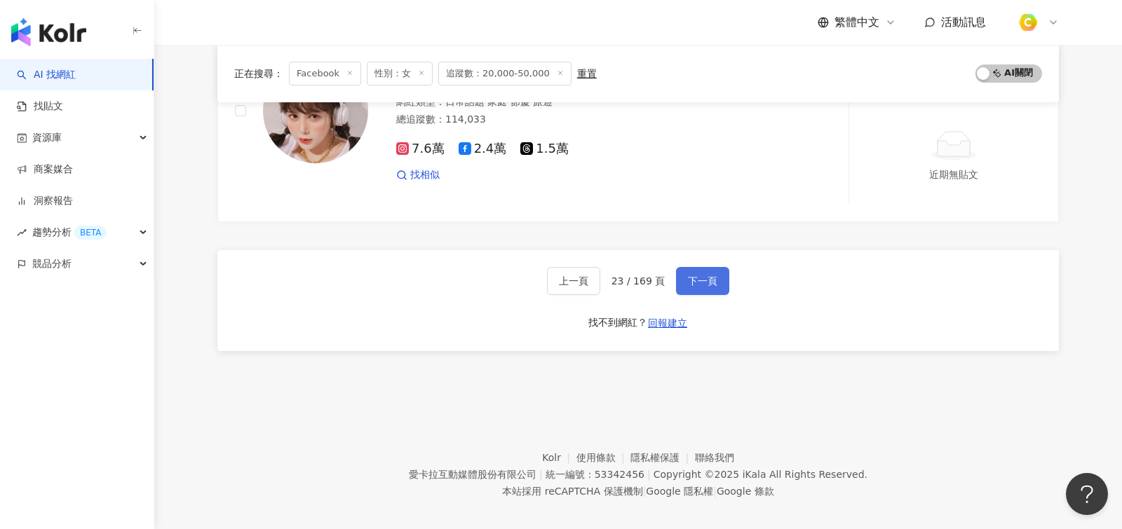
click at [707, 275] on span "下一頁" at bounding box center [702, 280] width 29 height 11
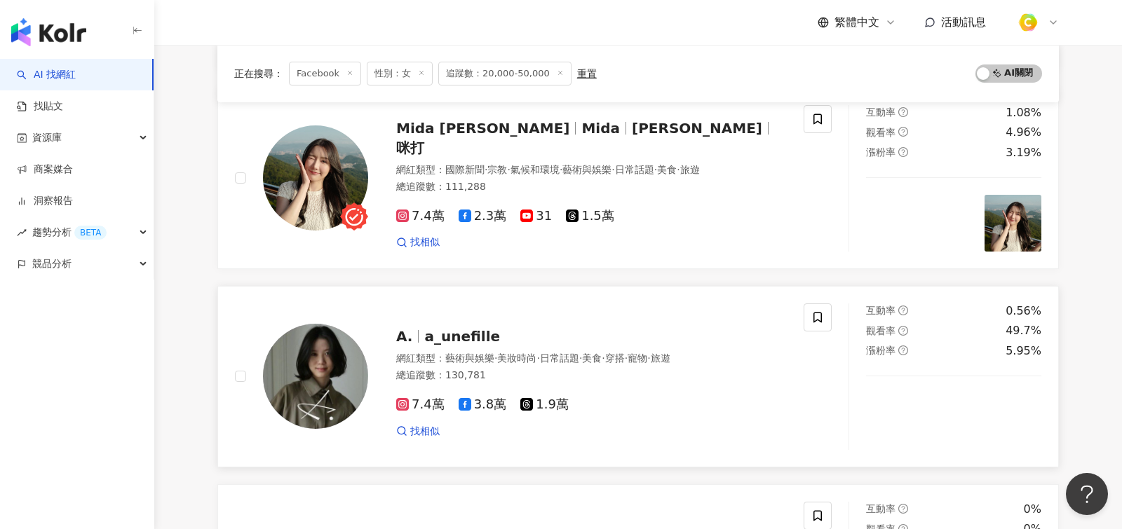
scroll to position [1542, 0]
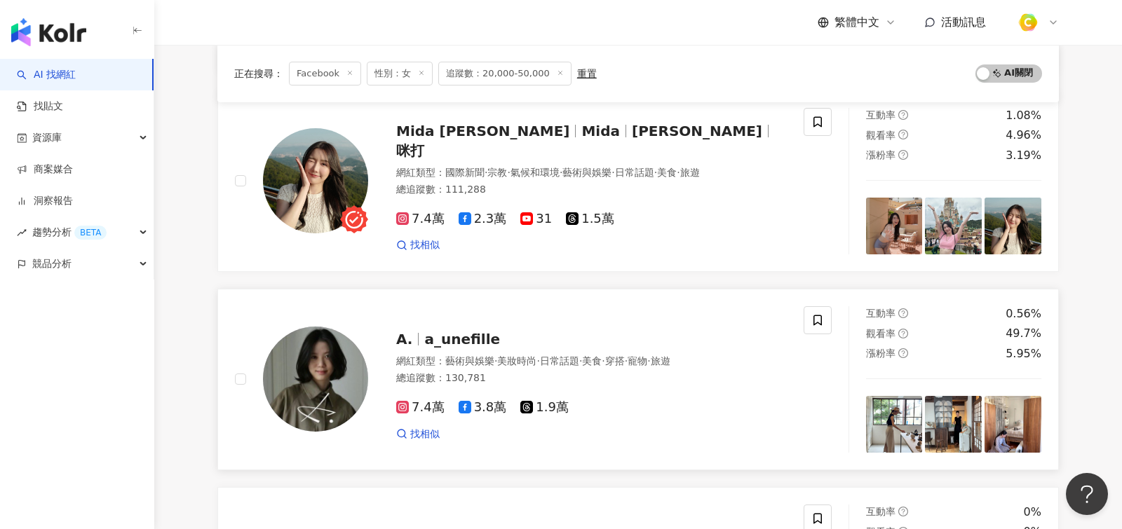
click at [658, 362] on div "網紅類型 ： 藝術與娛樂 · 美妝時尚 · 日常話題 · 美食 · 穿搭 · 寵物 · 旅遊 總追蹤數 ： 130,781" at bounding box center [591, 372] width 390 height 34
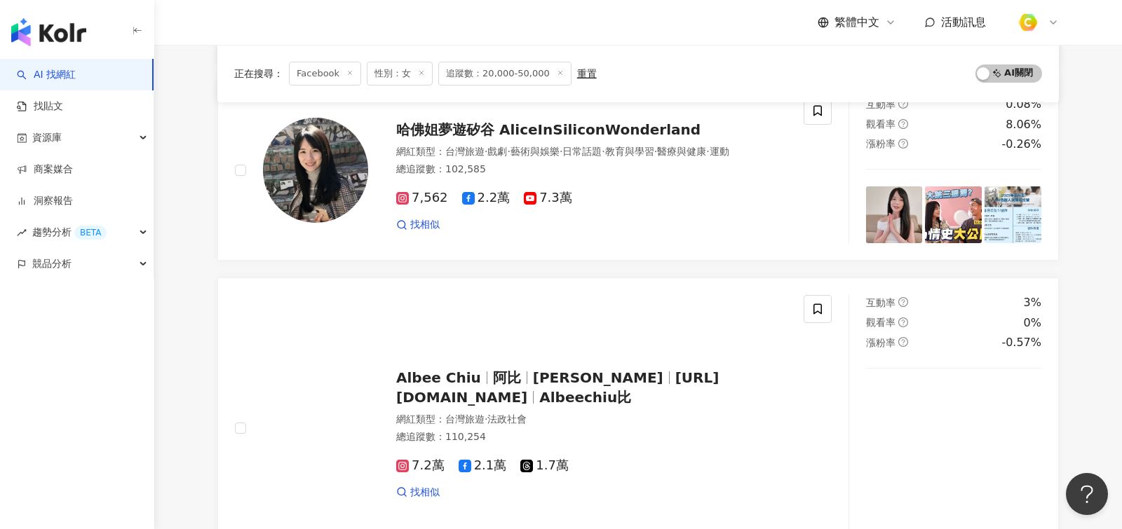
scroll to position [2546, 0]
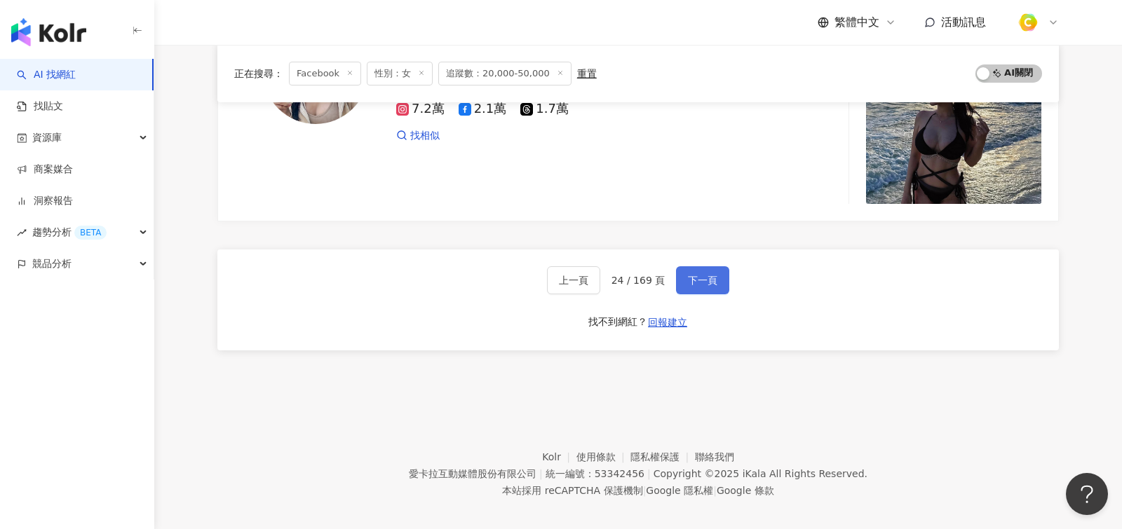
click at [705, 266] on button "下一頁" at bounding box center [702, 280] width 53 height 28
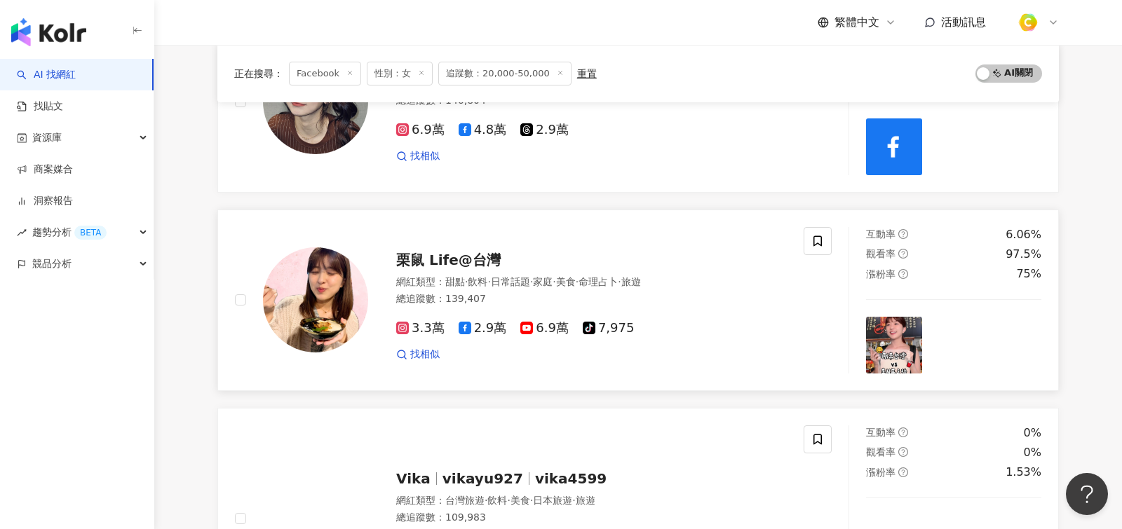
scroll to position [1890, 0]
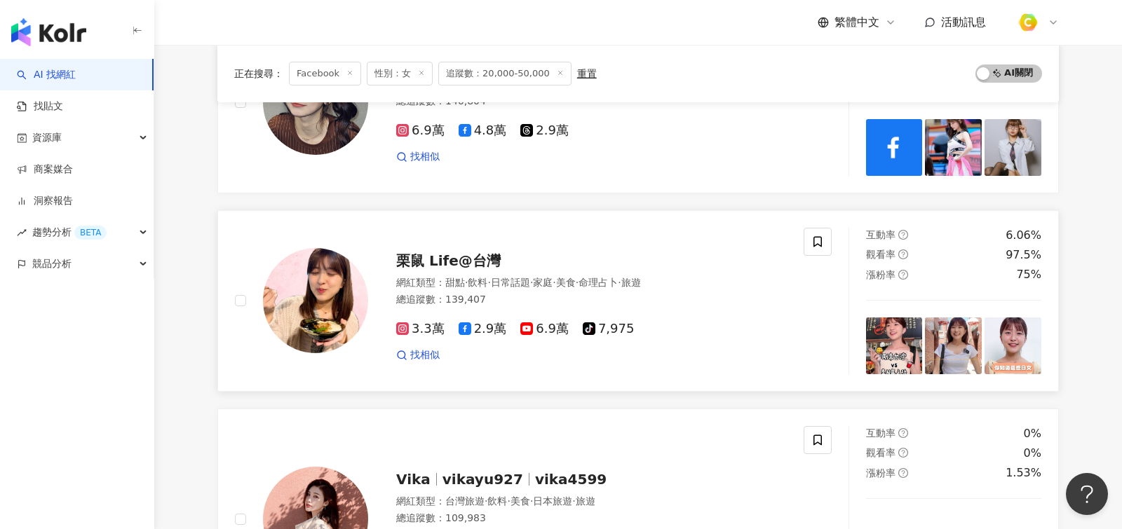
click at [650, 293] on div "總追蹤數 ： 139,407" at bounding box center [591, 300] width 390 height 14
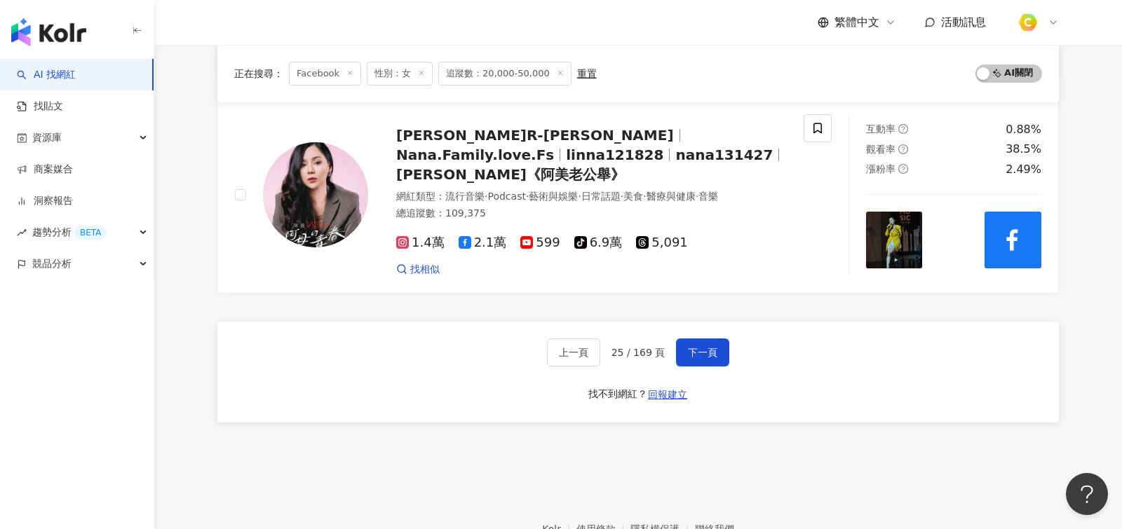
scroll to position [2451, 0]
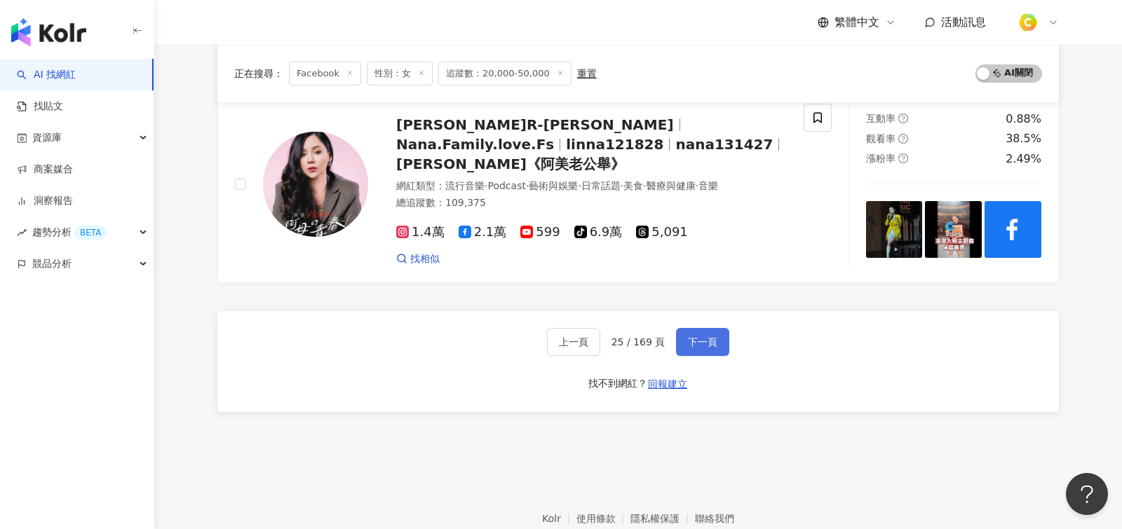
click at [695, 336] on span "下一頁" at bounding box center [702, 341] width 29 height 11
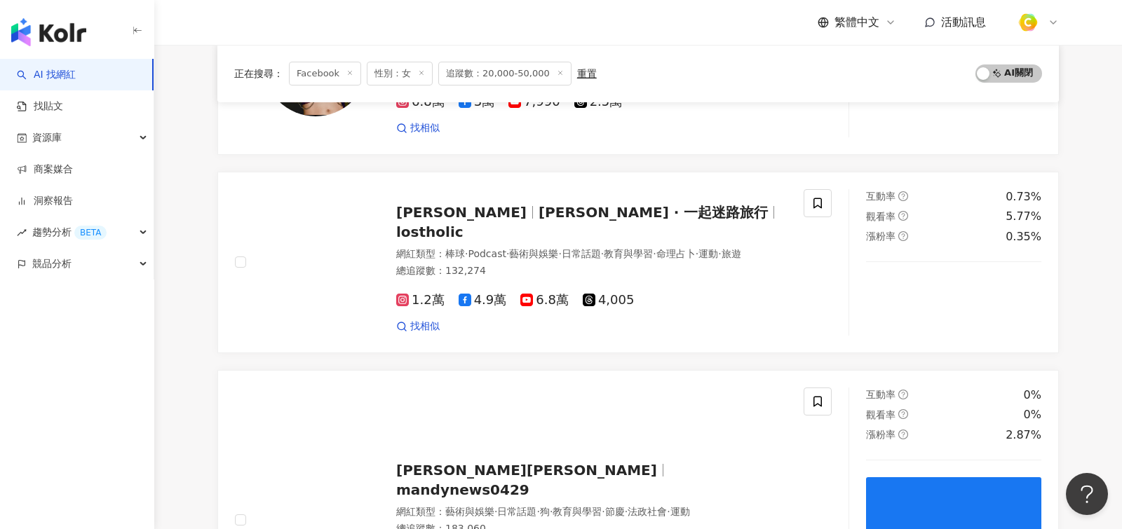
scroll to position [1061, 0]
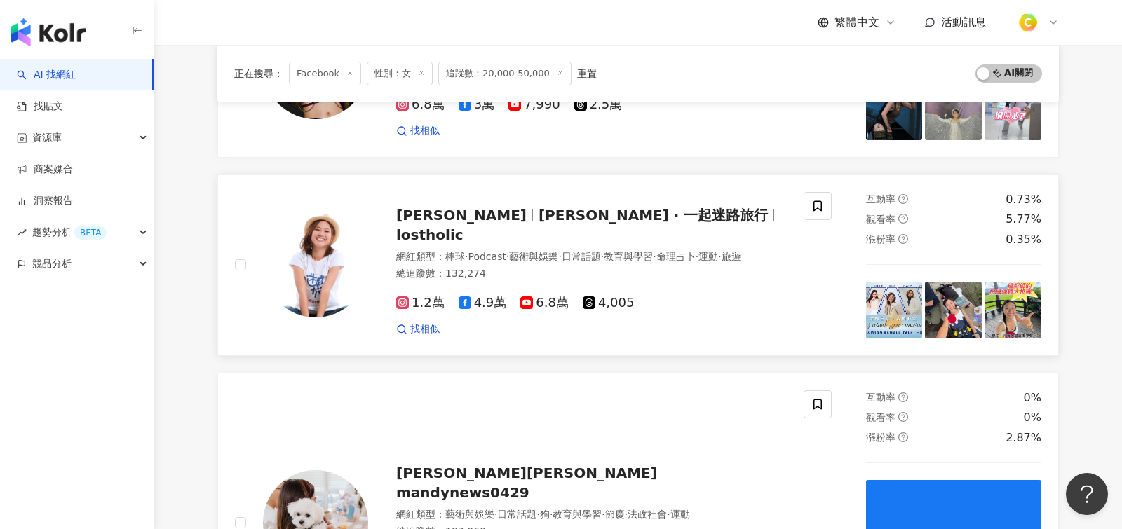
click at [601, 267] on div "總追蹤數 ： 132,274" at bounding box center [591, 274] width 390 height 14
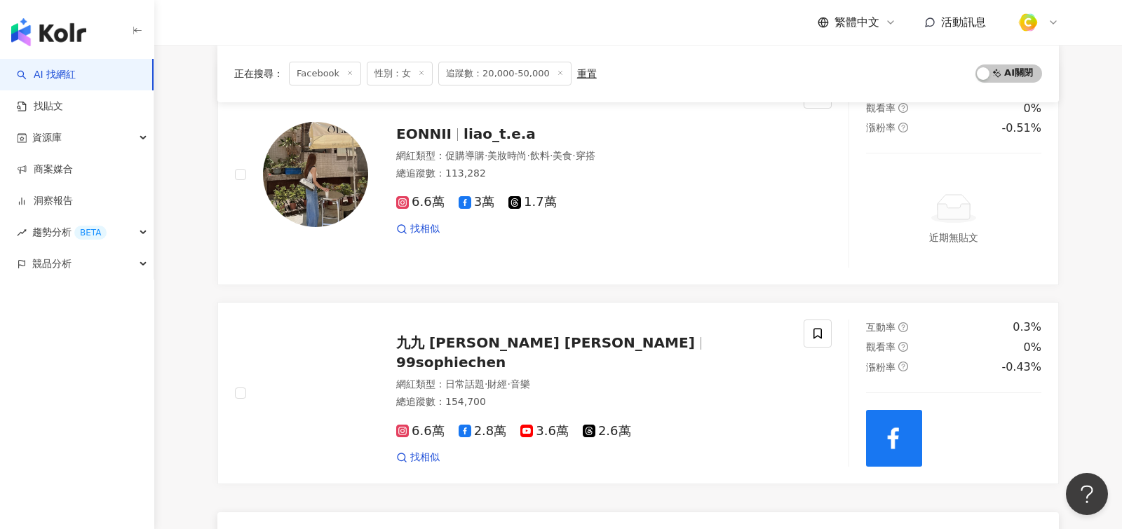
scroll to position [2627, 0]
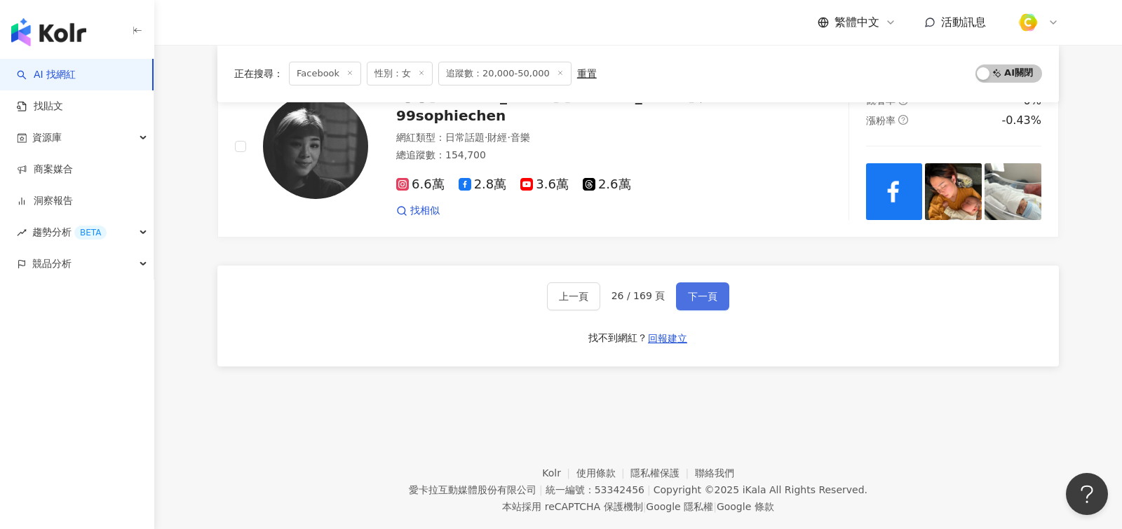
click at [715, 282] on button "下一頁" at bounding box center [702, 296] width 53 height 28
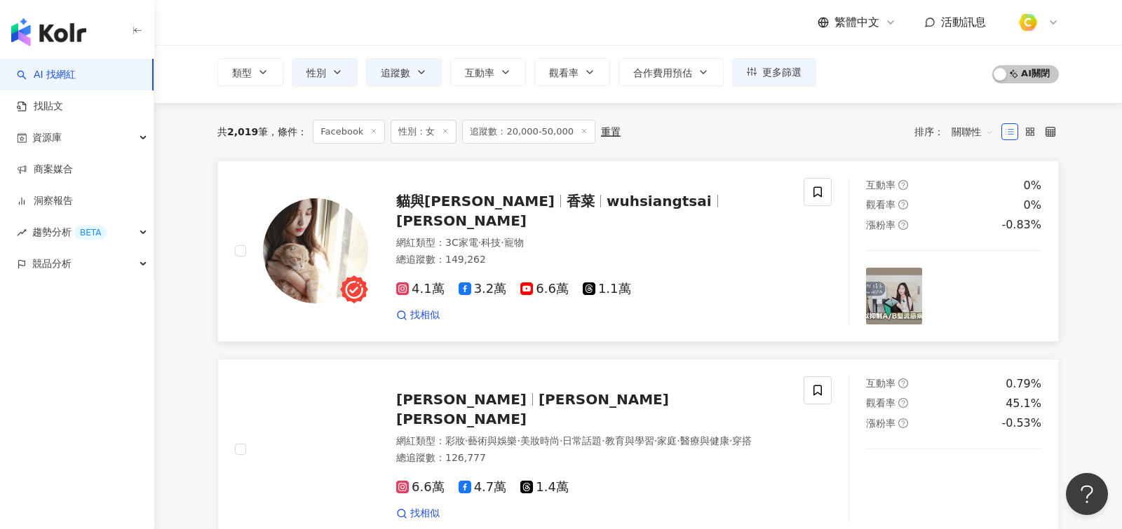
scroll to position [83, 0]
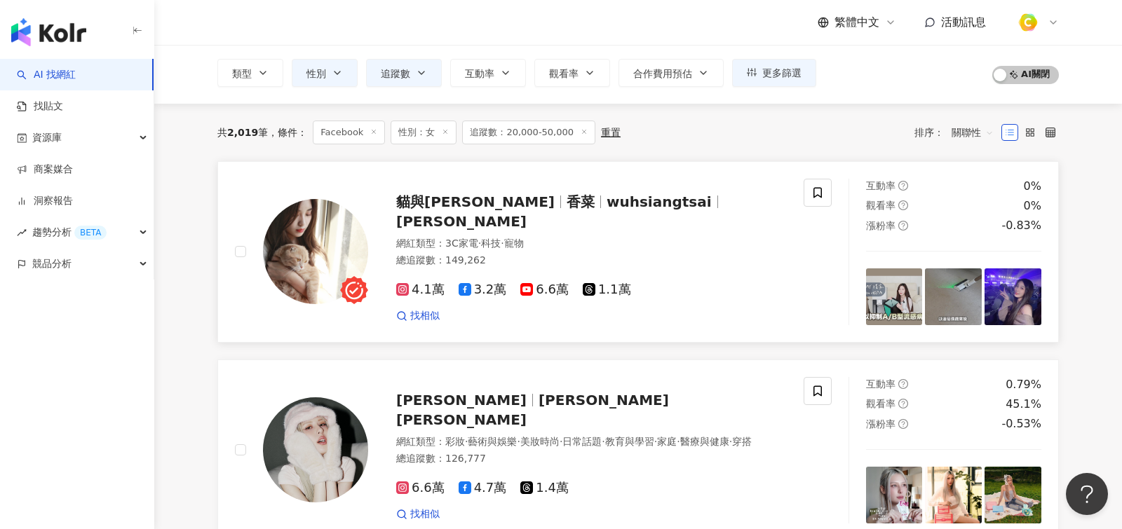
click at [680, 191] on div "貓與香菜 香菜 wuhsiangtsai 吳湘亭 網紅類型 ： 3C家電 · 科技 · 寵物 總追蹤數 ： 149,262 4.1萬 3.2萬 6.6萬 1.…" at bounding box center [577, 252] width 418 height 142
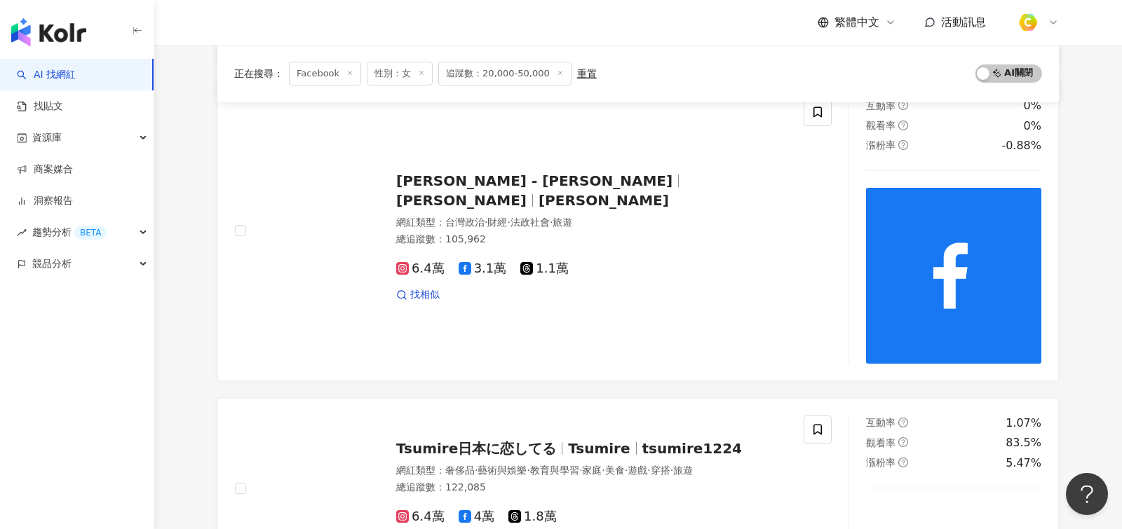
scroll to position [2587, 0]
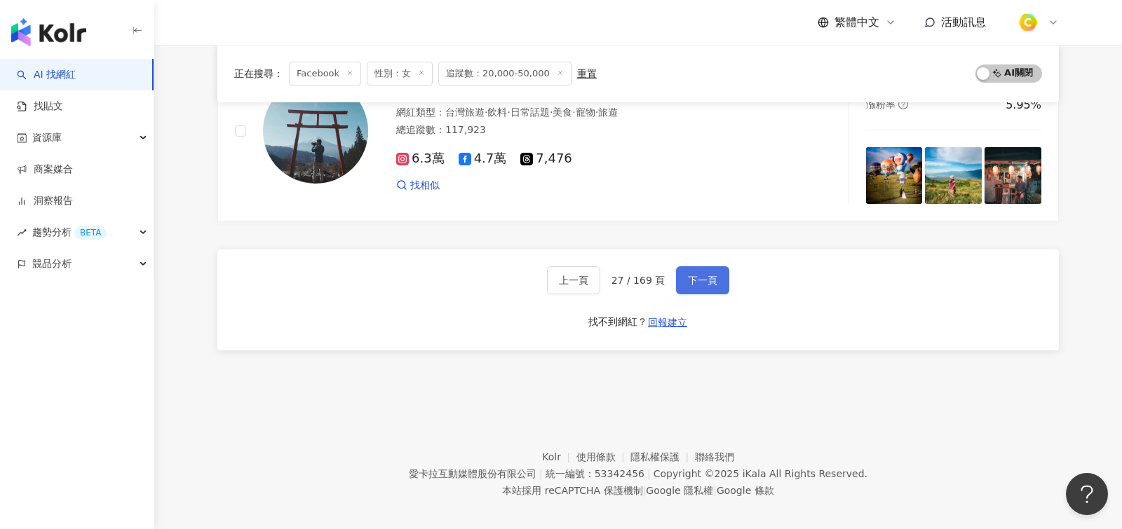
click at [703, 275] on span "下一頁" at bounding box center [702, 280] width 29 height 11
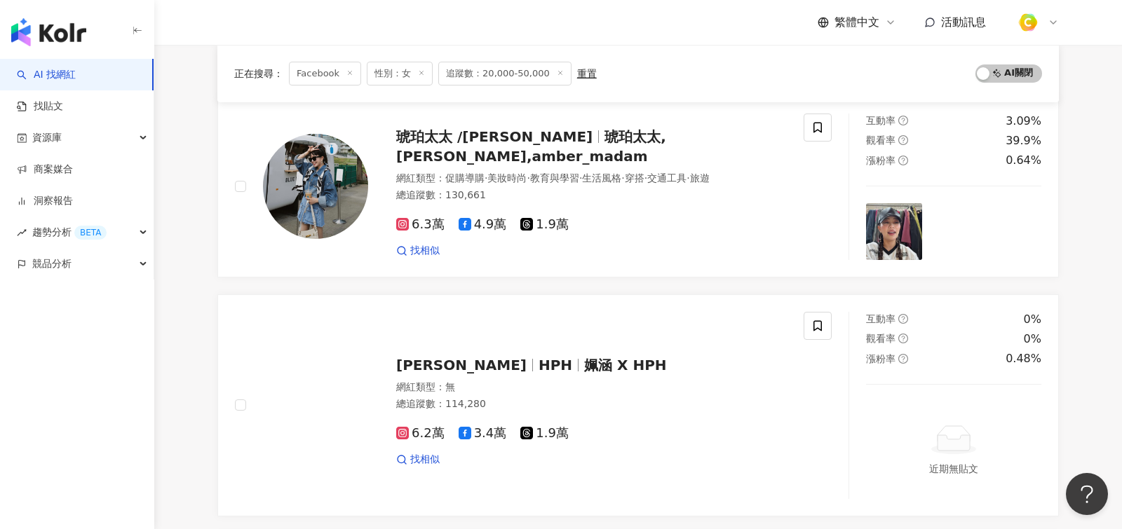
scroll to position [0, 0]
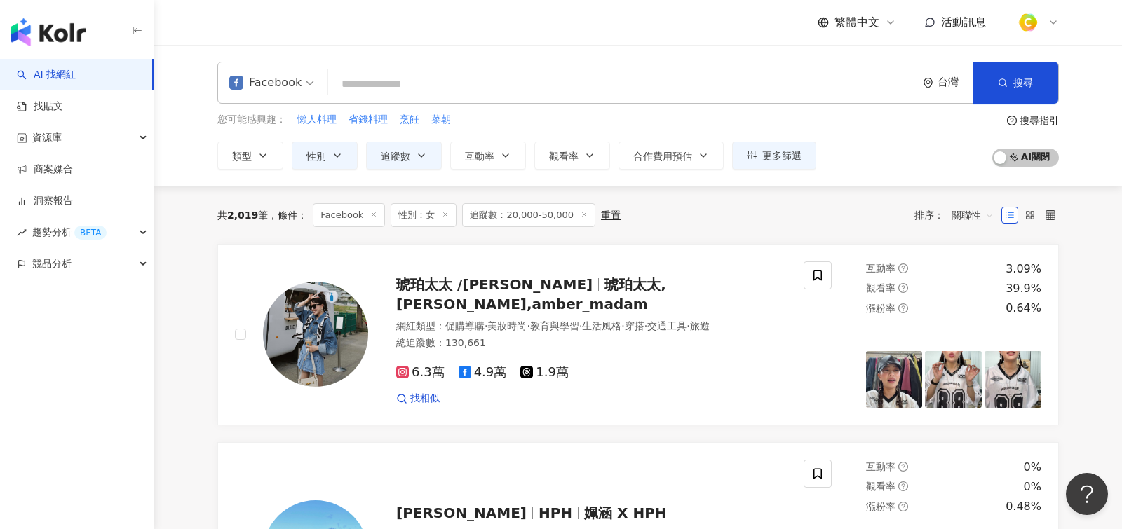
click at [529, 79] on input "search" at bounding box center [622, 84] width 577 height 27
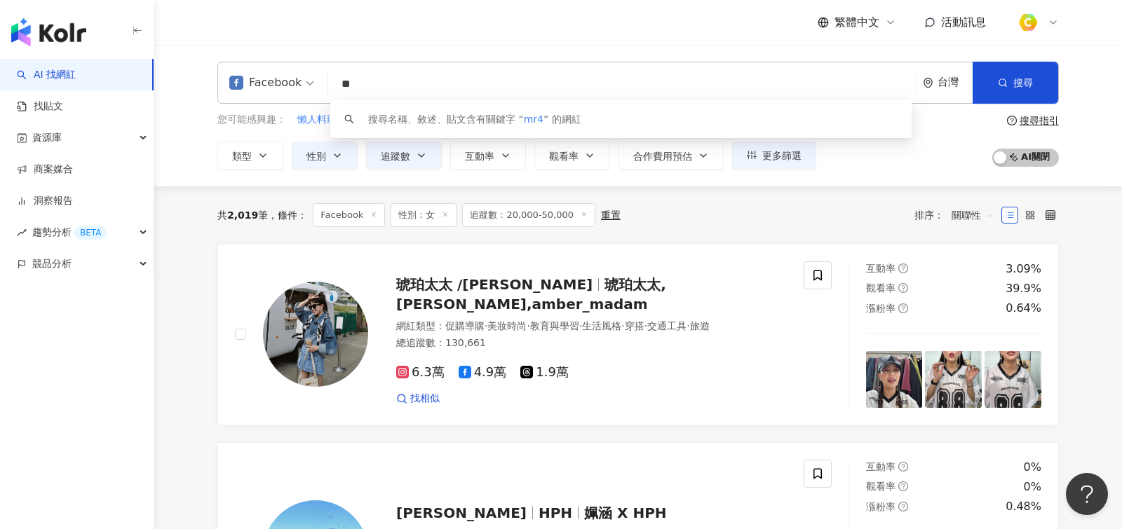
type input "*"
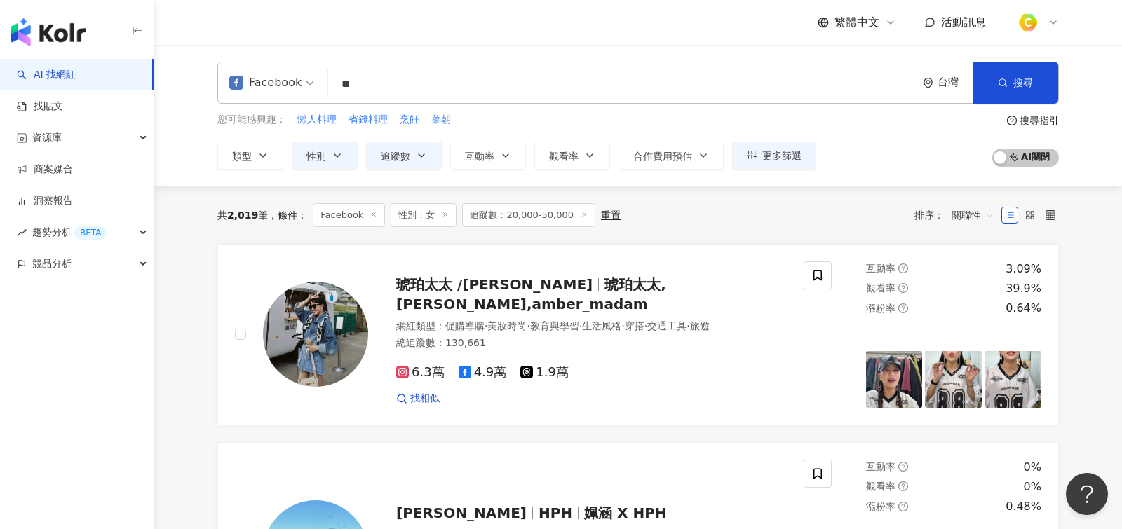
type input "**"
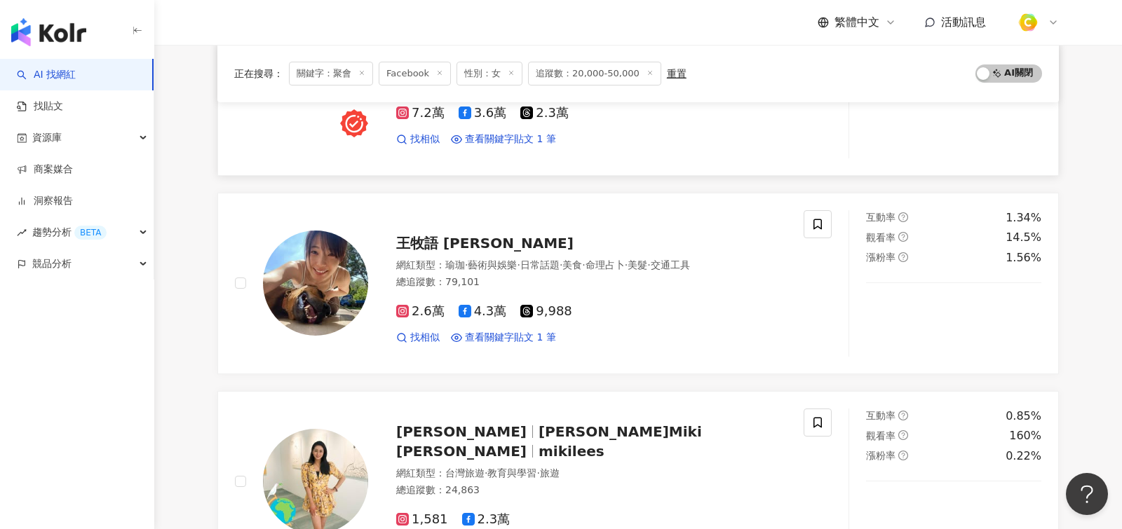
scroll to position [848, 0]
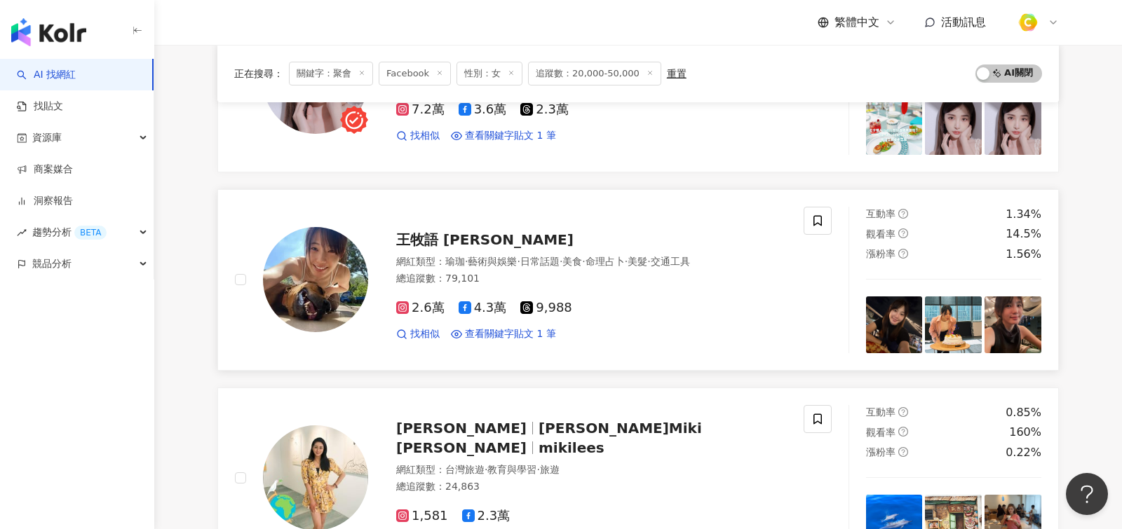
click at [606, 301] on div "2.6萬 4.3萬 9,988" at bounding box center [591, 308] width 390 height 15
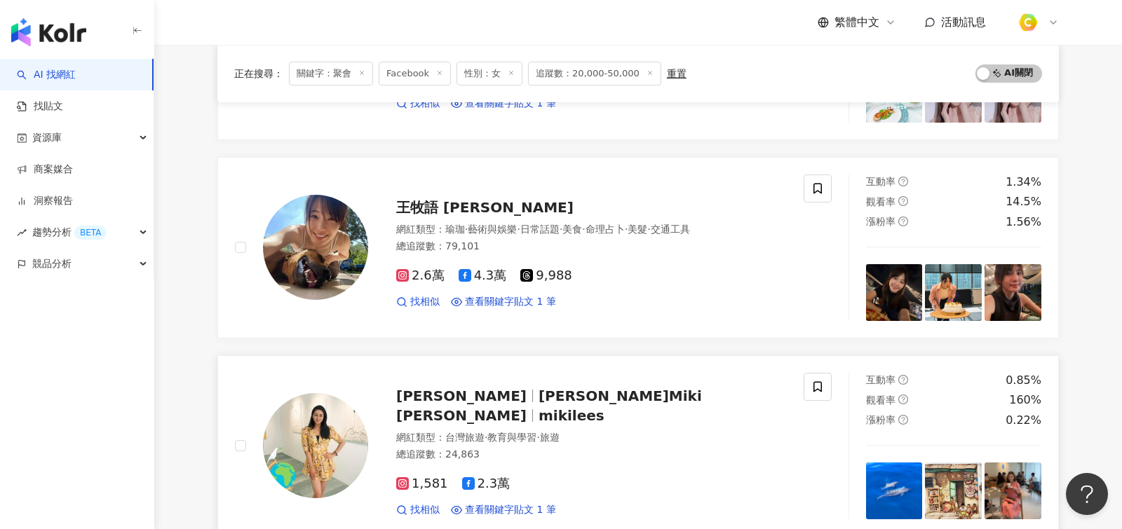
scroll to position [1094, 0]
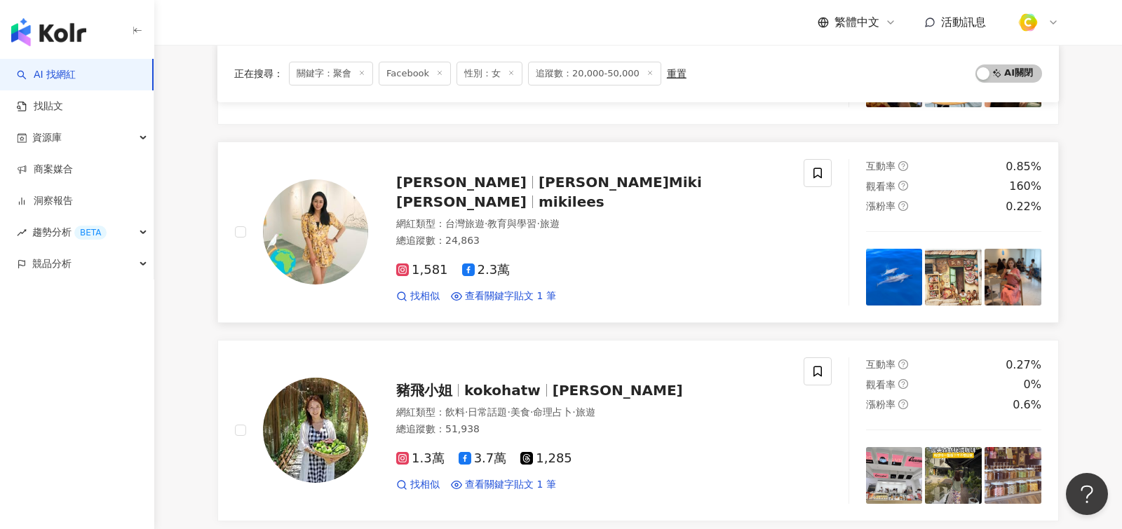
click at [634, 290] on div "李婷宜 李婷宜 Miki Lee mikilees 網紅類型 ： 台灣旅遊 · 教育與學習 · 旅遊 總追蹤數 ： 24,863 1,581 2.3萬 找相似…" at bounding box center [519, 232] width 568 height 147
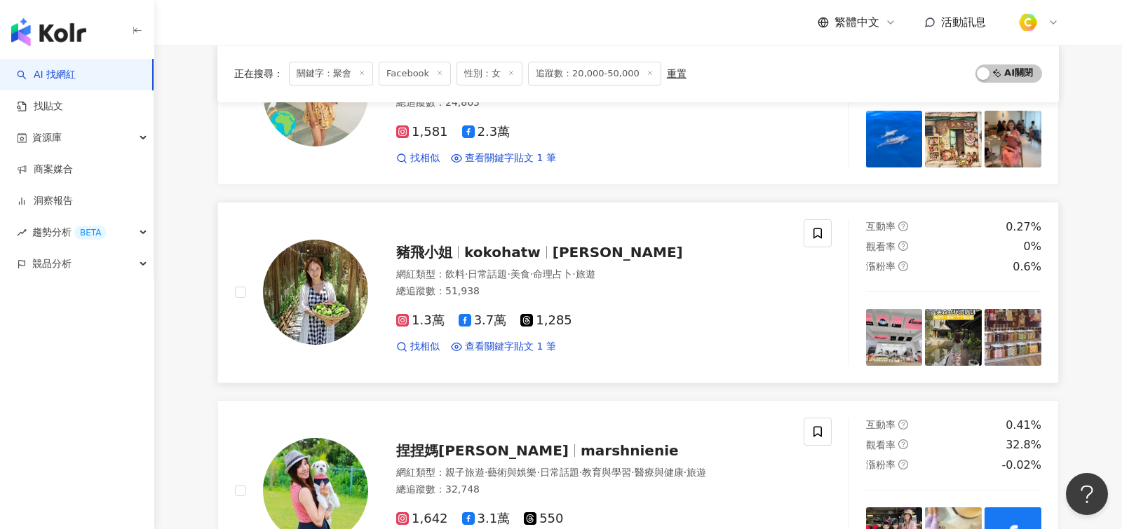
scroll to position [1234, 0]
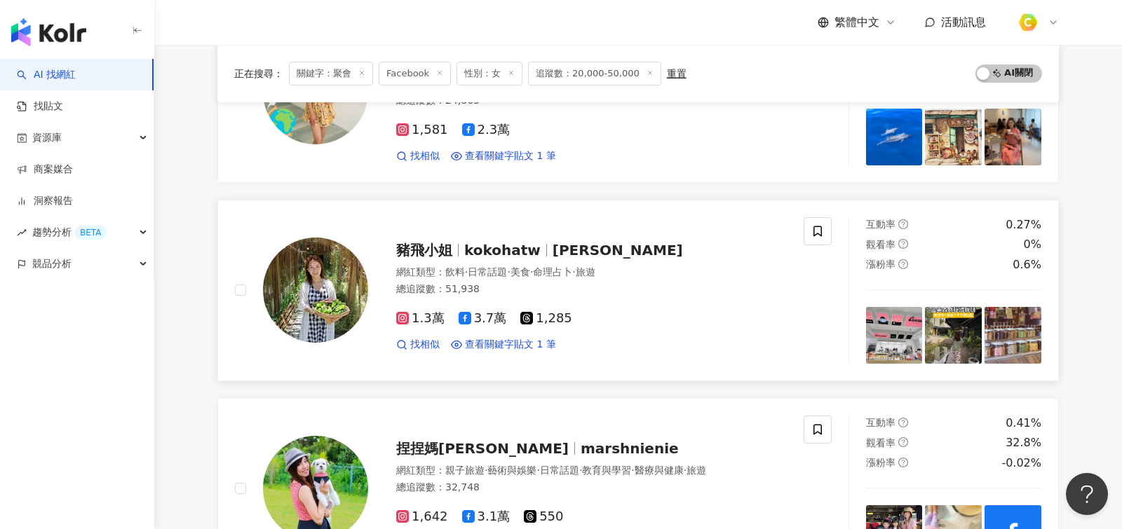
click at [621, 282] on div "總追蹤數 ： 51,938" at bounding box center [591, 289] width 390 height 14
click at [0, 0] on div "AI 找網紅 找貼文 資源庫 商案媒合 洞察報告 趨勢分析 BETA 競品分析 繁體中文 活動訊息 Facebook ** 台灣 搜尋 57ac72d6-2b…" at bounding box center [561, 229] width 1122 height 2927
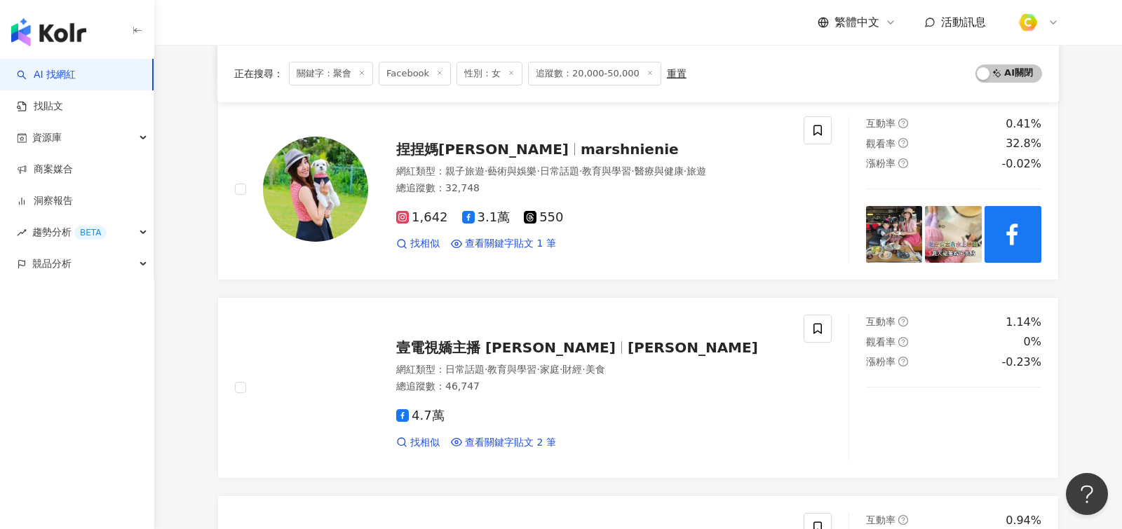
scroll to position [1516, 0]
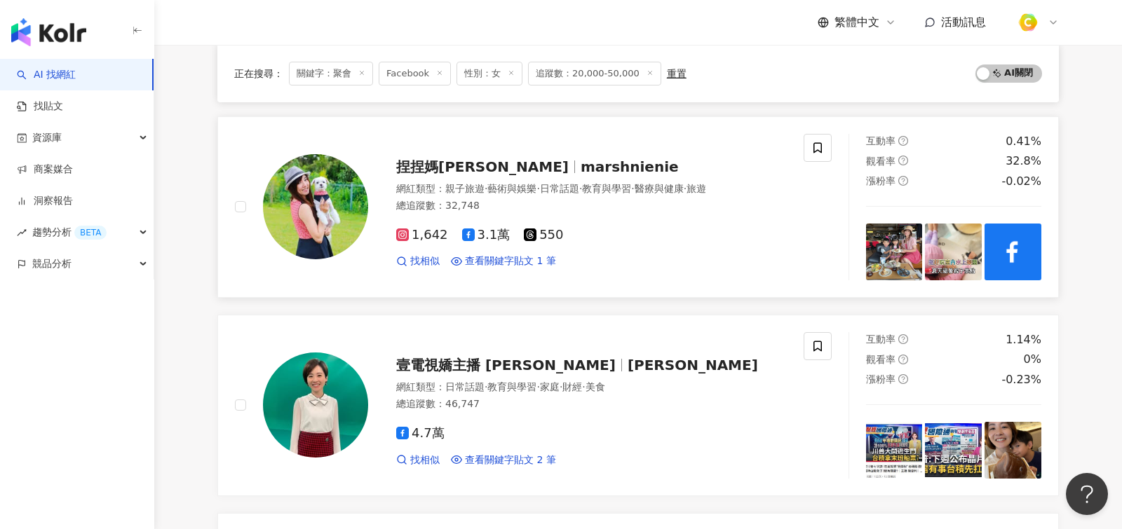
click at [669, 239] on div "1,642 3.1萬 550 找相似 查看關鍵字貼文 1 筆" at bounding box center [591, 243] width 390 height 52
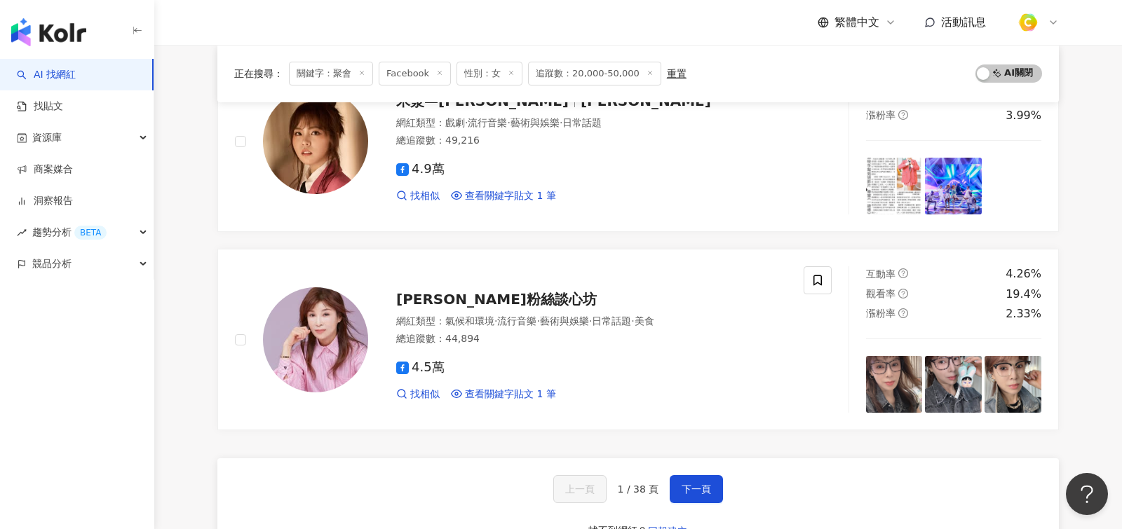
click at [688, 484] on span "下一頁" at bounding box center [695, 489] width 29 height 11
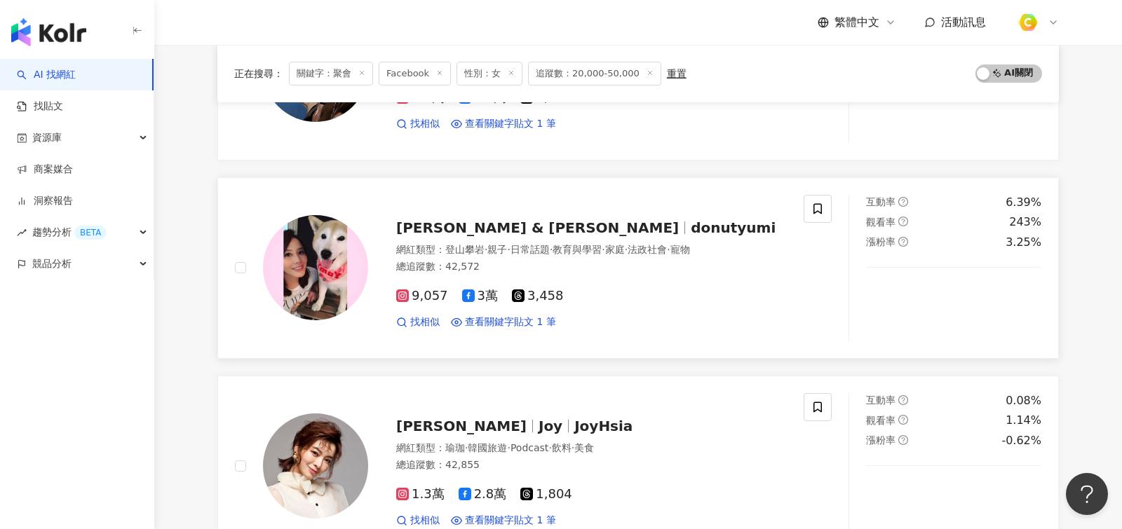
scroll to position [857, 0]
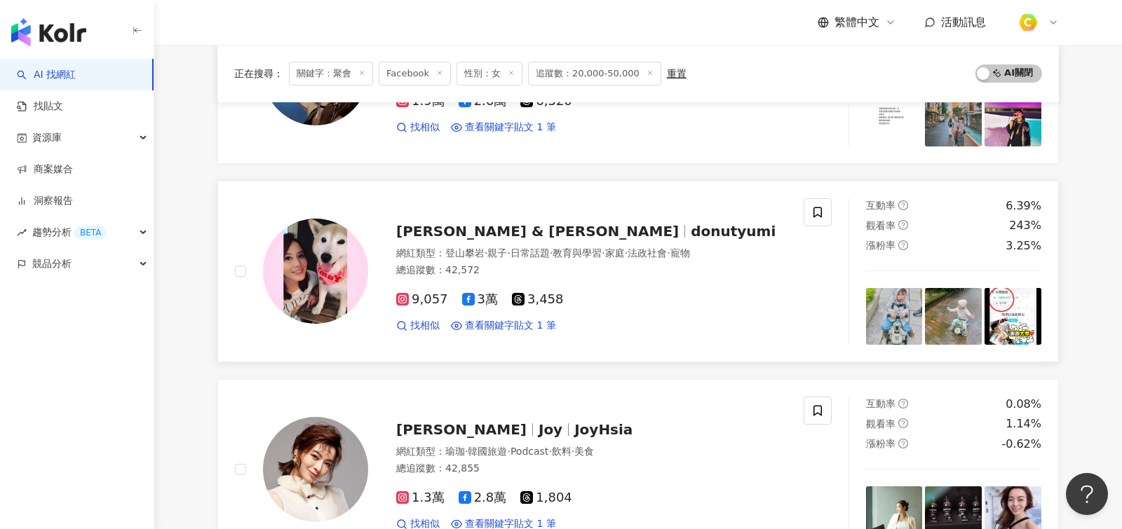
click at [666, 304] on div "9,057 3萬 3,458 找相似 查看關鍵字貼文 1 筆" at bounding box center [591, 307] width 390 height 52
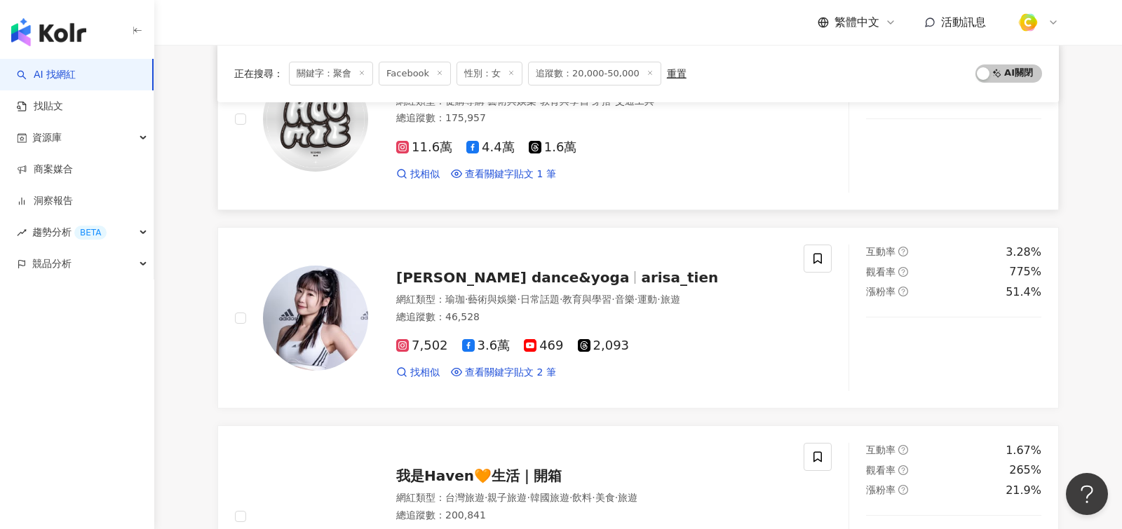
scroll to position [1823, 0]
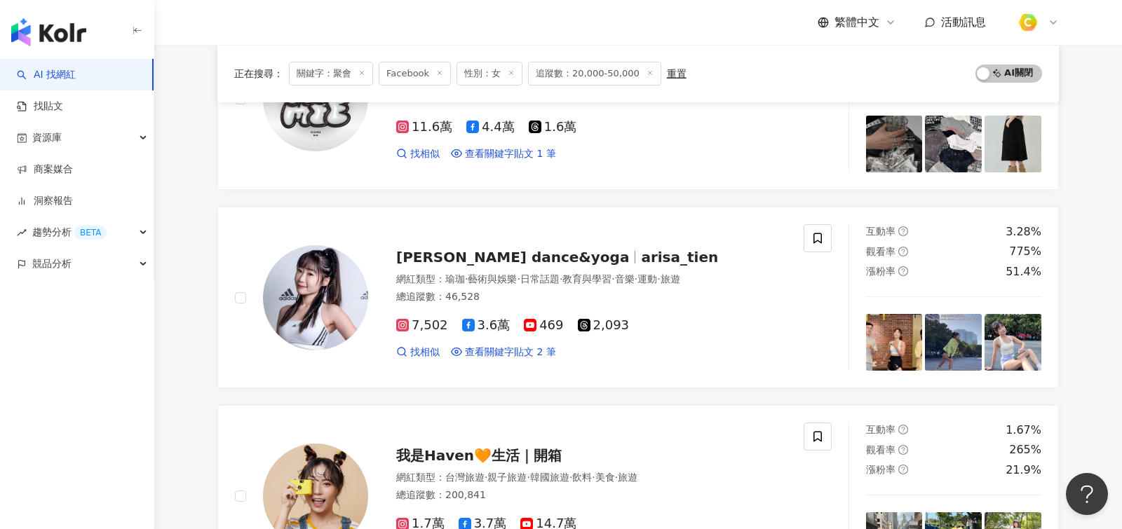
click at [697, 254] on div "Arisa 愛瑞莎 dance&yoga arisa_tien" at bounding box center [591, 257] width 390 height 20
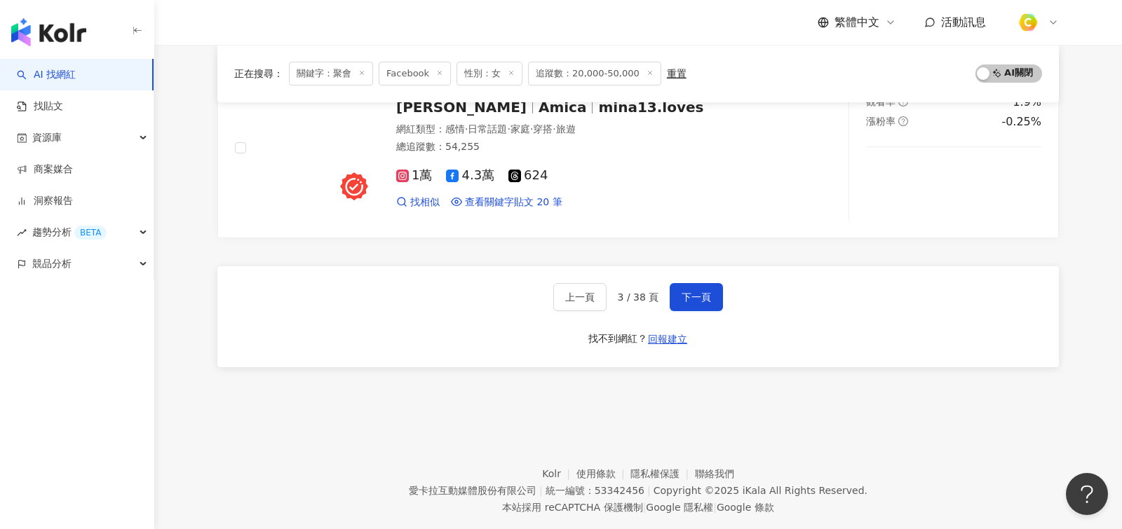
scroll to position [2387, 0]
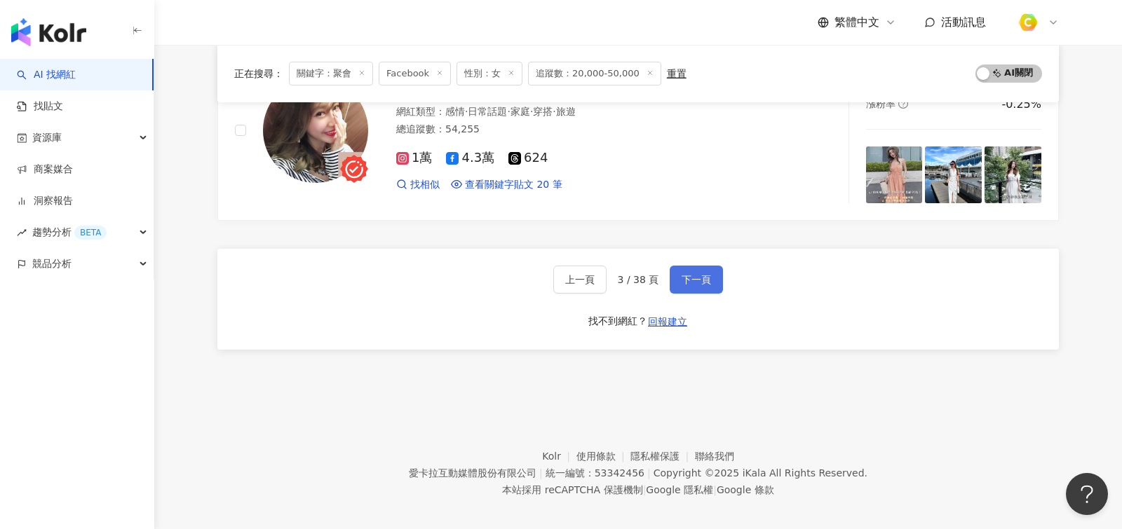
click at [696, 274] on span "下一頁" at bounding box center [695, 279] width 29 height 11
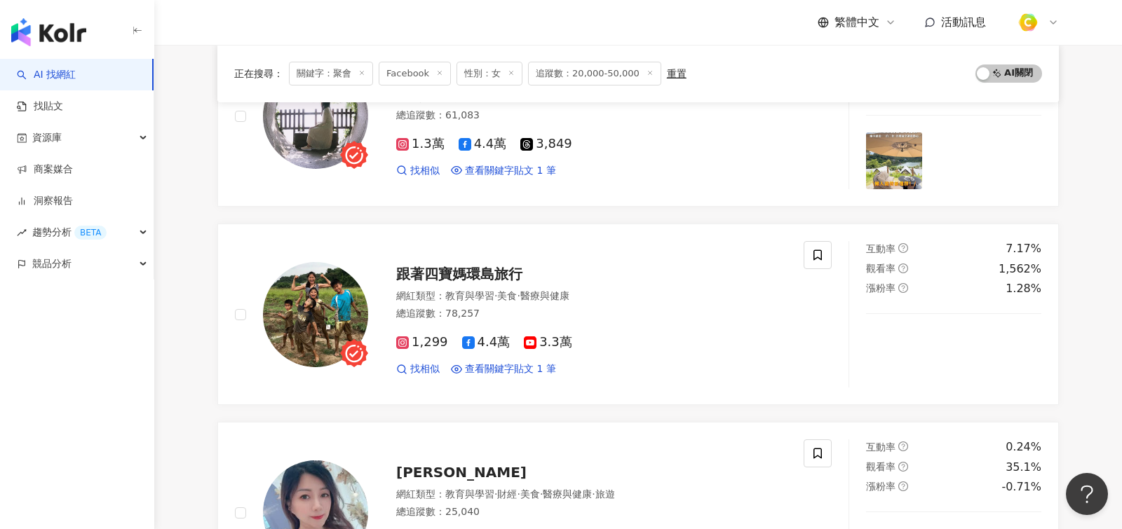
scroll to position [1786, 0]
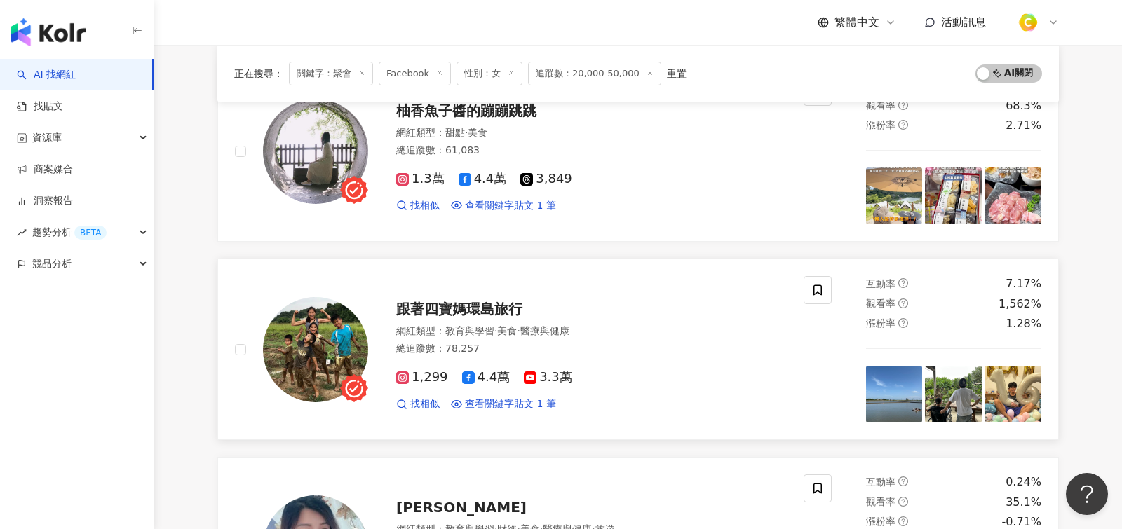
click at [615, 342] on div "總追蹤數 ： 78,257" at bounding box center [591, 349] width 390 height 14
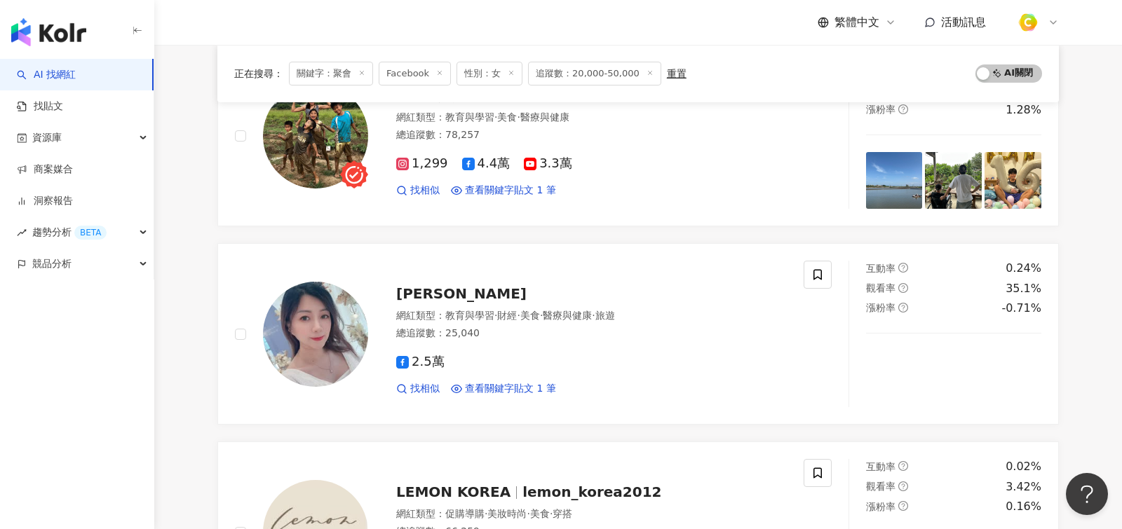
scroll to position [2387, 0]
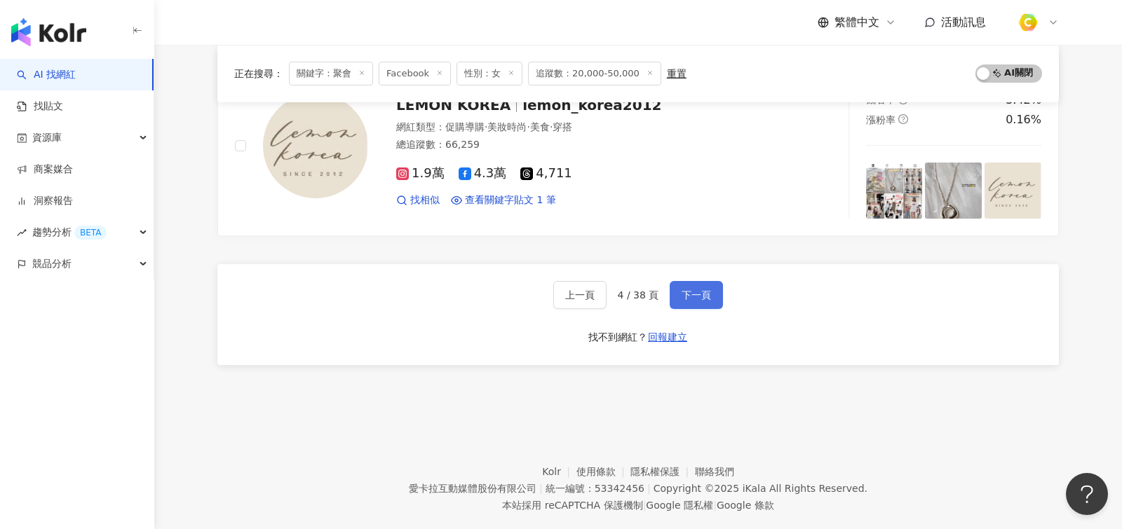
click at [695, 281] on button "下一頁" at bounding box center [695, 295] width 53 height 28
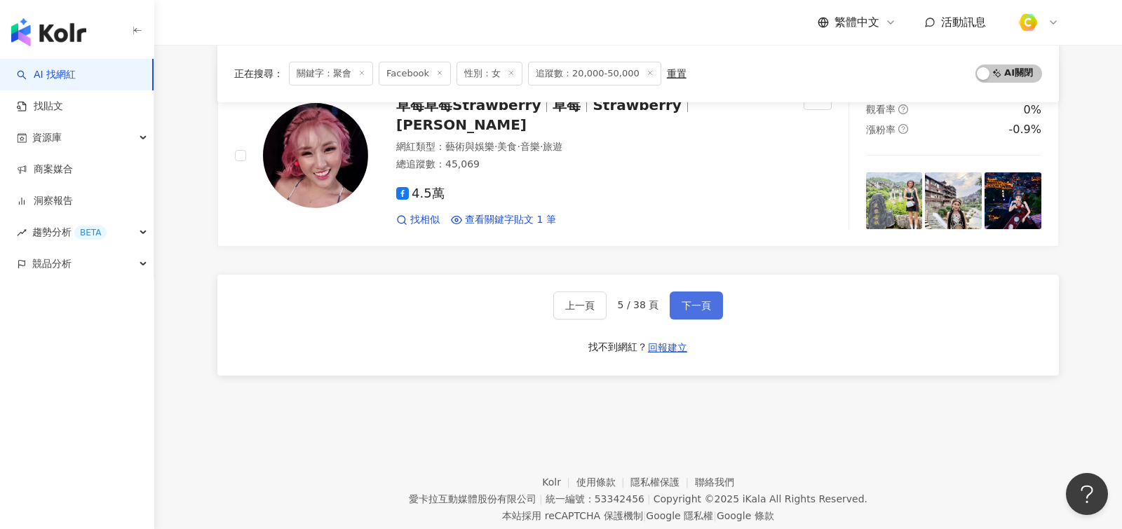
click at [695, 292] on button "下一頁" at bounding box center [695, 306] width 53 height 28
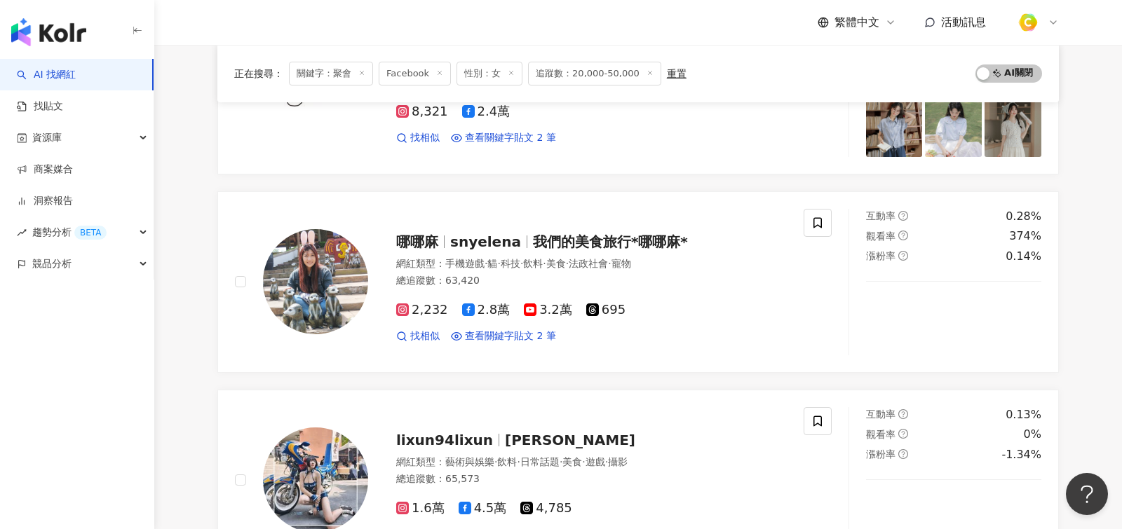
scroll to position [974, 0]
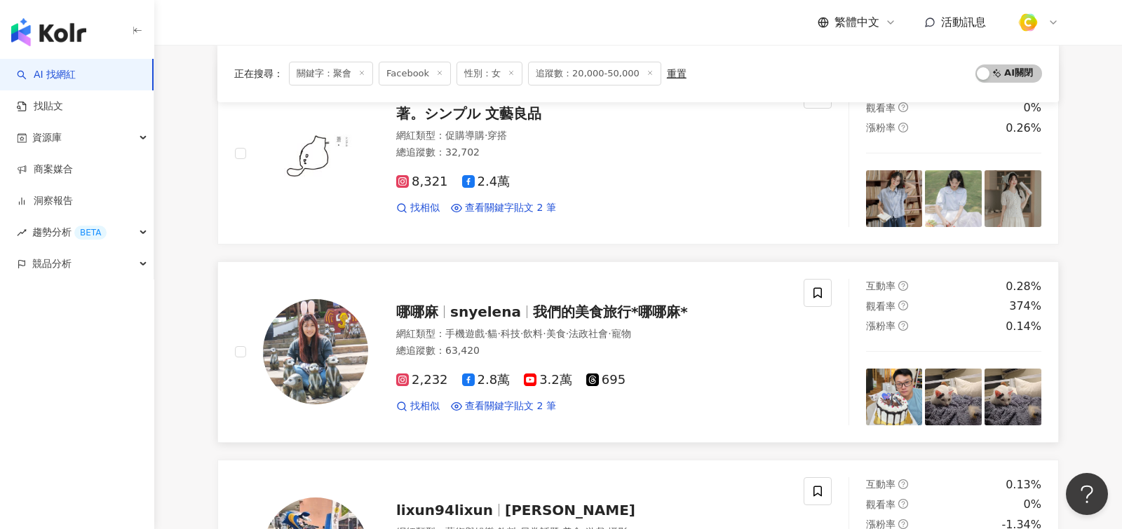
click at [688, 344] on div "總追蹤數 ： 63,420" at bounding box center [591, 351] width 390 height 14
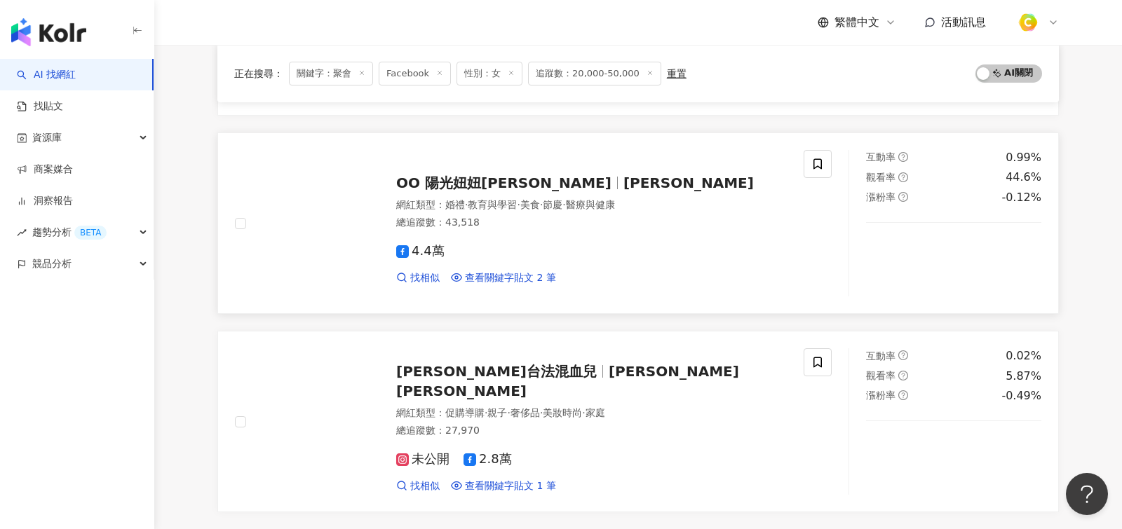
scroll to position [2387, 0]
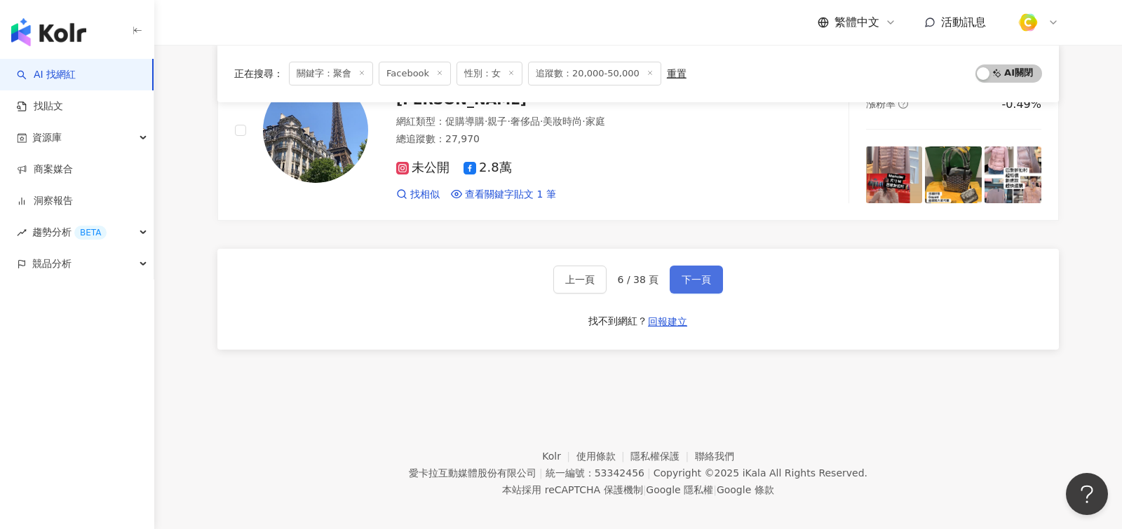
click at [691, 275] on button "下一頁" at bounding box center [695, 280] width 53 height 28
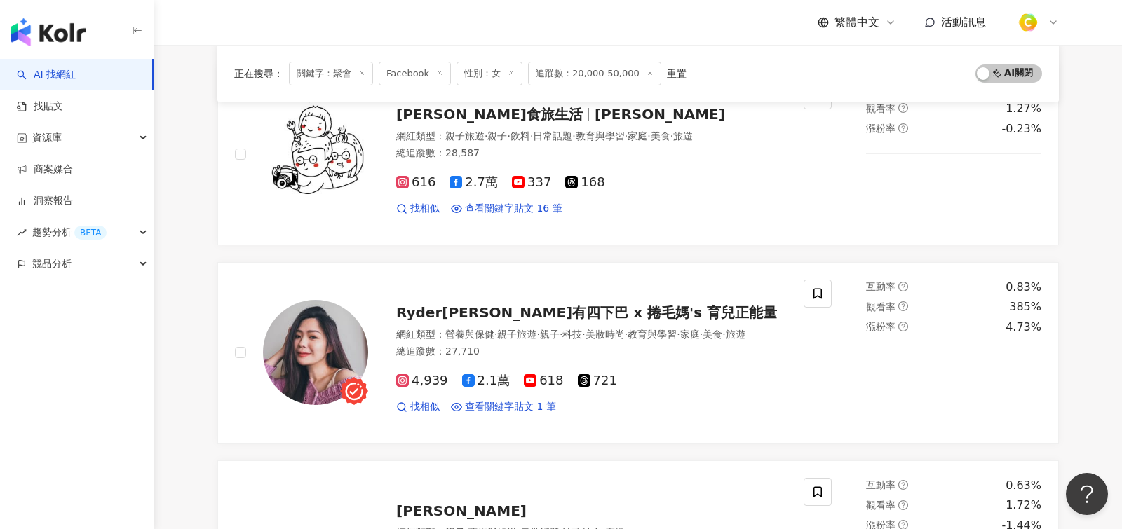
scroll to position [1352, 0]
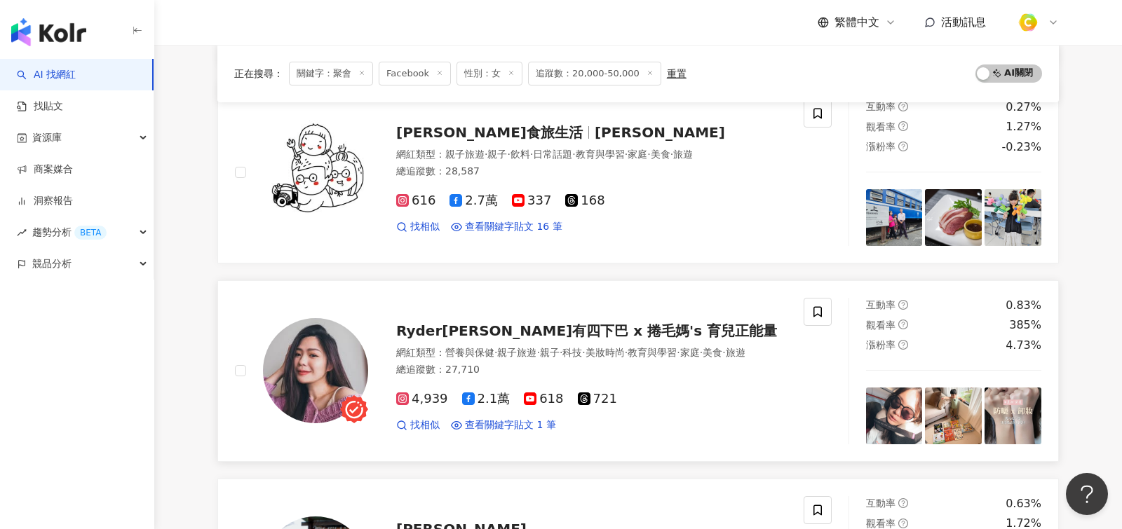
click at [636, 350] on div "網紅類型 ： 營養與保健 · 親子旅遊 · 親子 · 科技 · 美妝時尚 · 教育與學習 · 家庭 · 美食 · 旅遊" at bounding box center [591, 353] width 390 height 14
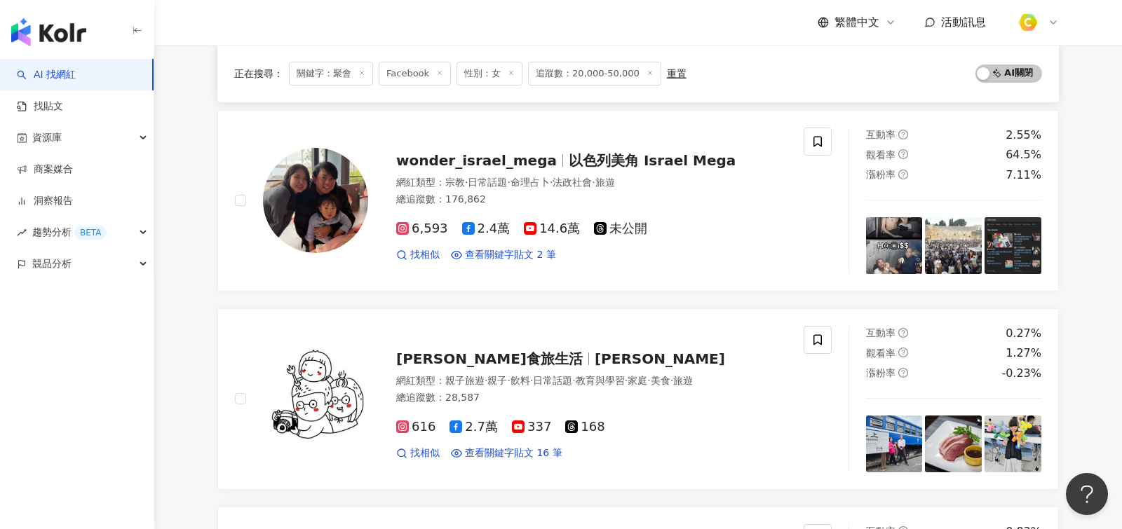
scroll to position [146, 0]
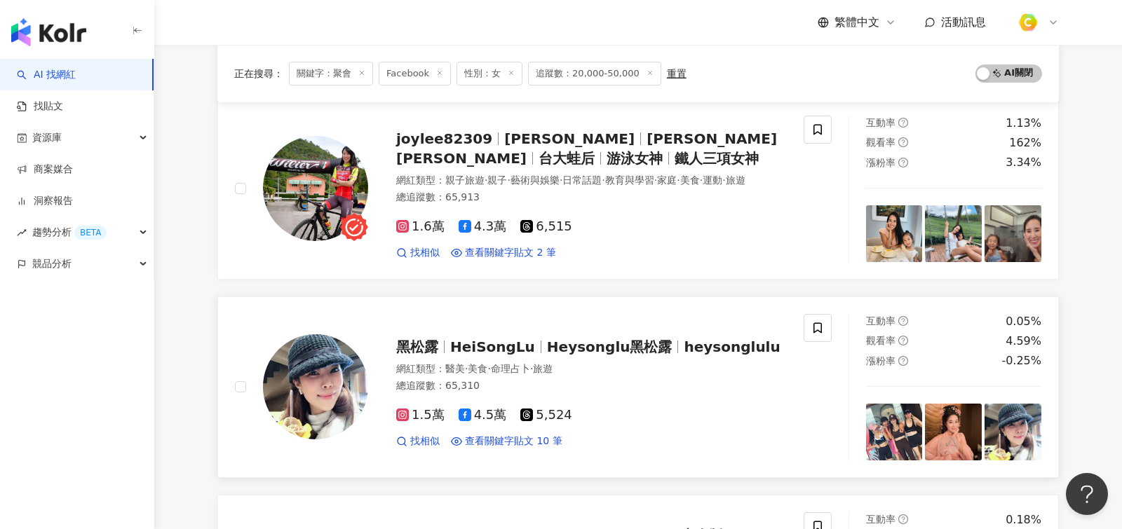
click at [654, 375] on div "網紅類型 ： 醫美 · 美食 · 命理占卜 · 旅遊 總追蹤數 ： 65,310" at bounding box center [591, 379] width 390 height 34
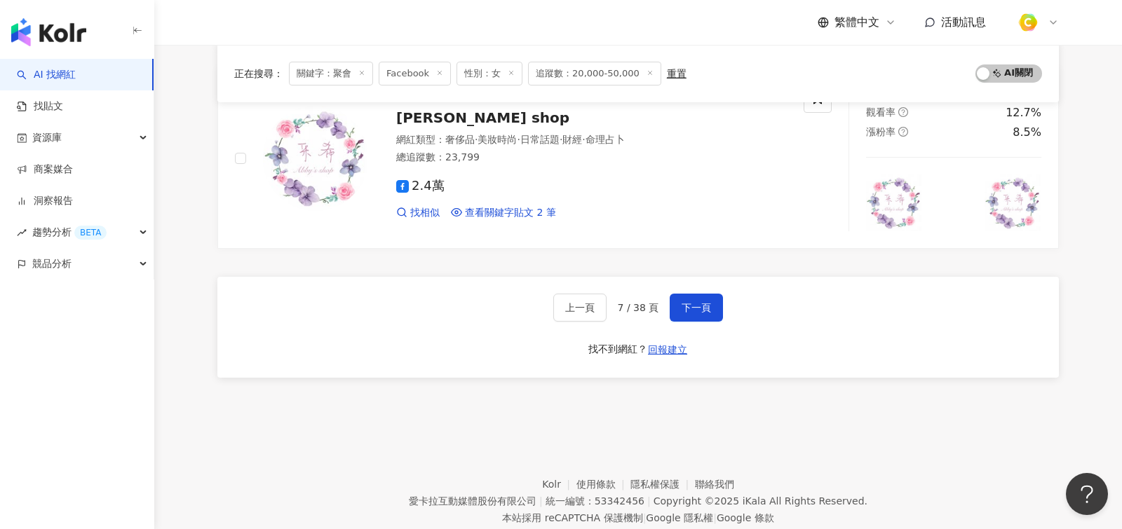
scroll to position [2387, 0]
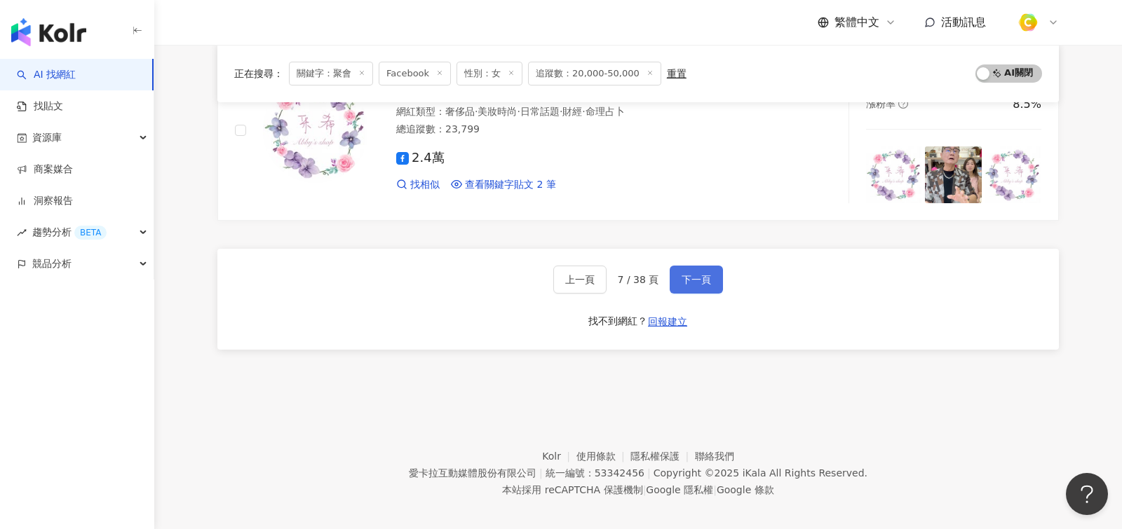
click at [692, 274] on span "下一頁" at bounding box center [695, 279] width 29 height 11
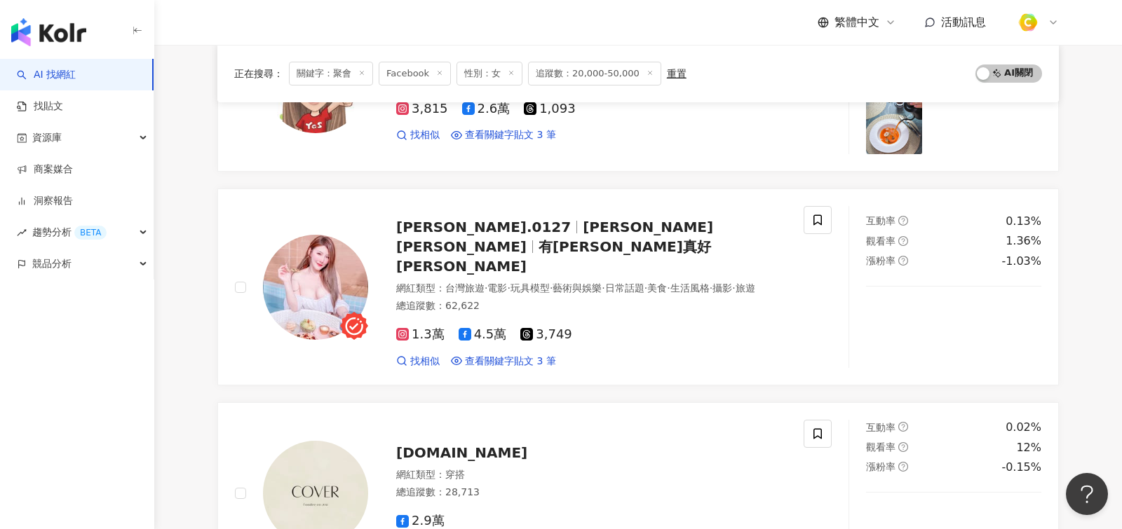
scroll to position [1437, 0]
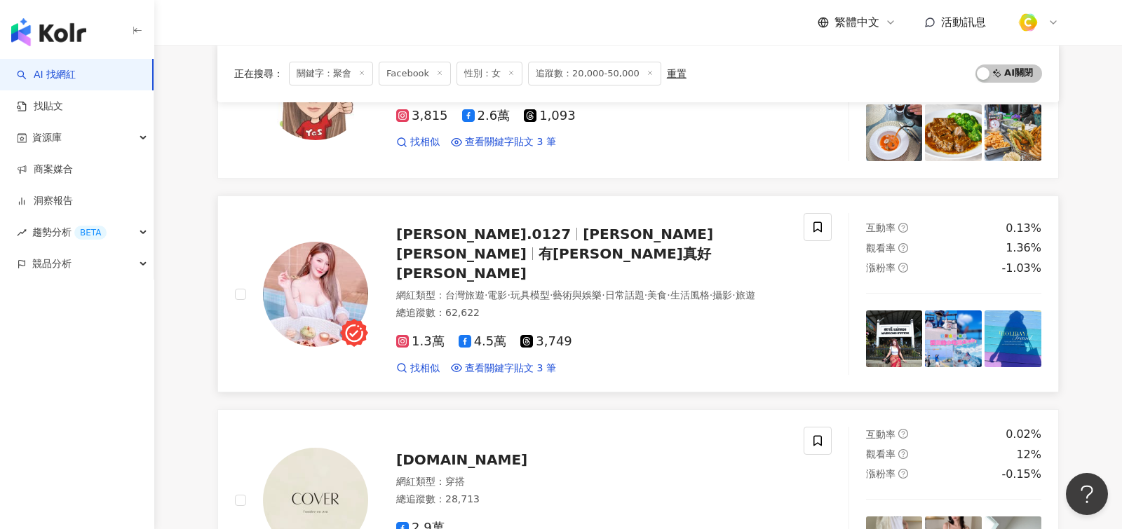
click at [602, 306] on div "總追蹤數 ： 62,622" at bounding box center [591, 313] width 390 height 14
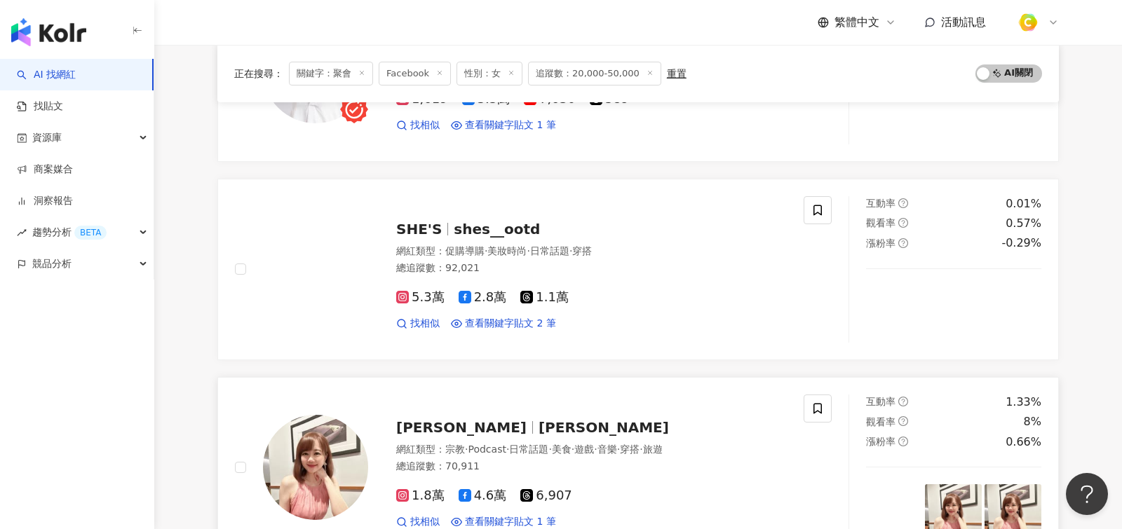
scroll to position [85, 0]
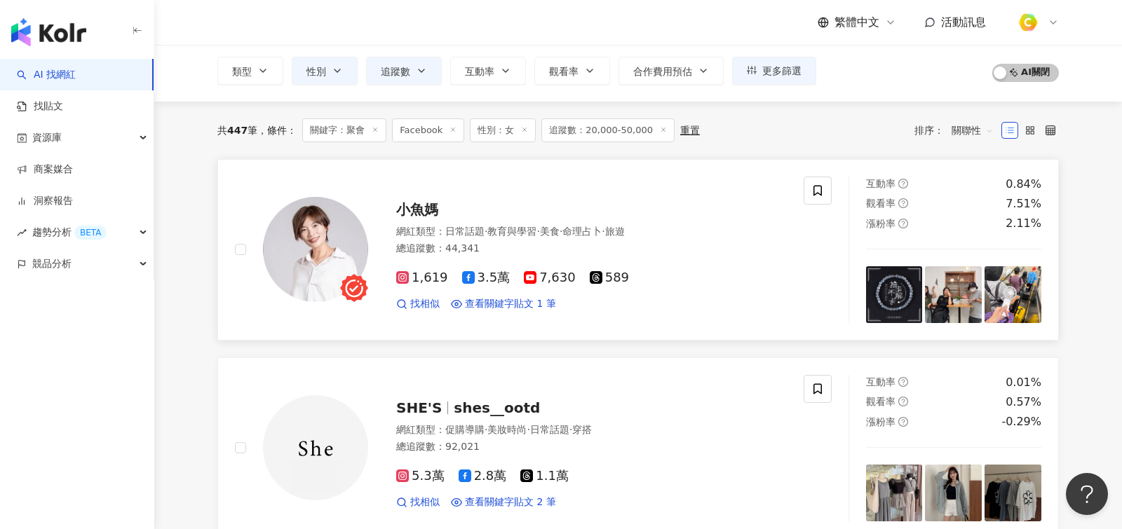
click at [681, 254] on div "網紅類型 ： 日常話題 · 教育與學習 · 美食 · 命理占卜 · 旅遊 總追蹤數 ： 44,341" at bounding box center [591, 242] width 390 height 34
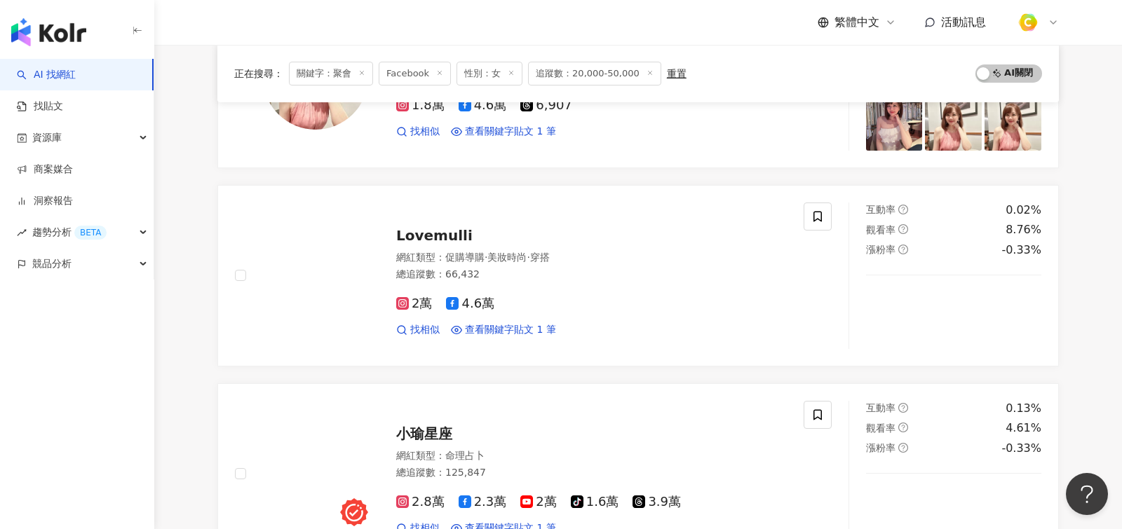
scroll to position [2387, 0]
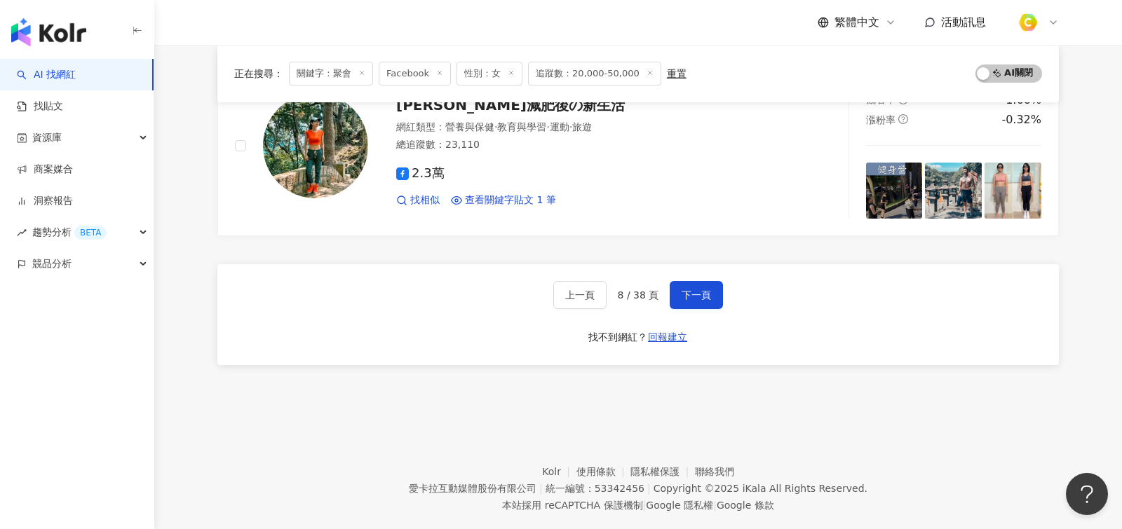
click at [700, 264] on div "上一頁 8 / 38 頁 下一頁 找不到網紅？ 回報建立" at bounding box center [637, 314] width 841 height 101
click at [704, 290] on span "下一頁" at bounding box center [695, 295] width 29 height 11
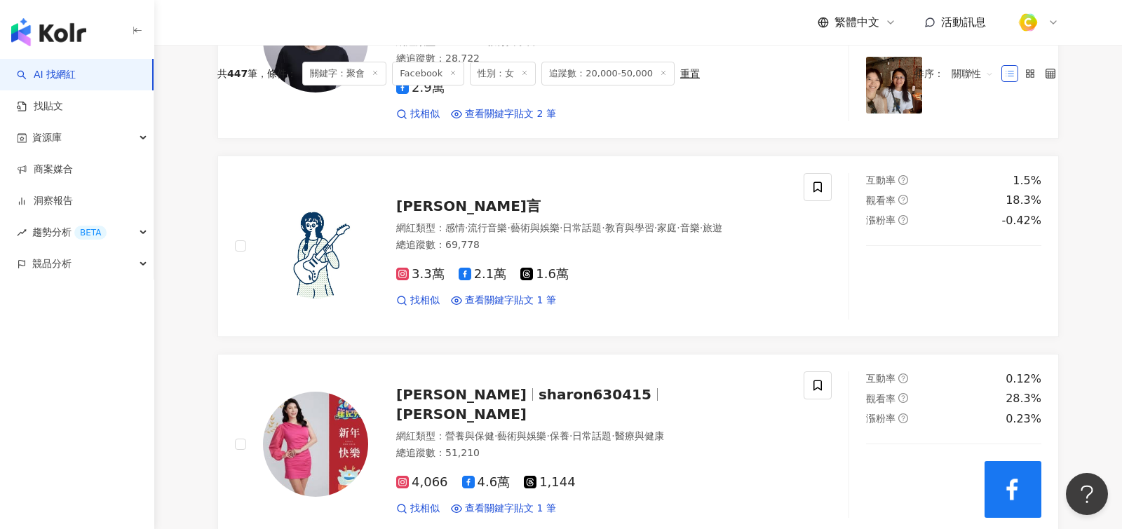
scroll to position [0, 0]
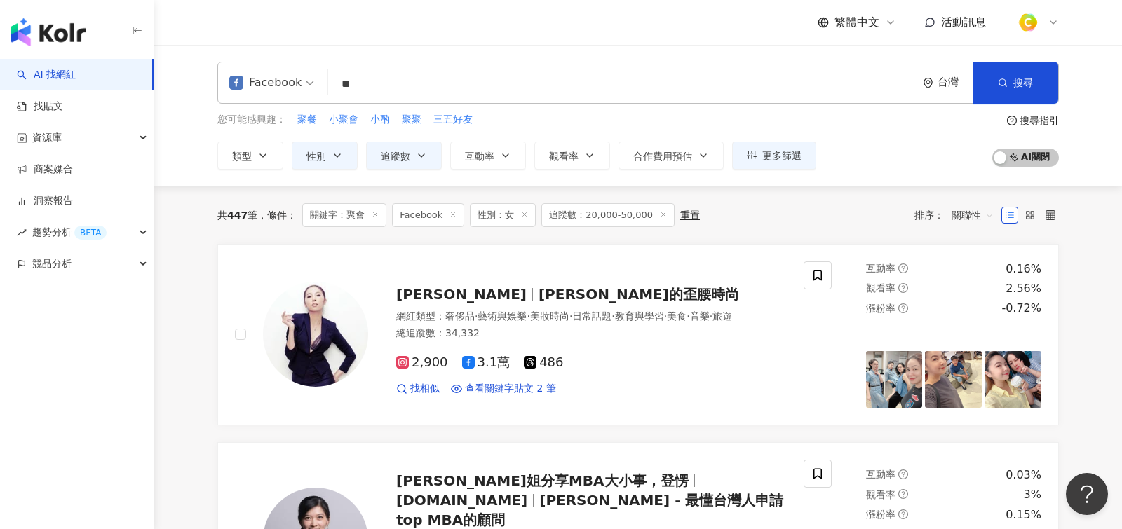
click at [617, 212] on span "追蹤數：20,000-50,000" at bounding box center [607, 215] width 133 height 24
click at [388, 151] on span "追蹤數" at bounding box center [395, 156] width 29 height 11
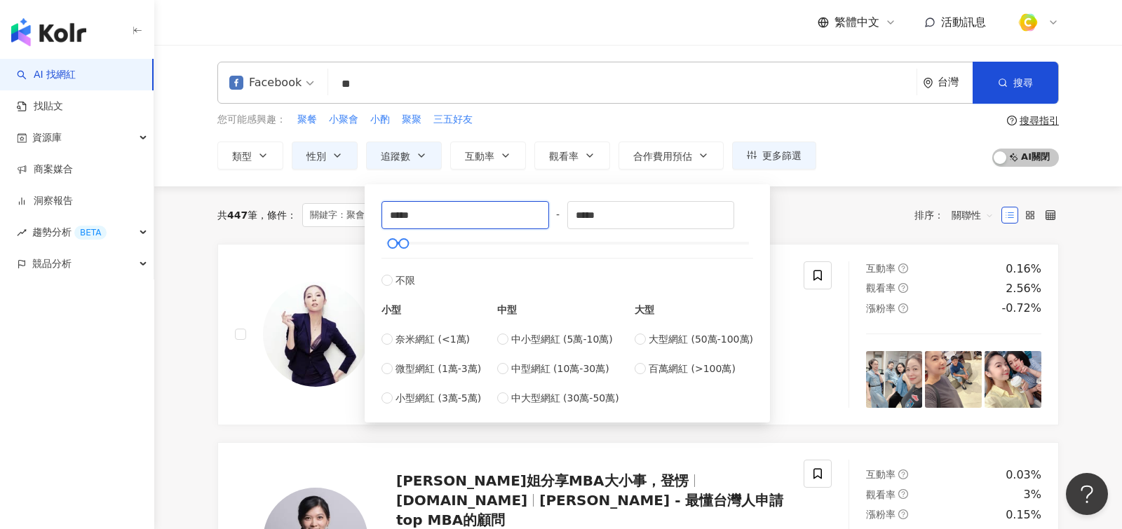
drag, startPoint x: 439, startPoint y: 217, endPoint x: 312, endPoint y: 217, distance: 126.9
type input "*****"
click at [825, 206] on div "共 447 筆 條件 ： 關鍵字：聚會 Facebook 性別：女 追蹤數：20,000-50,000 重置 排序： 關聯性" at bounding box center [637, 215] width 841 height 24
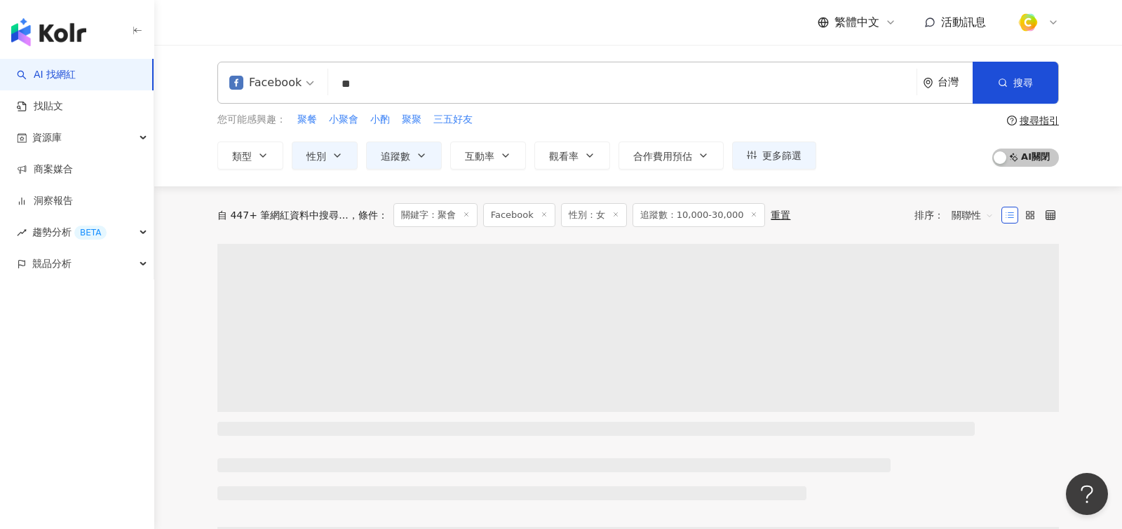
click at [468, 78] on input "**" at bounding box center [622, 84] width 577 height 27
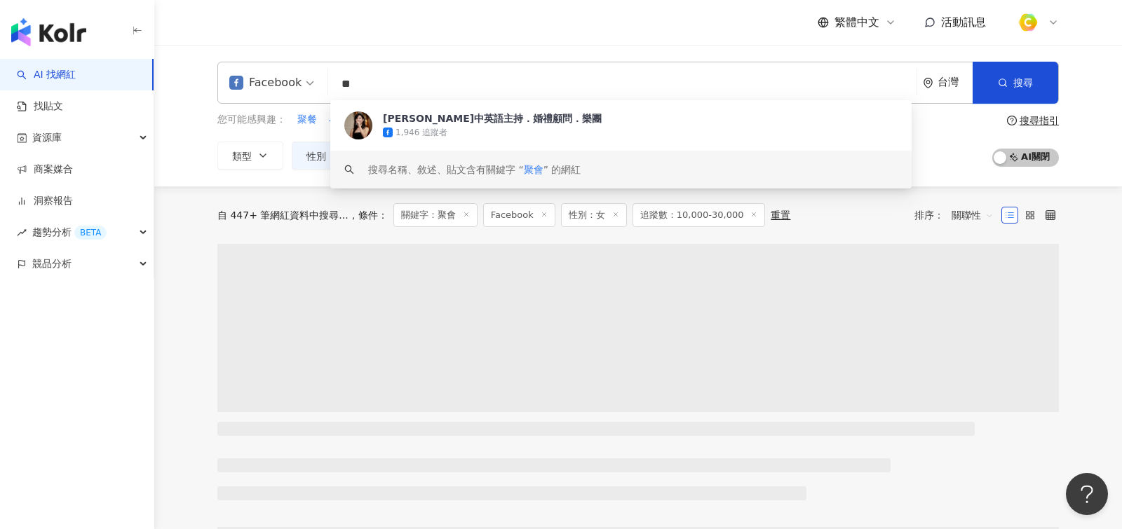
type input "*"
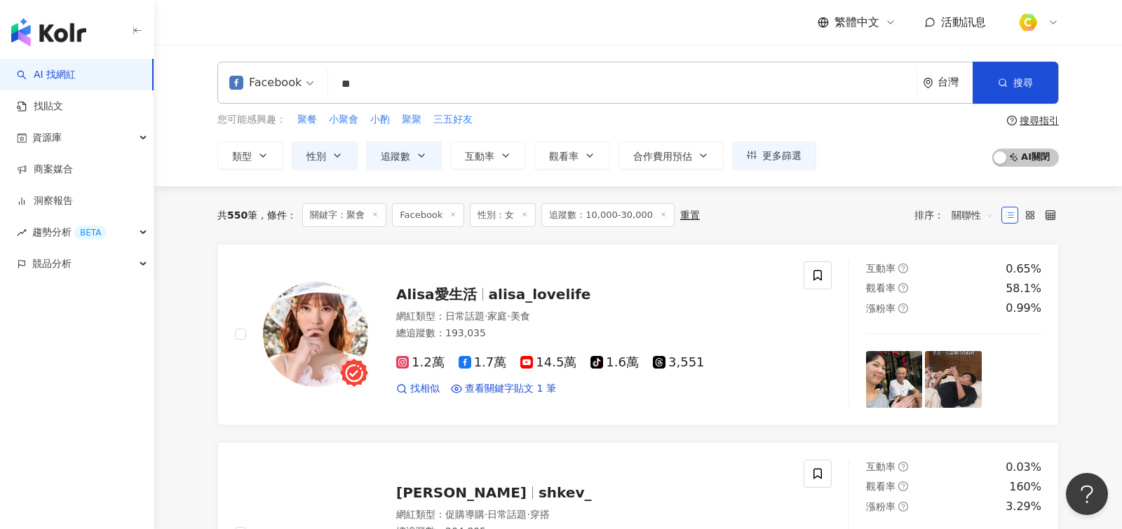
type input "*"
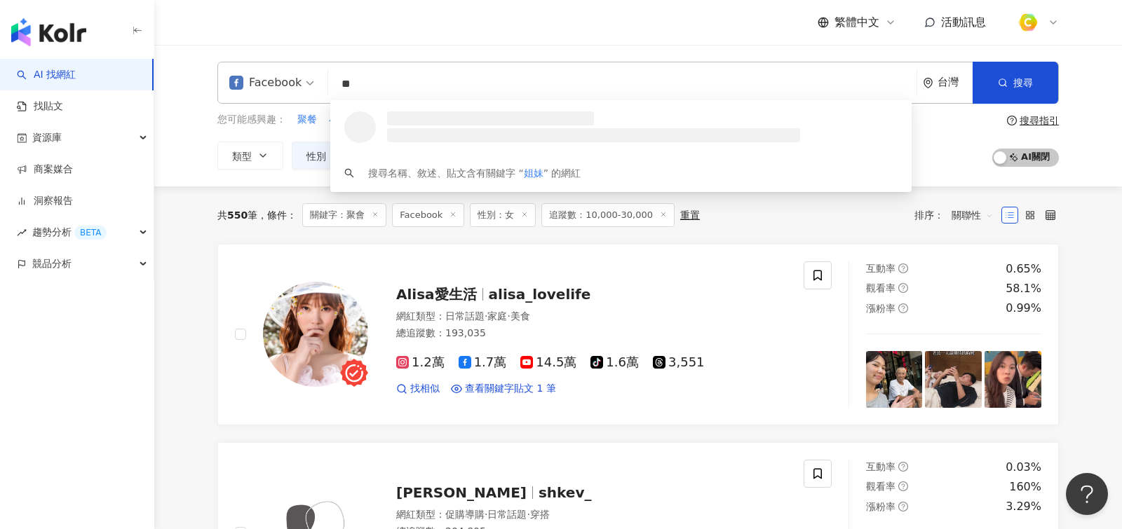
type input "*"
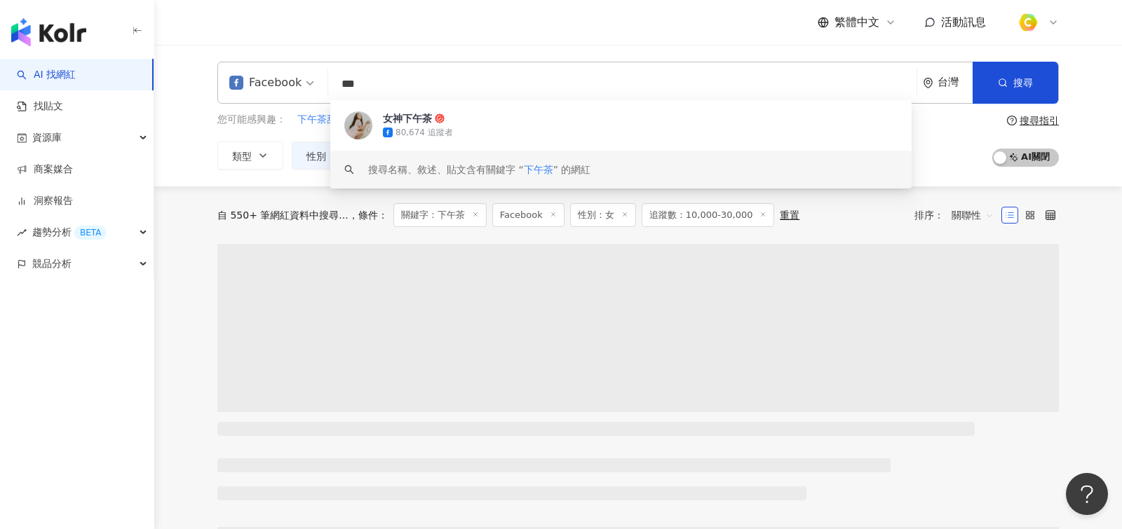
type input "***"
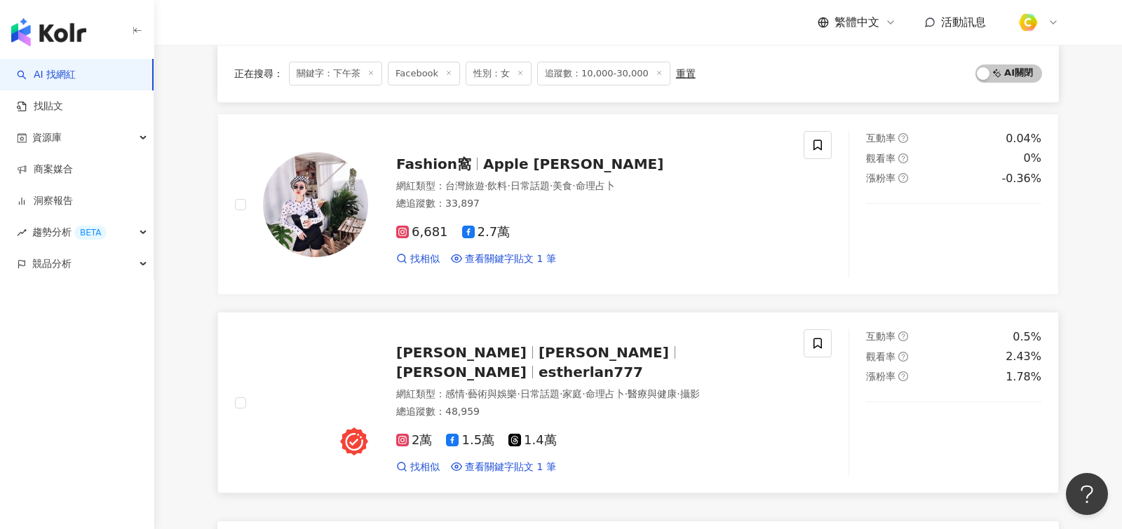
scroll to position [2132, 0]
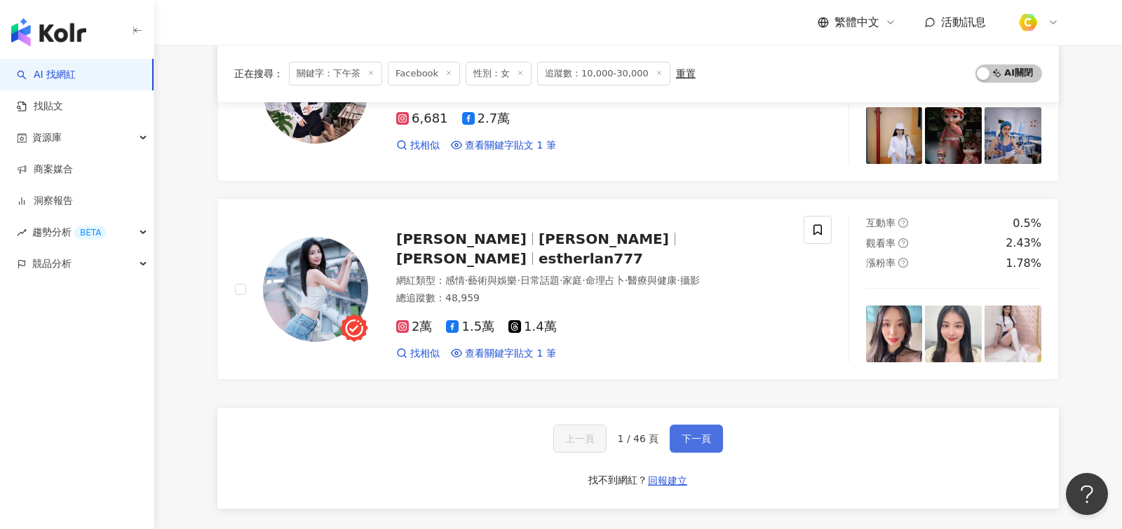
click at [693, 425] on button "下一頁" at bounding box center [695, 439] width 53 height 28
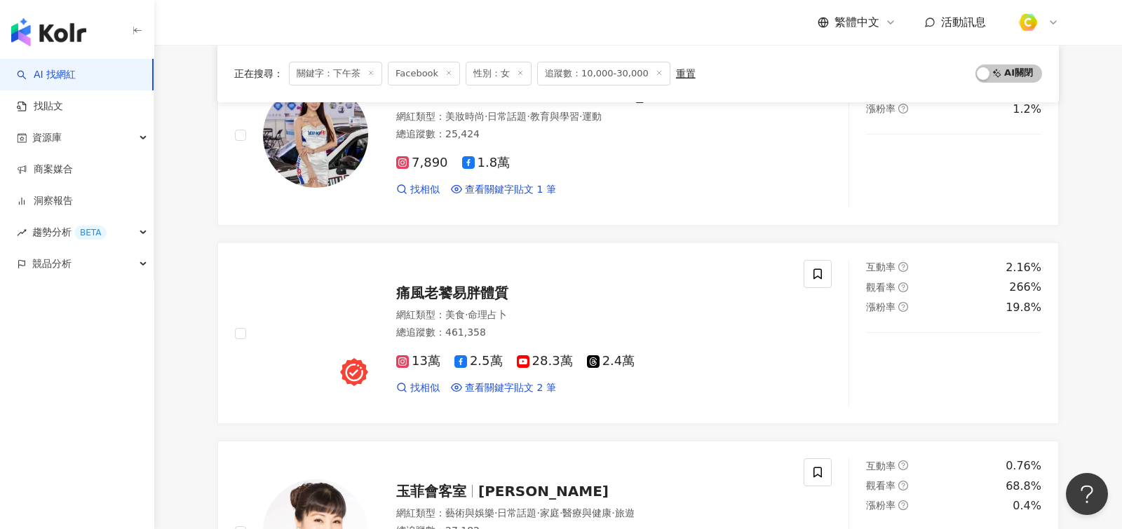
scroll to position [1989, 0]
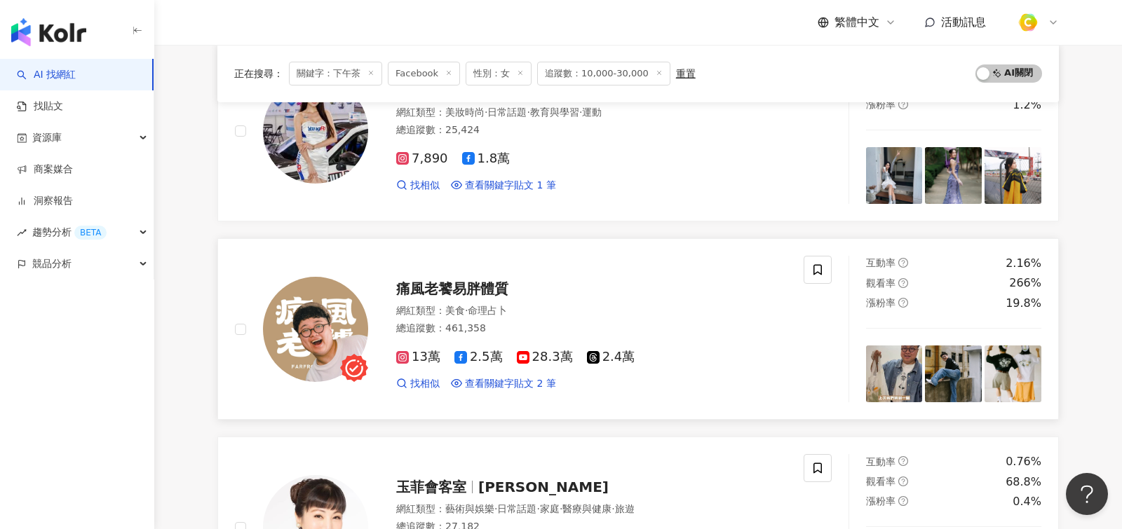
click at [563, 285] on div "痛風老饕易胖體質" at bounding box center [591, 289] width 390 height 20
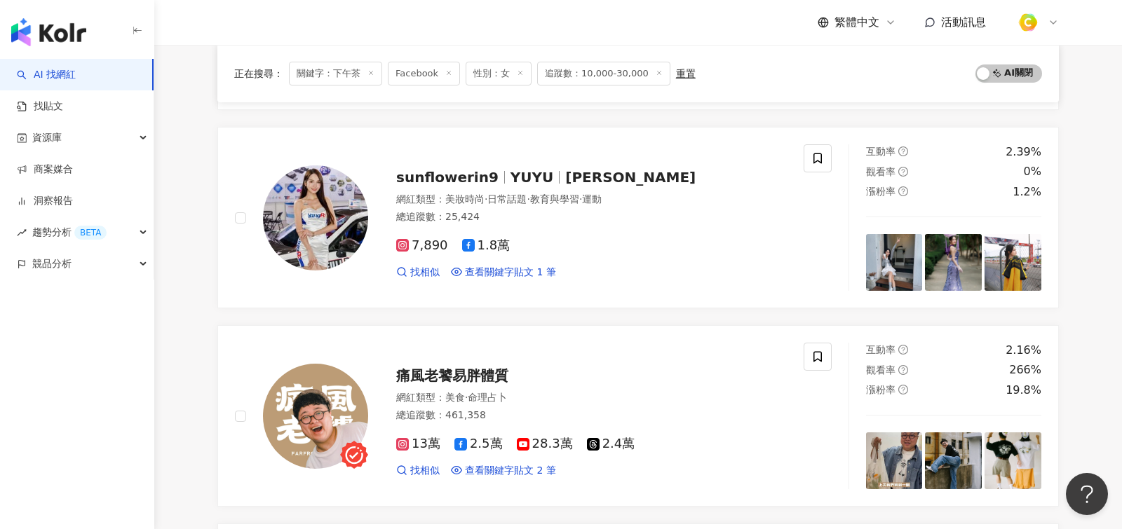
scroll to position [2559, 0]
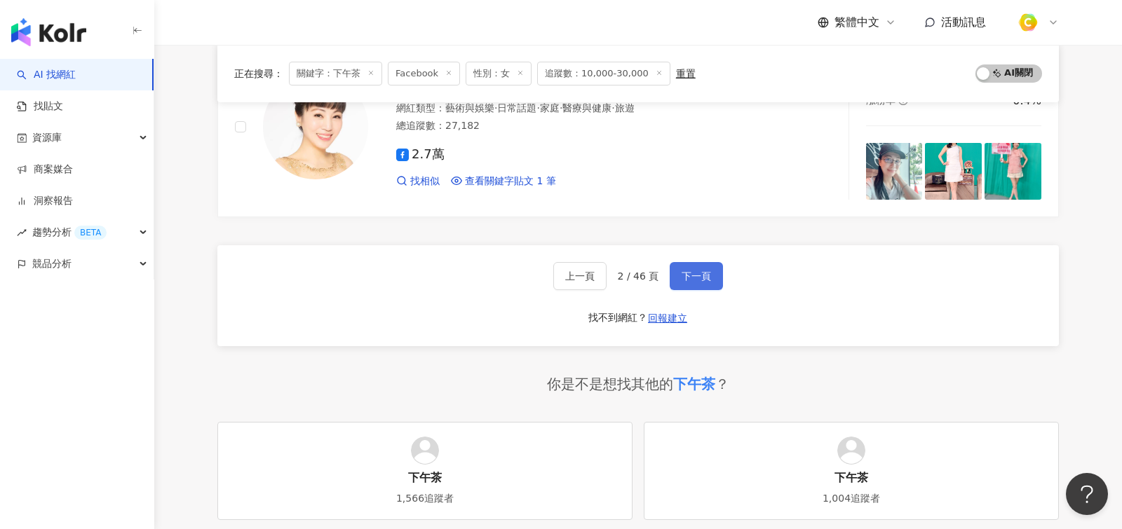
click at [689, 271] on span "下一頁" at bounding box center [695, 276] width 29 height 11
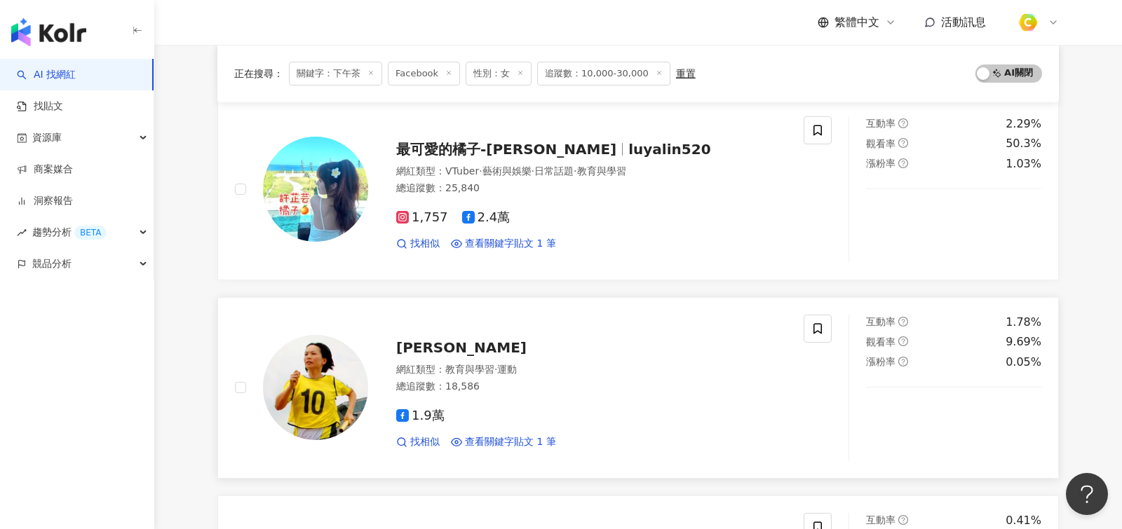
scroll to position [915, 0]
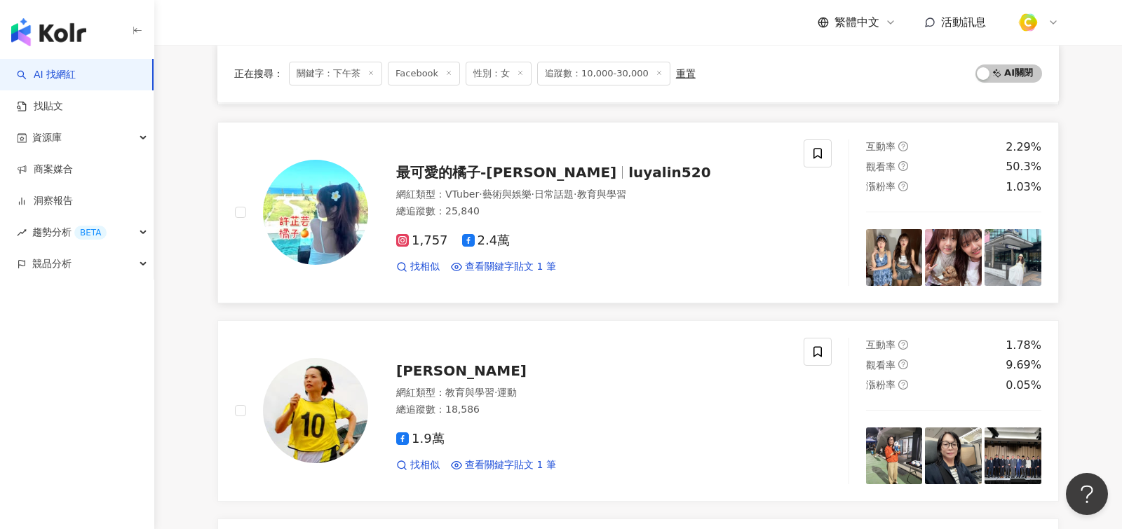
click at [676, 233] on div "1,757 2.4萬" at bounding box center [591, 240] width 390 height 15
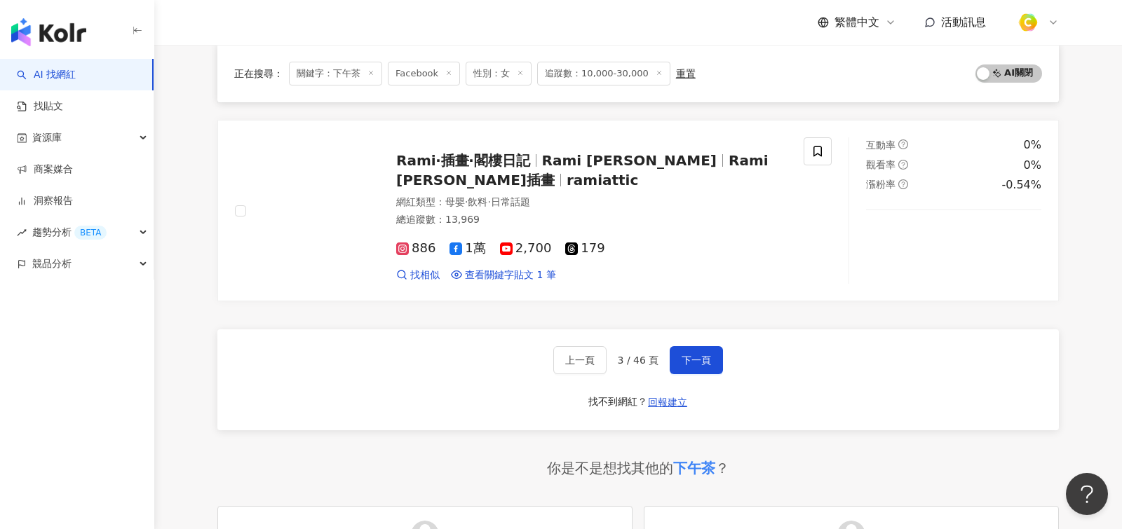
scroll to position [2309, 0]
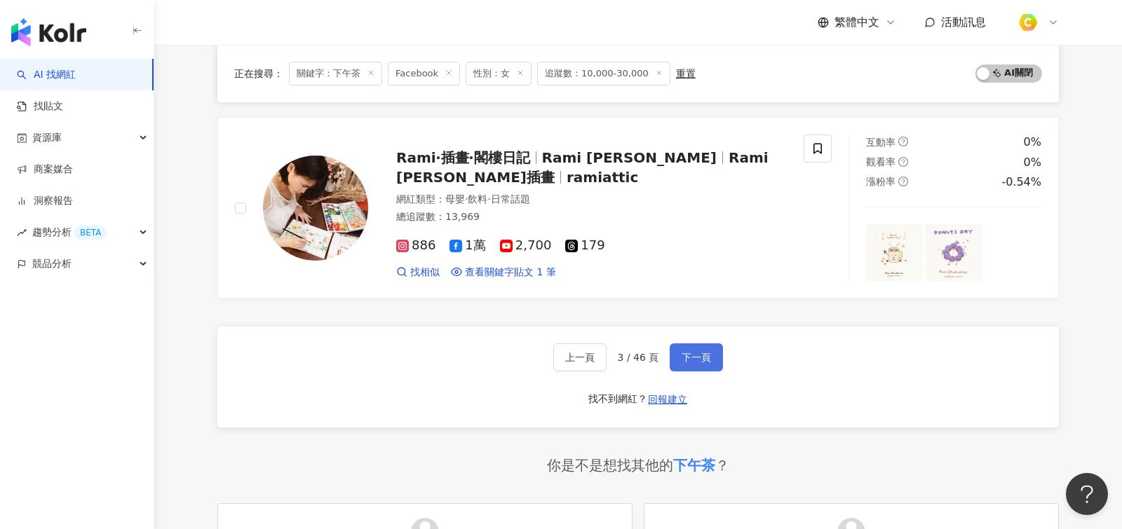
click at [694, 352] on span "下一頁" at bounding box center [695, 357] width 29 height 11
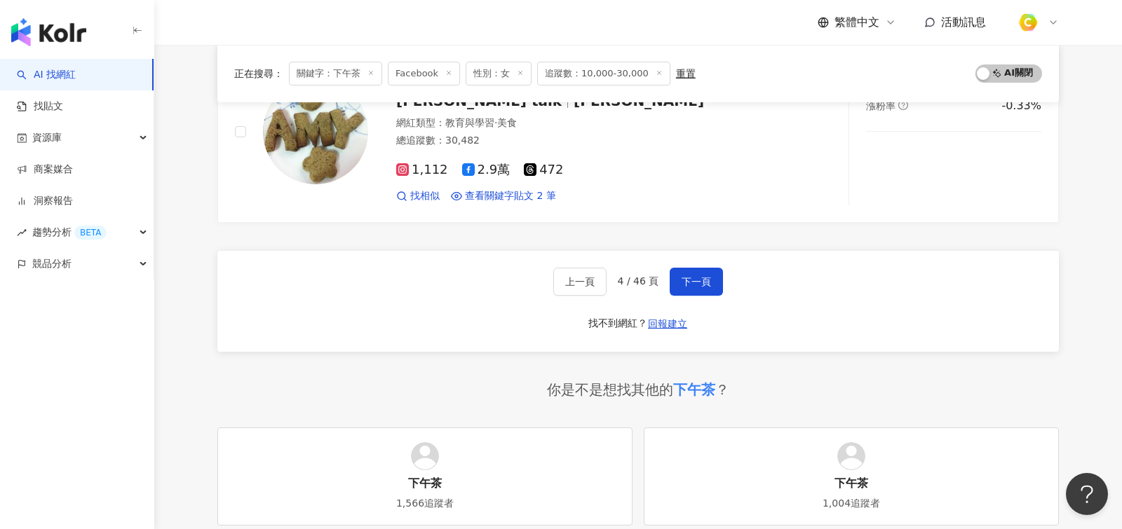
scroll to position [2389, 0]
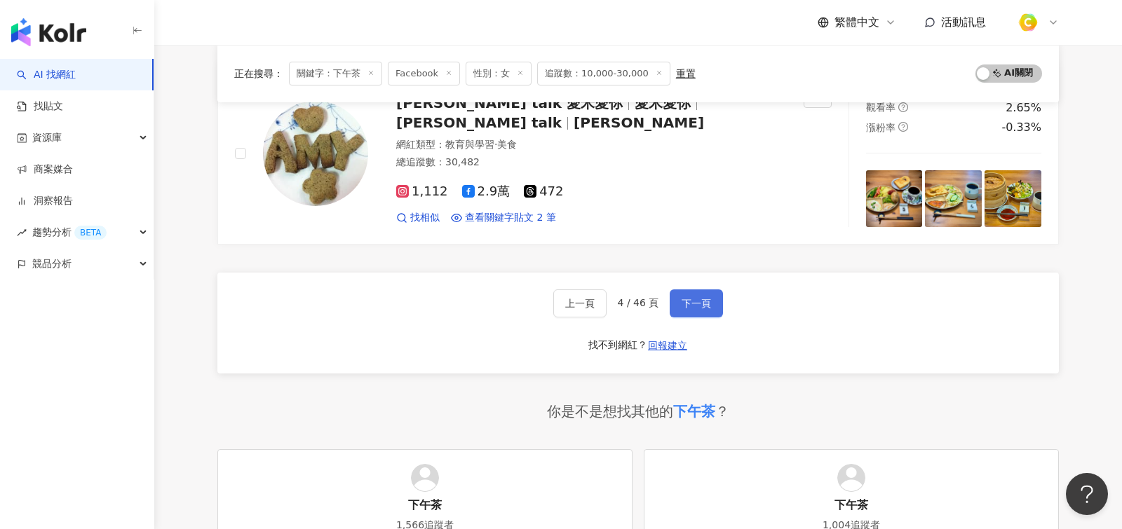
click at [695, 298] on span "下一頁" at bounding box center [695, 303] width 29 height 11
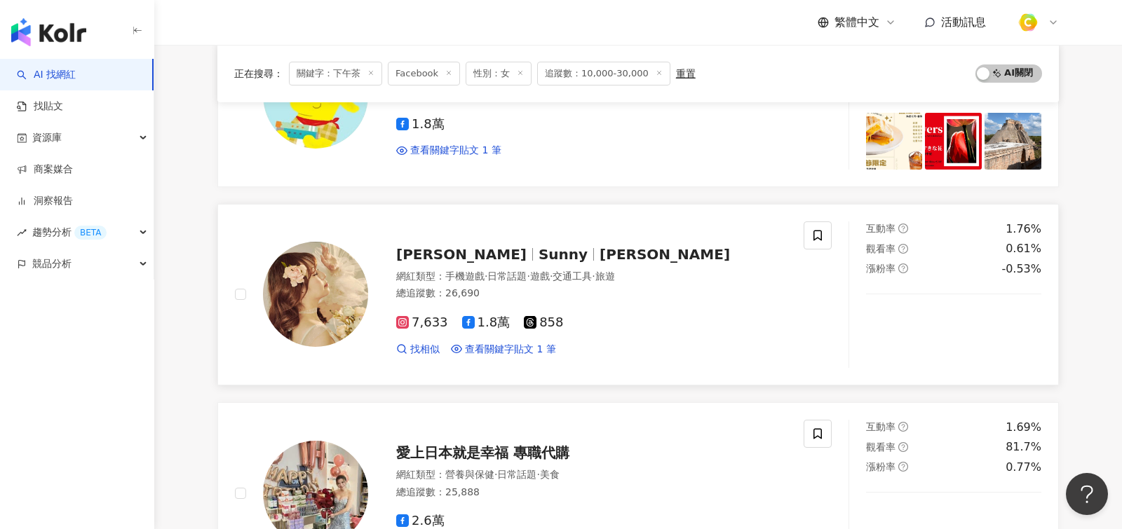
scroll to position [1624, 0]
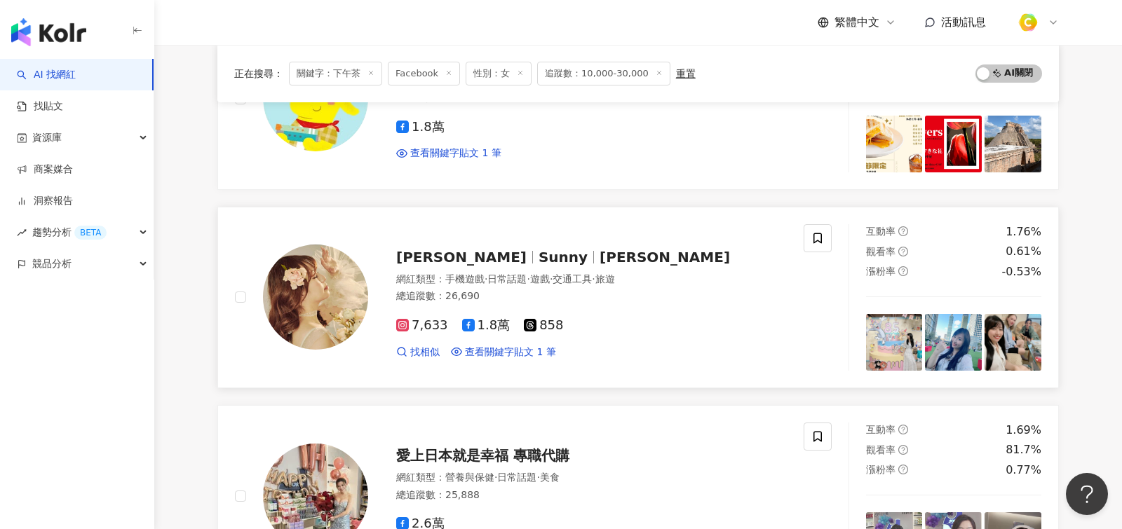
click at [660, 328] on div "7,633 1.8萬 858 找相似 查看關鍵字貼文 1 筆" at bounding box center [591, 333] width 390 height 52
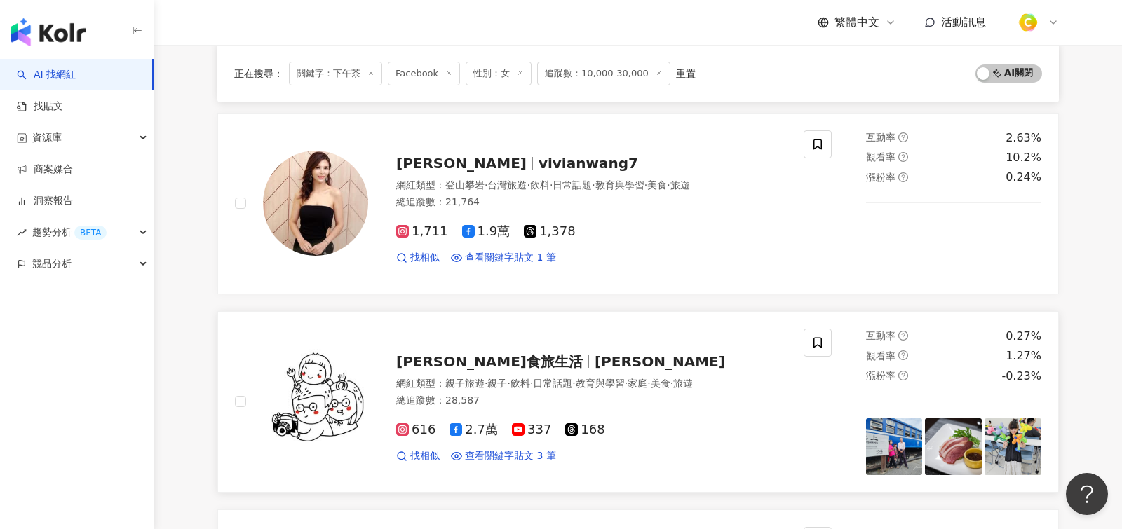
scroll to position [393, 0]
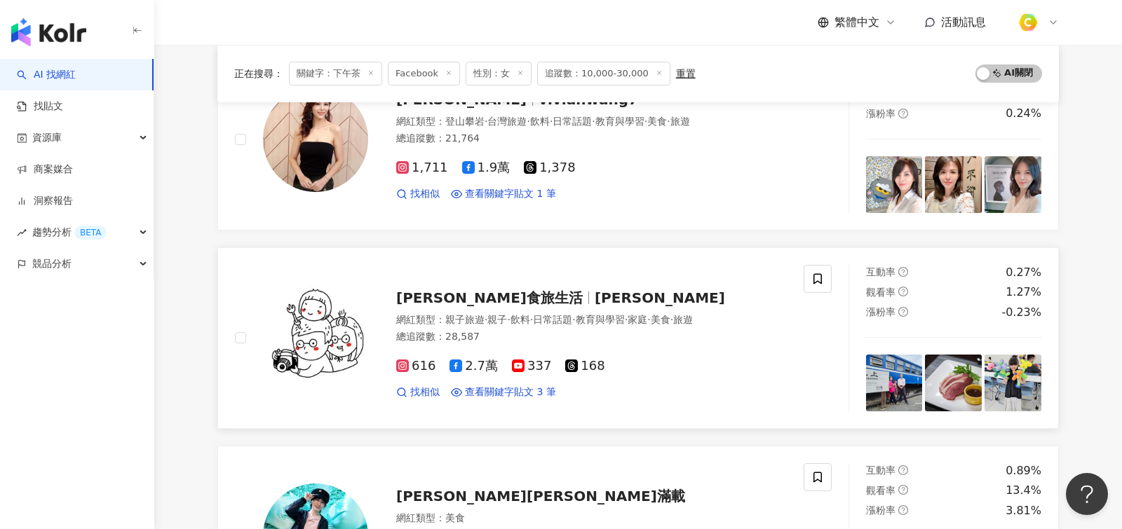
click at [745, 348] on div "616 2.7萬 337 168 找相似 查看關鍵字貼文 3 筆" at bounding box center [591, 374] width 390 height 52
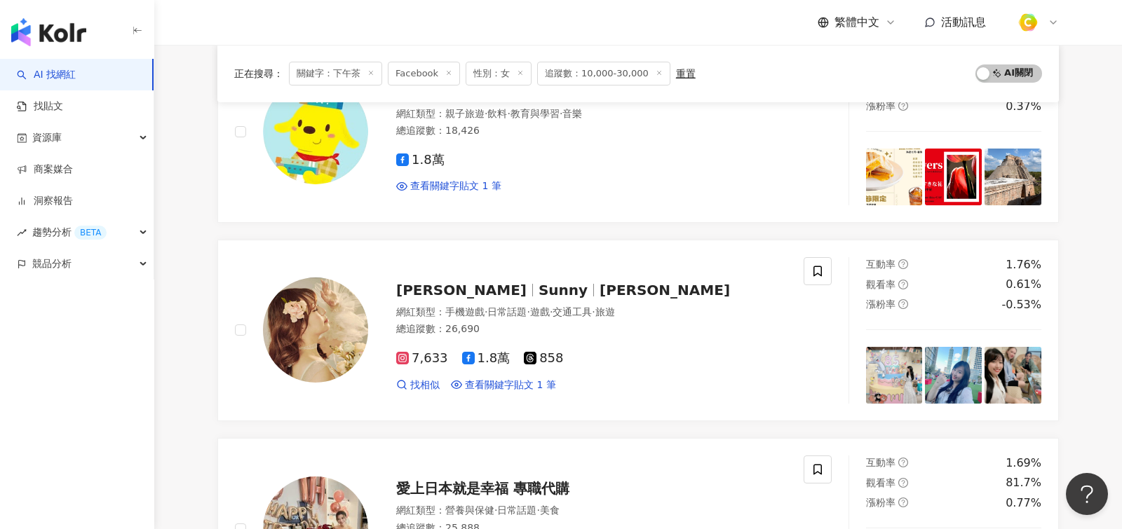
scroll to position [2200, 0]
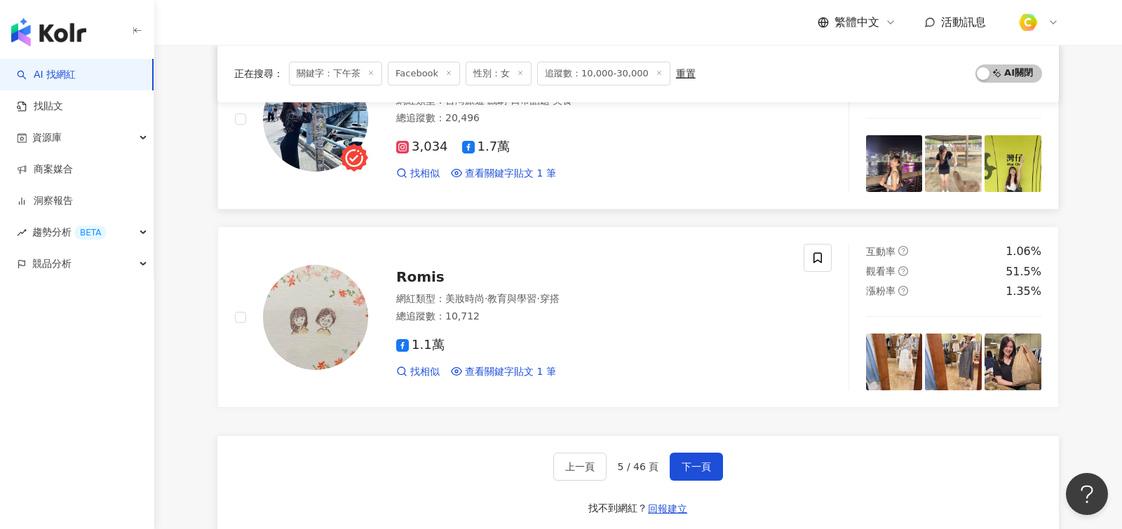
click at [702, 462] on button "下一頁" at bounding box center [695, 467] width 53 height 28
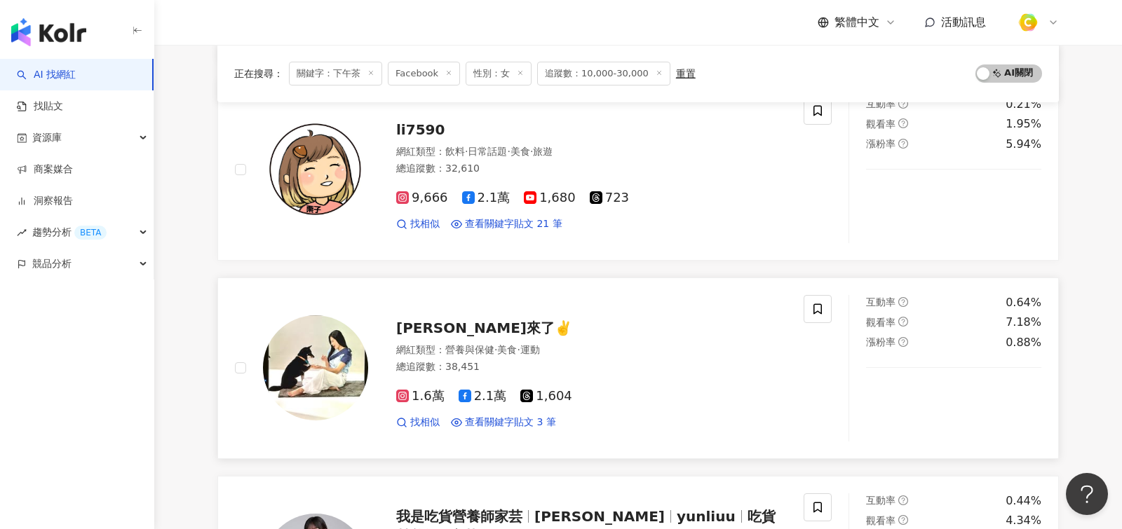
scroll to position [759, 0]
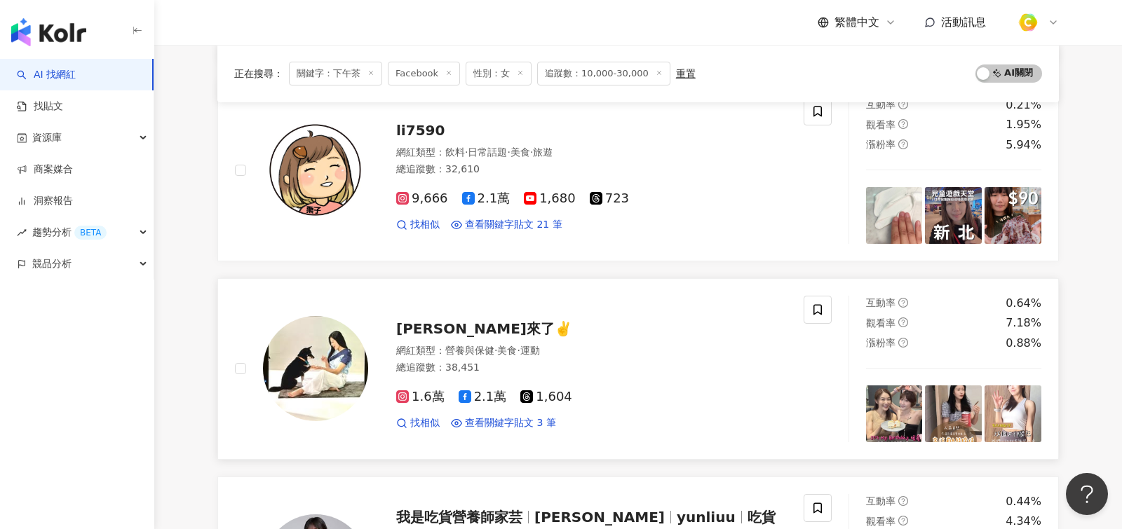
click at [714, 348] on div "網紅類型 ： 營養與保健 · 美食 · 運動" at bounding box center [591, 351] width 390 height 14
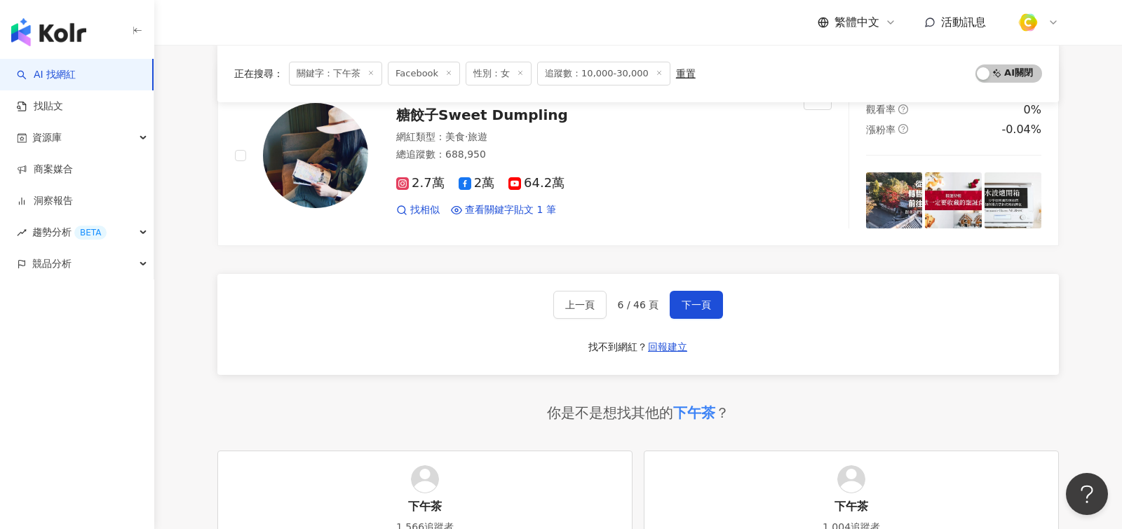
scroll to position [2321, 0]
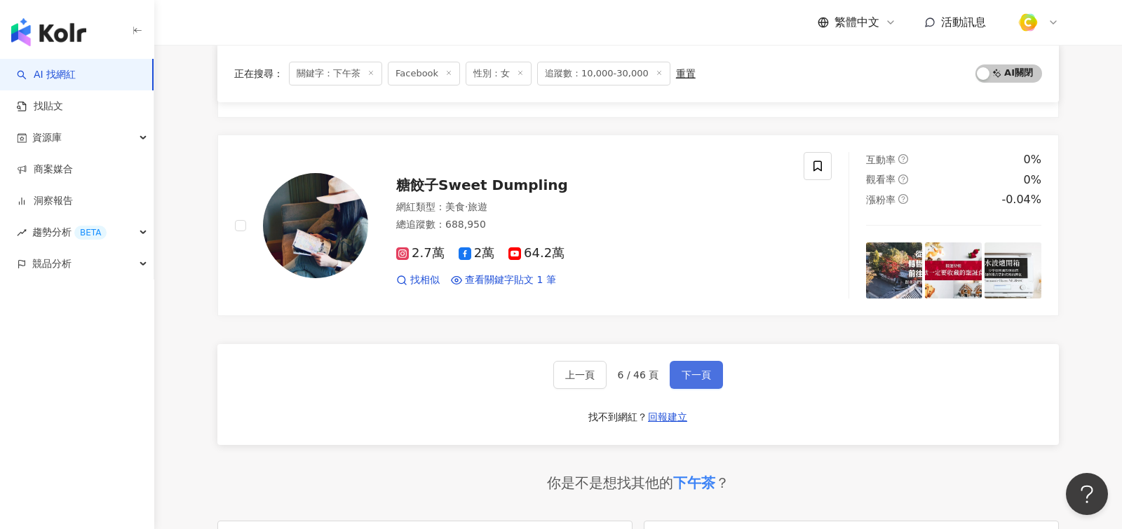
click at [700, 369] on span "下一頁" at bounding box center [695, 374] width 29 height 11
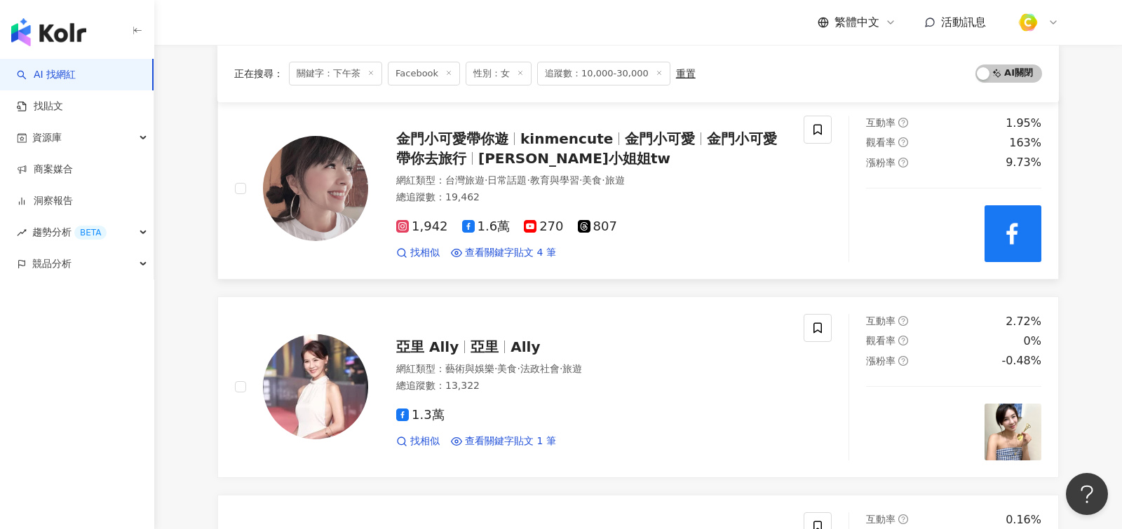
scroll to position [152, 0]
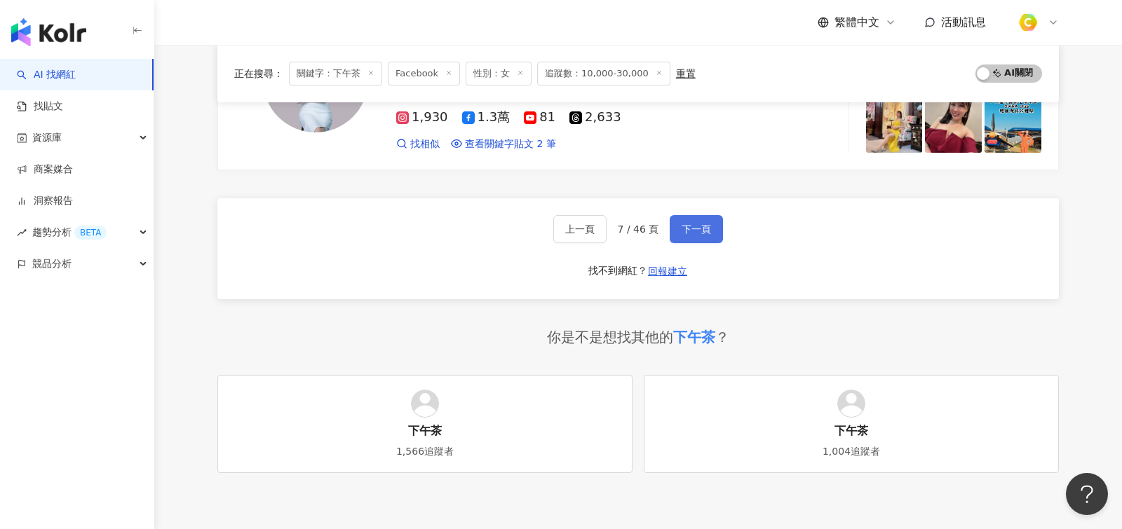
click at [707, 224] on span "下一頁" at bounding box center [695, 229] width 29 height 11
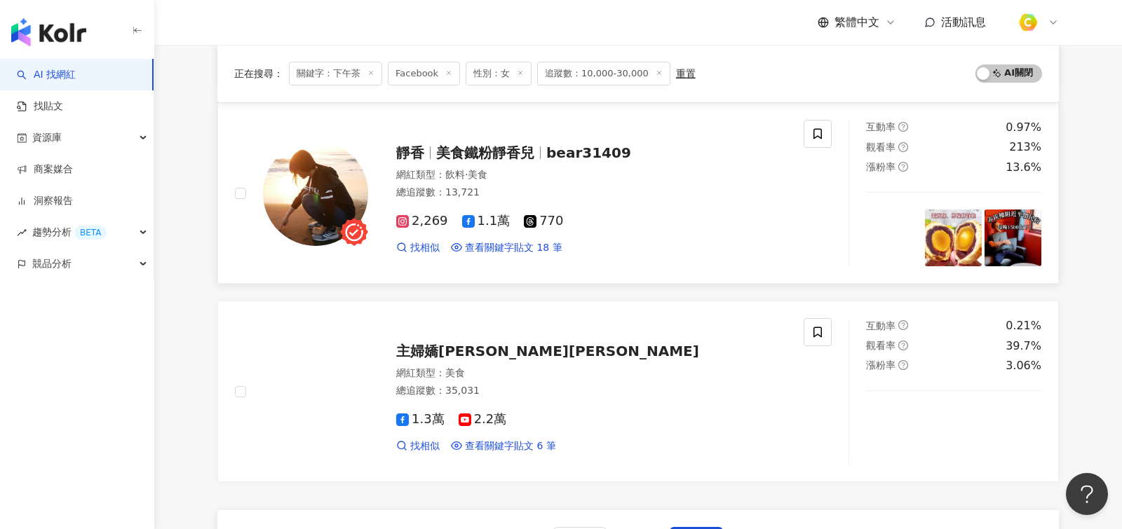
scroll to position [2127, 0]
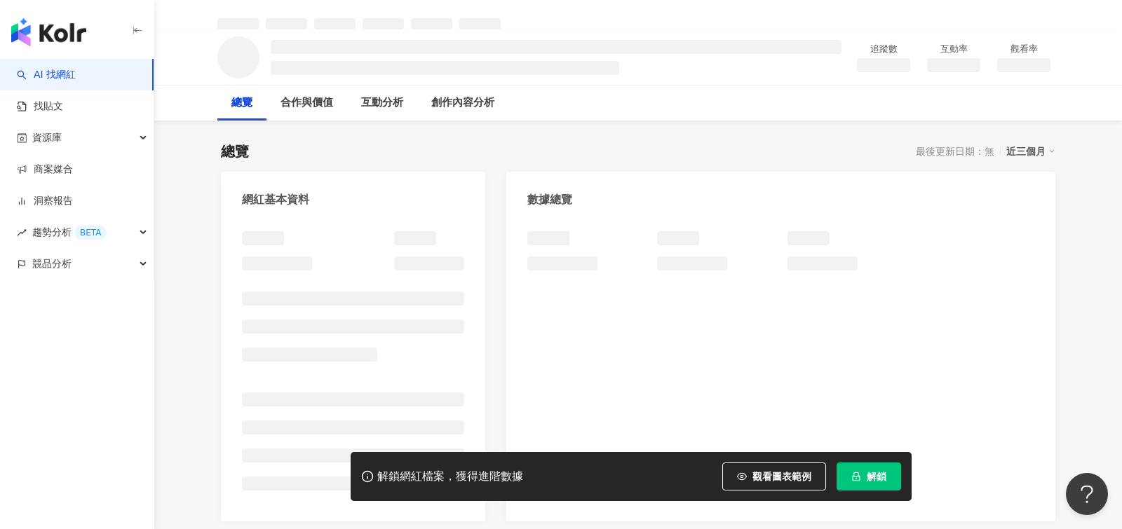
scroll to position [53, 0]
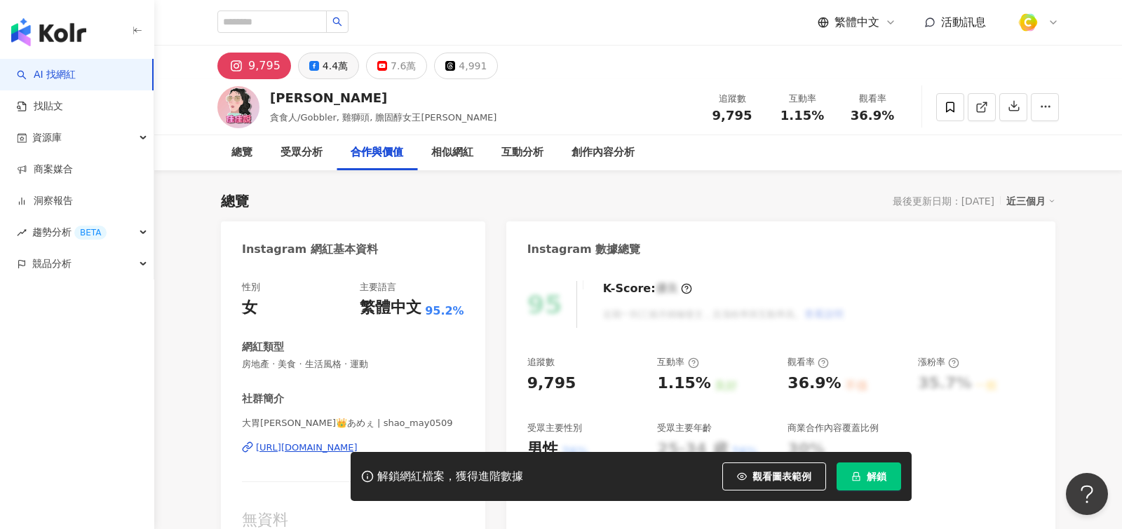
click at [322, 69] on div "4.4萬" at bounding box center [334, 66] width 25 height 20
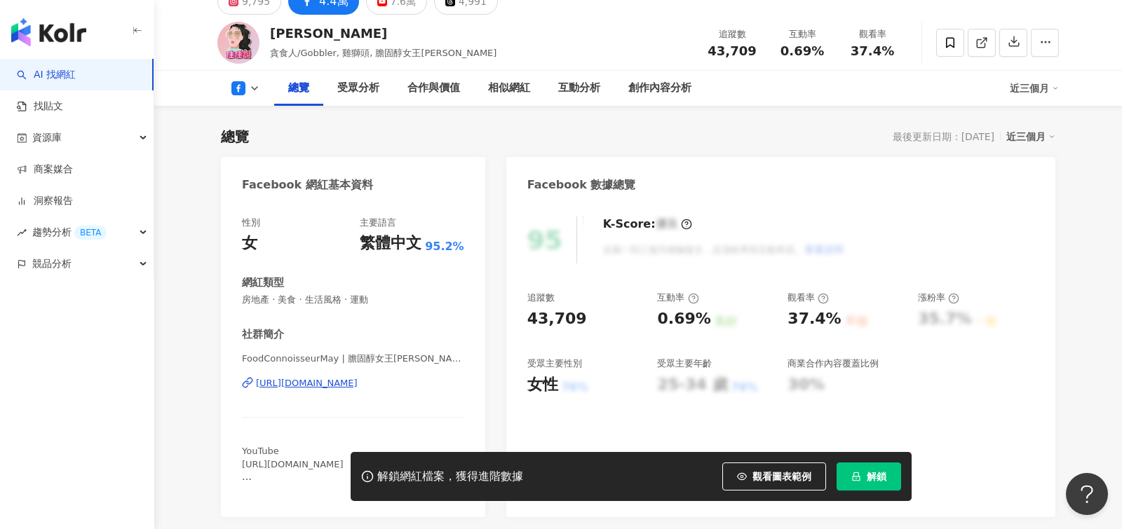
scroll to position [80, 0]
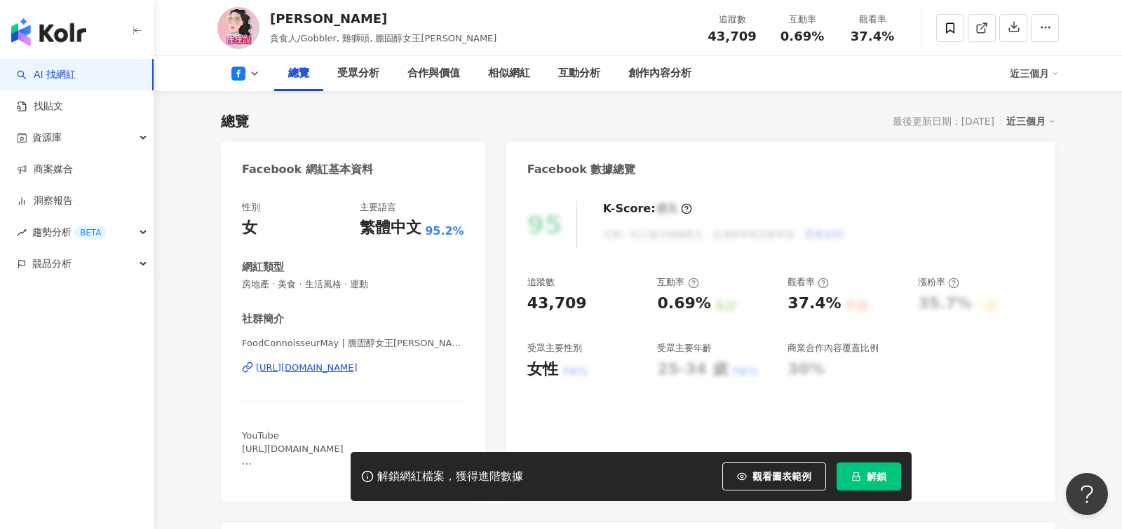
click at [358, 363] on div "https://www.facebook.com/1454954901491954" at bounding box center [307, 368] width 102 height 13
click at [358, 366] on div "https://www.facebook.com/1454954901491954" at bounding box center [307, 368] width 102 height 13
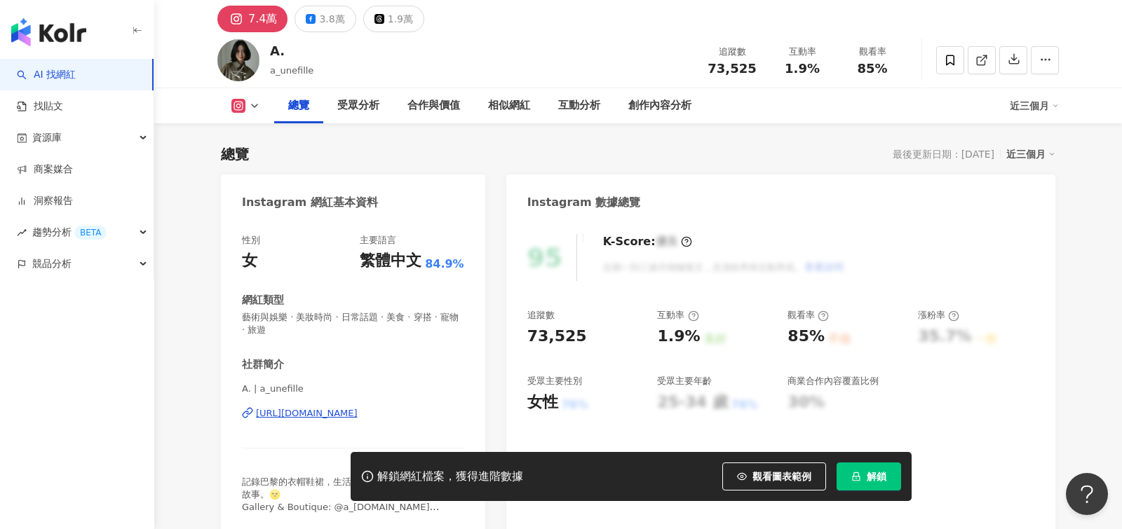
scroll to position [56, 0]
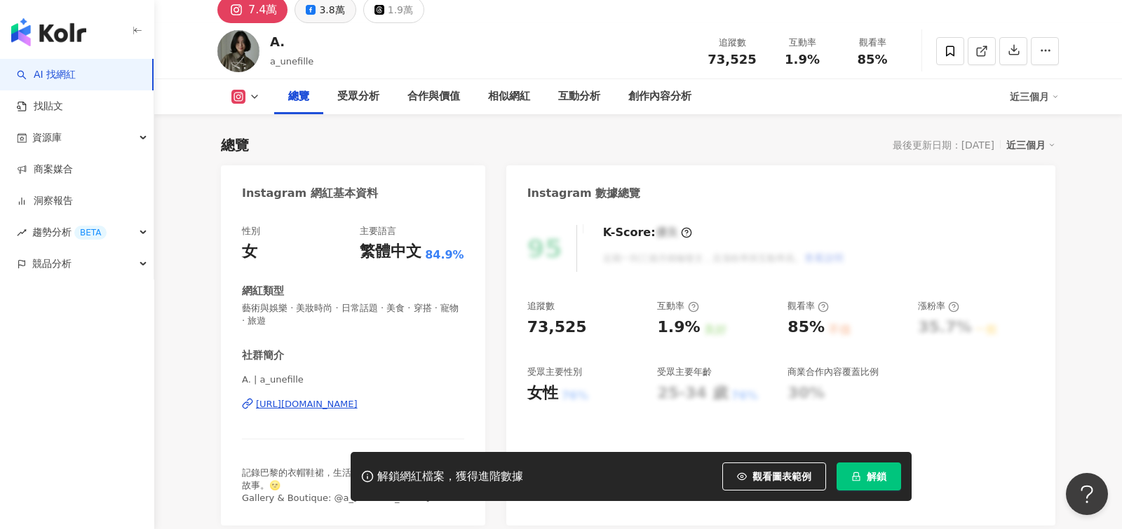
click at [325, 4] on div "3.8萬" at bounding box center [331, 10] width 25 height 20
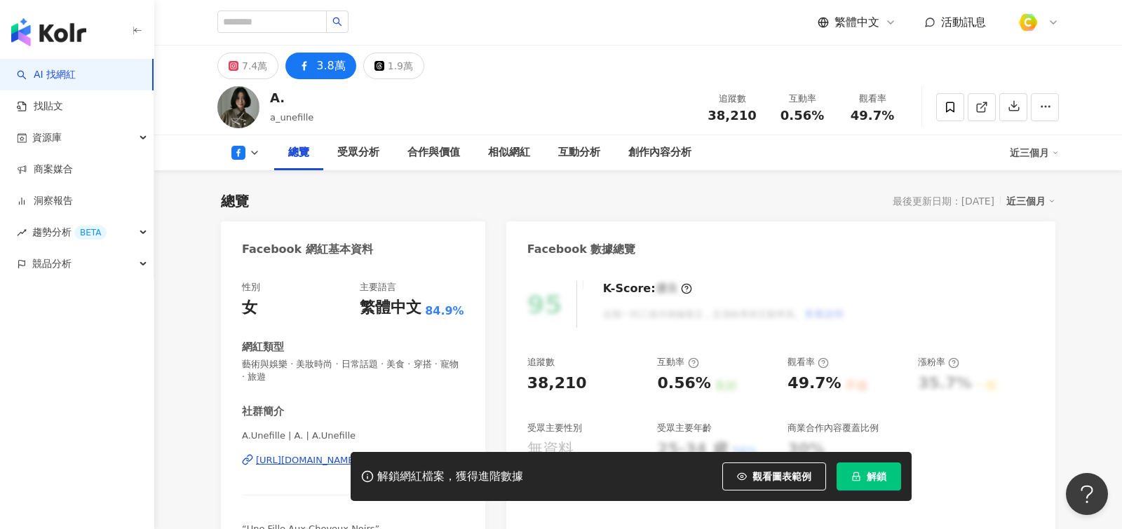
scroll to position [69, 0]
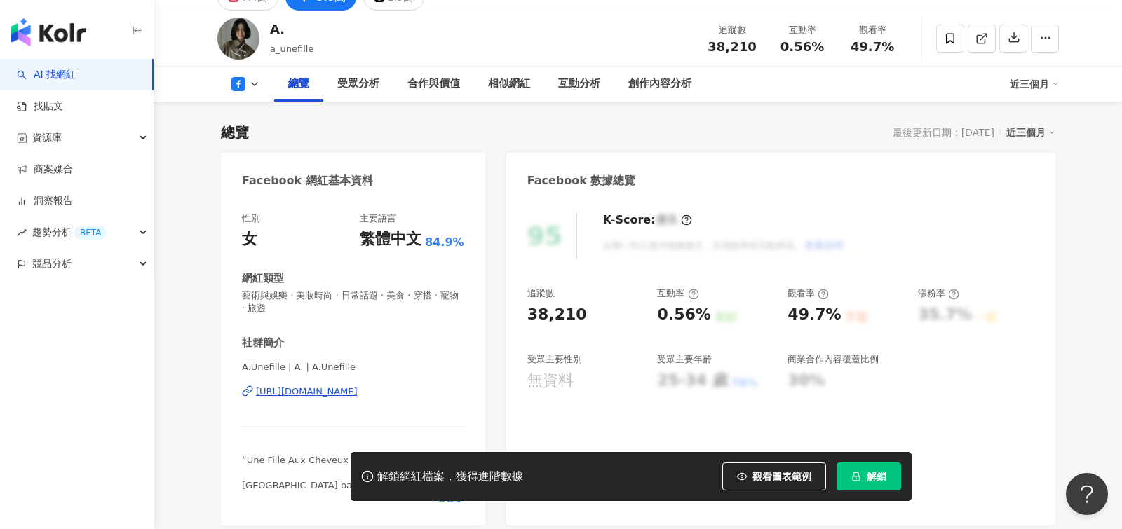
click at [358, 391] on div "https://www.facebook.com/300588633334041" at bounding box center [307, 392] width 102 height 13
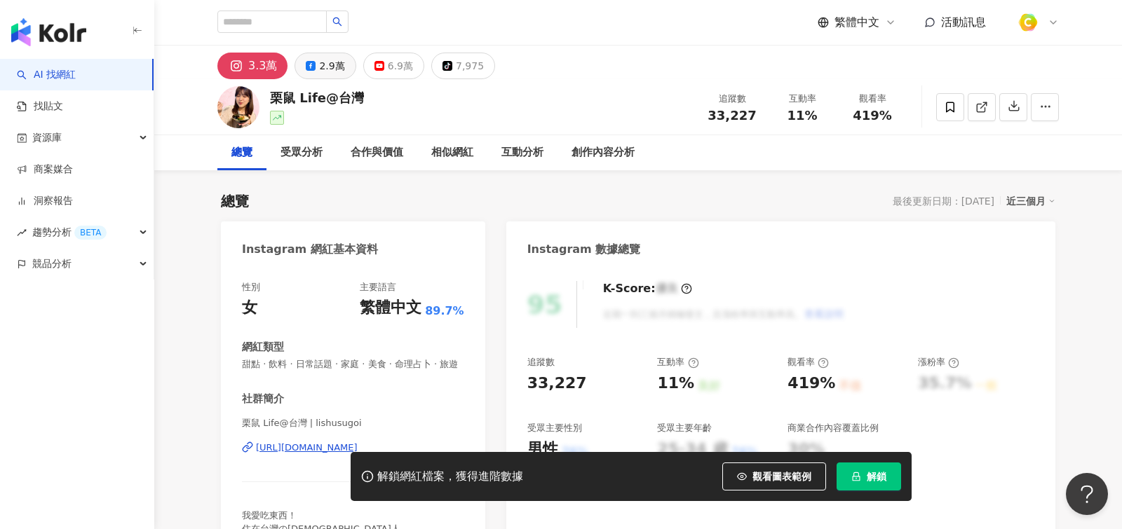
click at [339, 65] on div "2.9萬" at bounding box center [331, 66] width 25 height 20
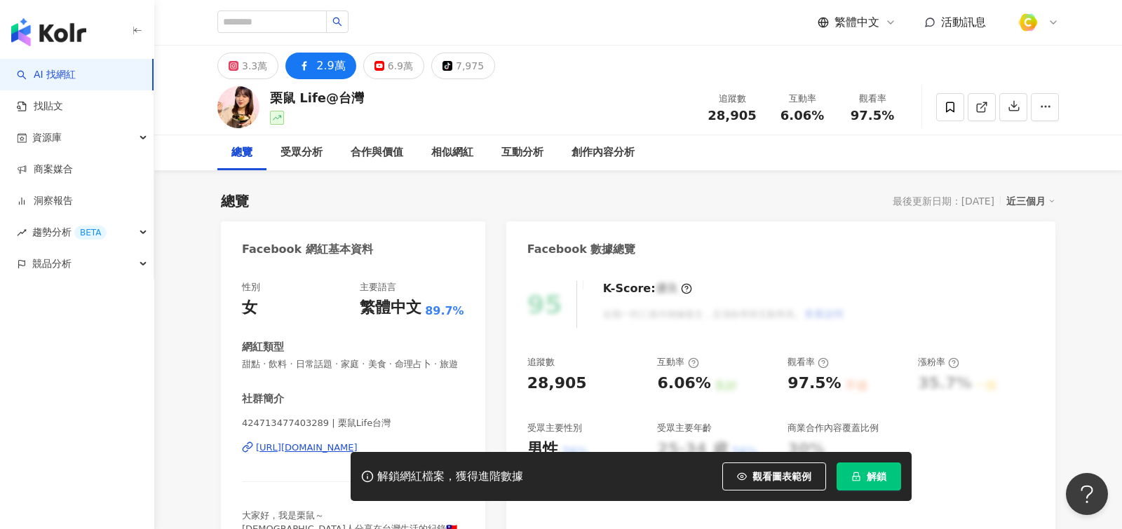
scroll to position [122, 0]
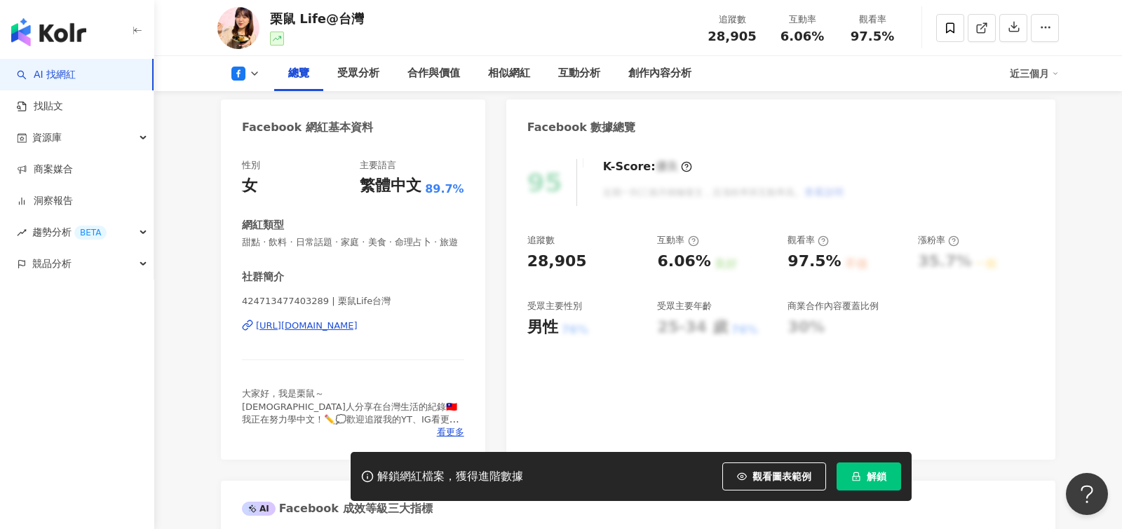
click at [358, 323] on div "[URL][DOMAIN_NAME]" at bounding box center [307, 326] width 102 height 13
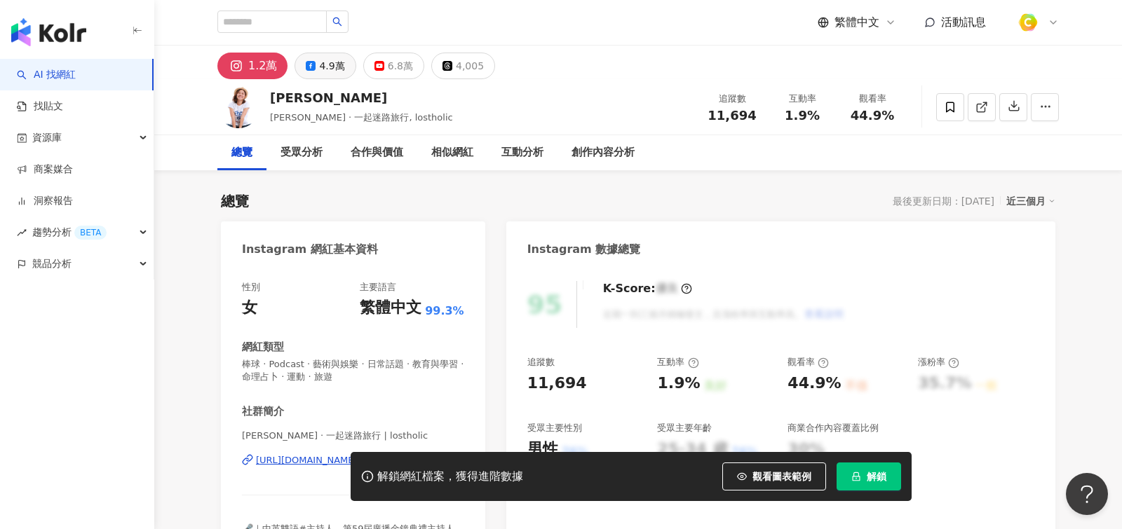
click at [320, 71] on div "4.9萬" at bounding box center [331, 66] width 25 height 20
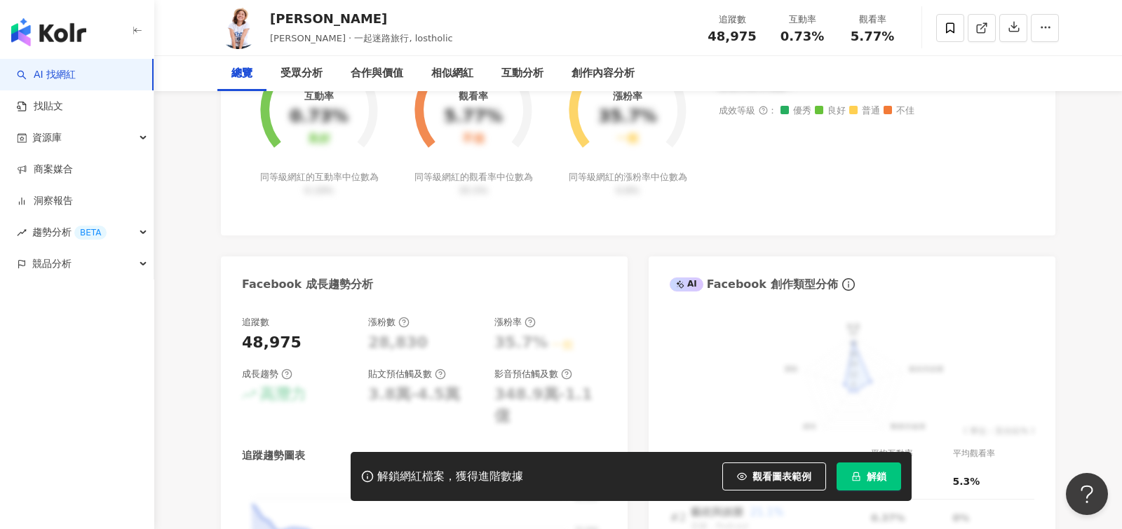
scroll to position [51, 0]
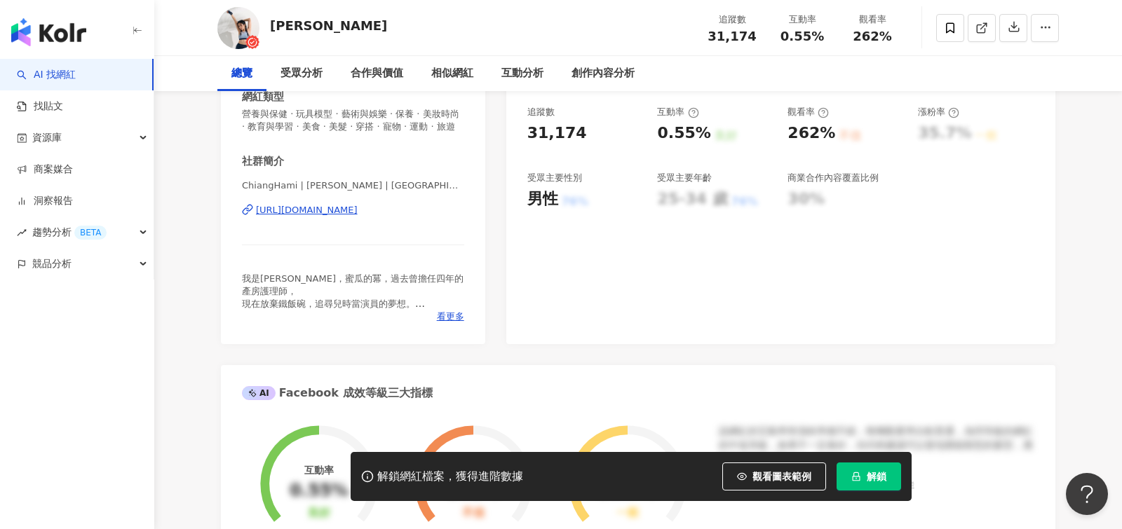
scroll to position [61, 0]
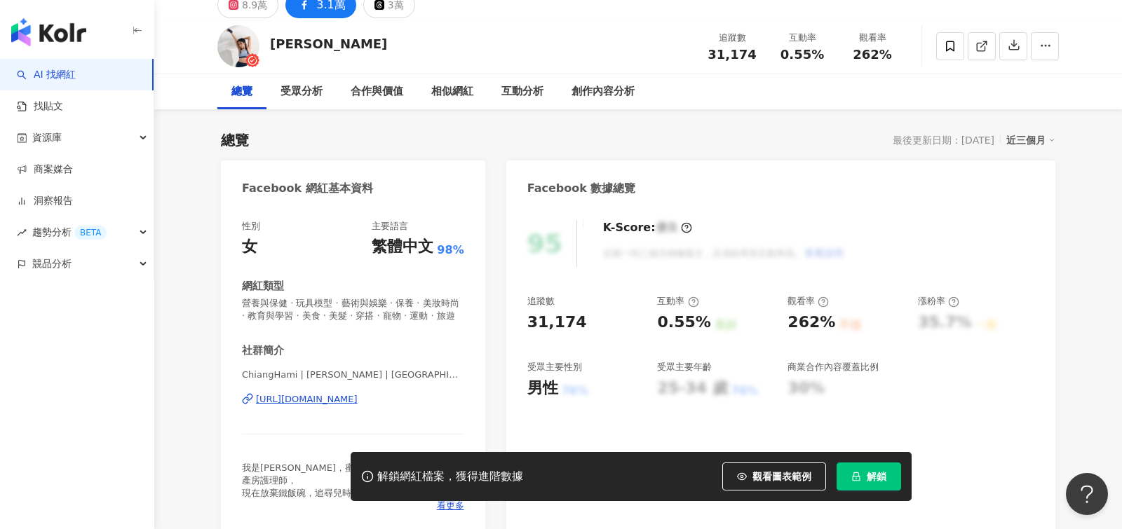
click at [335, 397] on div "https://www.facebook.com/302548503805907" at bounding box center [307, 399] width 102 height 13
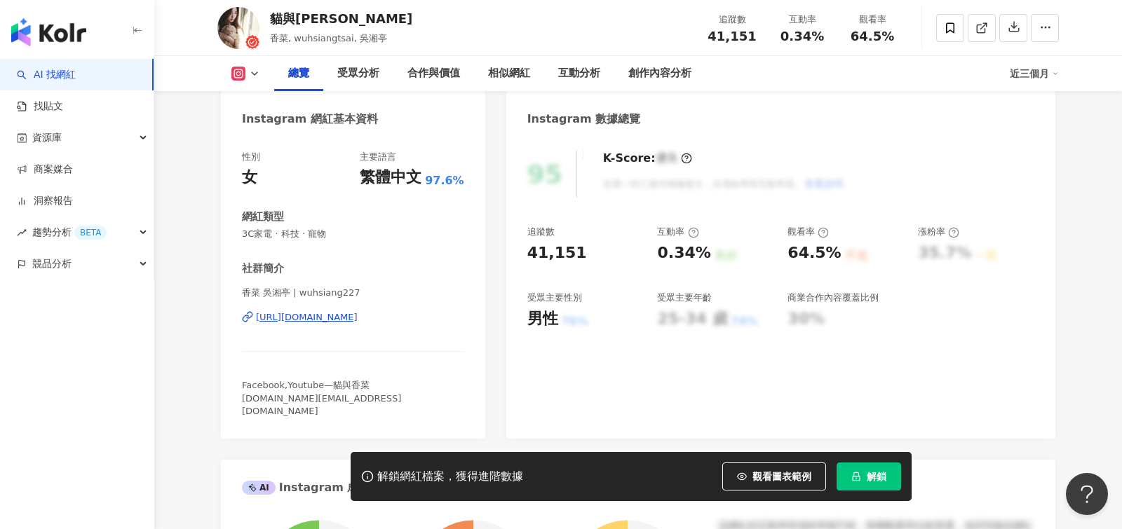
scroll to position [125, 0]
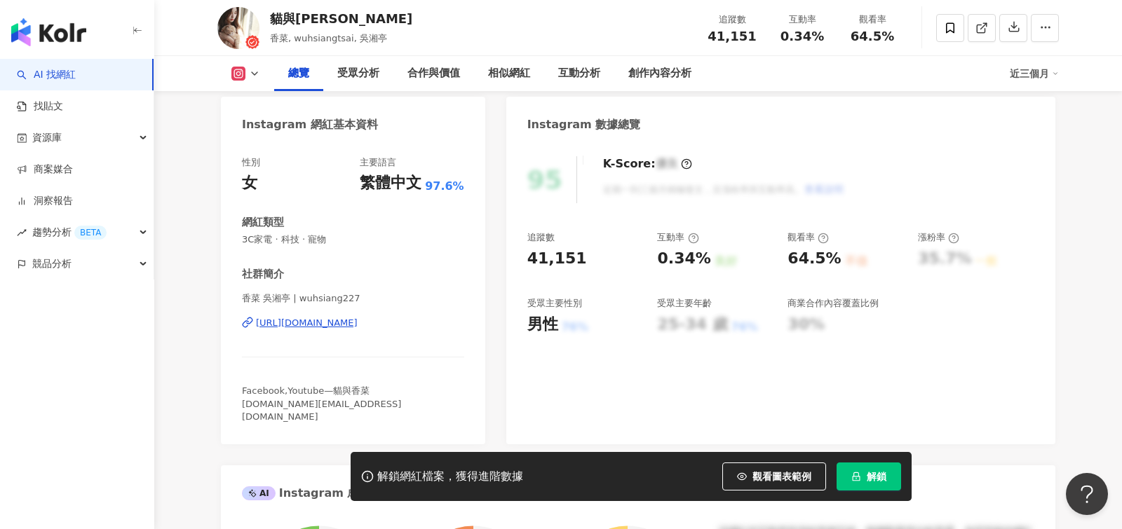
click at [250, 79] on icon at bounding box center [254, 73] width 11 height 11
click at [264, 138] on button "Facebook" at bounding box center [268, 133] width 84 height 20
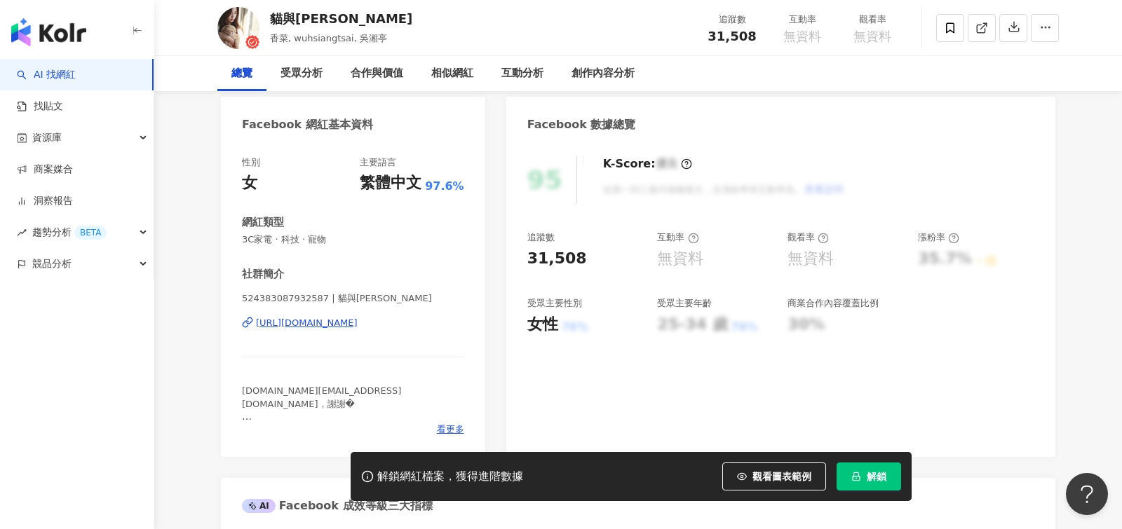
click at [379, 246] on div "網紅類型 3C家電 · 科技 · 寵物" at bounding box center [353, 230] width 222 height 31
drag, startPoint x: 405, startPoint y: 279, endPoint x: 413, endPoint y: 279, distance: 7.7
click at [358, 317] on div "https://www.facebook.com/524383087932587" at bounding box center [307, 323] width 102 height 13
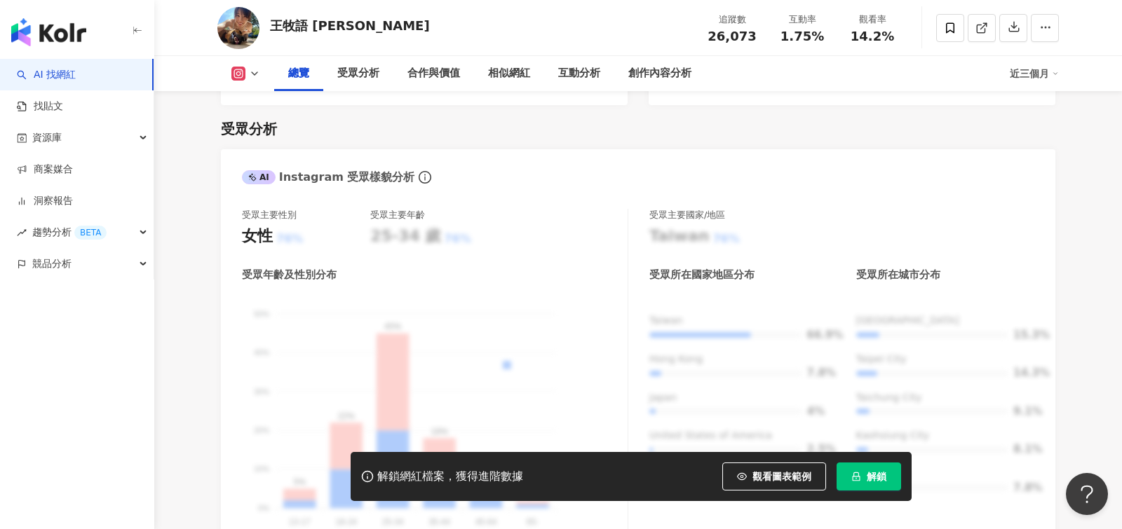
scroll to position [333, 0]
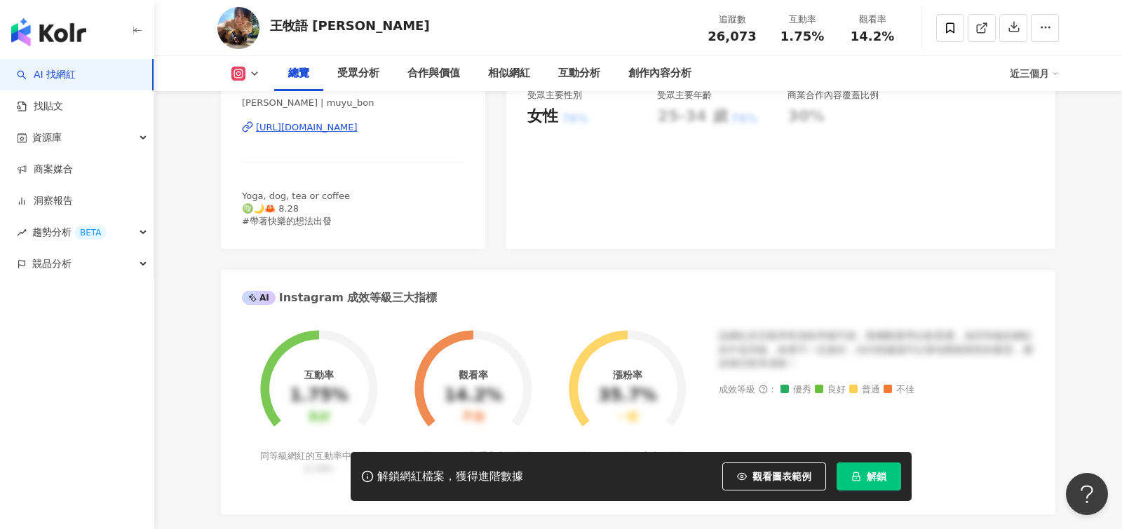
click at [256, 69] on icon at bounding box center [254, 73] width 11 height 11
click at [270, 132] on button "Facebook" at bounding box center [268, 133] width 84 height 20
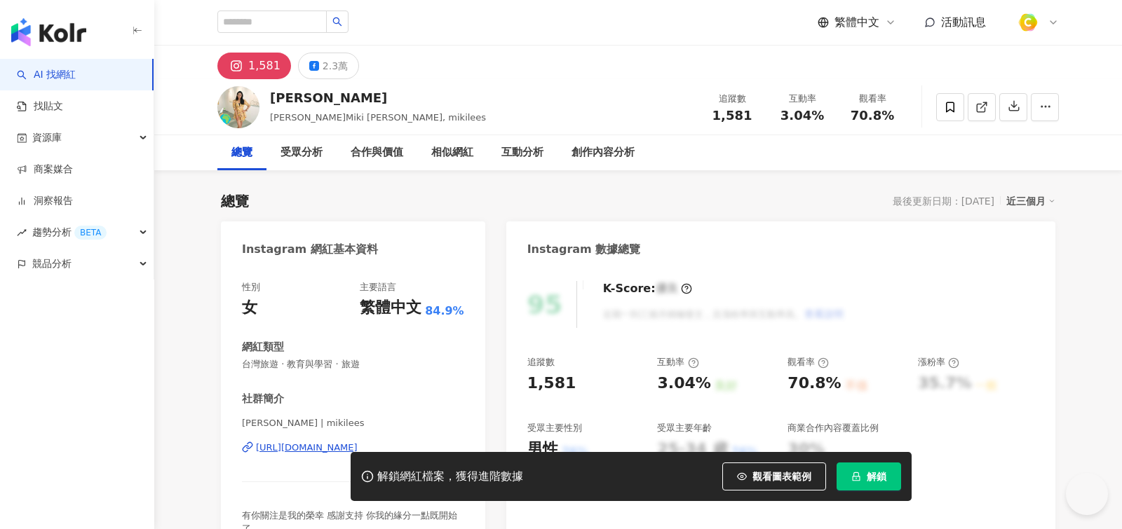
click at [330, 61] on div "2.3萬" at bounding box center [334, 66] width 25 height 20
click at [330, 69] on div "2.3萬" at bounding box center [334, 66] width 25 height 20
click at [339, 61] on div "2.3萬" at bounding box center [334, 66] width 25 height 20
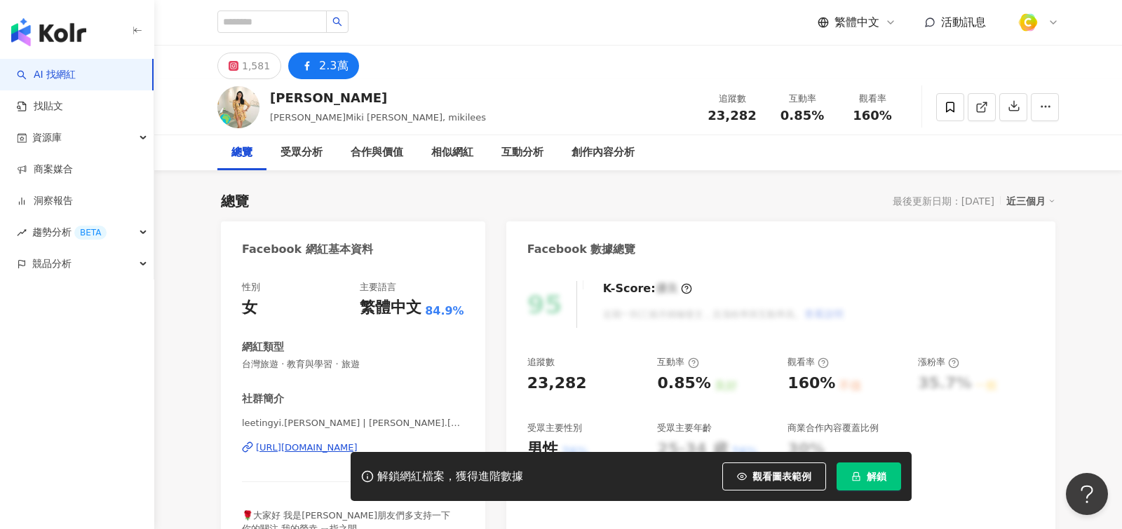
click at [422, 267] on div "性別 女 主要語言 繁體中文 84.9% 網紅類型 台灣旅遊 · 教育與學習 · 旅遊 社群簡介 leetingyi.miki | 李婷宜 | leeting…" at bounding box center [353, 424] width 264 height 315
click at [421, 281] on div "主要語言" at bounding box center [412, 287] width 104 height 13
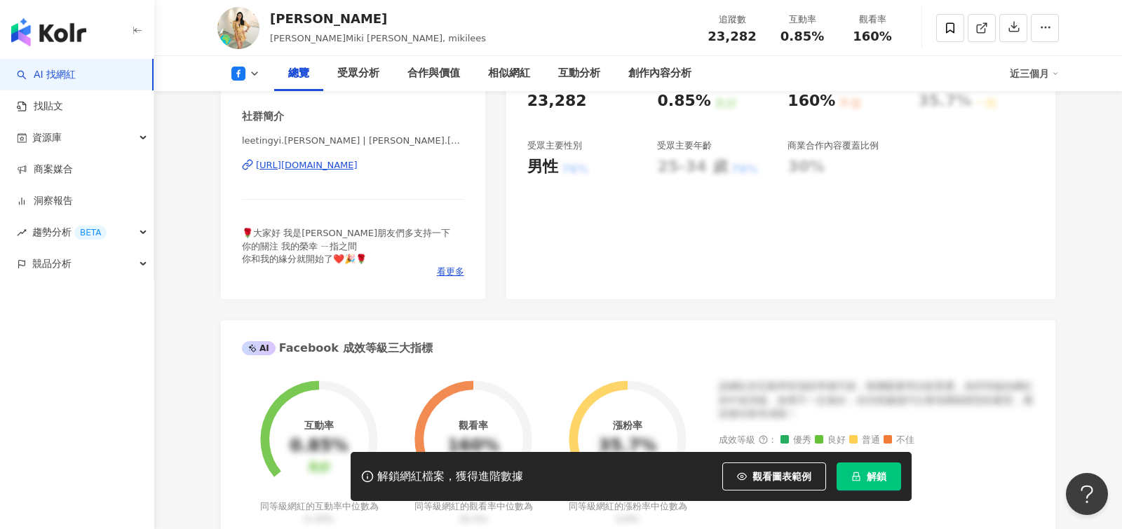
click at [358, 168] on div "https://www.facebook.com/272755912756359" at bounding box center [307, 165] width 102 height 13
click at [358, 162] on div "https://www.facebook.com/272755912756359" at bounding box center [307, 165] width 102 height 13
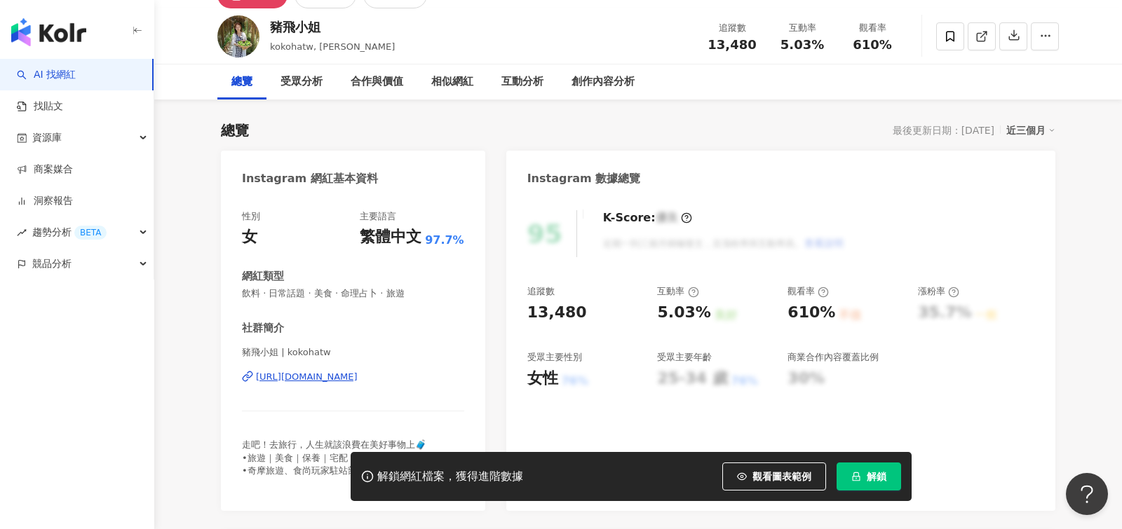
scroll to position [24, 0]
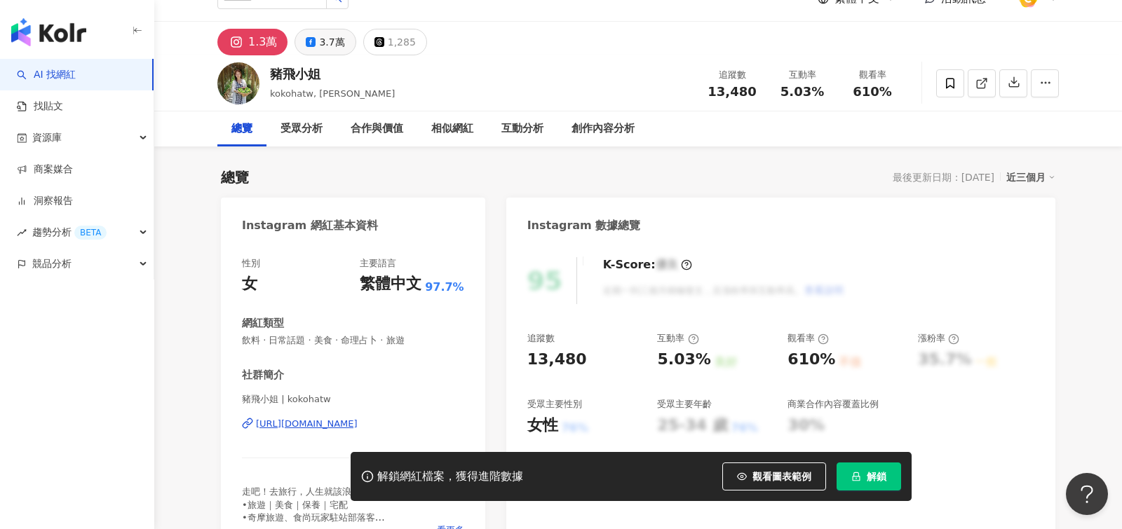
click at [329, 45] on div "3.7萬" at bounding box center [331, 42] width 25 height 20
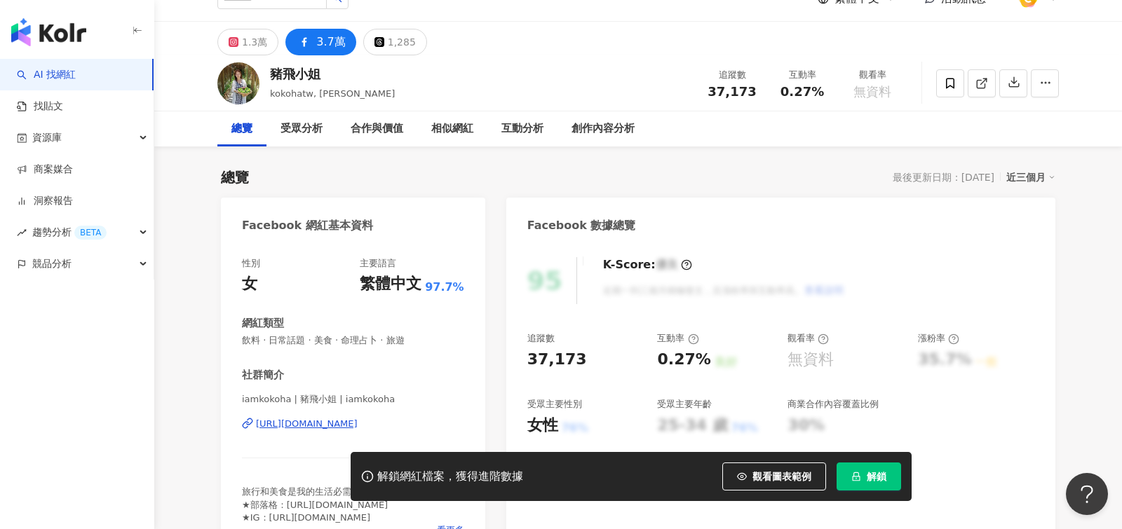
click at [358, 418] on div "https://www.facebook.com/206800972931" at bounding box center [307, 424] width 102 height 13
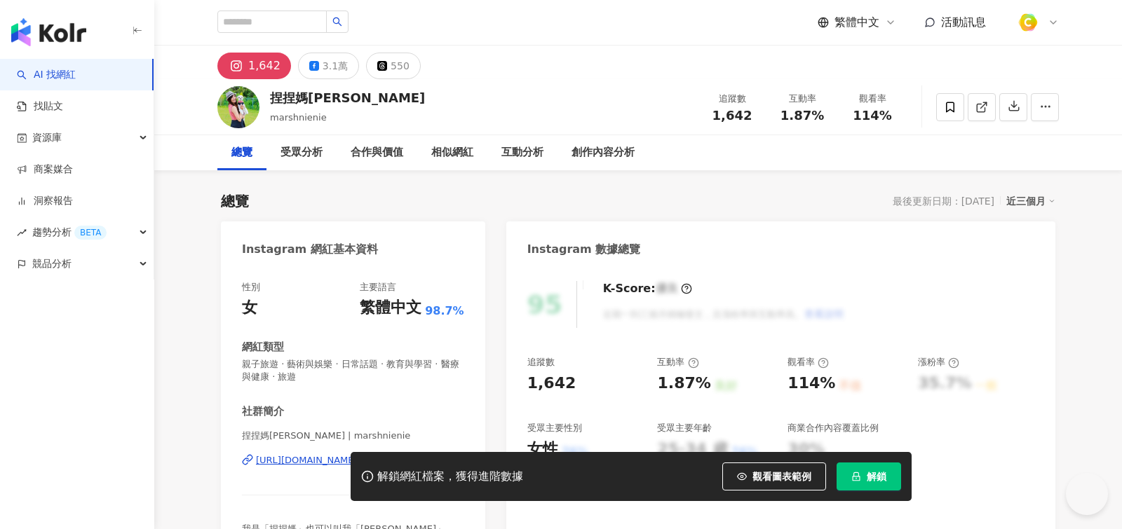
click at [316, 71] on button "3.1萬" at bounding box center [328, 66] width 61 height 27
click at [322, 64] on div "3.1萬" at bounding box center [334, 66] width 25 height 20
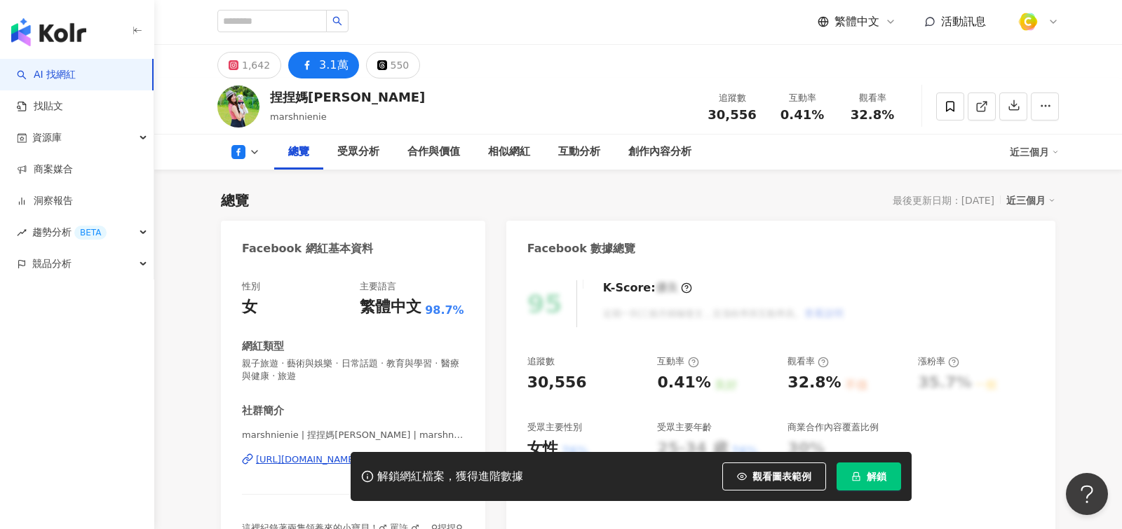
scroll to position [95, 0]
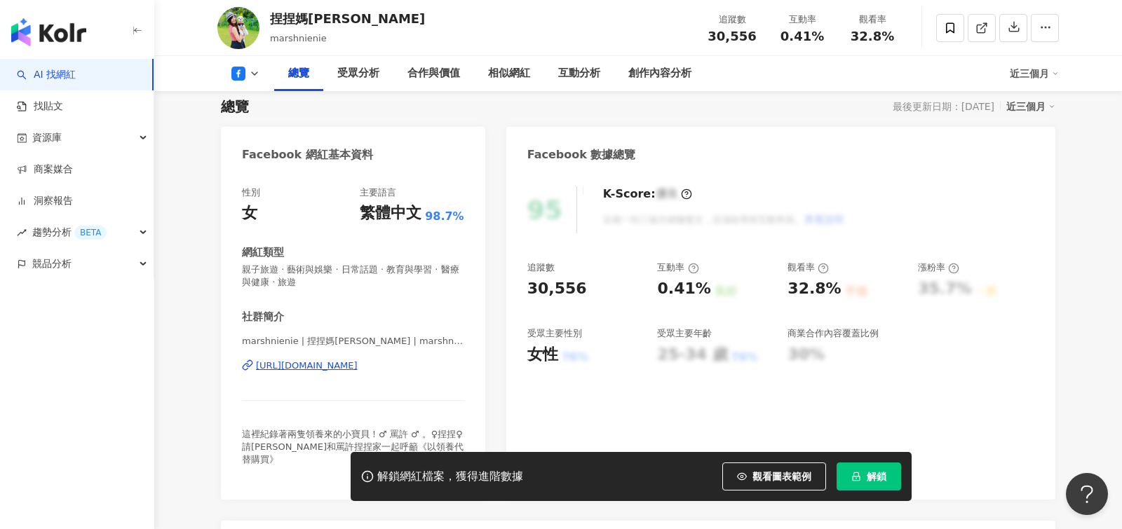
click at [306, 373] on div "marshnienie | 捏捏媽Natasha | marshnienie https://www.facebook.com/147565388714572" at bounding box center [353, 376] width 222 height 82
click at [329, 365] on div "https://www.facebook.com/147565388714572" at bounding box center [307, 366] width 102 height 13
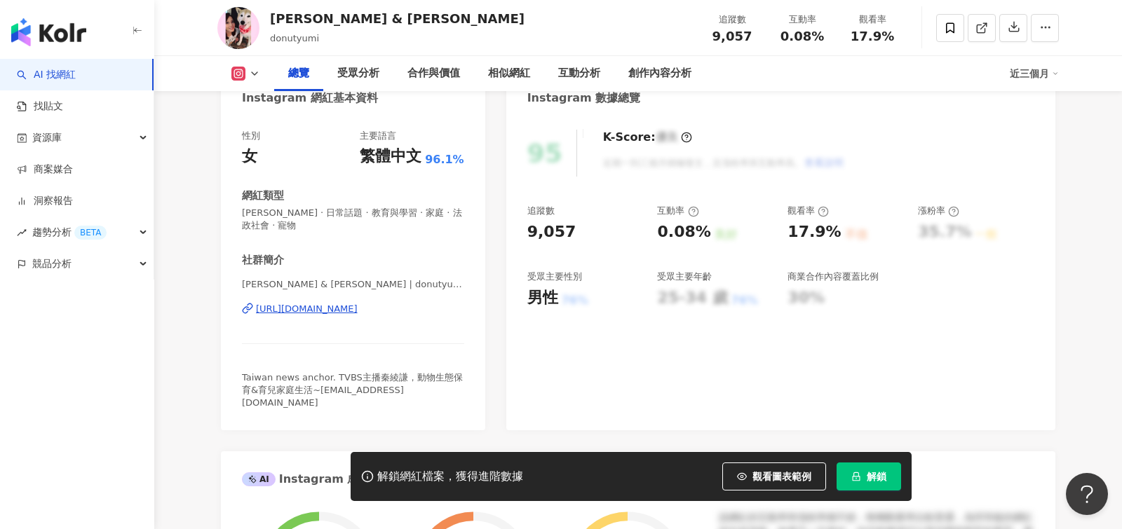
click at [346, 305] on div "https://www.instagram.com/donutyumi/" at bounding box center [307, 309] width 102 height 13
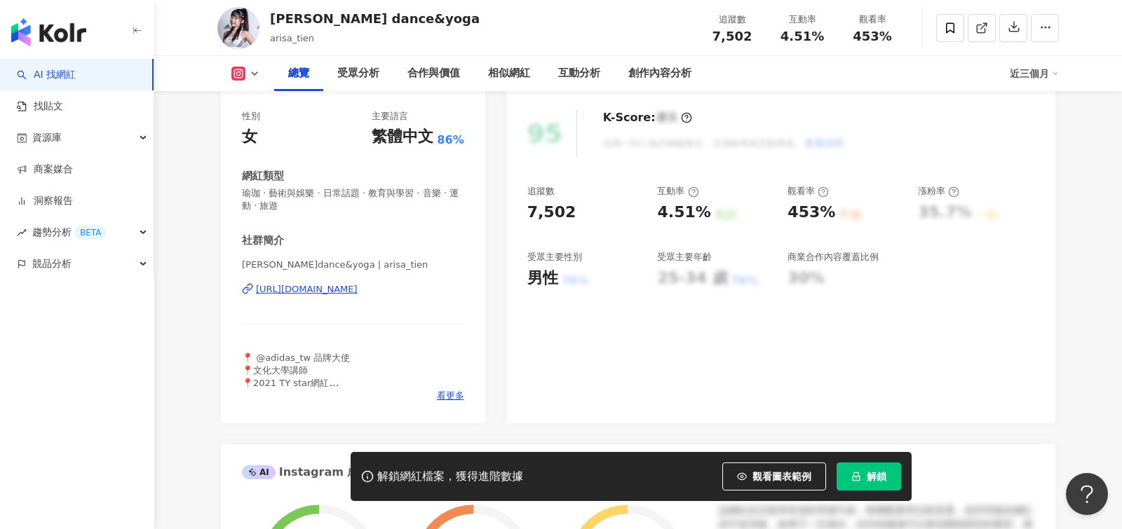
scroll to position [209, 0]
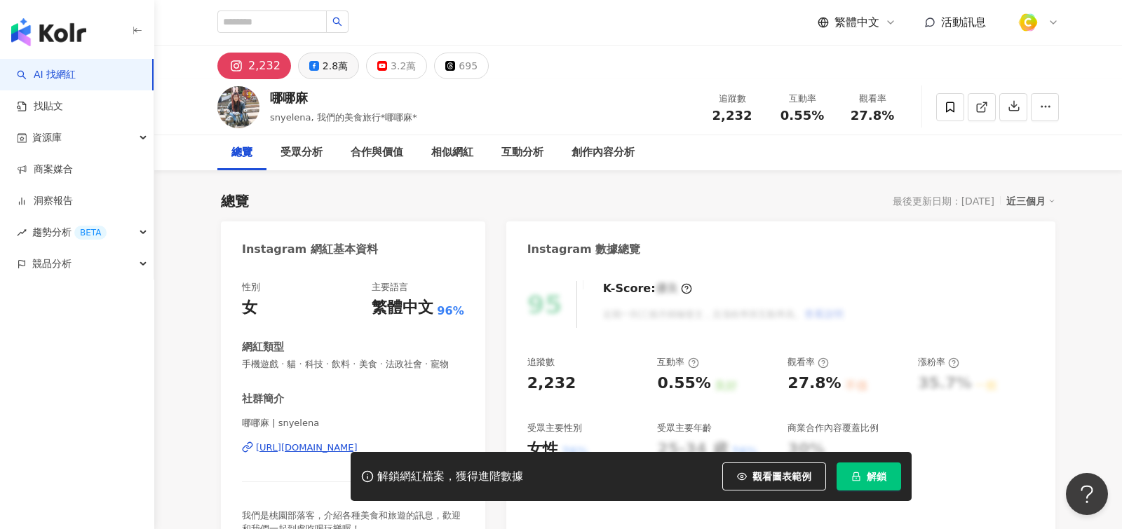
click at [330, 68] on div "2.8萬" at bounding box center [334, 66] width 25 height 20
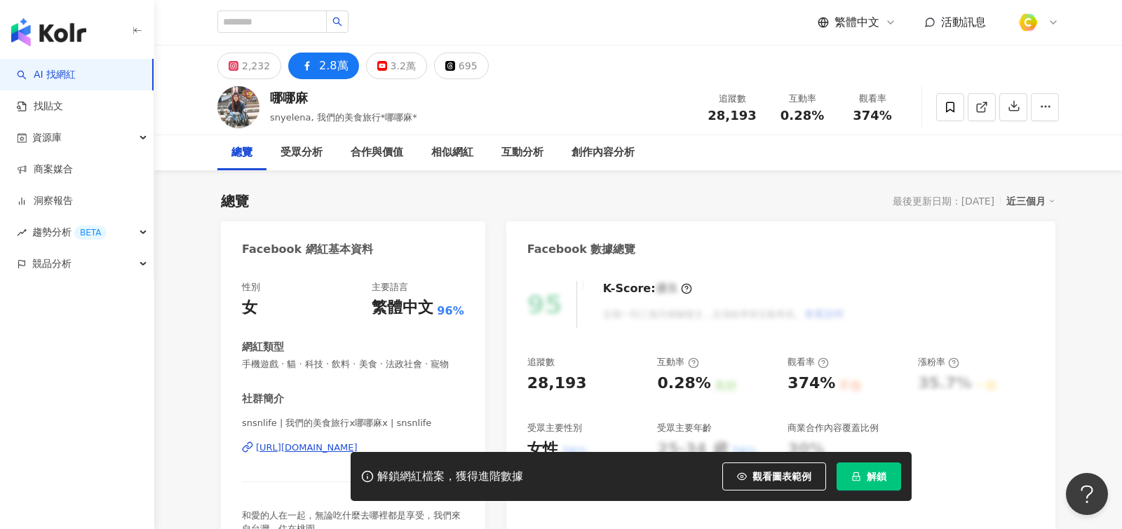
click at [339, 442] on div "https://www.facebook.com/227367667340365" at bounding box center [307, 448] width 102 height 13
click at [266, 67] on button "2,232" at bounding box center [249, 66] width 64 height 27
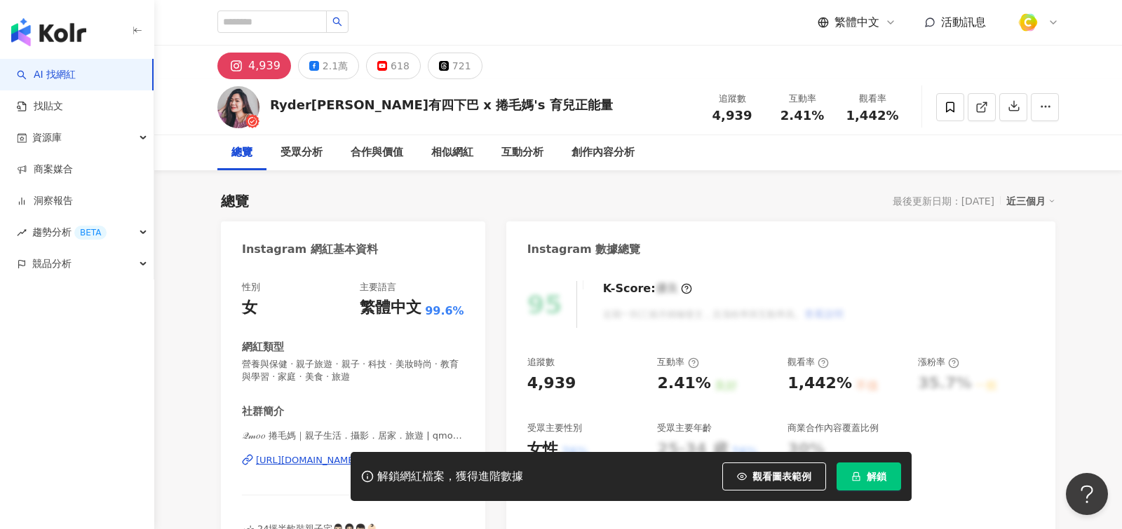
scroll to position [199, 0]
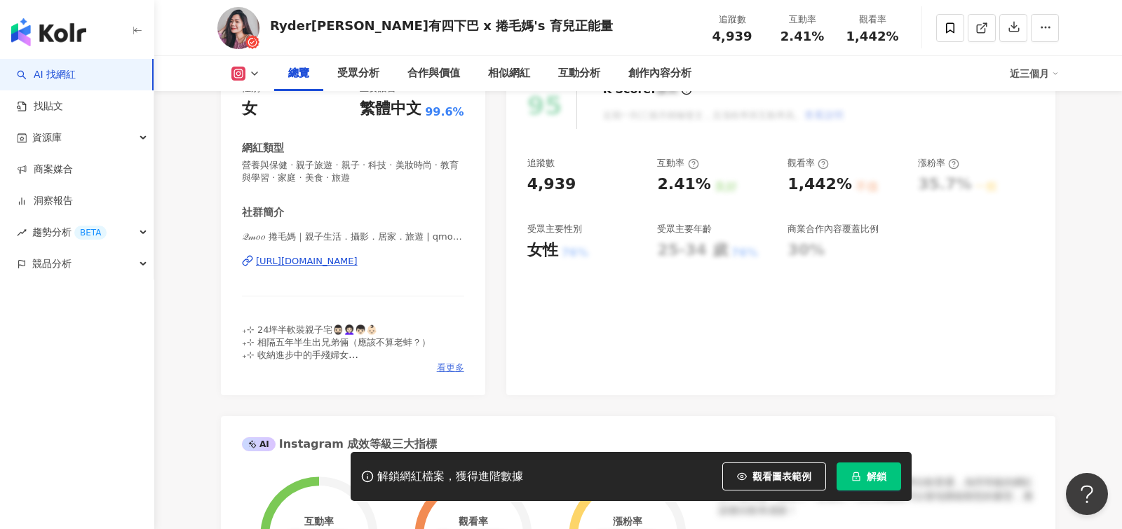
click at [452, 367] on span "看更多" at bounding box center [450, 368] width 27 height 13
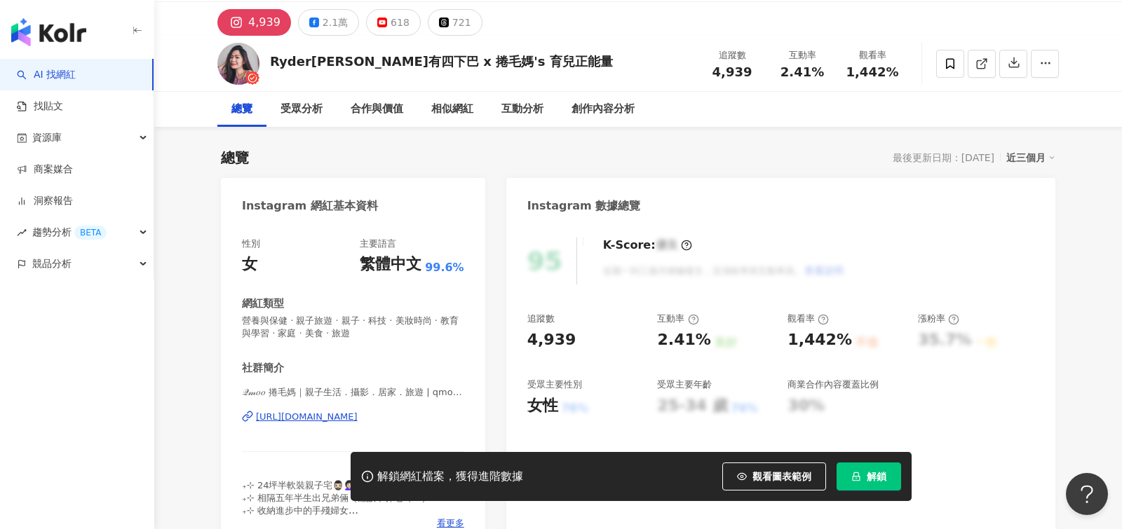
scroll to position [35, 0]
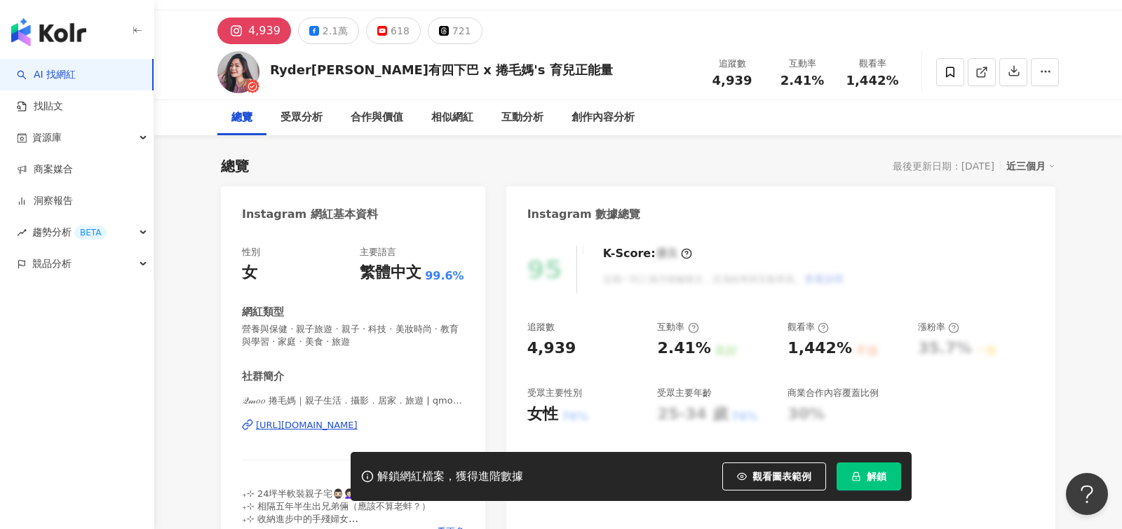
click at [337, 44] on div "Ryder林公子有四下巴 x 捲毛媽's 育兒正能量 追蹤數 4,939 互動率 2.41% 觀看率 1,442%" at bounding box center [637, 71] width 897 height 55
click at [333, 38] on div "2.1萬" at bounding box center [334, 31] width 25 height 20
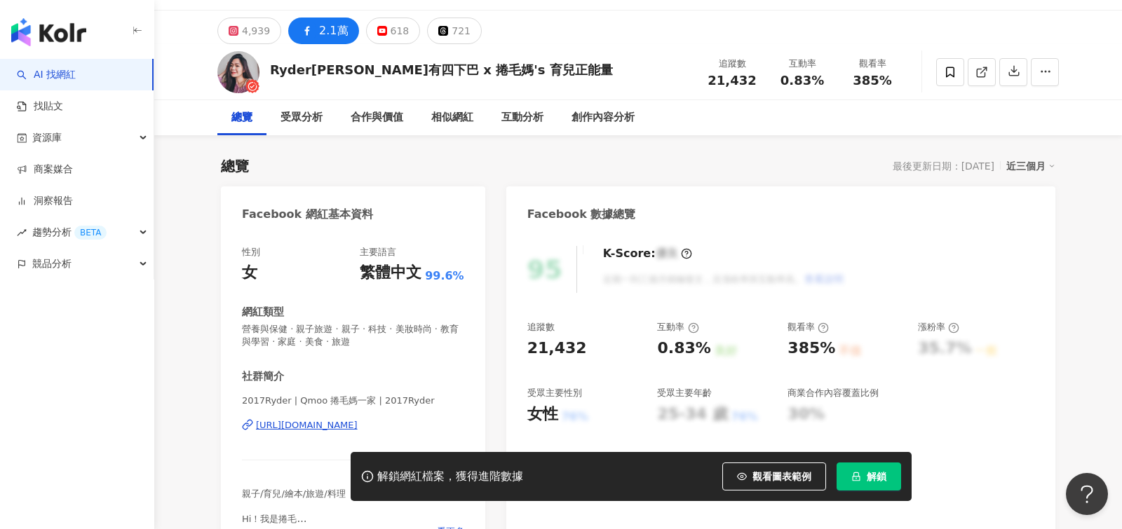
click at [318, 427] on div "https://www.facebook.com/152250025459616" at bounding box center [307, 425] width 102 height 13
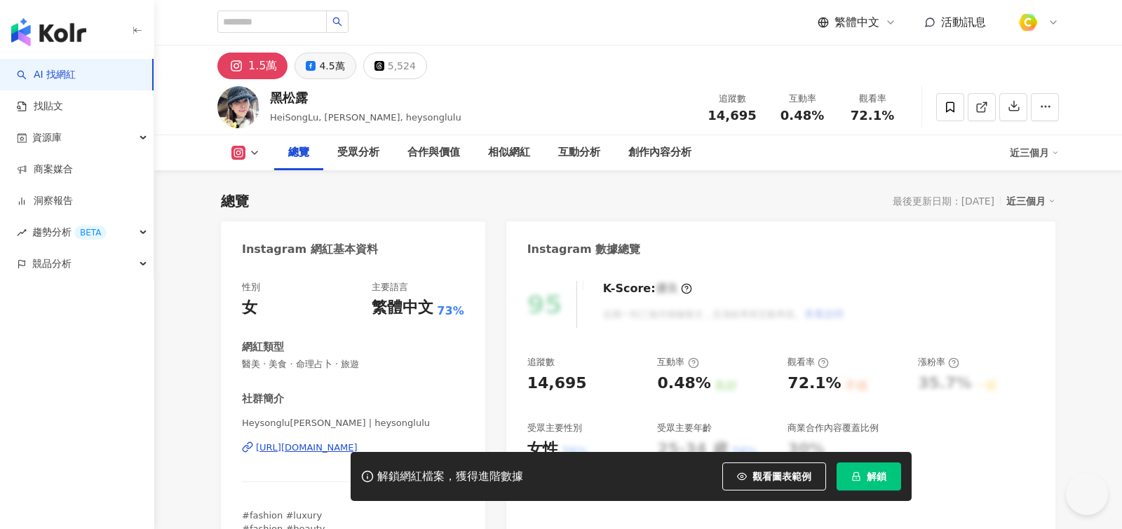
click at [308, 67] on icon at bounding box center [311, 66] width 10 height 10
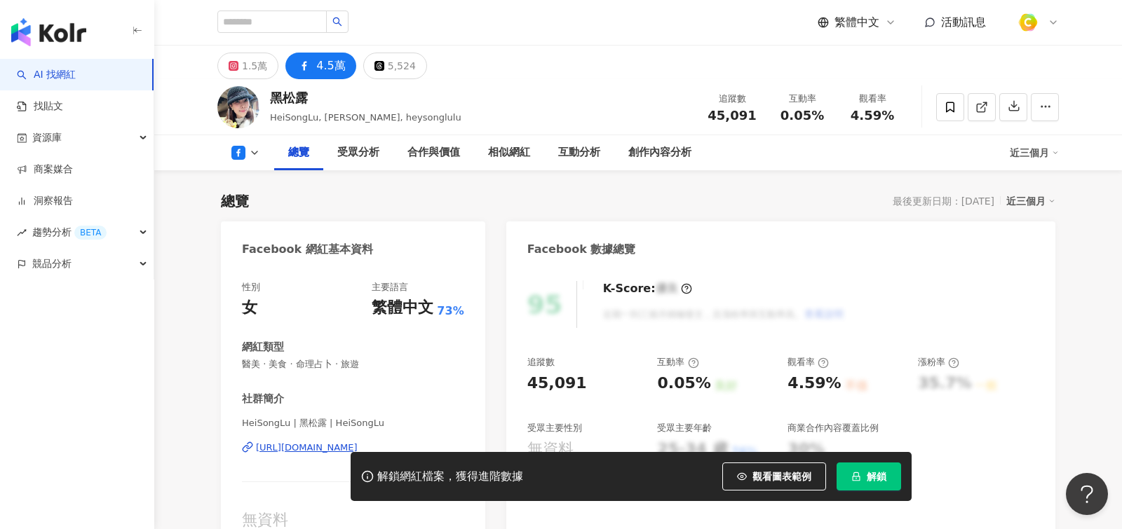
click at [403, 222] on div "Facebook 網紅基本資料" at bounding box center [353, 245] width 264 height 46
click at [420, 226] on div "Facebook 網紅基本資料" at bounding box center [353, 245] width 264 height 46
click at [358, 442] on div "https://www.facebook.com/412623788785702" at bounding box center [307, 448] width 102 height 13
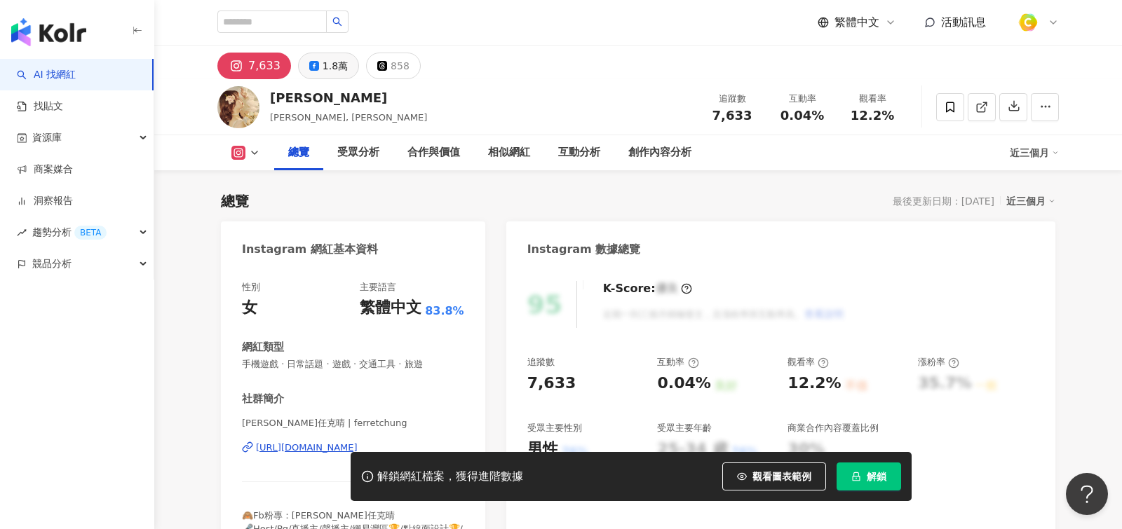
click at [326, 75] on div "1.8萬" at bounding box center [334, 66] width 25 height 20
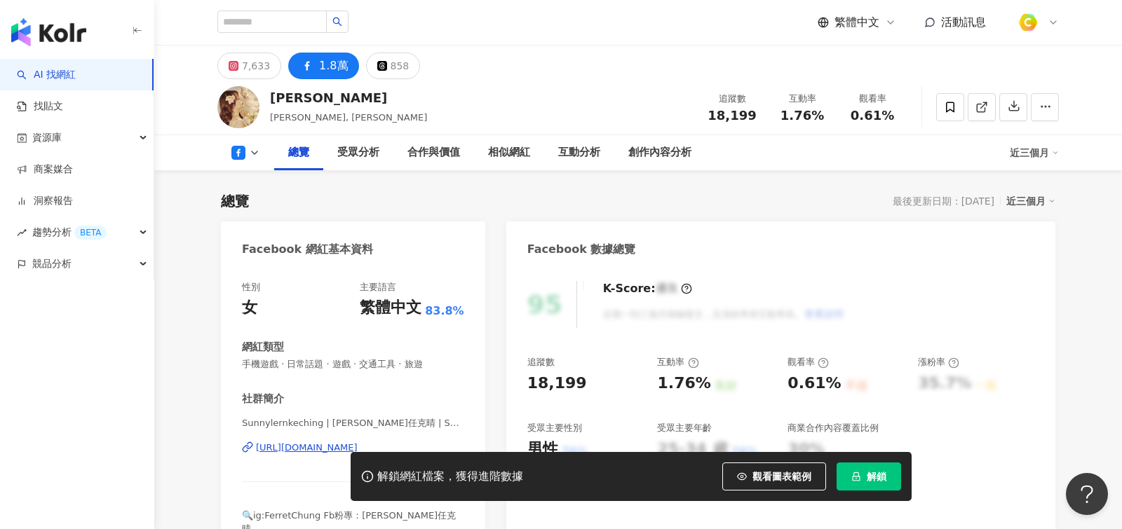
click at [305, 445] on div "https://www.facebook.com/892216927509760" at bounding box center [307, 448] width 102 height 13
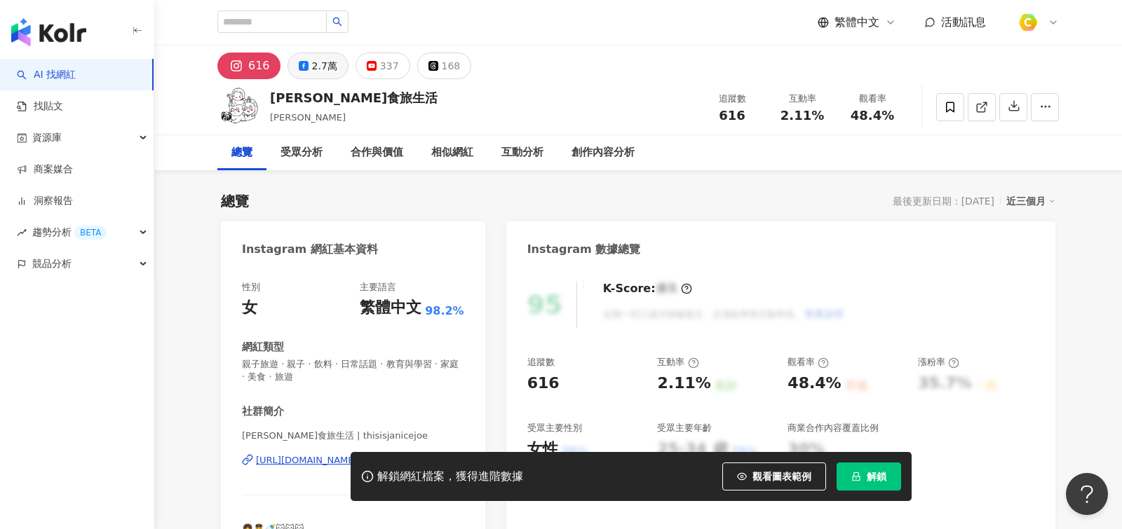
click at [324, 61] on div "2.7萬" at bounding box center [324, 66] width 25 height 20
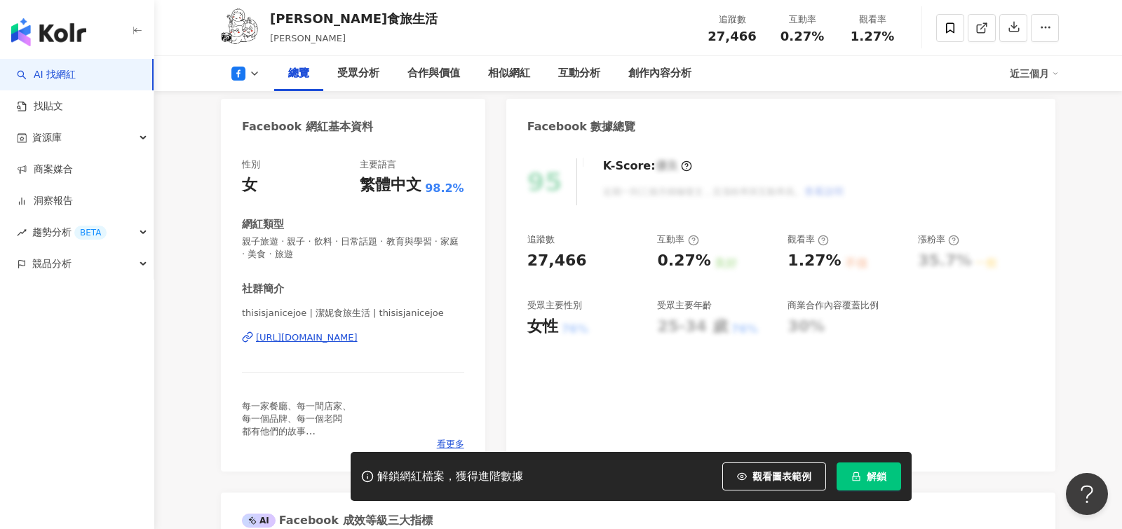
scroll to position [135, 0]
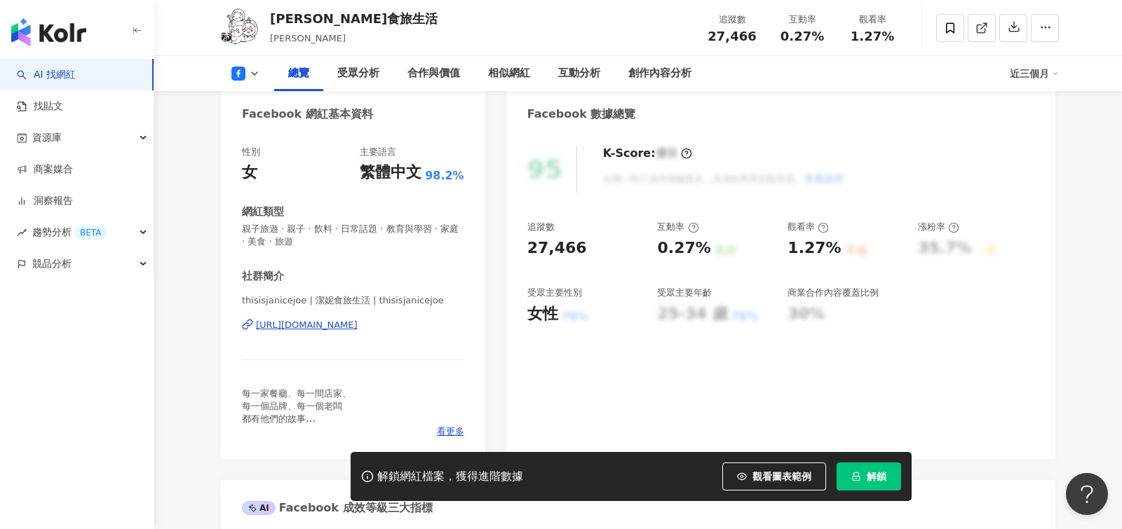
click at [336, 323] on div "https://www.facebook.com/1440987802848288" at bounding box center [307, 325] width 102 height 13
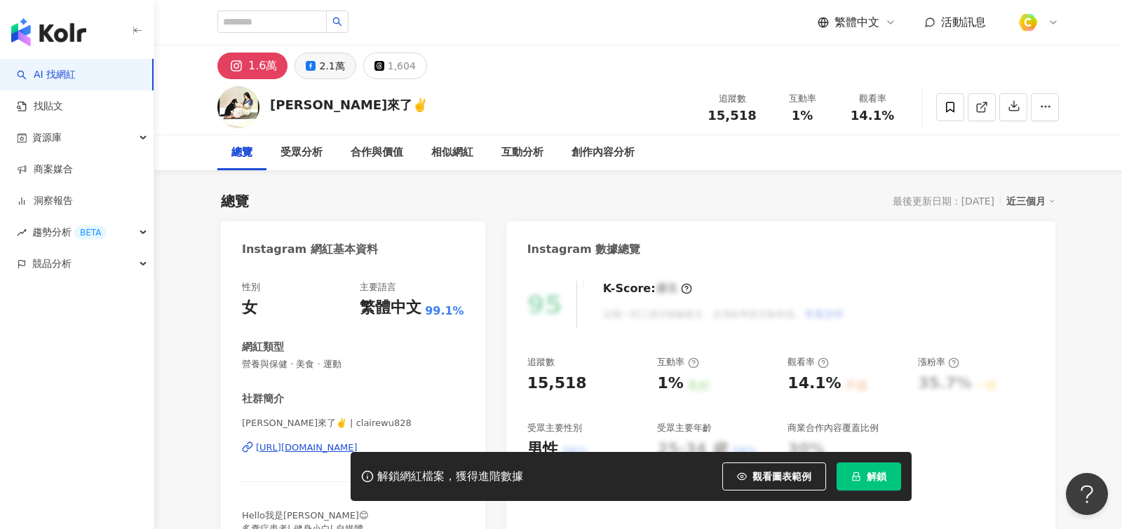
click at [310, 75] on button "2.1萬" at bounding box center [324, 66] width 61 height 27
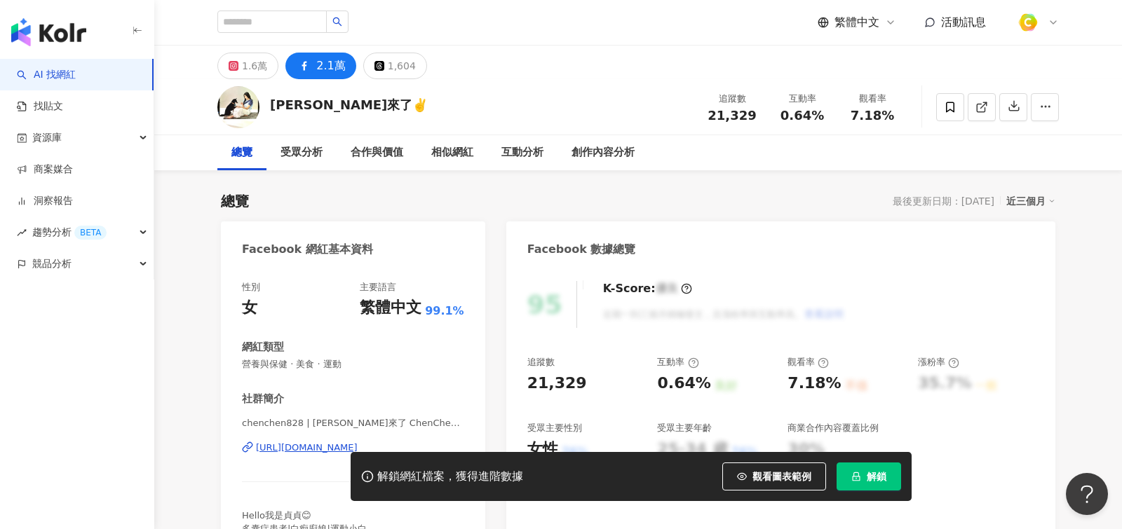
click at [313, 447] on div "https://www.facebook.com/2177195519180754" at bounding box center [307, 448] width 102 height 13
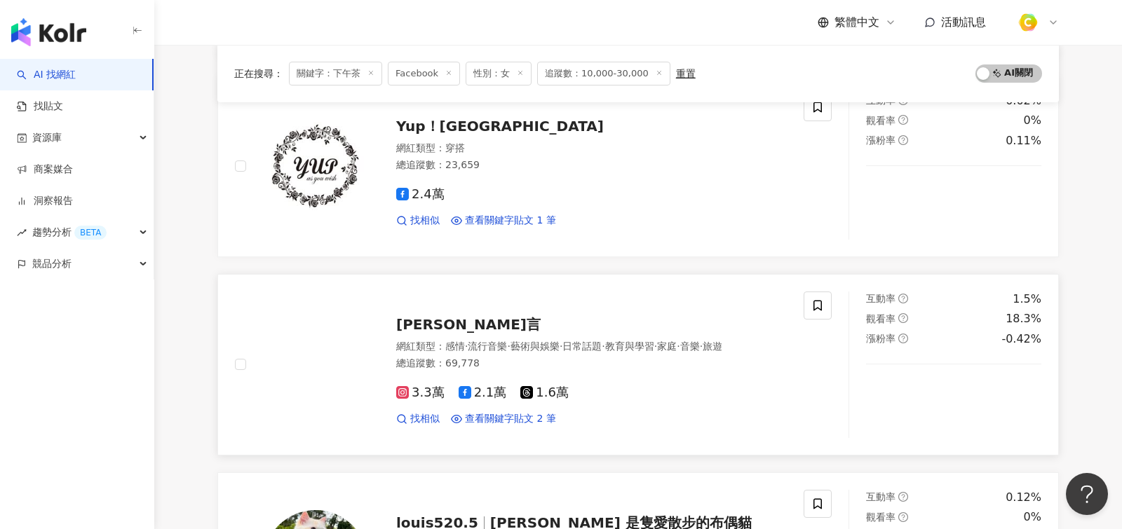
scroll to position [1491, 0]
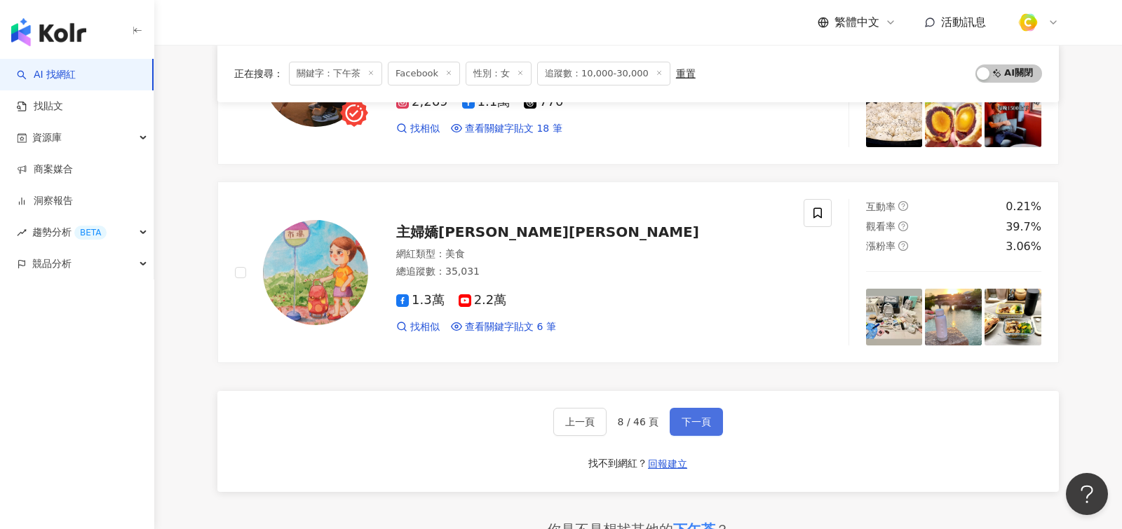
click at [700, 416] on span "下一頁" at bounding box center [695, 421] width 29 height 11
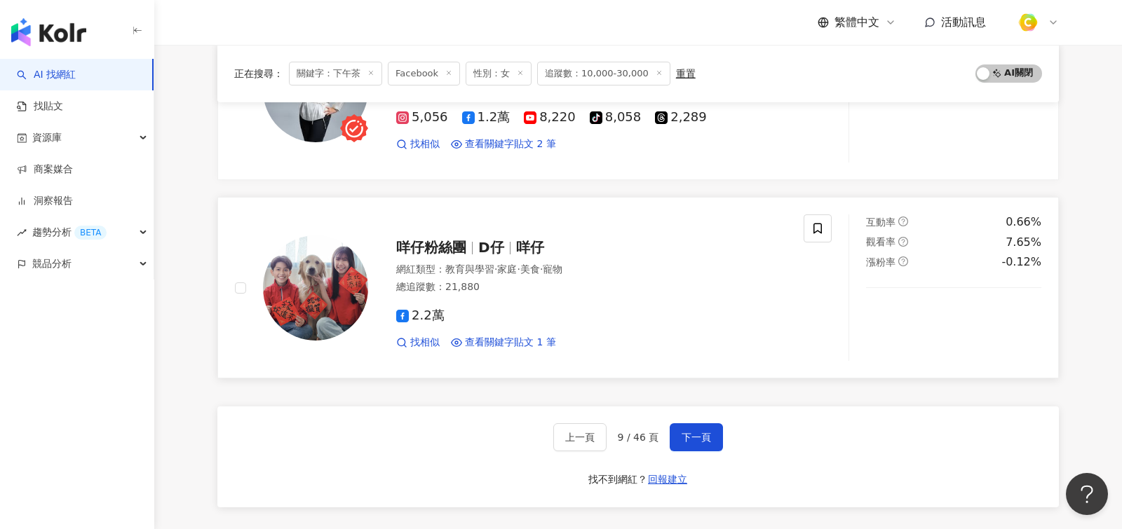
scroll to position [2193, 0]
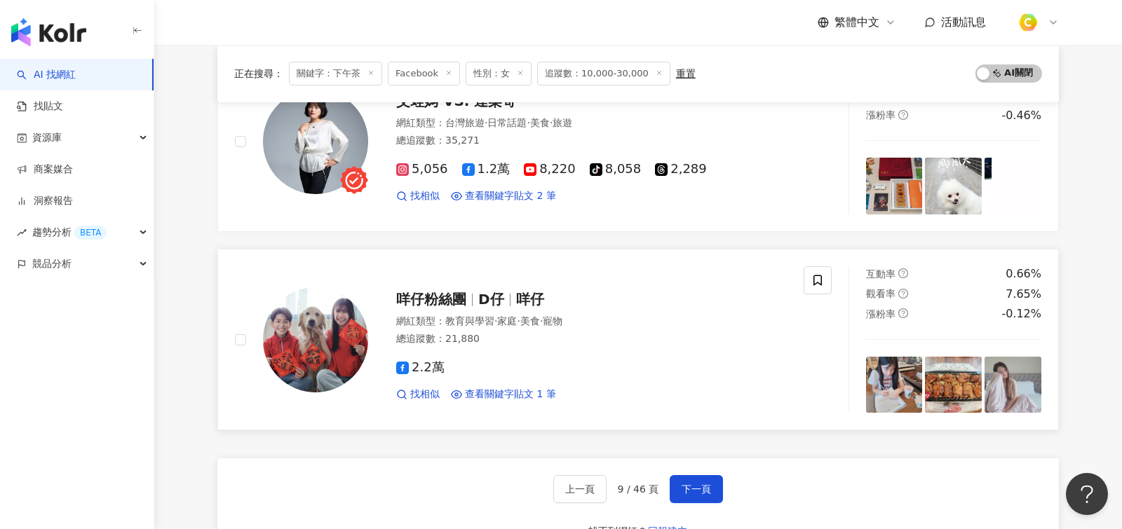
click at [727, 360] on div "2.2萬" at bounding box center [591, 367] width 390 height 15
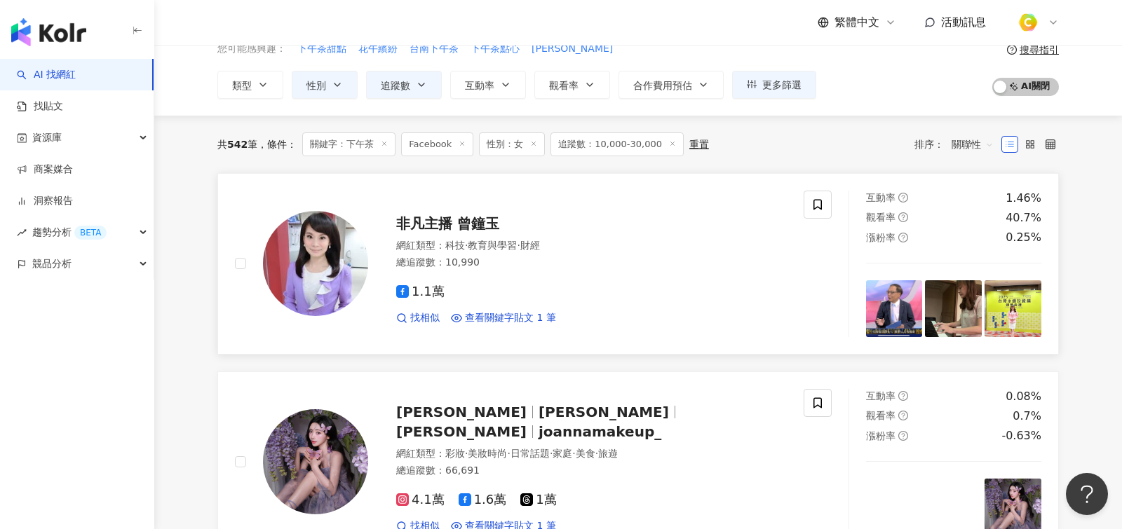
scroll to position [0, 0]
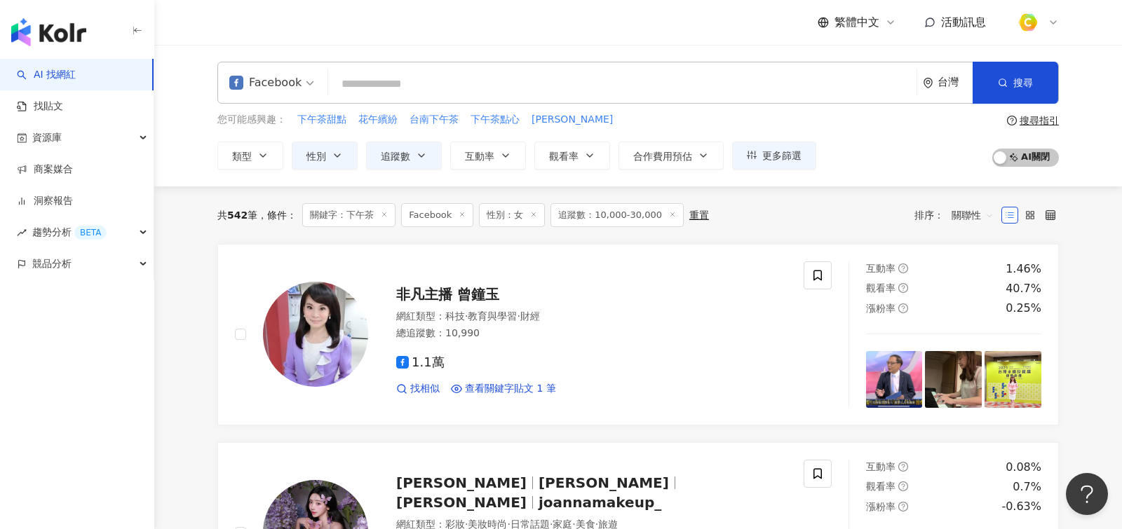
click at [387, 211] on icon at bounding box center [384, 214] width 7 height 7
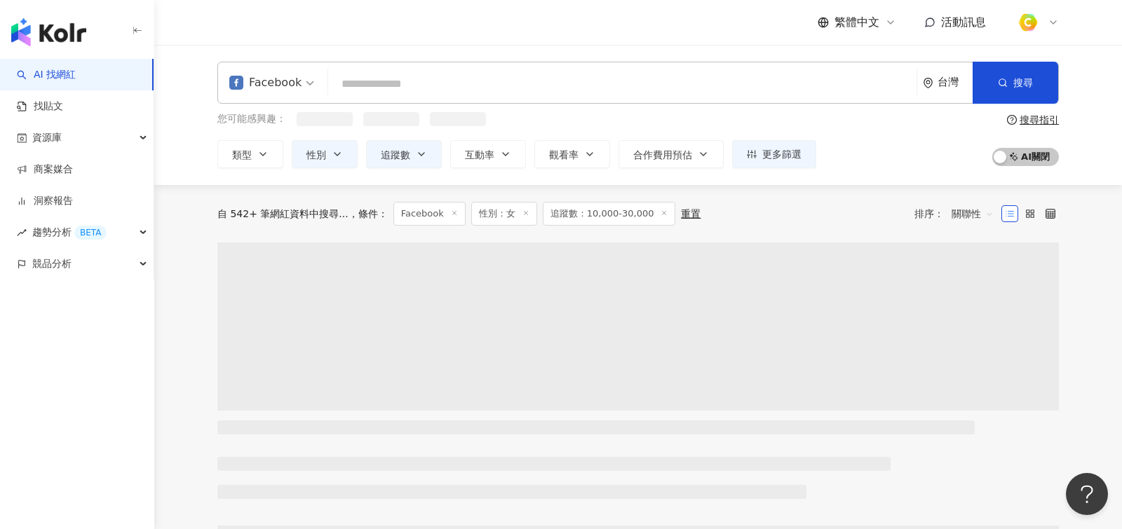
click at [522, 104] on div "Facebook 台灣 搜尋 searchOperator 插入語法 完全符合 "" 聯集 OR 交集 AND 排除 - 群組 {} 女神下午茶 80,674…" at bounding box center [637, 115] width 897 height 107
click at [553, 83] on input "search" at bounding box center [622, 84] width 577 height 27
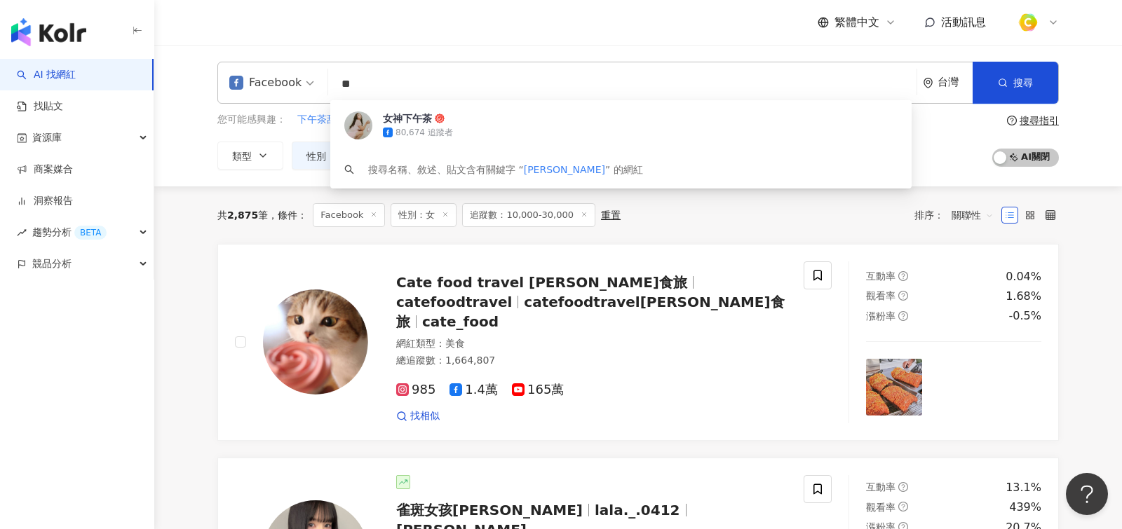
type input "*"
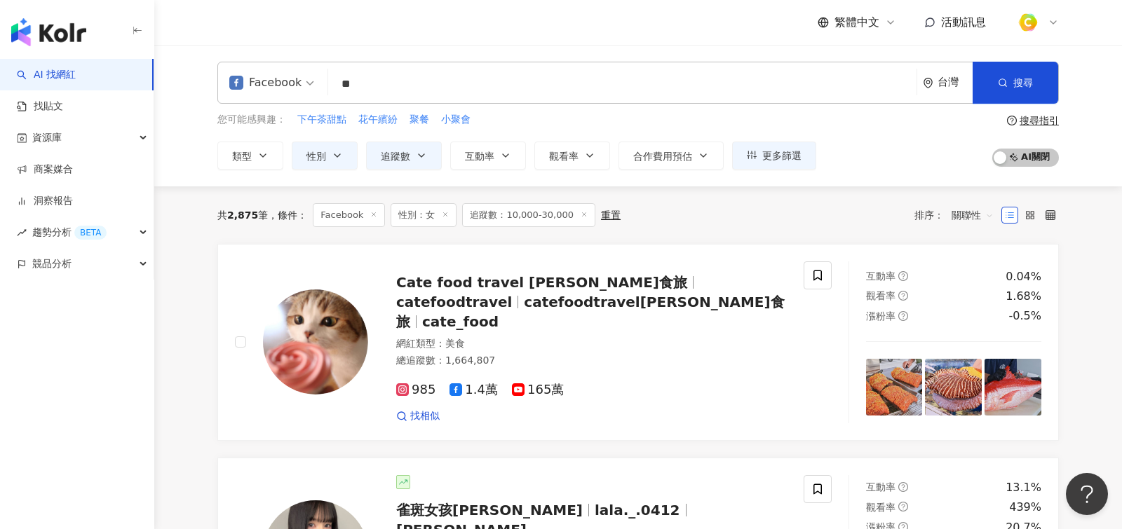
type input "*"
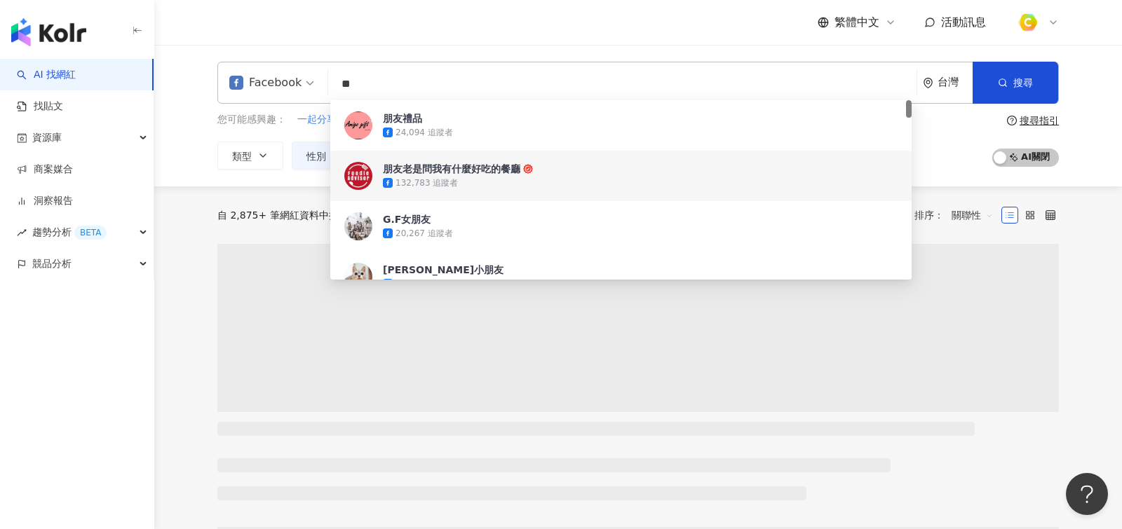
click at [179, 181] on div "Facebook ** 台灣 搜尋 4ff70b20-8425-4fd5-840f-693ee381cde8 c1e4c8f5-ce6c-4c04-b077-…" at bounding box center [637, 116] width 967 height 142
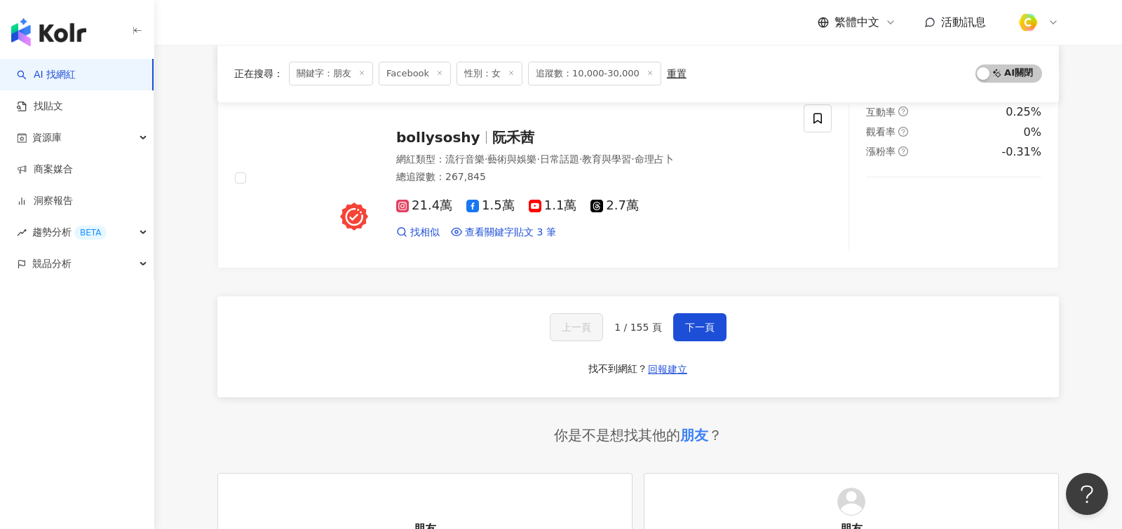
scroll to position [2301, 0]
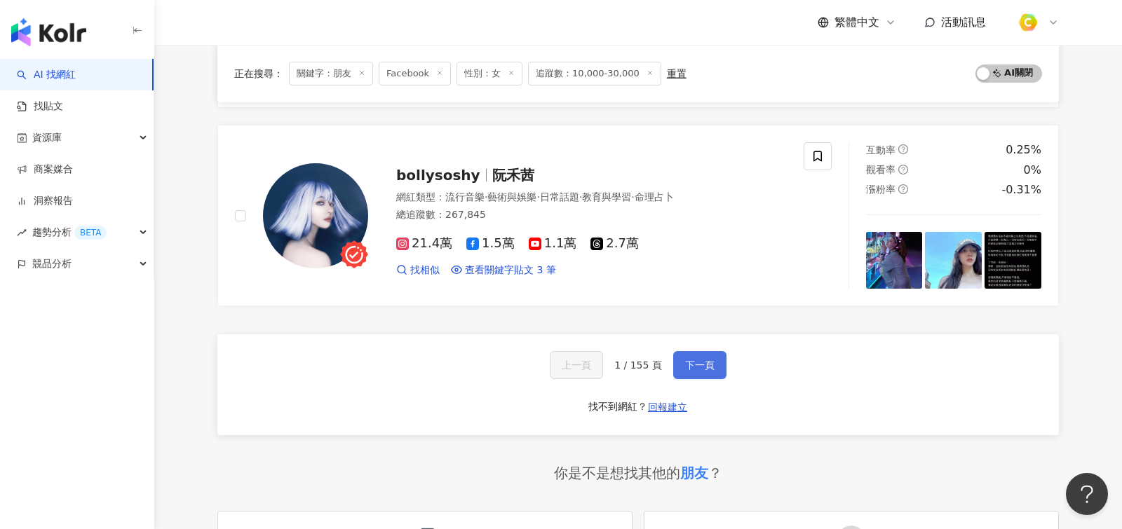
click at [709, 351] on button "下一頁" at bounding box center [699, 365] width 53 height 28
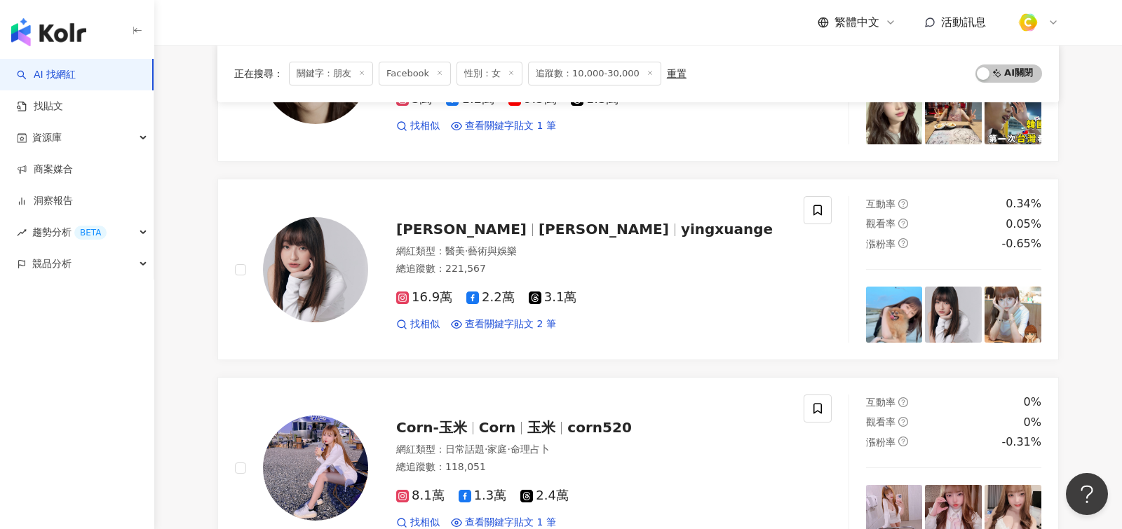
scroll to position [1484, 0]
click at [691, 270] on div "網紅類型 ： 醫美 · 藝術與娛樂 總追蹤數 ： 221,567" at bounding box center [591, 261] width 390 height 34
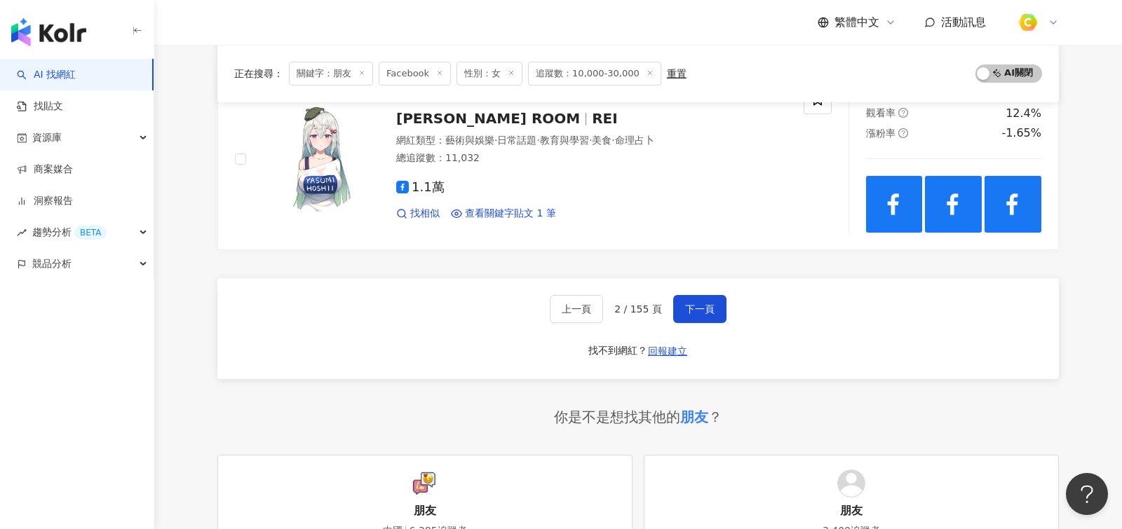
scroll to position [2334, 0]
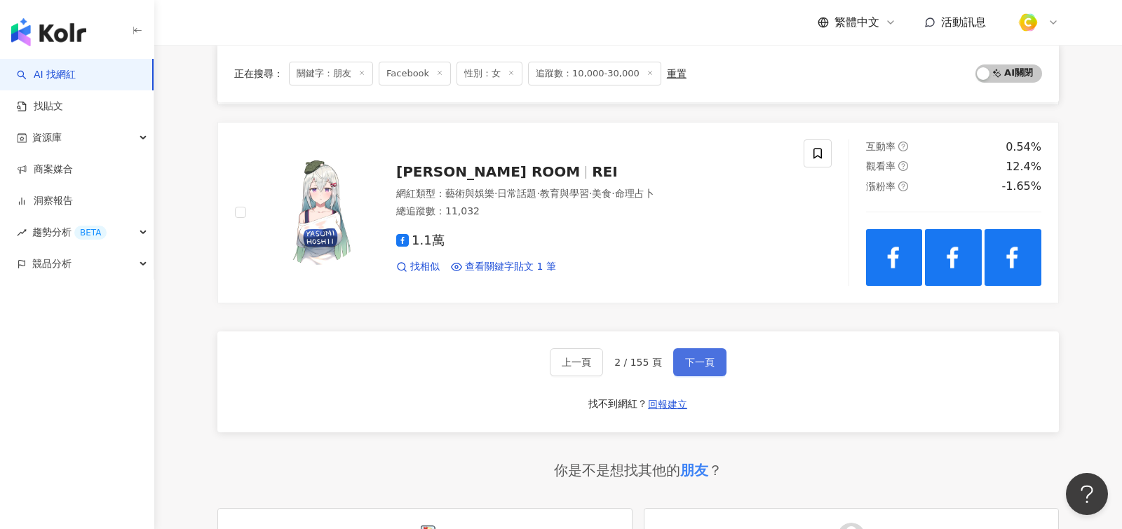
click at [698, 348] on button "下一頁" at bounding box center [699, 362] width 53 height 28
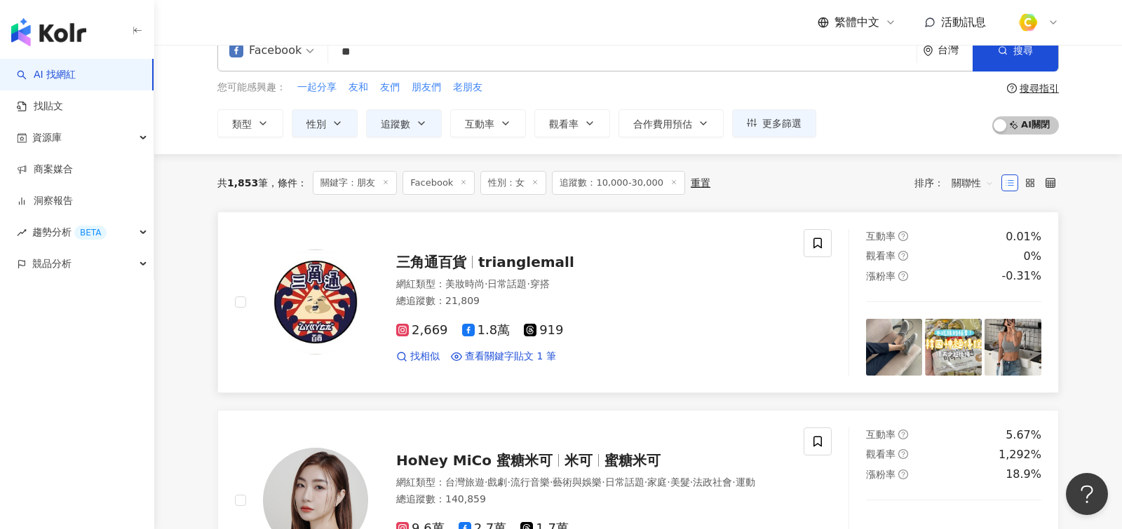
scroll to position [0, 0]
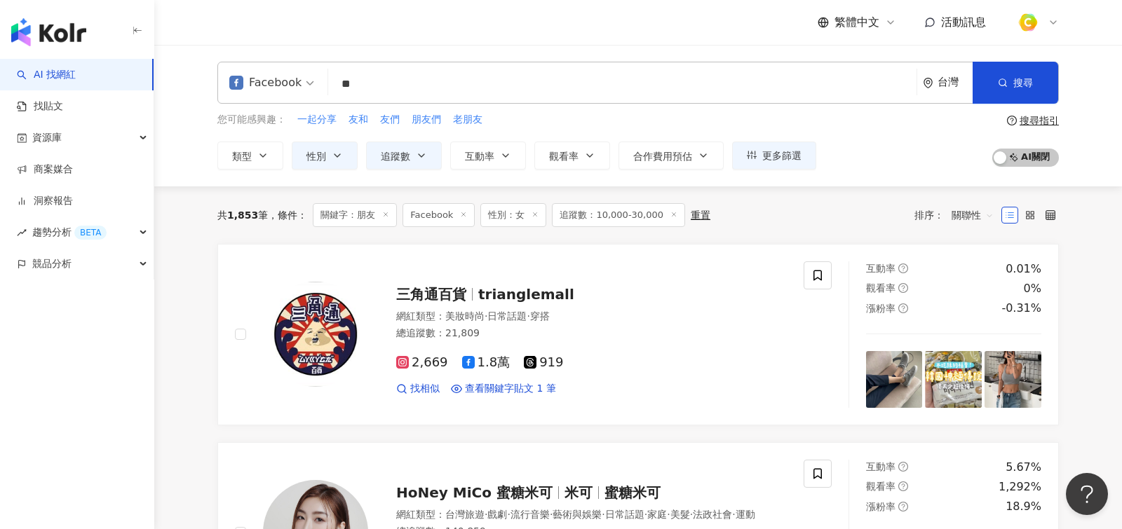
click at [449, 68] on div "Facebook ** 台灣 搜尋 4ff70b20-8425-4fd5-840f-693ee381cde8 c1e4c8f5-ce6c-4c04-b077-…" at bounding box center [637, 83] width 841 height 42
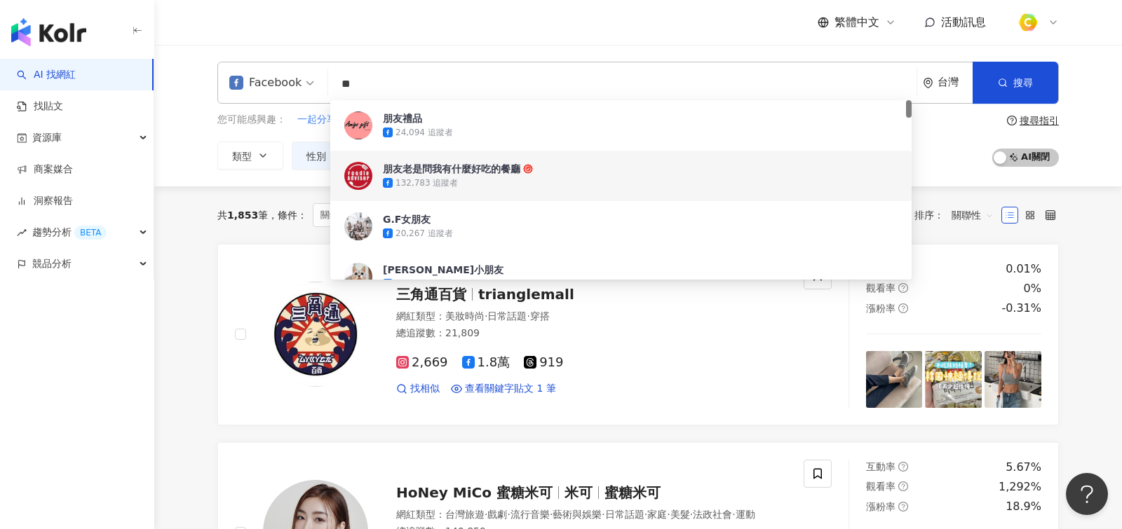
drag, startPoint x: 412, startPoint y: 83, endPoint x: 427, endPoint y: 79, distance: 15.5
click at [412, 83] on input "**" at bounding box center [622, 84] width 577 height 27
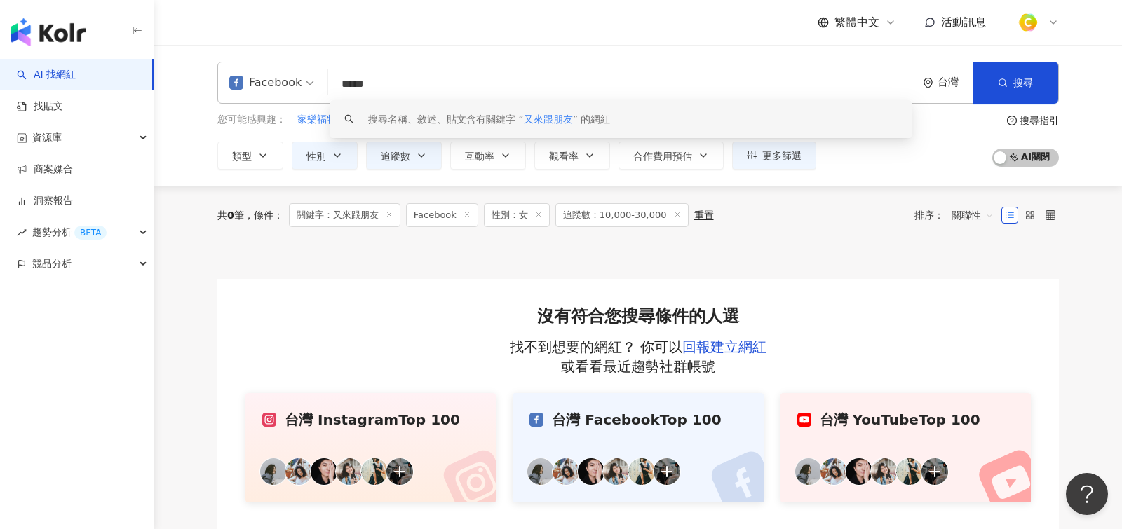
click at [358, 80] on input "*****" at bounding box center [622, 84] width 577 height 27
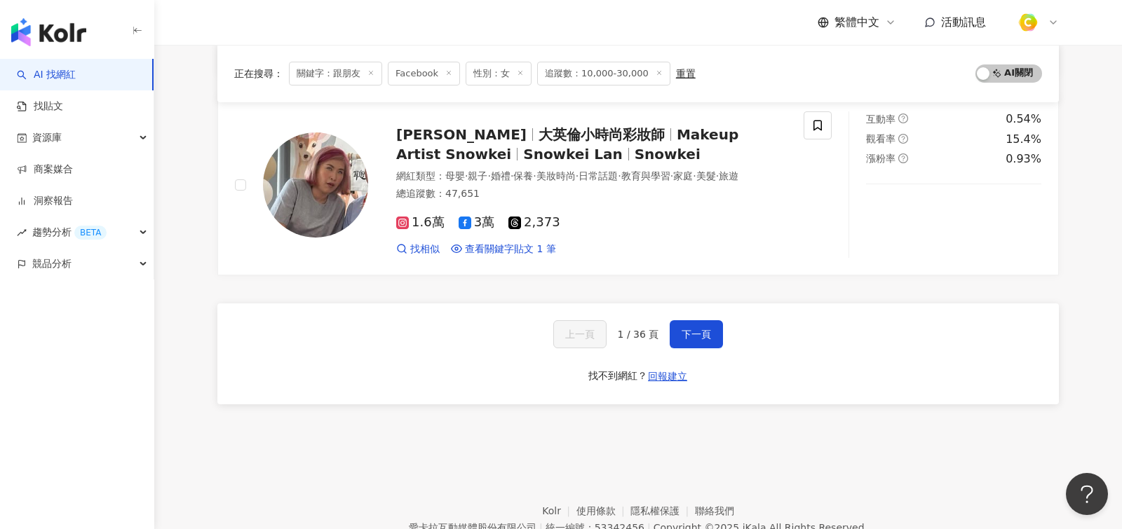
scroll to position [2367, 0]
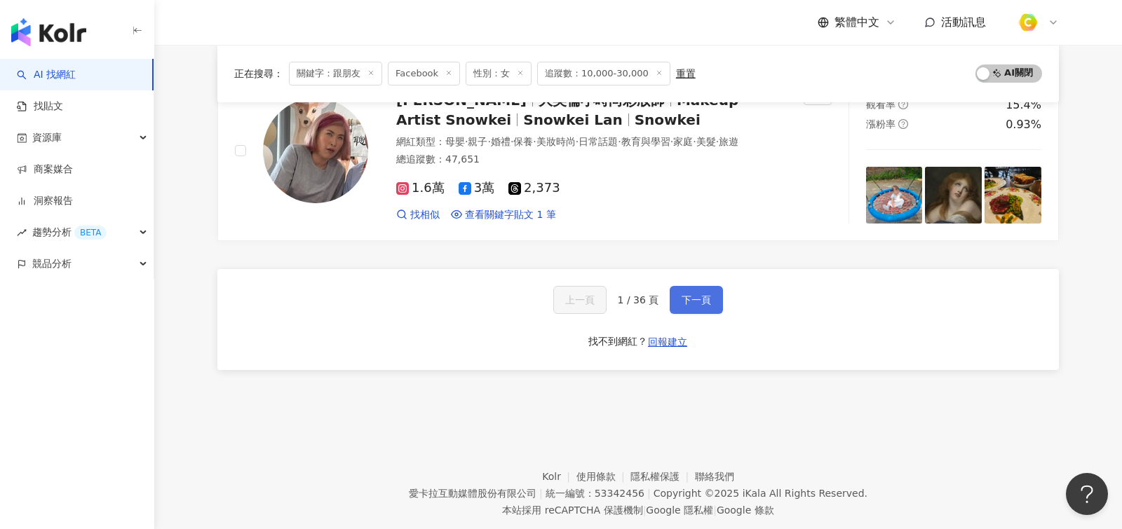
click at [693, 295] on button "下一頁" at bounding box center [695, 300] width 53 height 28
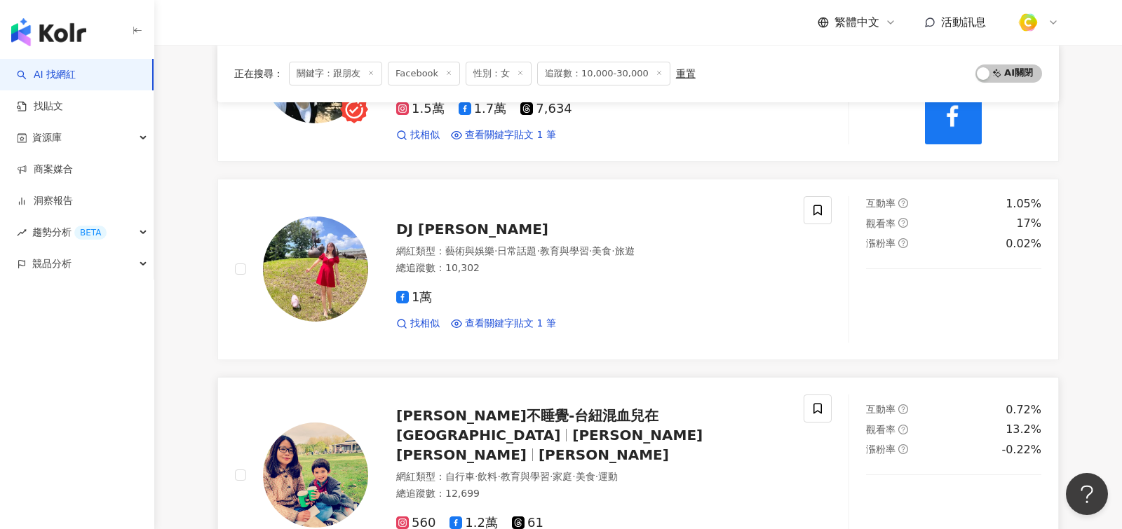
scroll to position [1055, 0]
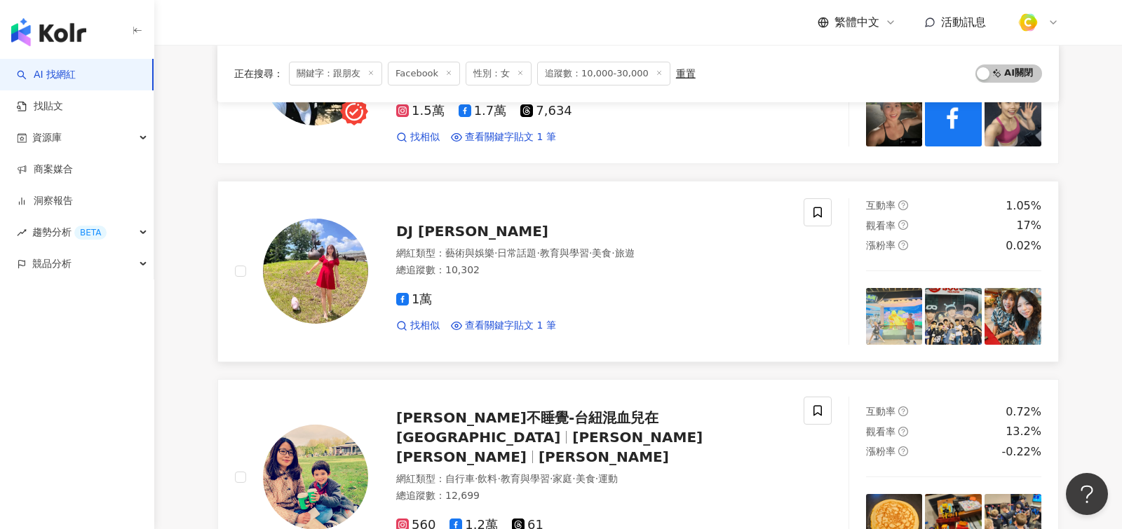
click at [657, 327] on div "DJ Erin 網紅類型 ： 藝術與娛樂 · 日常話題 · 教育與學習 · 美食 · 旅遊 總追蹤數 ： 10,302 1萬 找相似 查看關鍵字貼文 1 筆" at bounding box center [519, 271] width 568 height 147
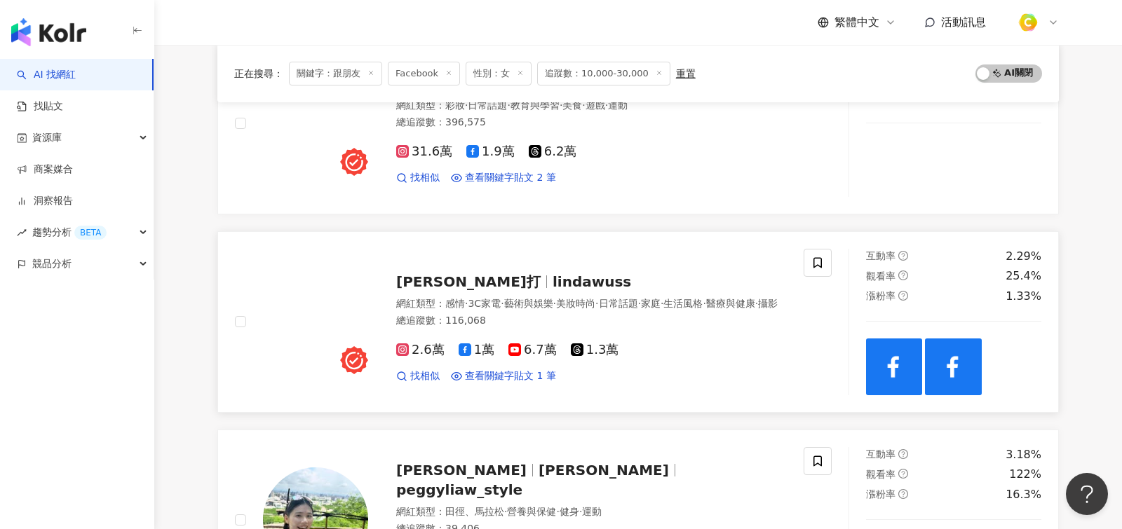
scroll to position [517, 0]
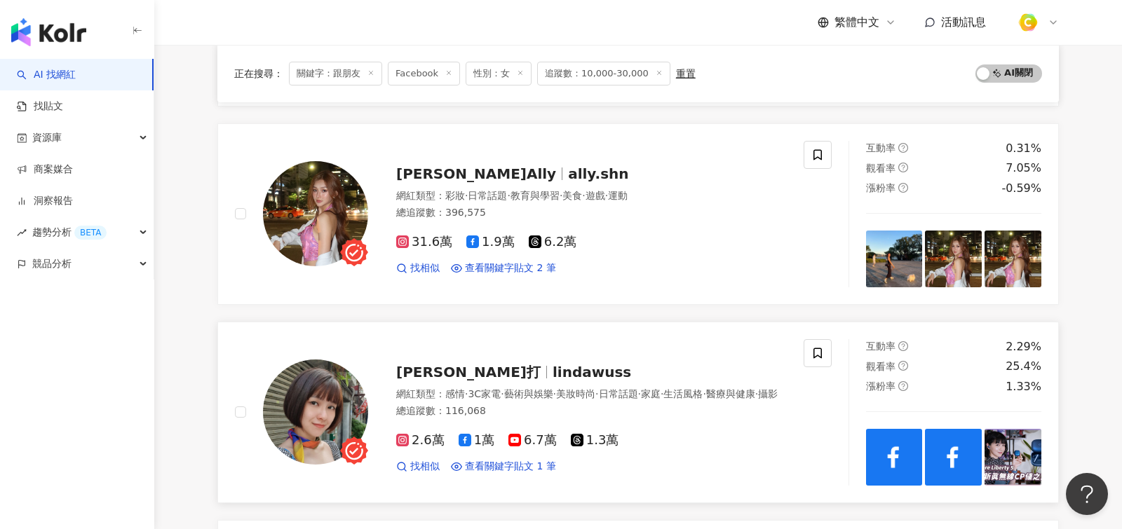
click at [662, 372] on div "Linda 零打 lindawuss 網紅類型 ： 感情 · 3C家電 · 藝術與娛樂 · 美妝時尚 · 日常話題 · 家庭 · 生活風格 · 醫療與健康 ·…" at bounding box center [577, 412] width 418 height 123
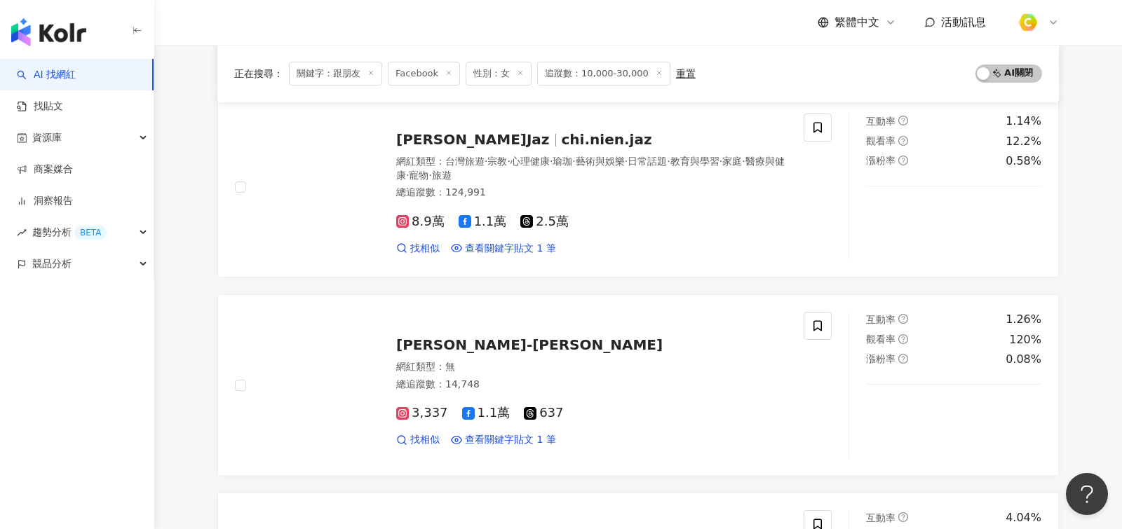
scroll to position [2387, 0]
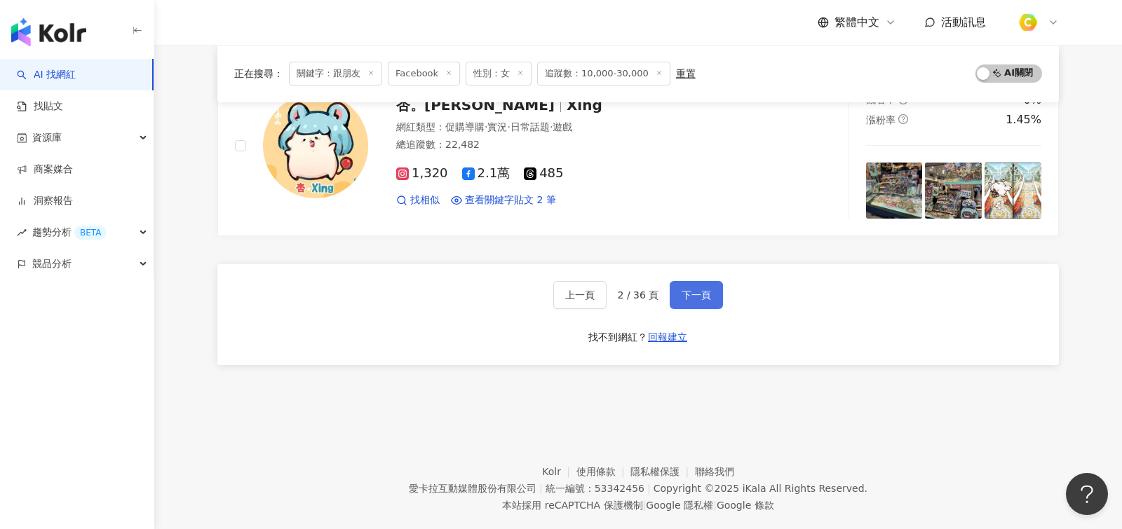
click at [700, 281] on button "下一頁" at bounding box center [695, 295] width 53 height 28
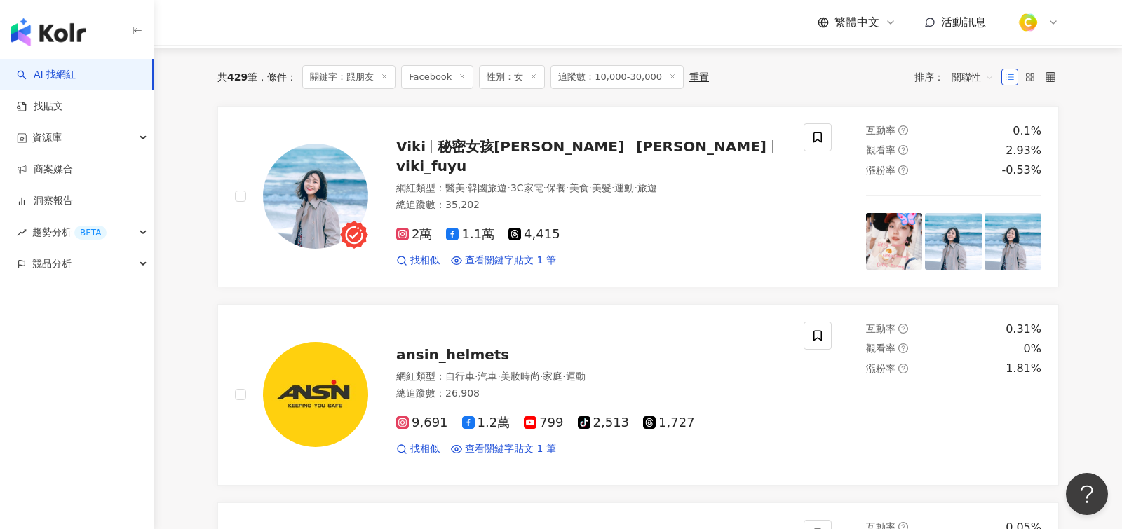
scroll to position [139, 0]
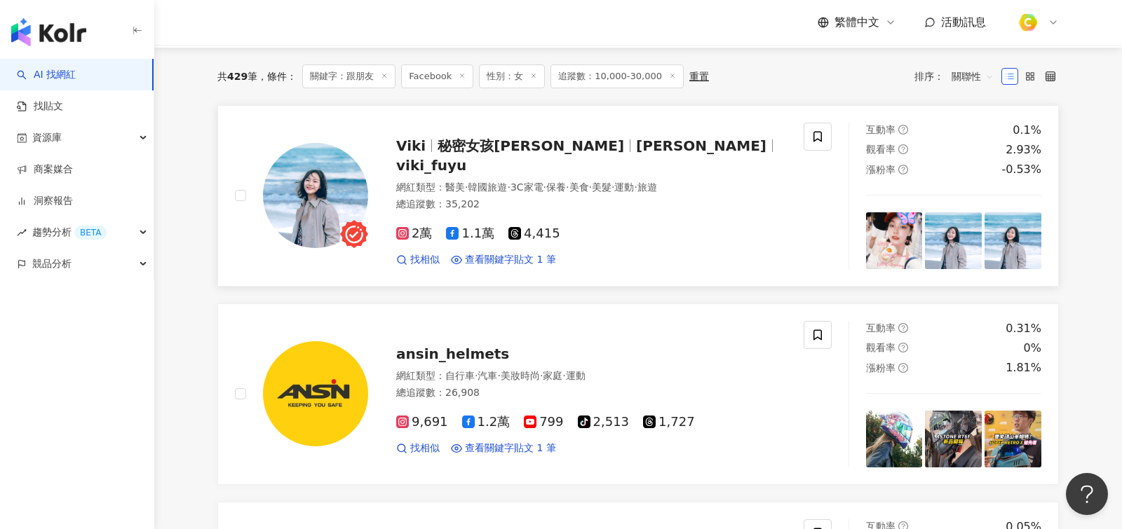
click at [674, 270] on link "Viki 秘密女孩Viki Viki Yang viki_fuyu 網紅類型 ： 醫美 · 韓國旅遊 · 3C家電 · 保養 · 美食 · 美髮 · 運動 ·…" at bounding box center [637, 196] width 841 height 182
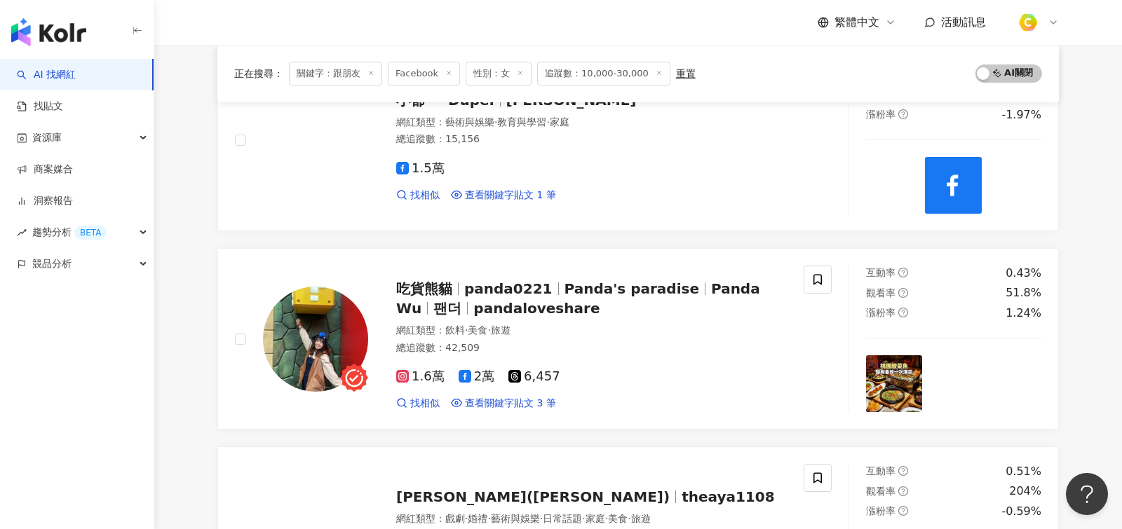
scroll to position [2387, 0]
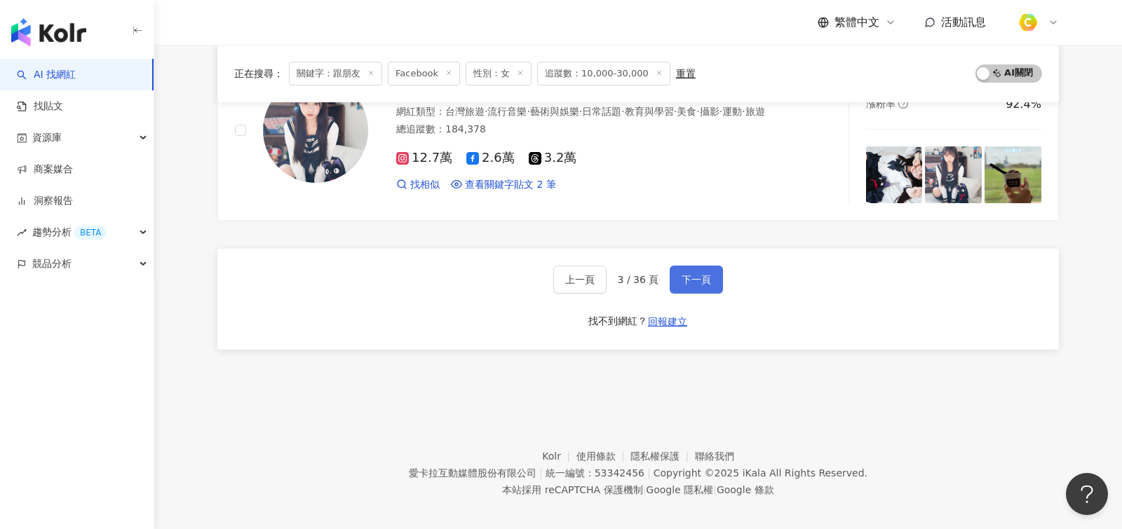
click at [697, 274] on span "下一頁" at bounding box center [695, 279] width 29 height 11
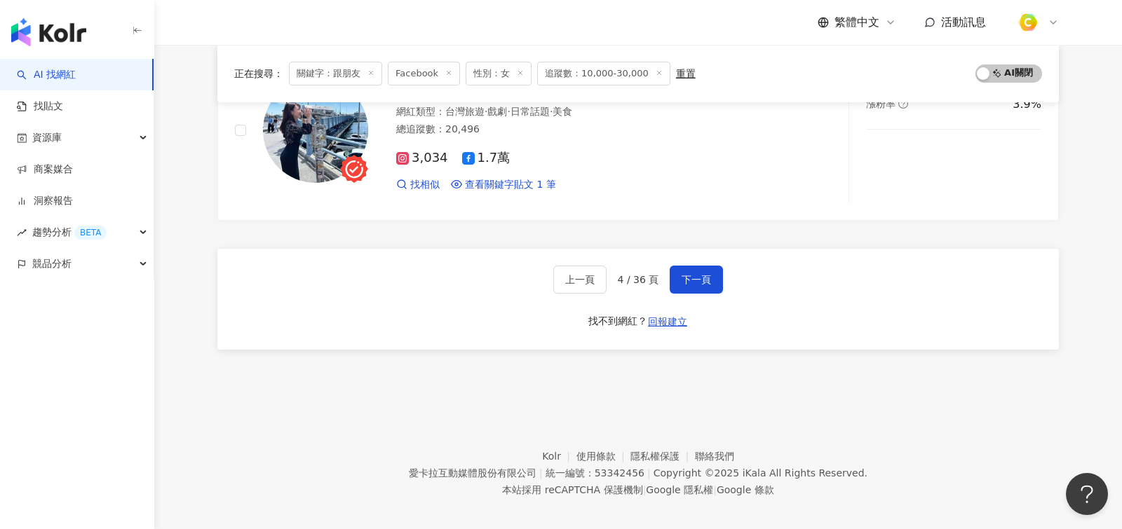
scroll to position [2300, 0]
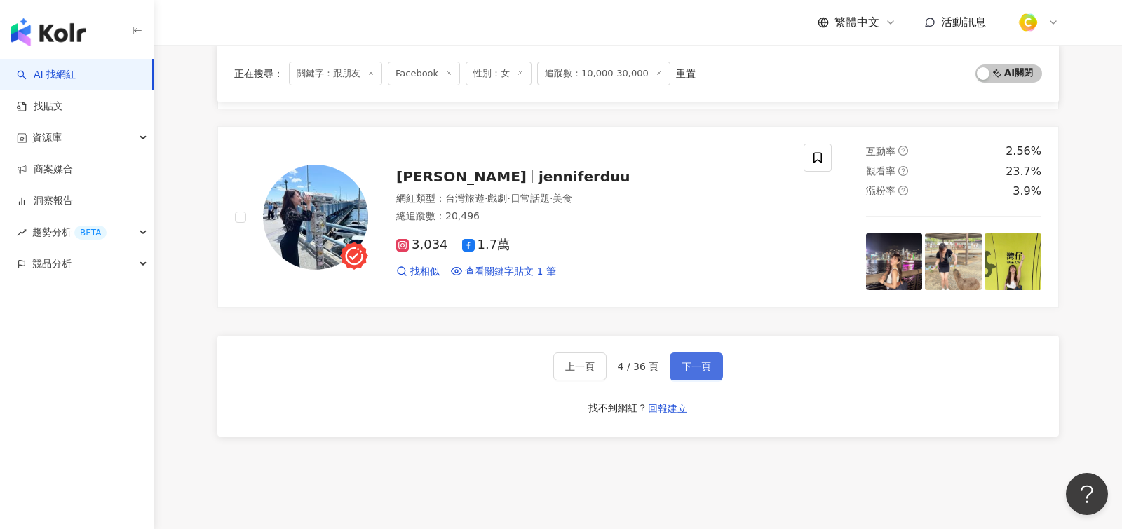
click at [707, 361] on button "下一頁" at bounding box center [695, 367] width 53 height 28
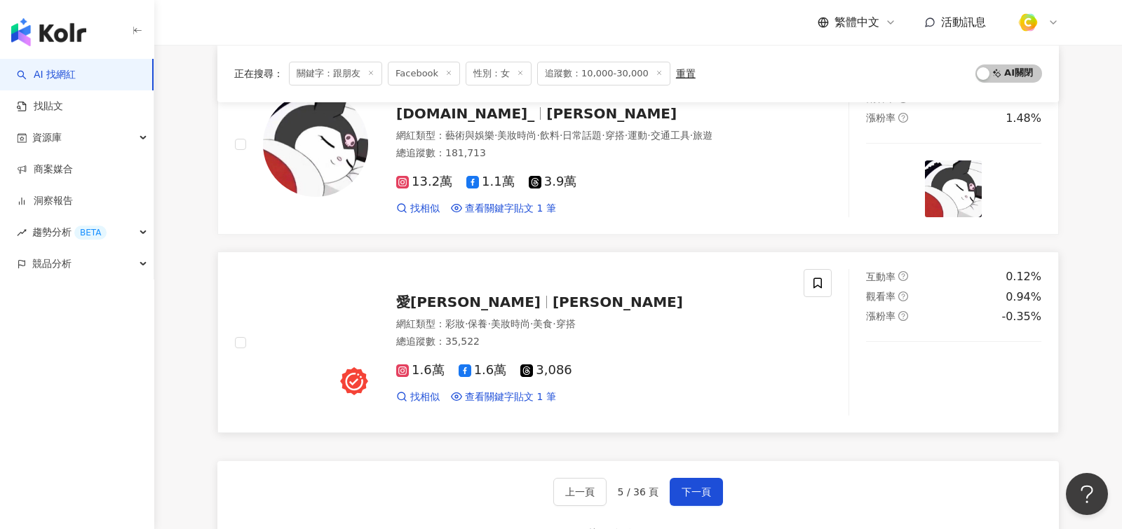
scroll to position [2173, 0]
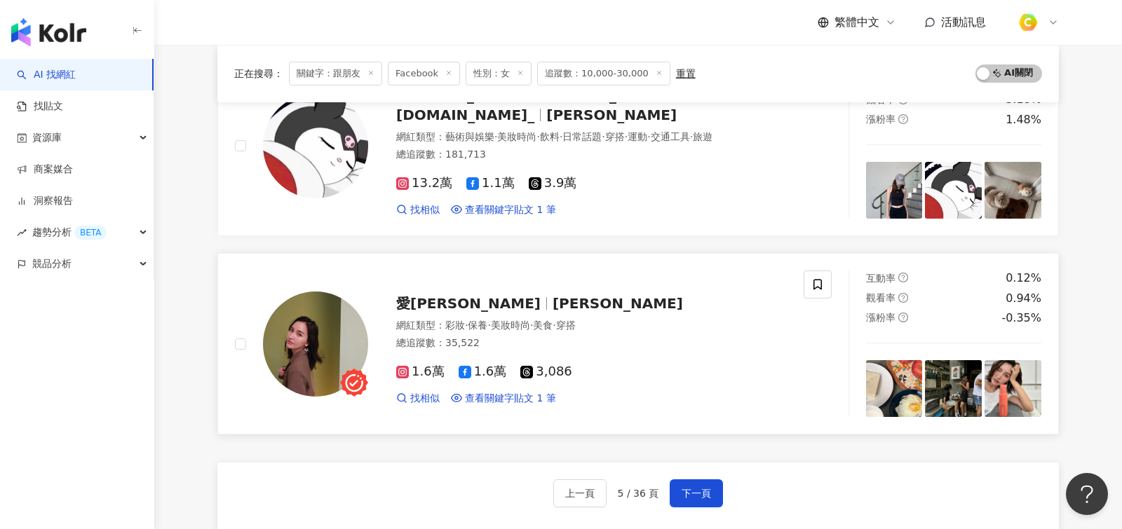
click at [598, 340] on div "網紅類型 ： 彩妝 · 保養 · 美妝時尚 · 美食 · 穿搭 總追蹤數 ： 35,522" at bounding box center [591, 336] width 390 height 34
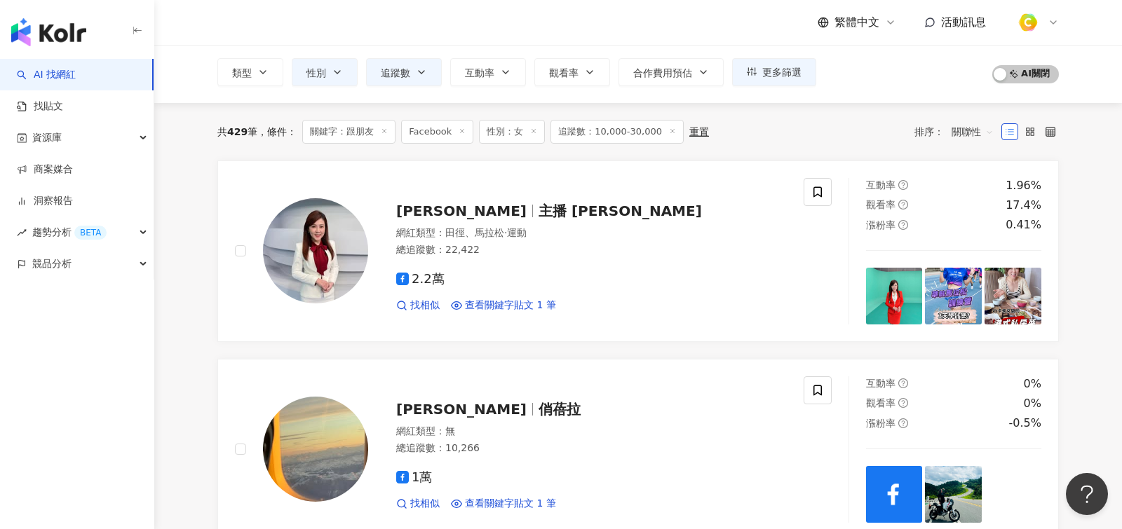
scroll to position [0, 0]
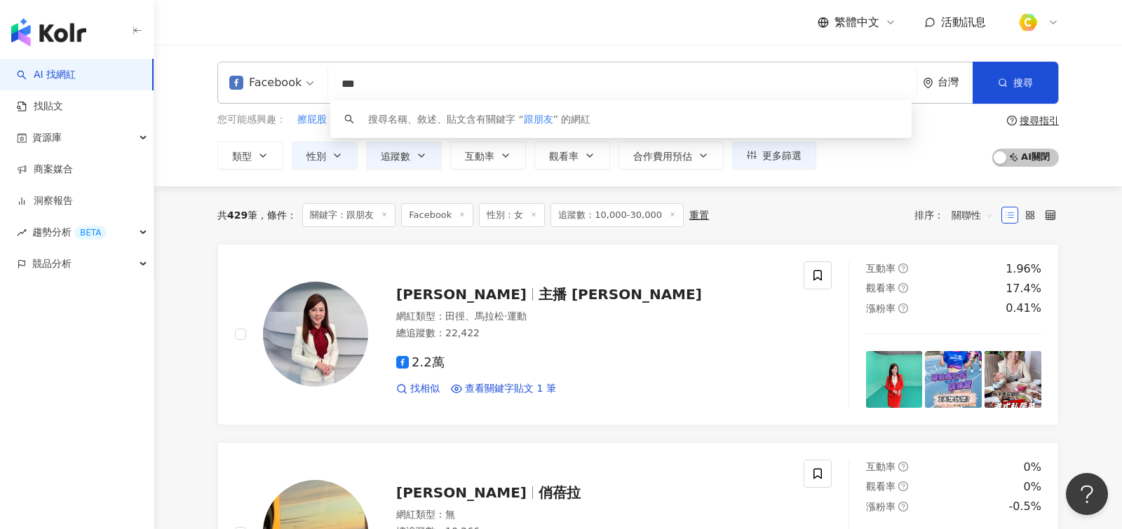
click at [467, 89] on input "***" at bounding box center [622, 84] width 577 height 27
type input "*"
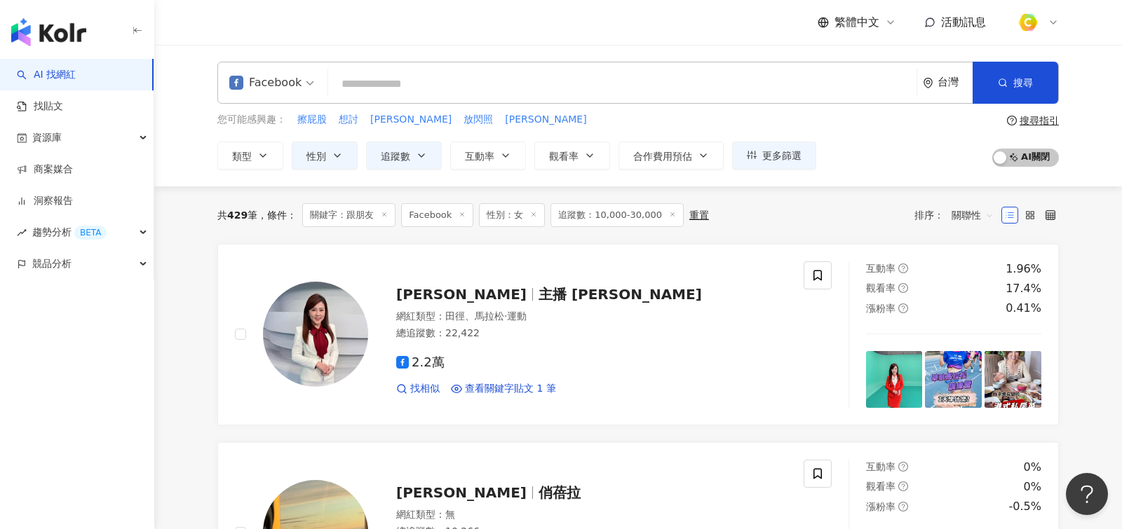
type input "*"
type input "****"
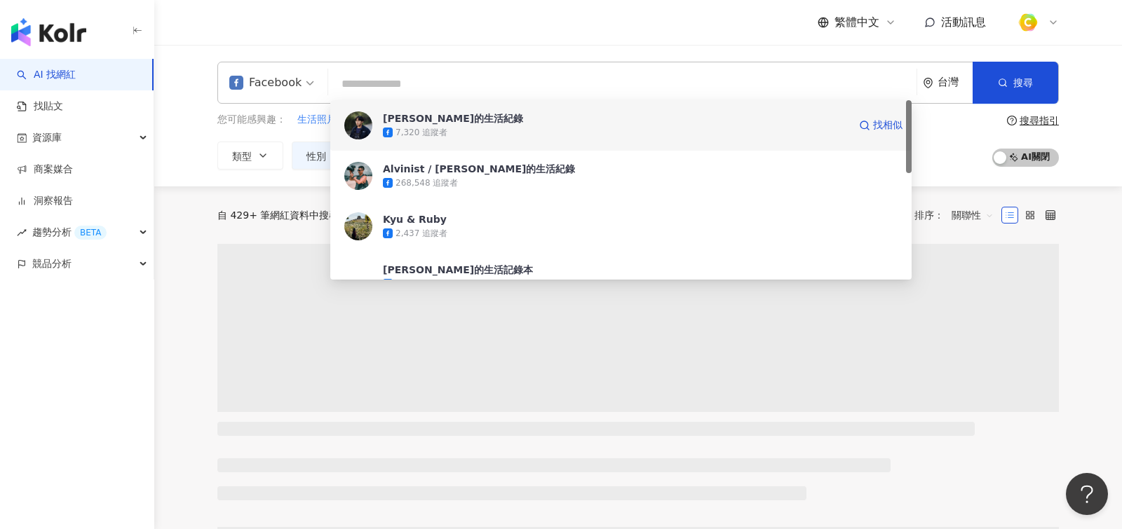
type input "*"
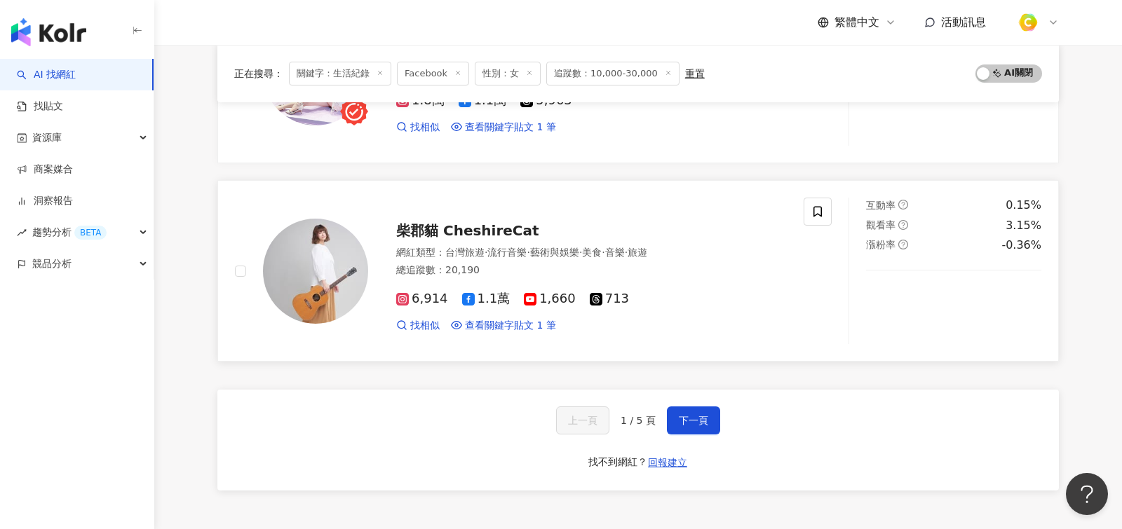
scroll to position [2255, 0]
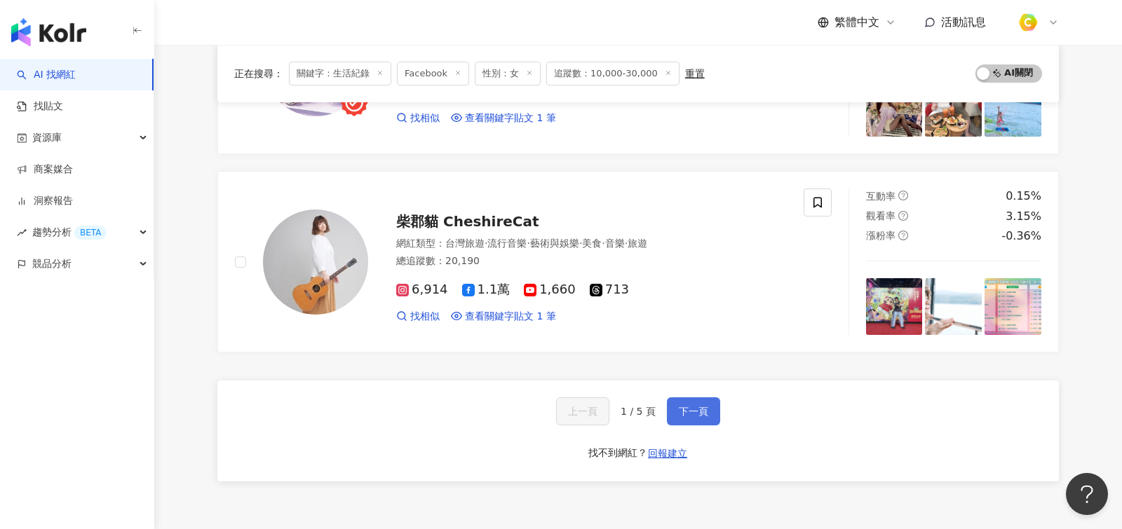
click at [693, 397] on button "下一頁" at bounding box center [693, 411] width 53 height 28
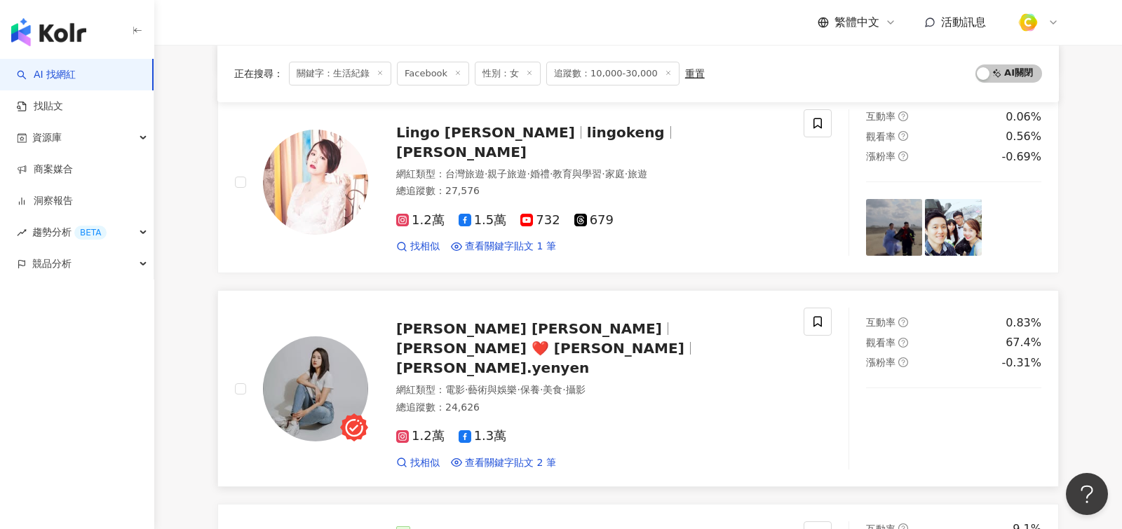
scroll to position [1509, 0]
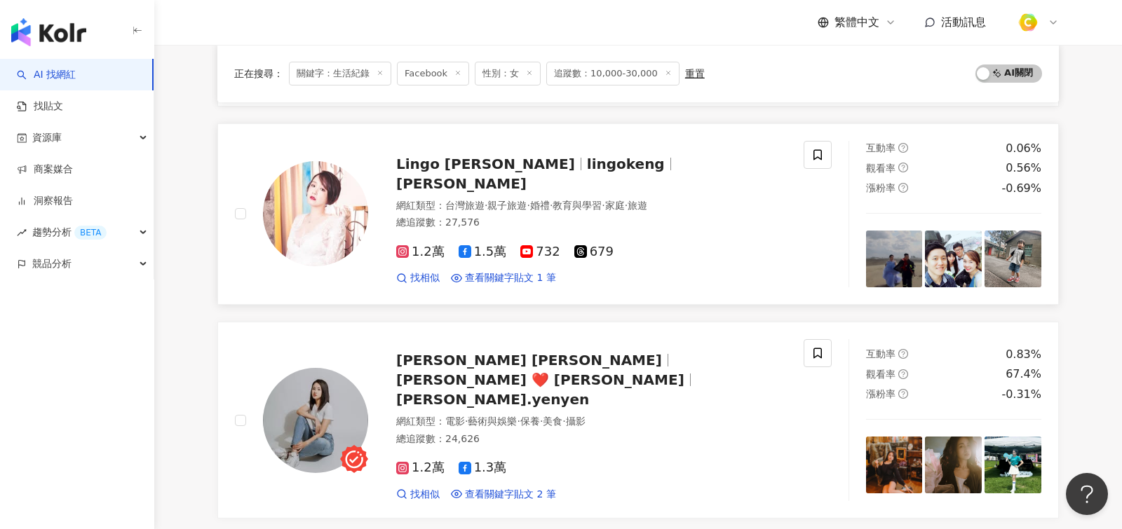
click at [701, 271] on div "找相似 查看關鍵字貼文 1 筆" at bounding box center [591, 278] width 390 height 14
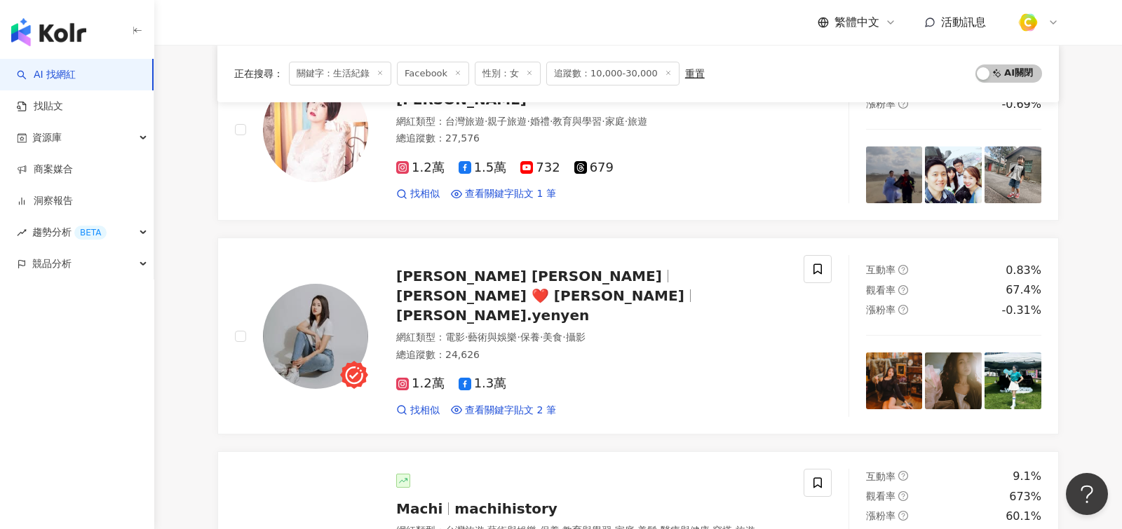
scroll to position [2391, 0]
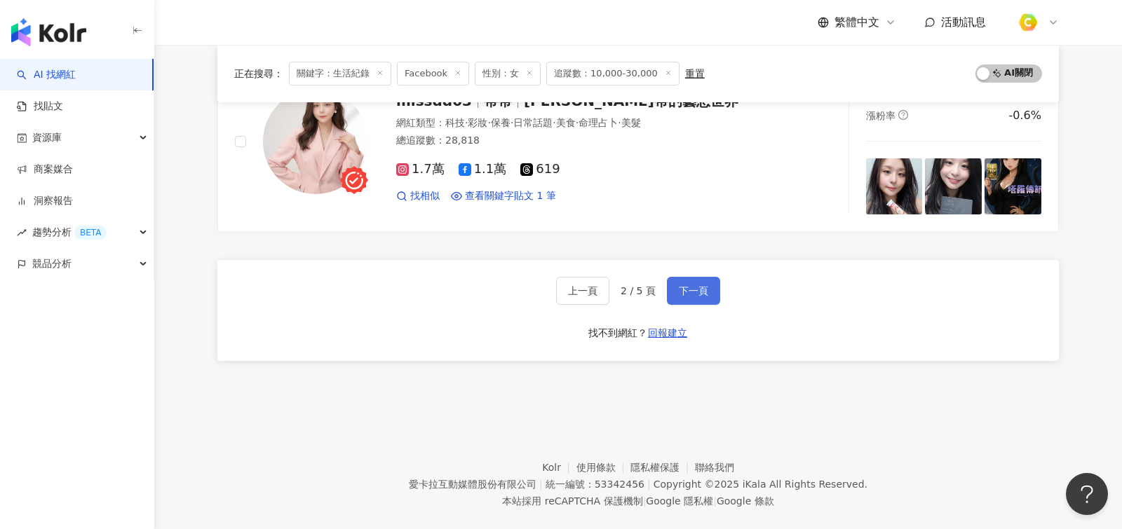
click at [695, 285] on span "下一頁" at bounding box center [693, 290] width 29 height 11
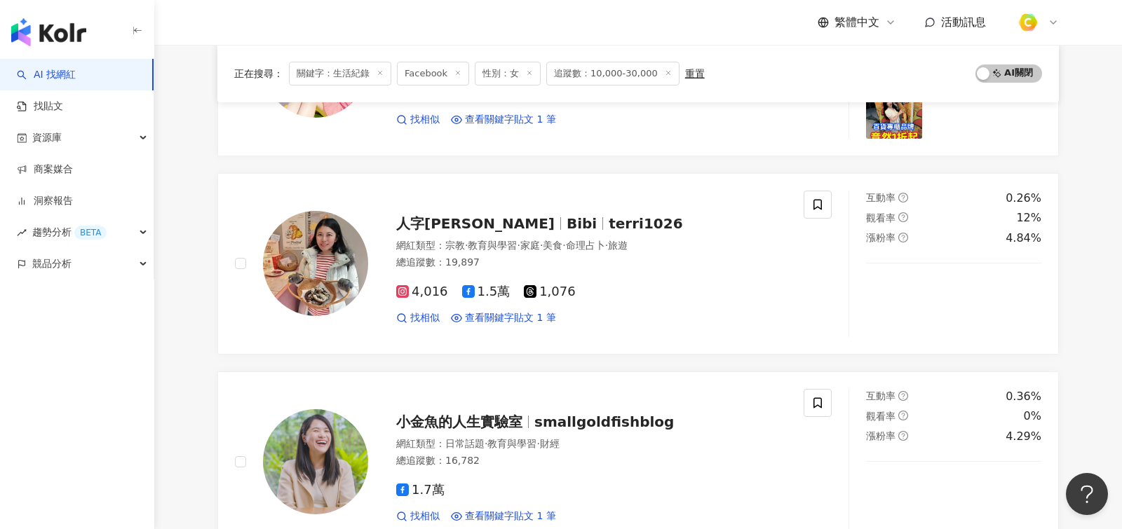
scroll to position [2387, 0]
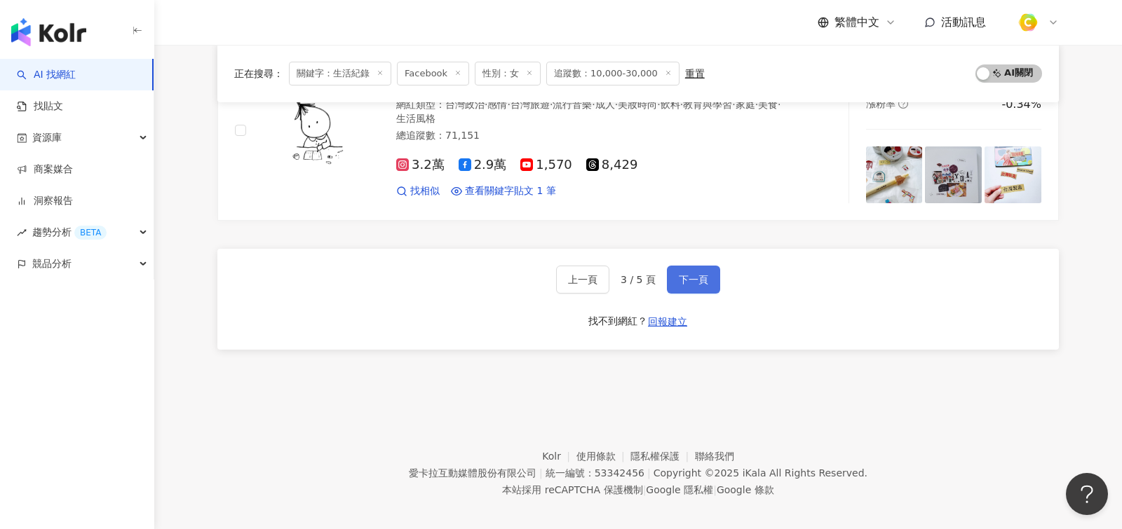
click at [703, 274] on span "下一頁" at bounding box center [693, 279] width 29 height 11
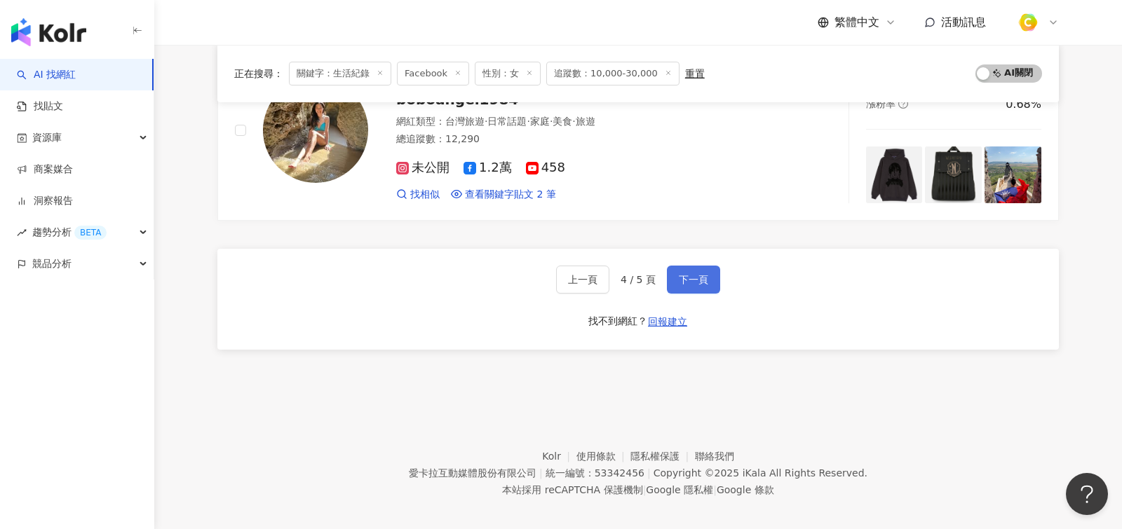
click at [694, 274] on span "下一頁" at bounding box center [693, 279] width 29 height 11
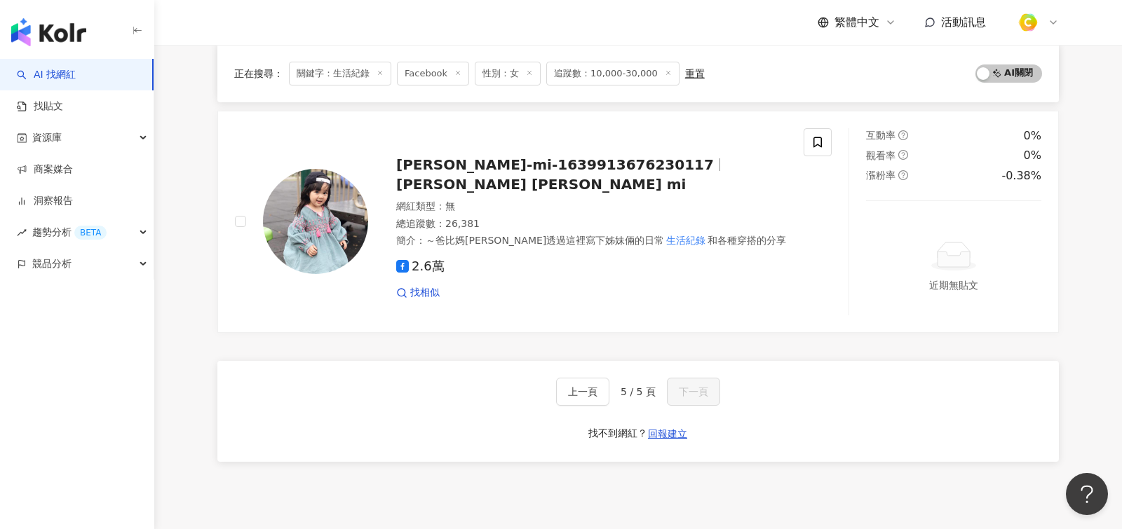
scroll to position [0, 0]
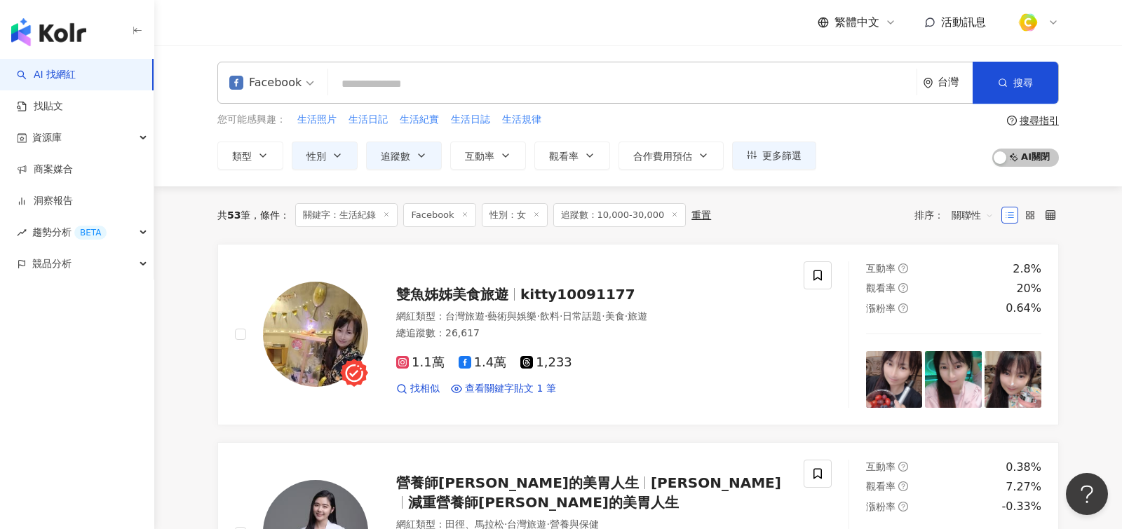
click at [489, 87] on input "search" at bounding box center [622, 84] width 577 height 27
click at [390, 216] on icon at bounding box center [386, 214] width 7 height 7
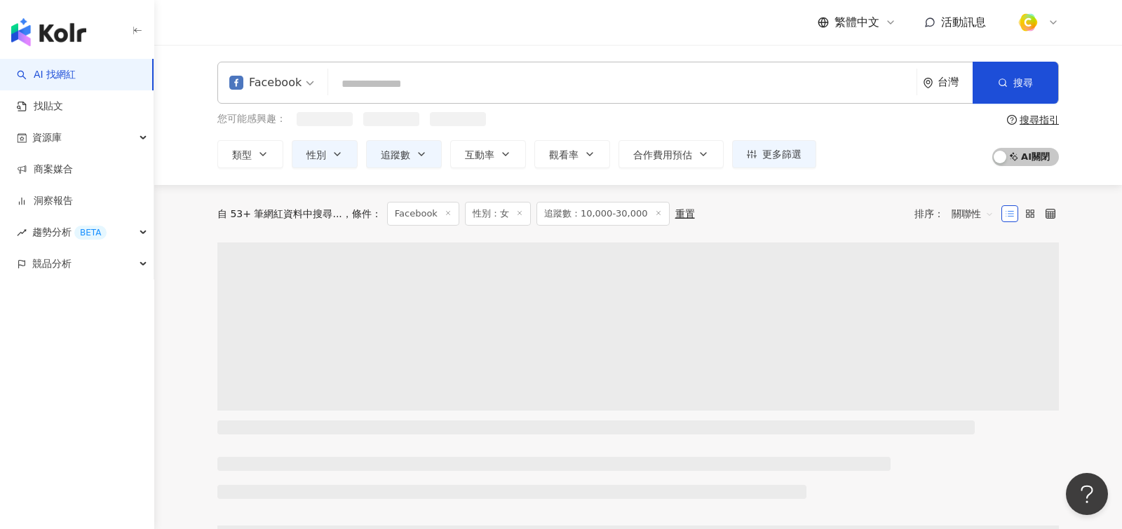
click at [502, 91] on input "search" at bounding box center [622, 84] width 577 height 27
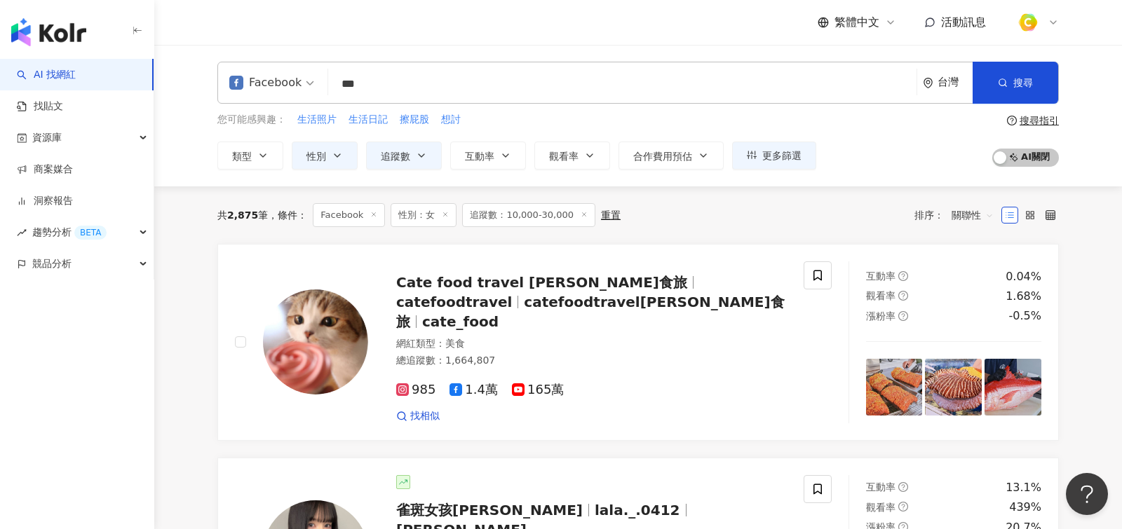
type input "*"
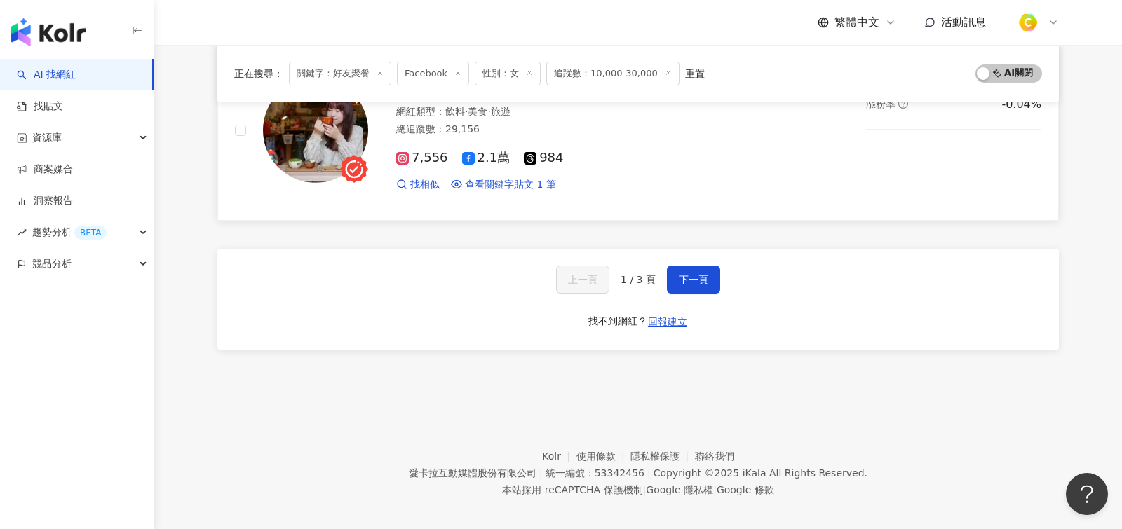
scroll to position [2332, 0]
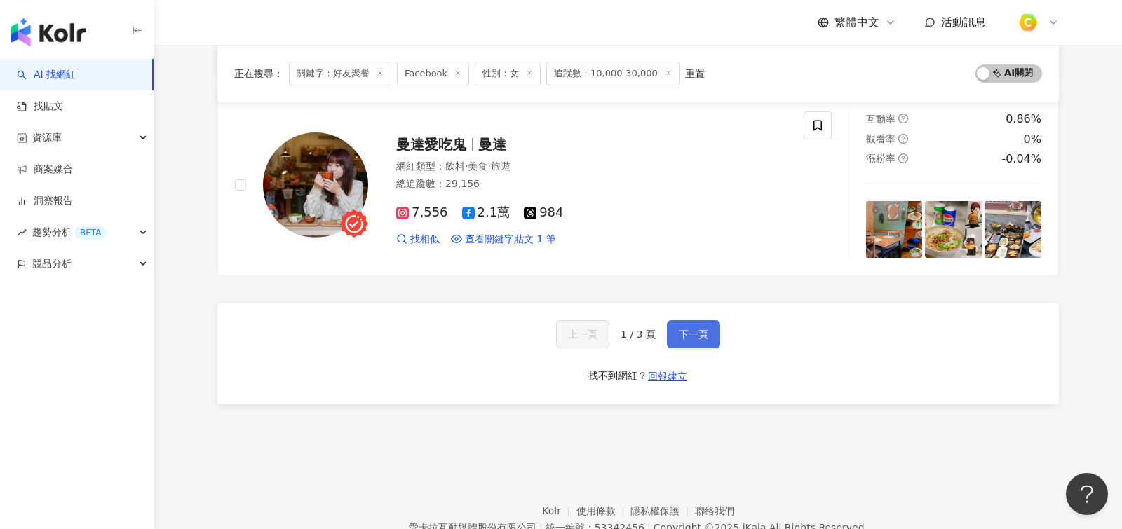
click at [688, 329] on span "下一頁" at bounding box center [693, 334] width 29 height 11
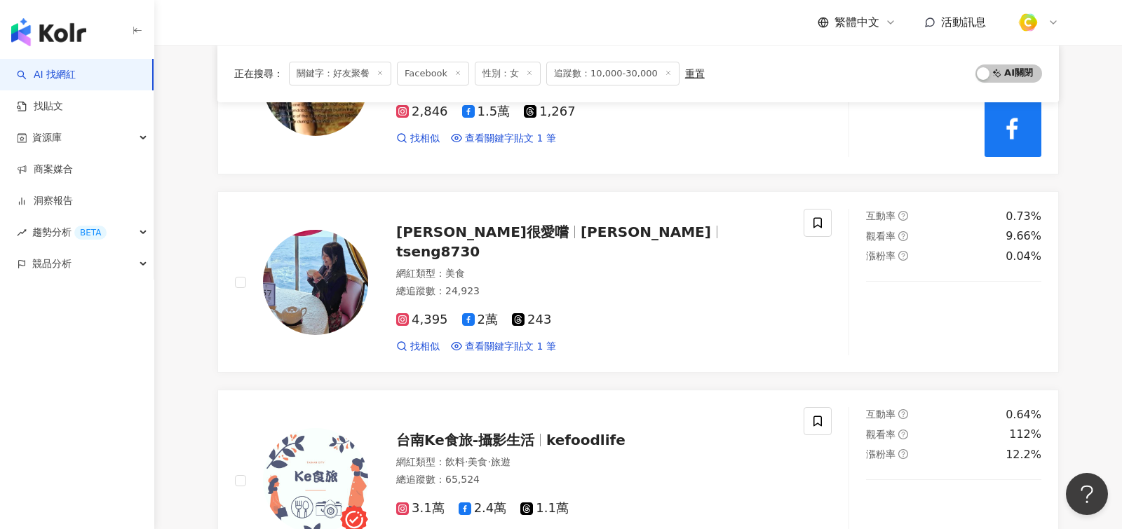
scroll to position [1834, 0]
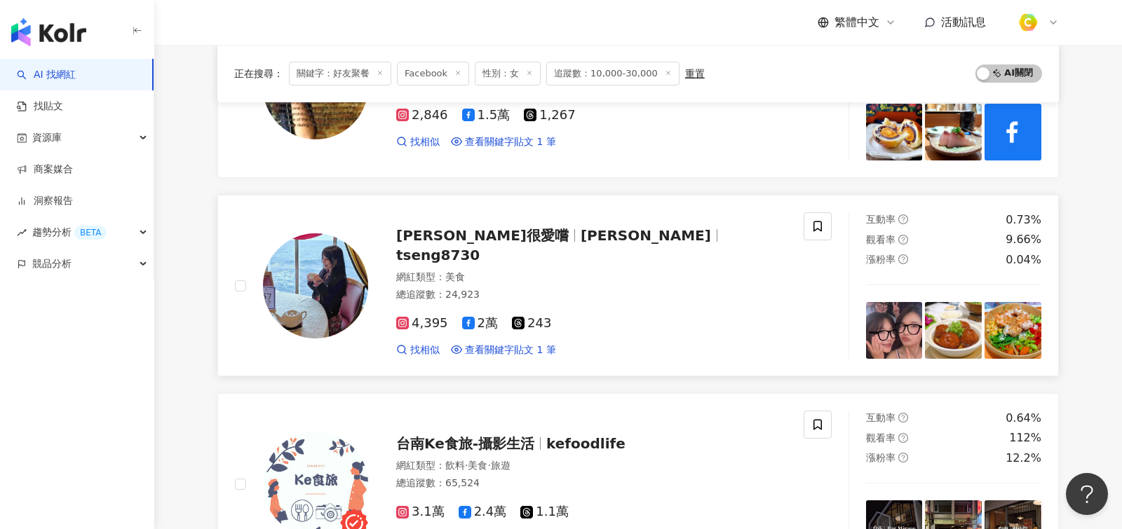
click at [616, 343] on div "找相似 查看關鍵字貼文 1 筆" at bounding box center [591, 350] width 390 height 14
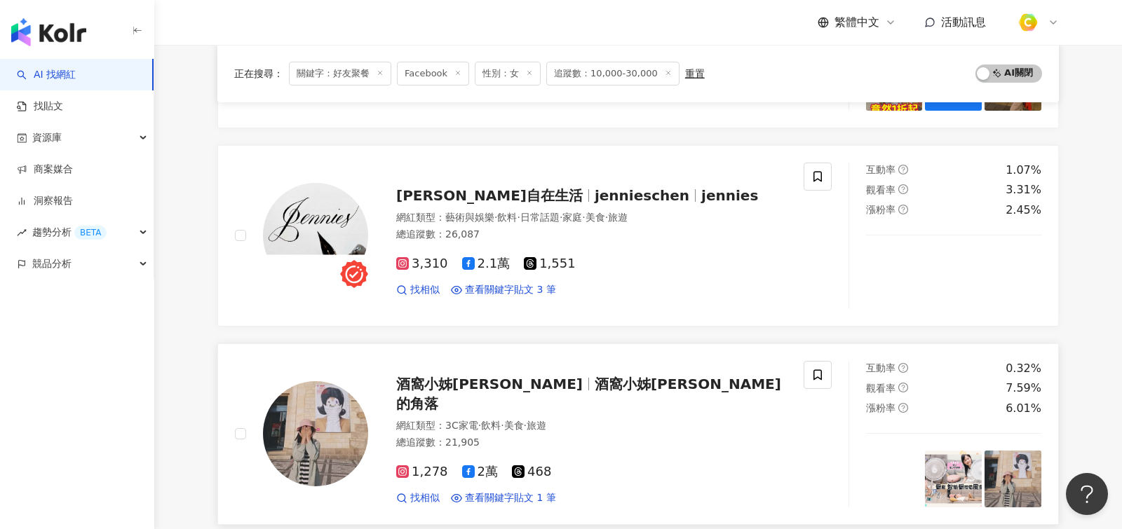
scroll to position [693, 0]
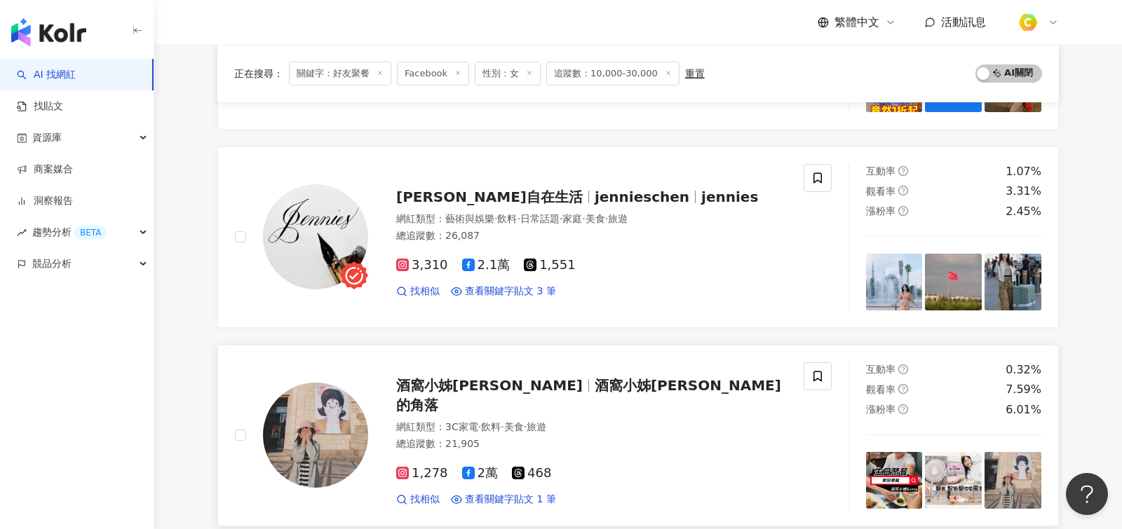
click at [702, 421] on div "網紅類型 ： 3C家電 · 飲料 · 美食 · 旅遊" at bounding box center [591, 428] width 390 height 14
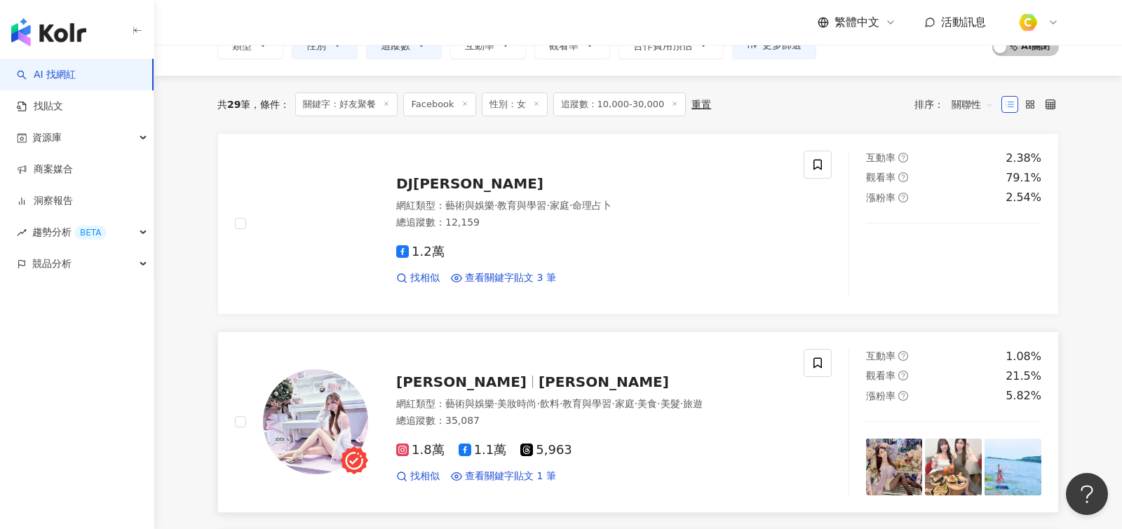
scroll to position [0, 0]
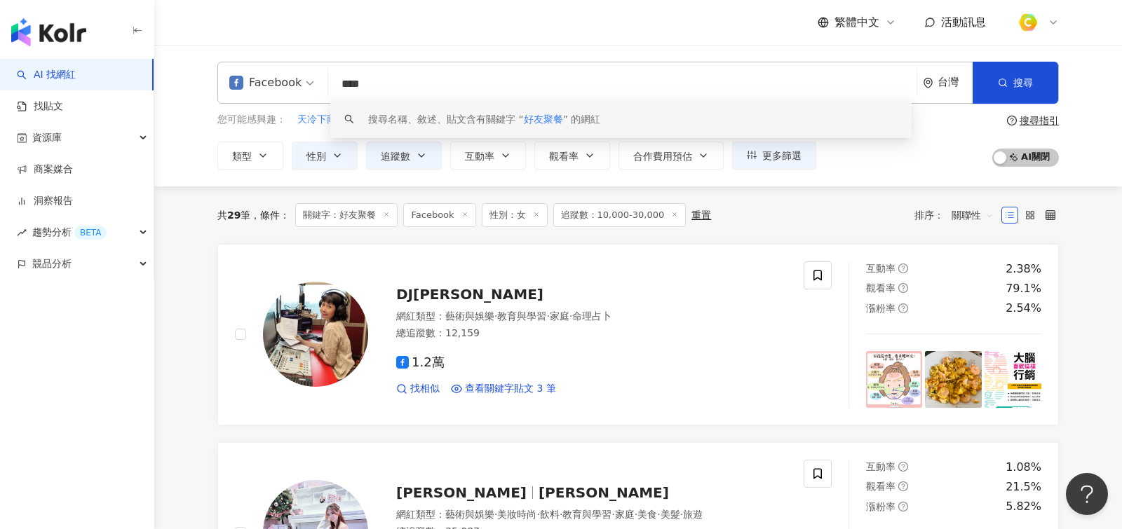
click at [458, 95] on input "****" at bounding box center [622, 84] width 577 height 27
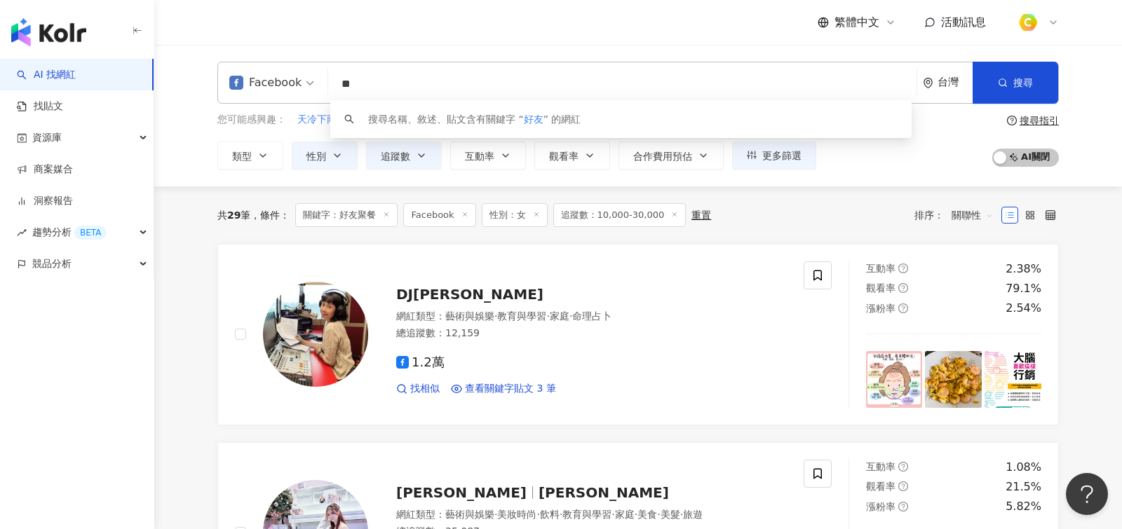
type input "*"
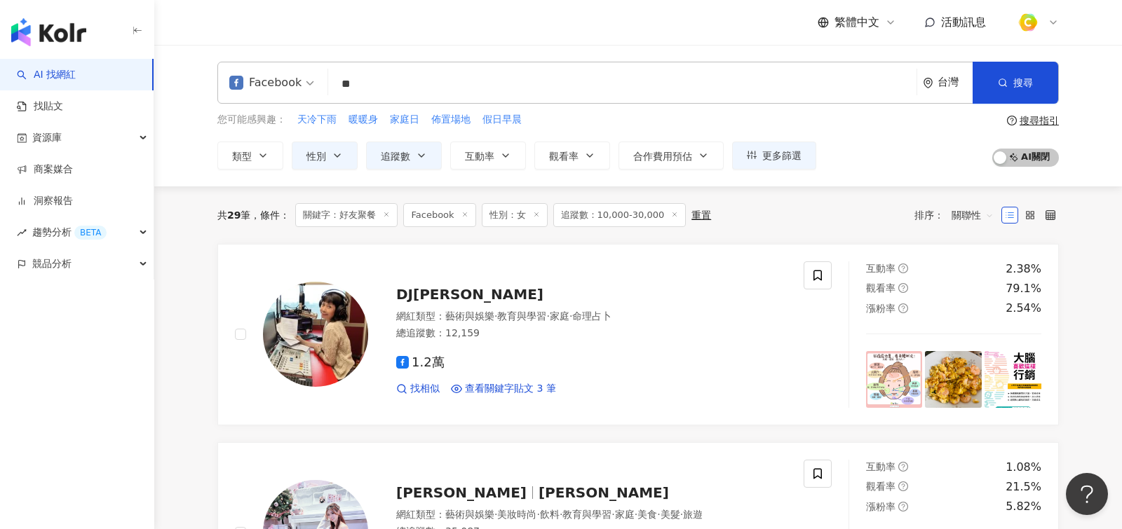
type input "*"
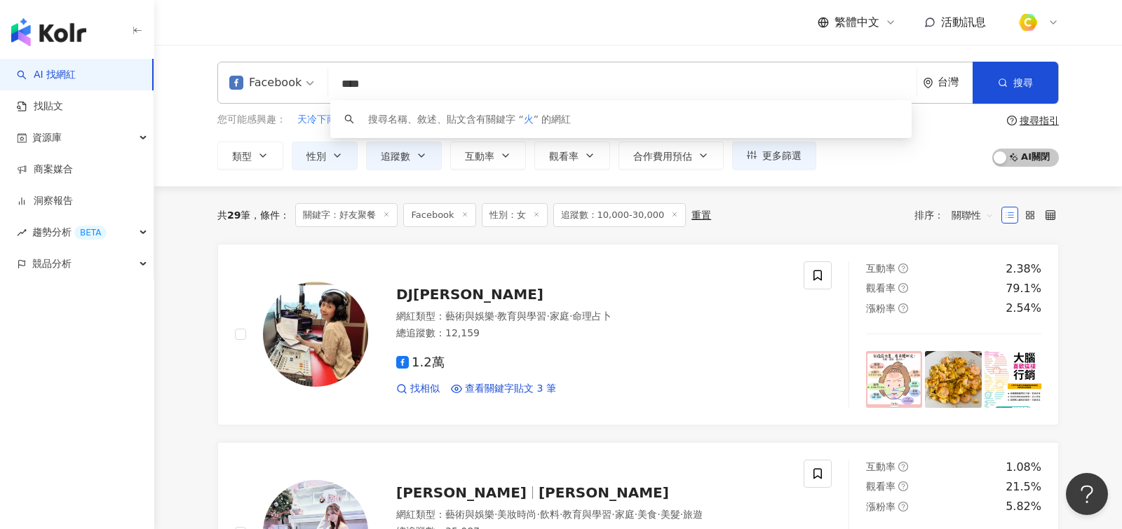
type input "**"
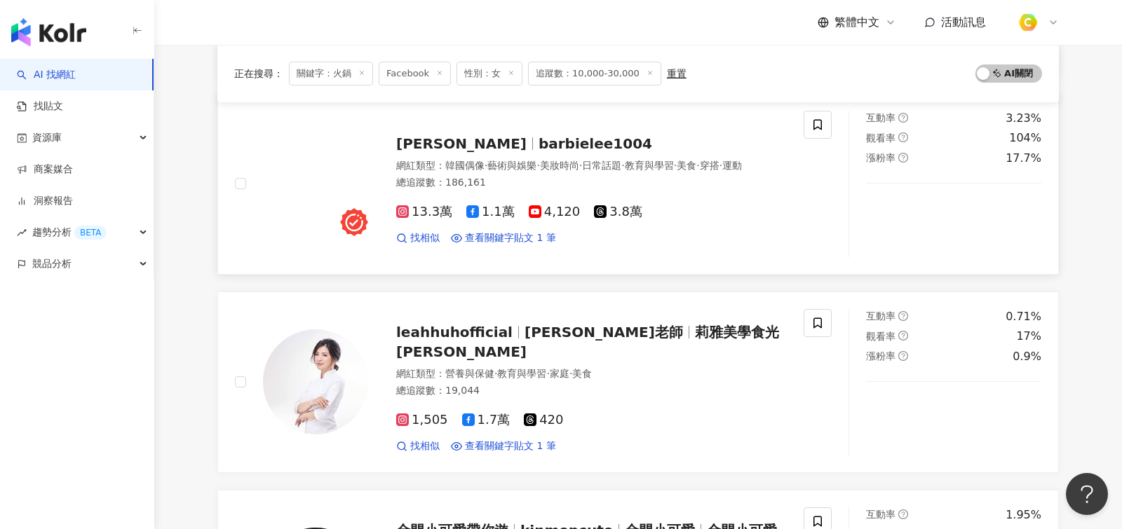
scroll to position [1206, 0]
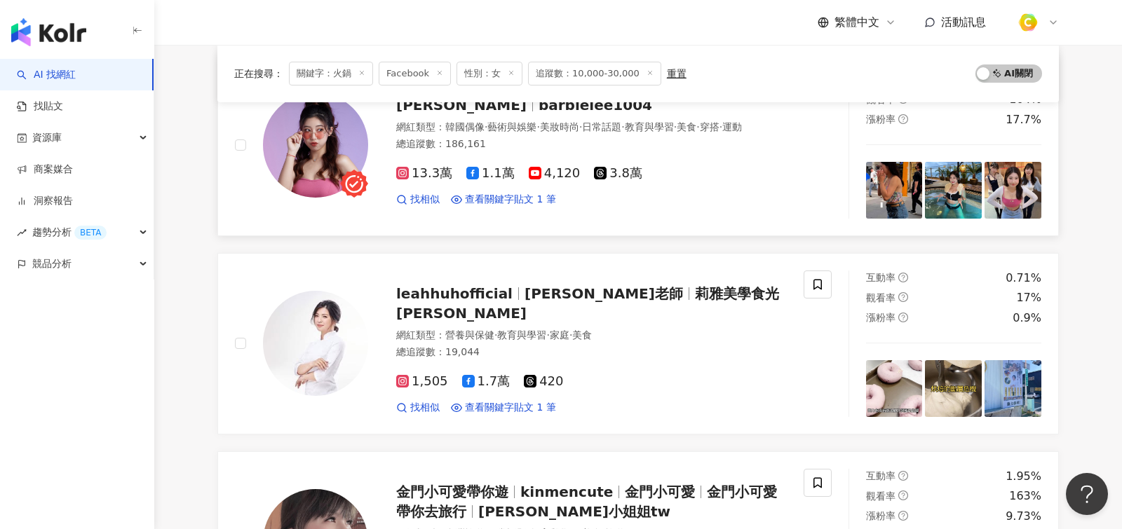
click at [722, 168] on div "13.3萬 1.1萬 4,120 3.8萬" at bounding box center [591, 173] width 390 height 15
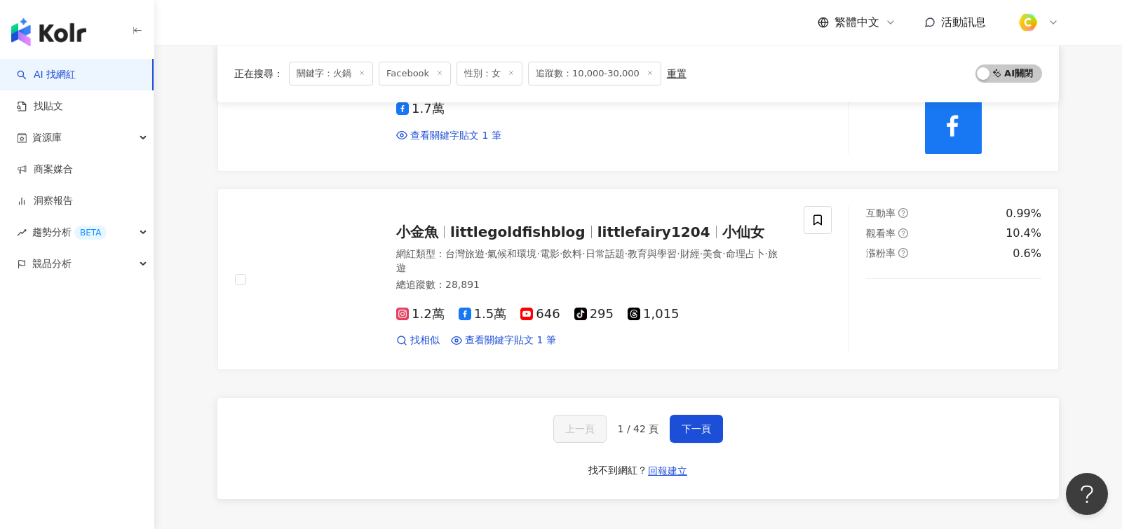
scroll to position [2266, 0]
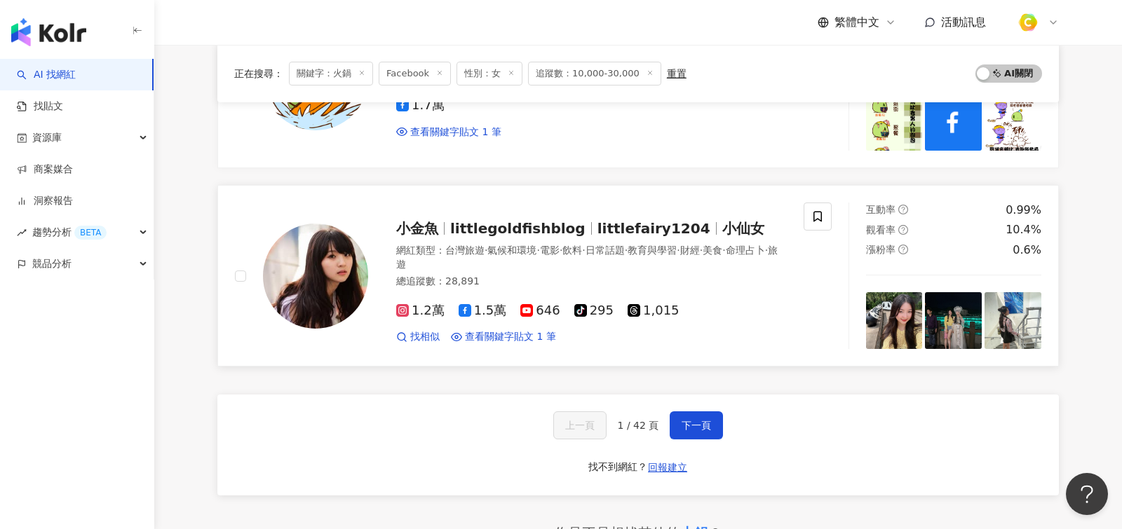
click at [712, 330] on div "找相似 查看關鍵字貼文 1 筆" at bounding box center [591, 337] width 390 height 14
click at [711, 411] on button "下一頁" at bounding box center [695, 425] width 53 height 28
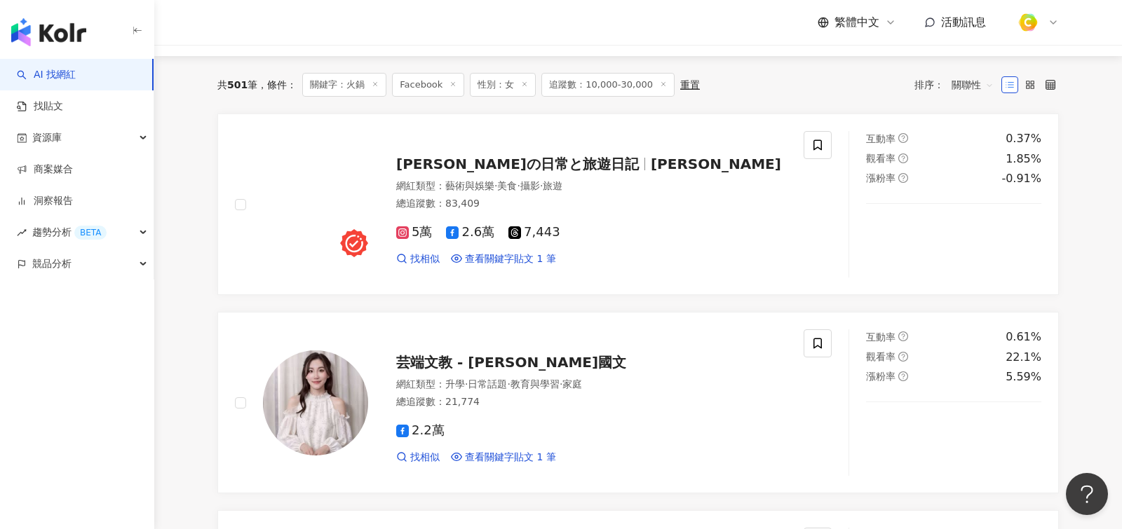
scroll to position [0, 0]
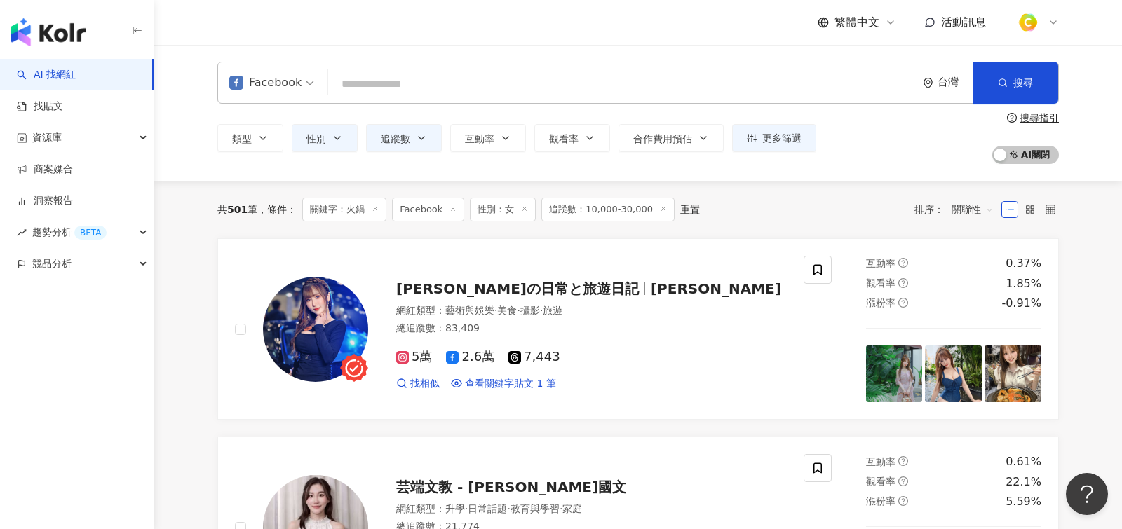
click at [537, 67] on div "Facebook 台灣 搜尋 b313e92d-854c-46c3-9424-51fbf5b18535 火鍋妹妹 5,097 追蹤者 石研室 爆炒石頭火鍋 2…" at bounding box center [637, 83] width 841 height 42
click at [557, 82] on input "search" at bounding box center [622, 84] width 577 height 27
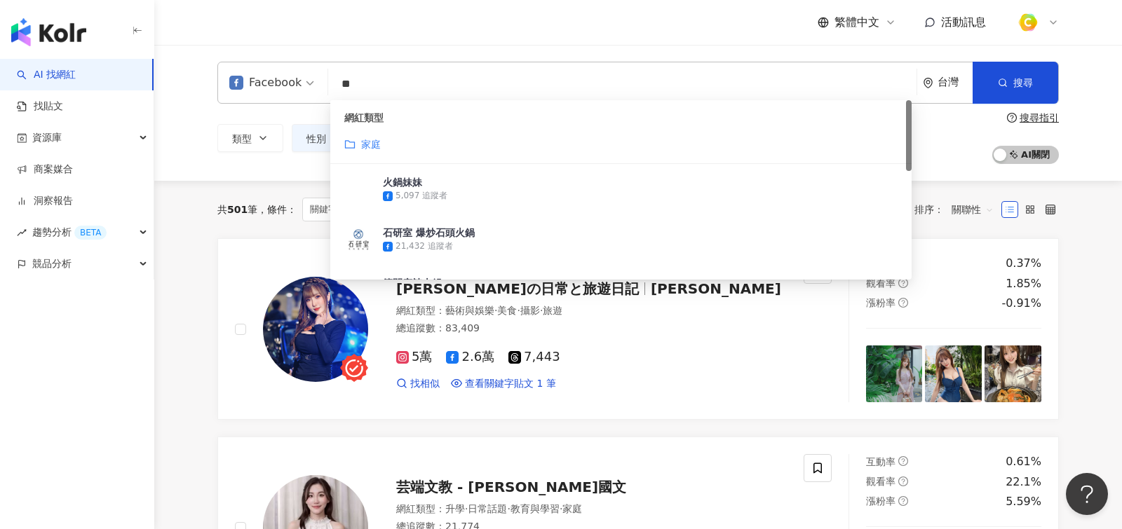
type input "*"
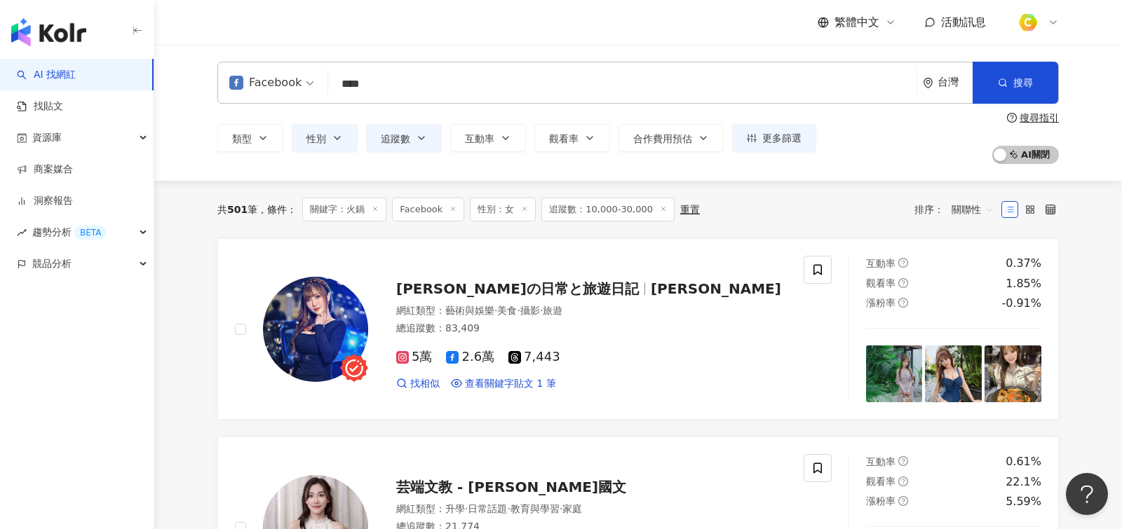
type input "****"
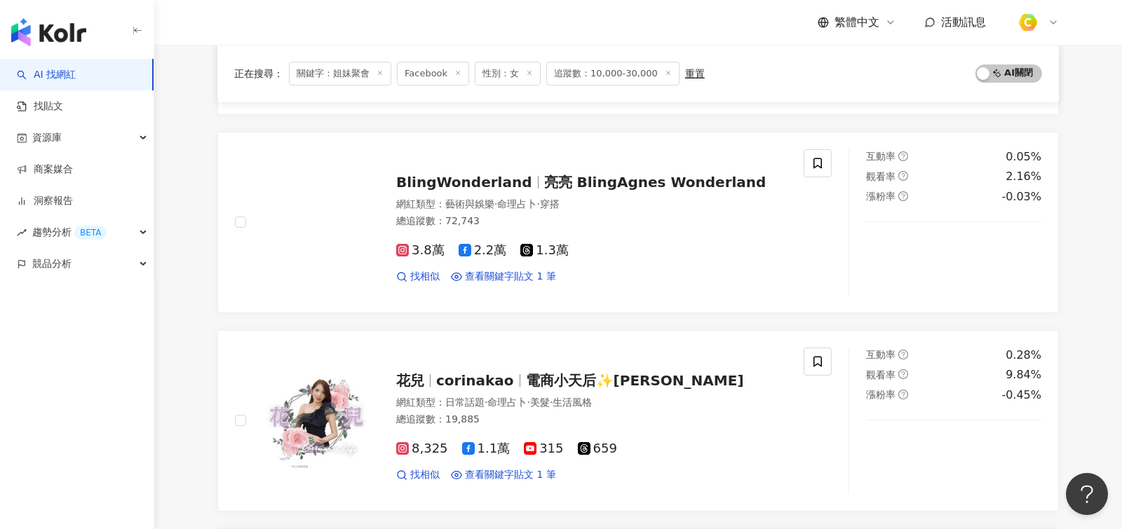
scroll to position [907, 0]
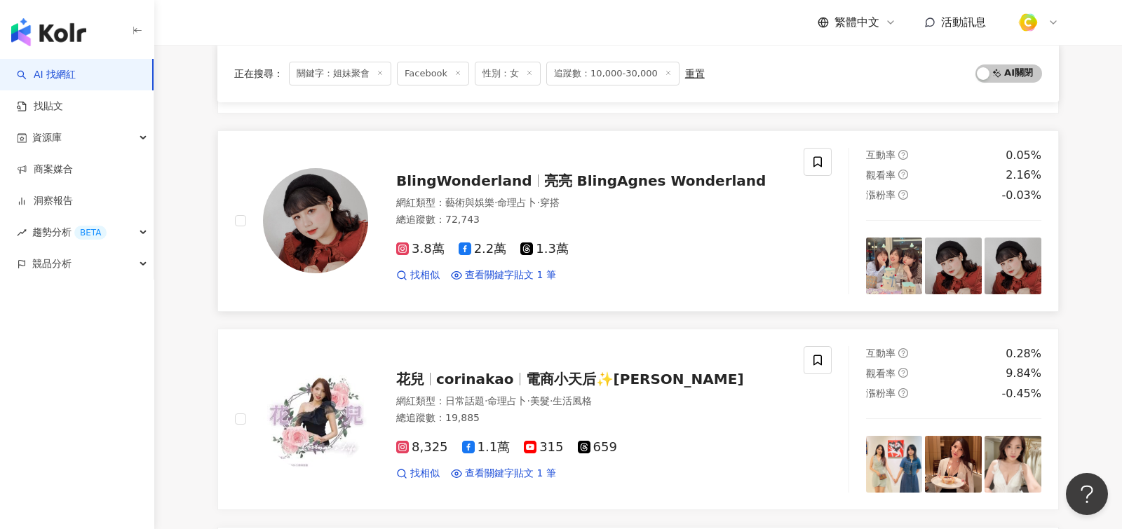
click at [667, 262] on div "3.8萬 2.2萬 1.3萬 找相似 查看關鍵字貼文 1 筆" at bounding box center [591, 257] width 390 height 52
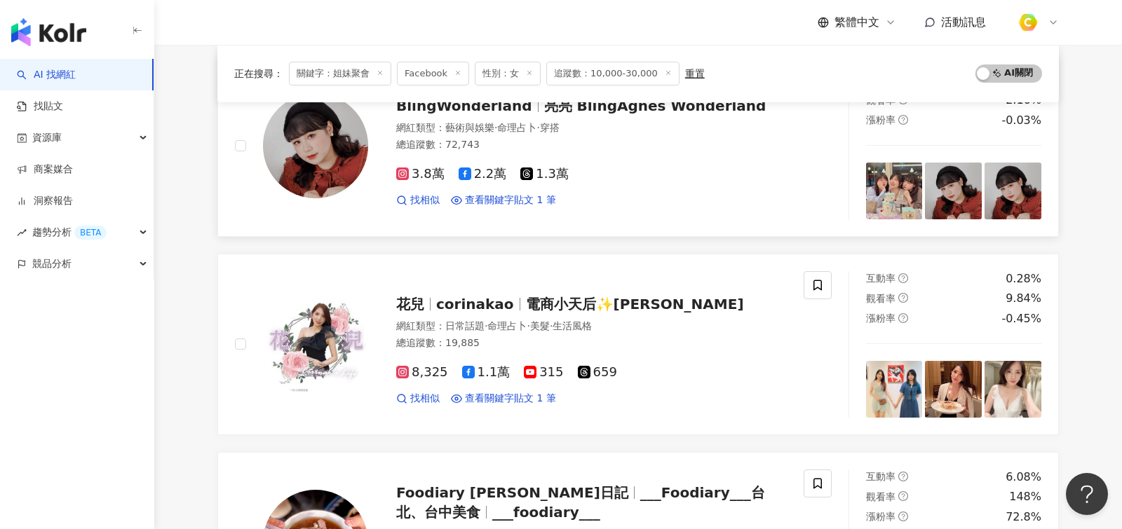
click at [551, 167] on span "1.3萬" at bounding box center [544, 174] width 48 height 15
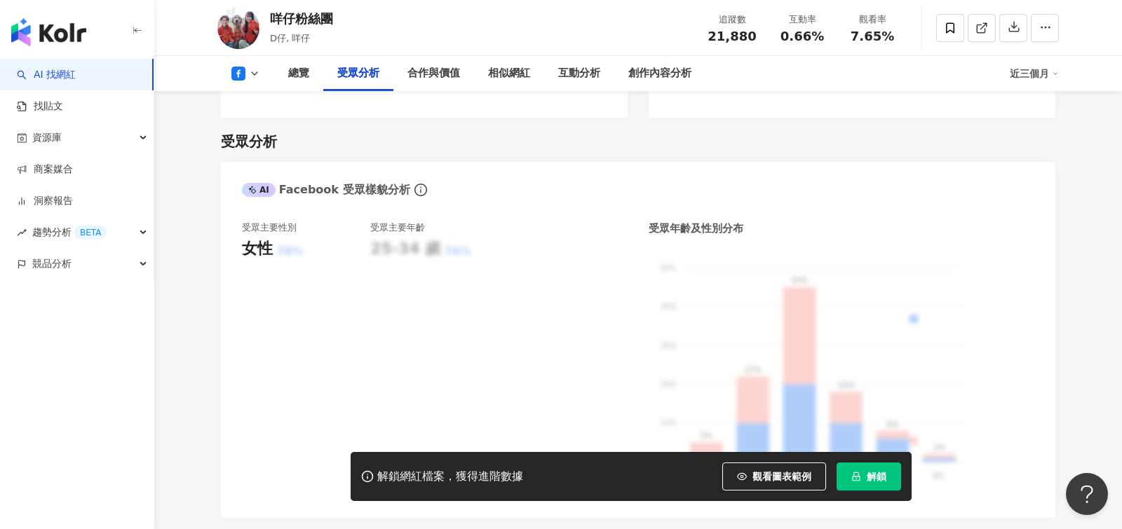
scroll to position [1322, 0]
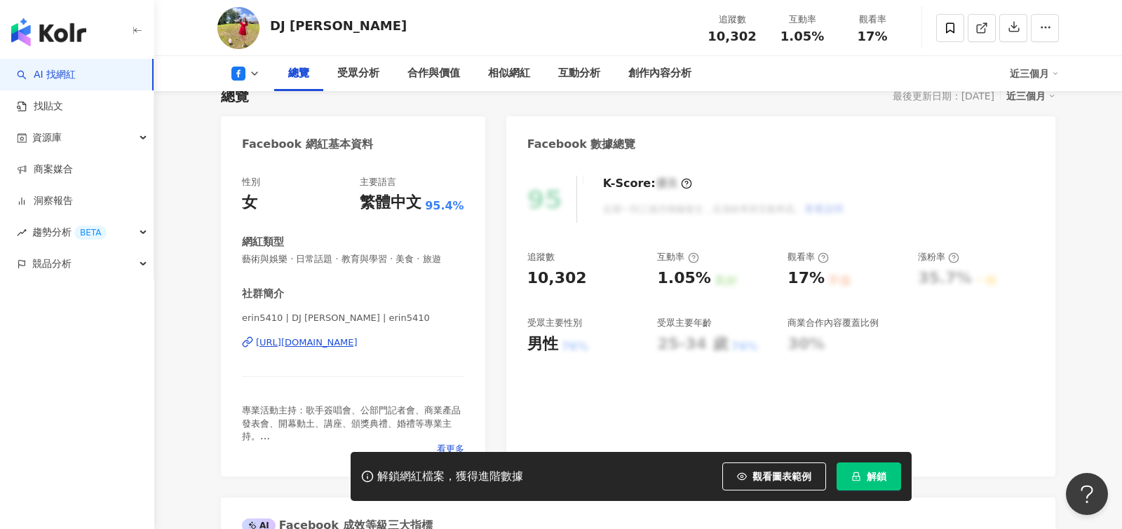
scroll to position [109, 0]
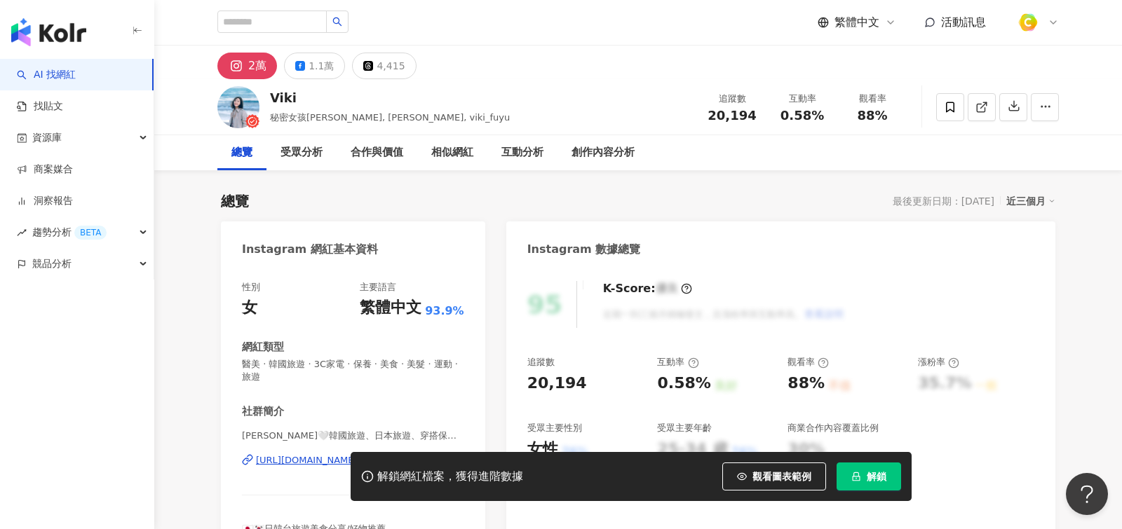
scroll to position [163, 0]
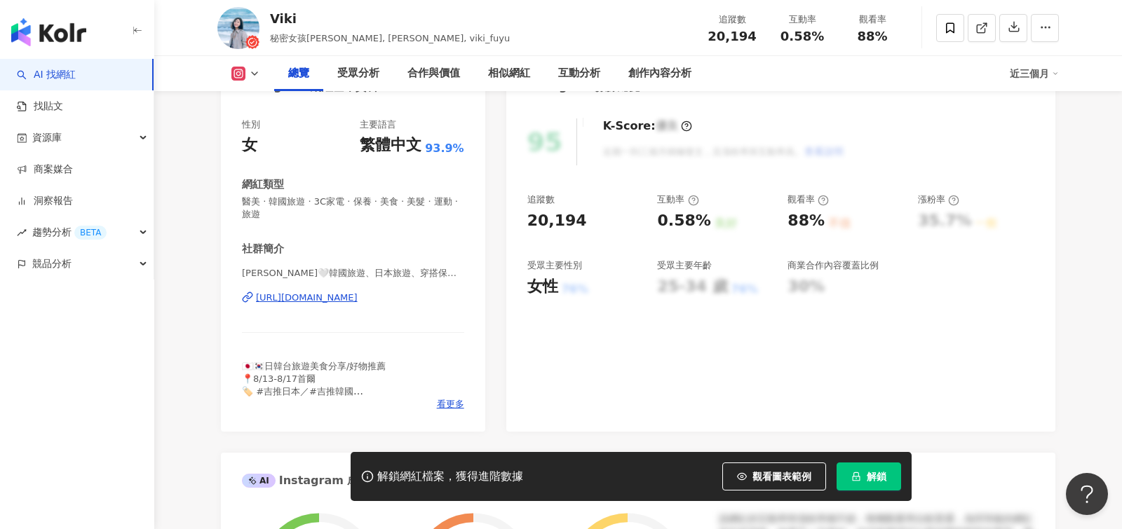
click at [314, 72] on div "總覽" at bounding box center [298, 73] width 49 height 35
drag, startPoint x: 314, startPoint y: 72, endPoint x: 412, endPoint y: 135, distance: 117.0
click at [318, 68] on html "AI 找網紅 找貼文 資源庫 商案媒合 洞察報告 趨勢分析 BETA 競品分析 繁體中文 活動訊息 2萬 1.1萬 4,415 Viki 秘密女孩Viki, …" at bounding box center [561, 101] width 1122 height 529
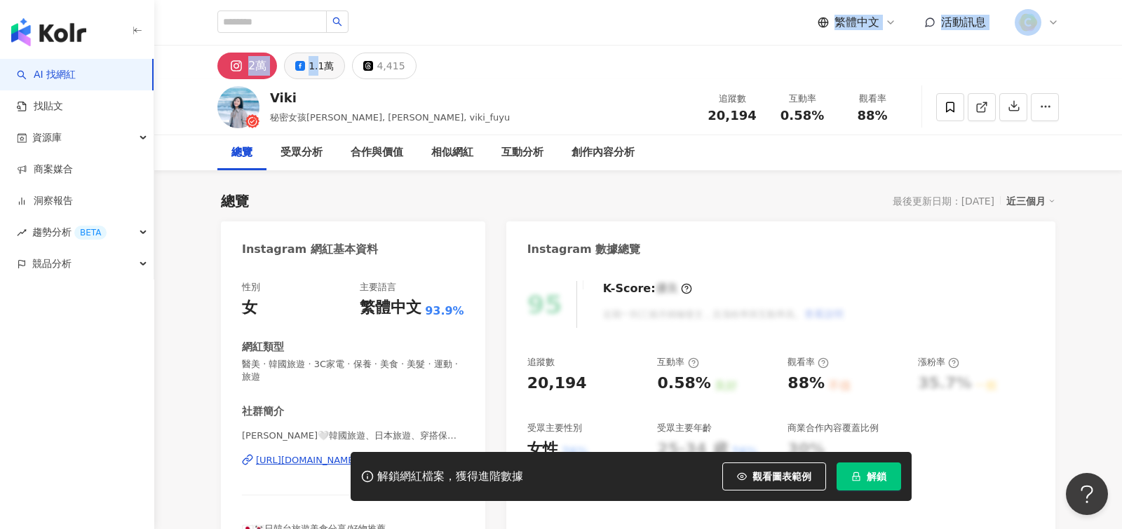
click at [338, 60] on button "1.1萬" at bounding box center [314, 66] width 61 height 27
click at [322, 65] on div "1.1萬" at bounding box center [320, 66] width 25 height 20
click at [474, 32] on div "繁體中文 活動訊息" at bounding box center [637, 22] width 841 height 45
click at [418, 51] on div "2萬 1.1萬 4,415" at bounding box center [637, 63] width 897 height 34
click at [316, 74] on div "1.1萬" at bounding box center [320, 66] width 25 height 20
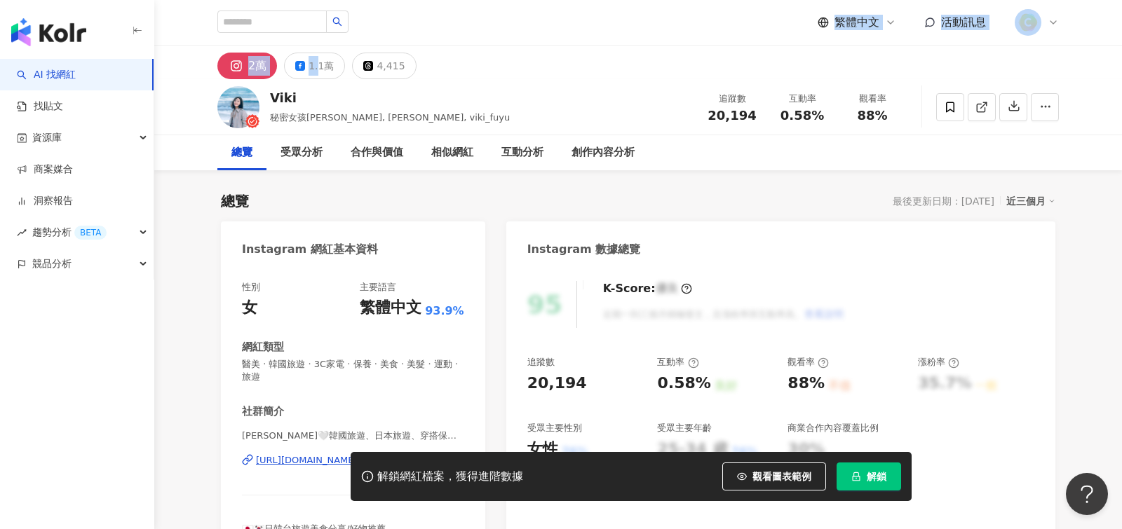
click at [321, 69] on div "1.1萬" at bounding box center [320, 66] width 25 height 20
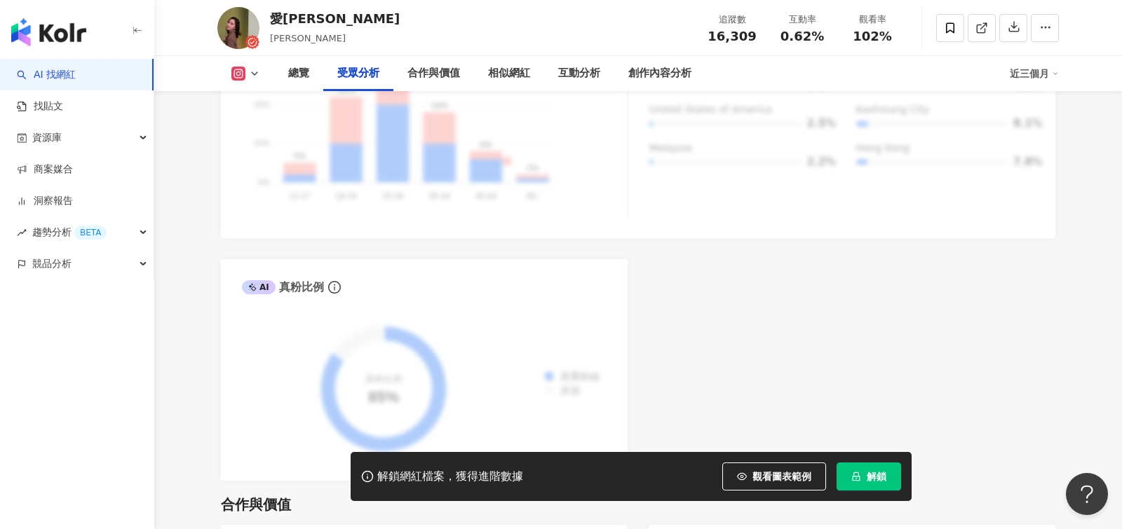
scroll to position [894, 0]
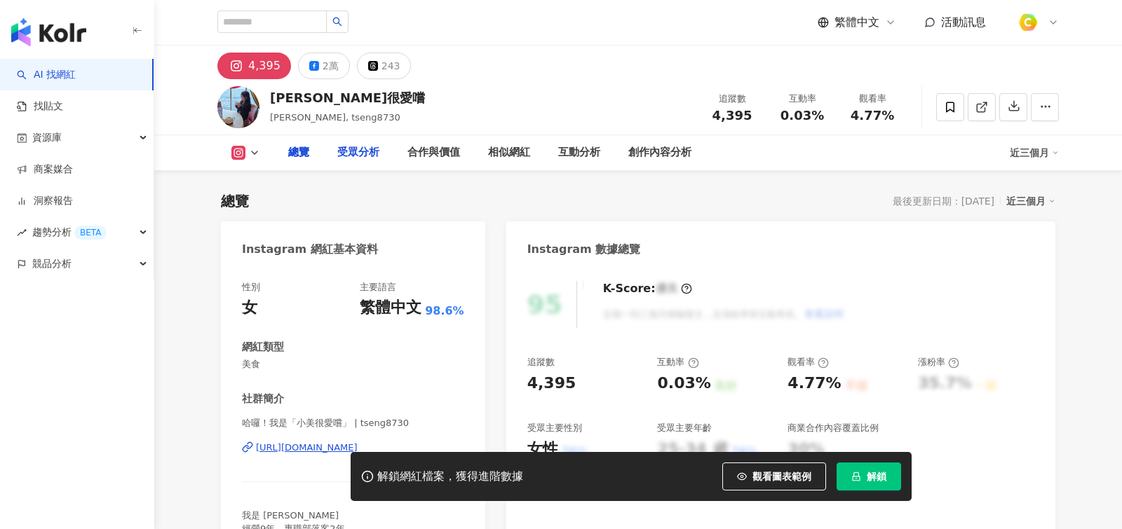
click at [377, 154] on div "受眾分析" at bounding box center [358, 152] width 42 height 17
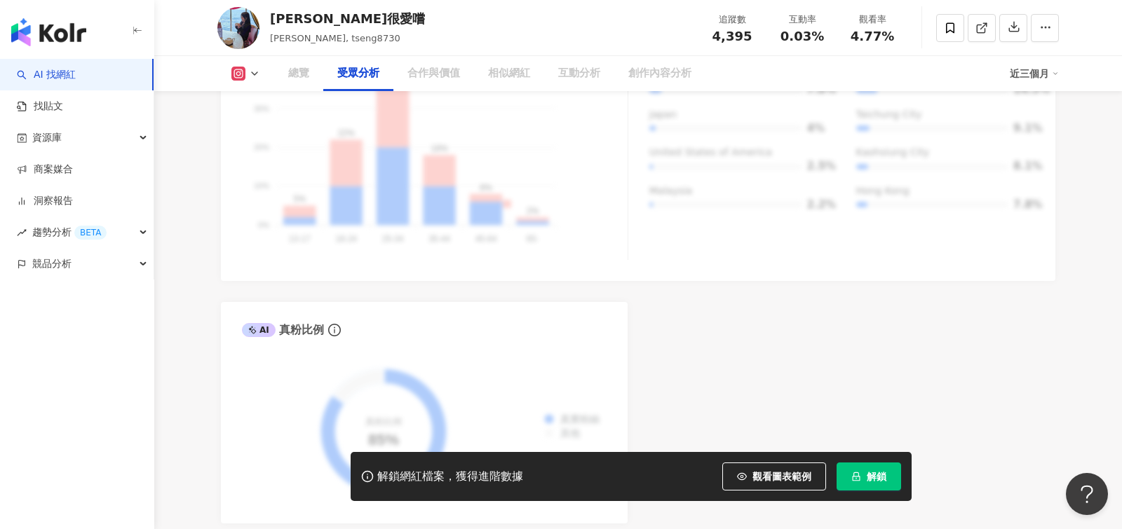
scroll to position [749, 0]
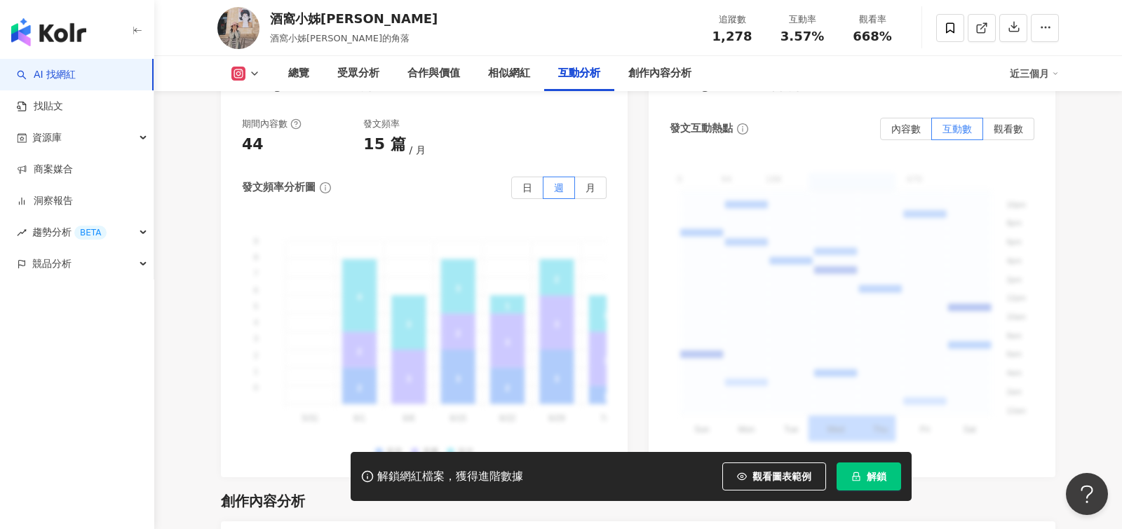
scroll to position [3949, 0]
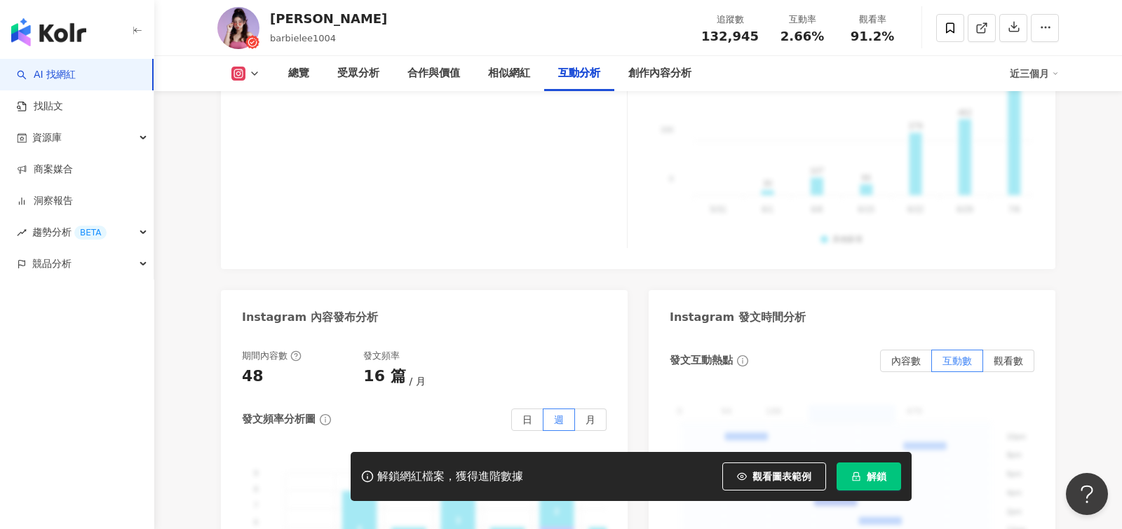
scroll to position [2692, 0]
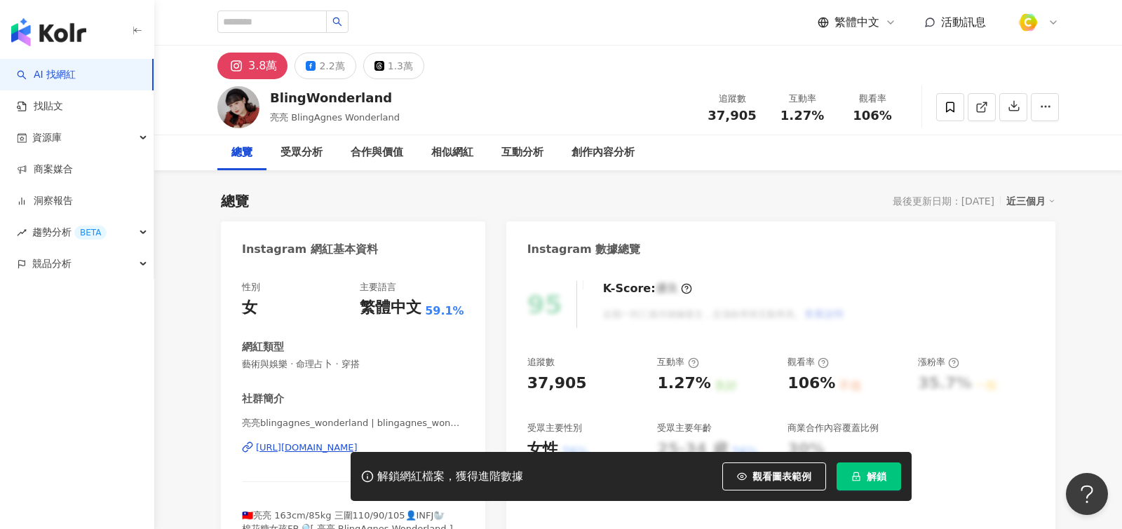
scroll to position [129, 0]
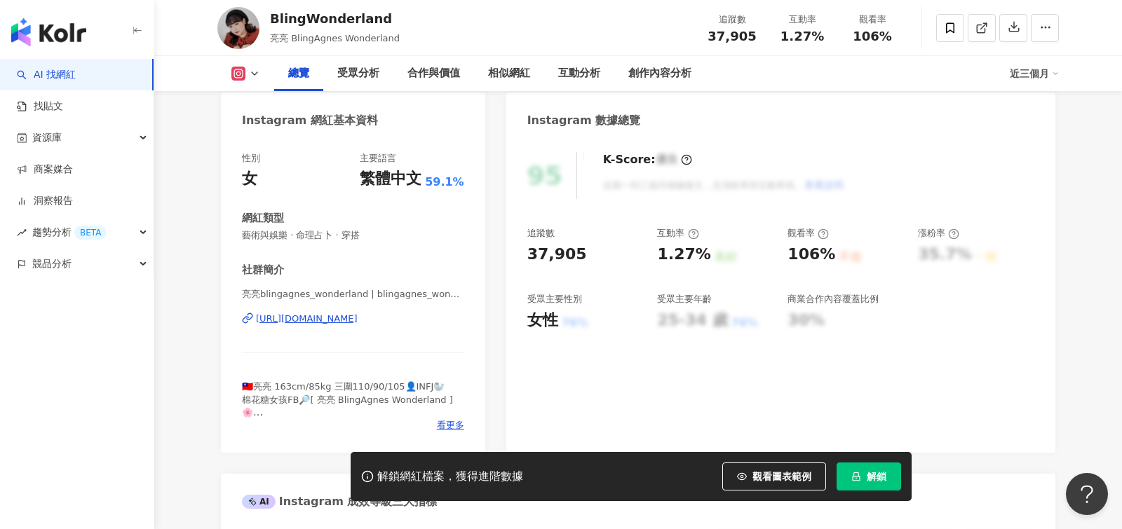
click at [389, 327] on div "亮亮blingagnes_wonderland | blingagnes_wonderland https://www.instagram.com/bling…" at bounding box center [353, 329] width 222 height 82
click at [358, 323] on div "[URL][DOMAIN_NAME]" at bounding box center [307, 319] width 102 height 13
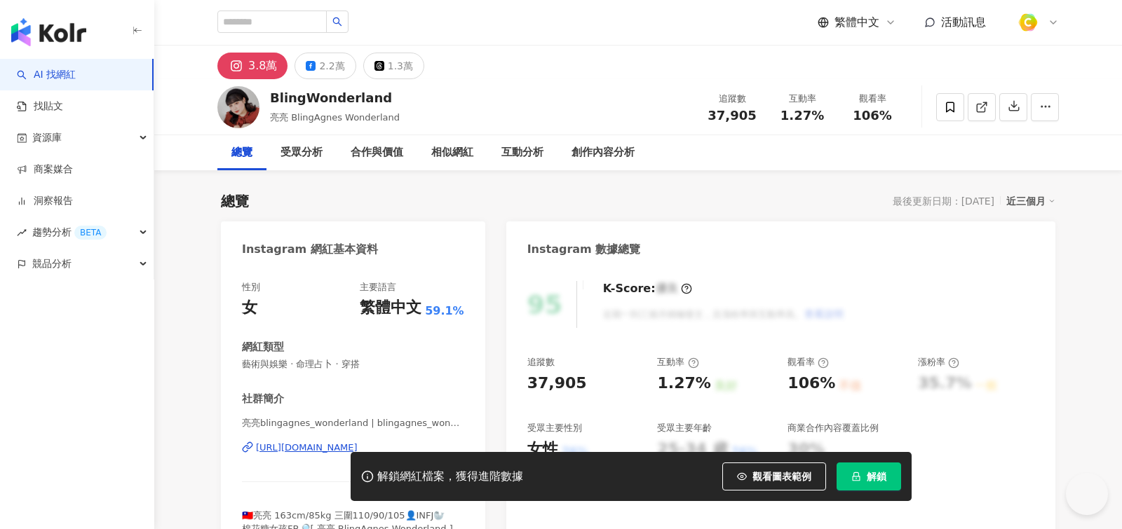
click at [309, 68] on icon at bounding box center [311, 66] width 10 height 10
click at [313, 68] on button "2.2萬" at bounding box center [324, 66] width 61 height 27
click at [329, 67] on div "2.2萬" at bounding box center [331, 66] width 25 height 20
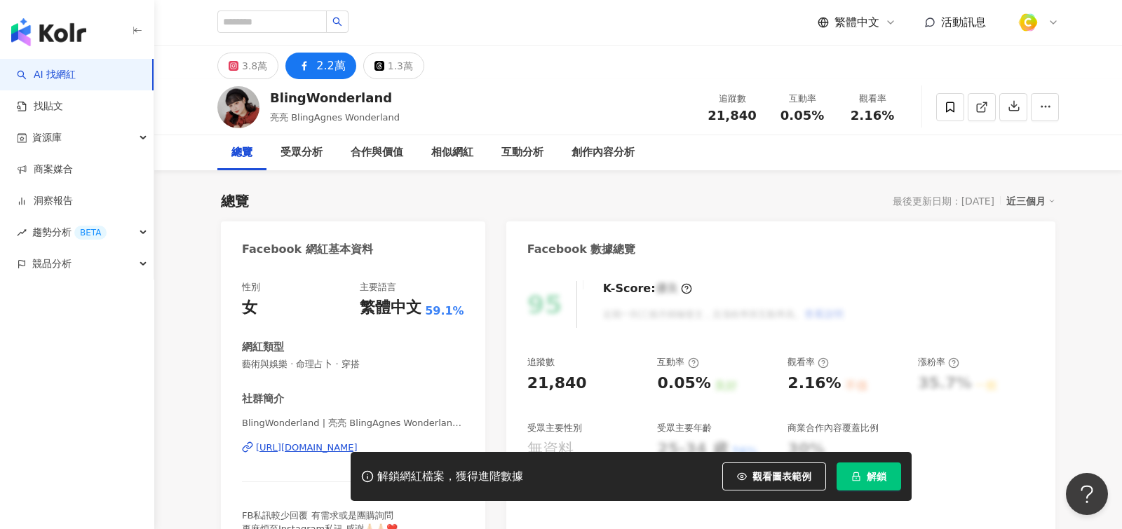
click at [334, 60] on div "2.2萬" at bounding box center [330, 66] width 29 height 20
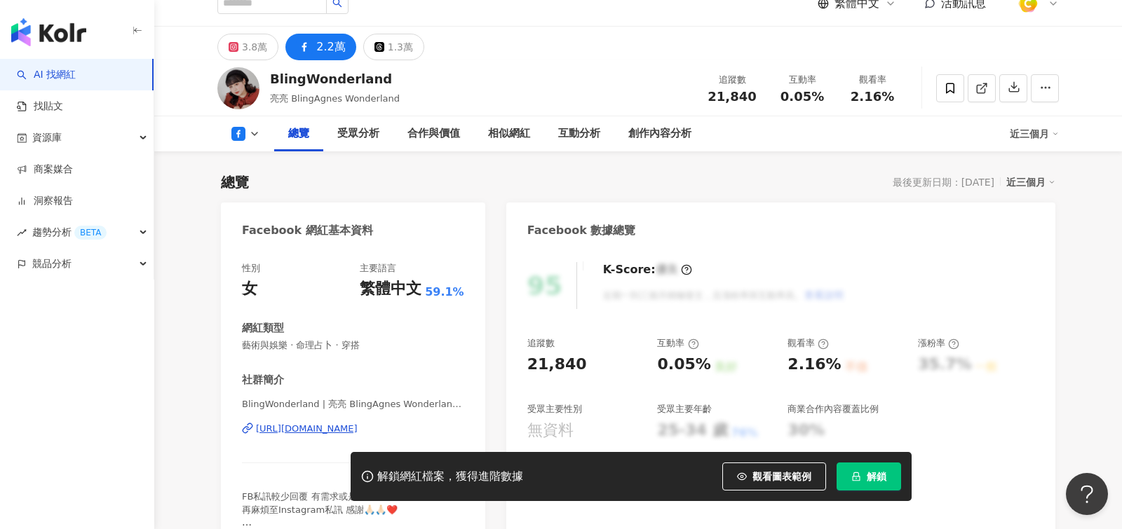
click at [343, 423] on div "https://www.facebook.com/1216221781821974" at bounding box center [307, 429] width 102 height 13
